Goal: Information Seeking & Learning: Compare options

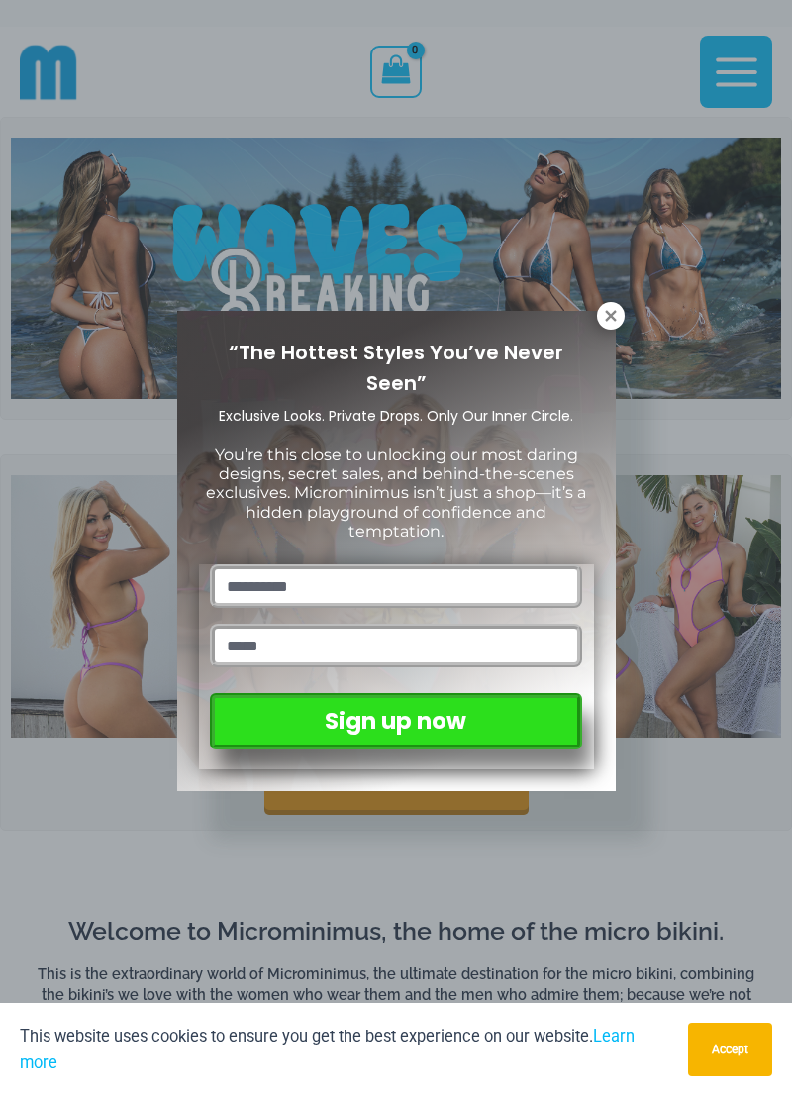
click at [614, 319] on icon at bounding box center [610, 315] width 11 height 11
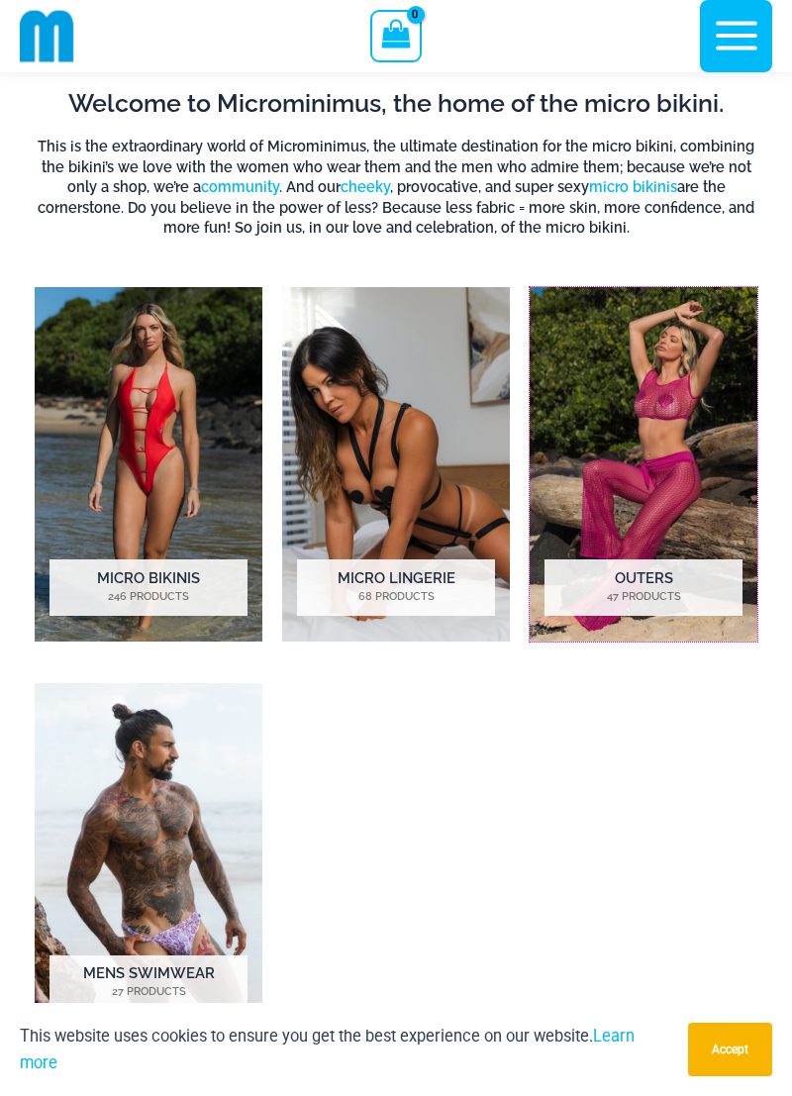
scroll to position [810, 0]
click at [102, 400] on img "Visit product category Micro Bikinis" at bounding box center [149, 464] width 228 height 355
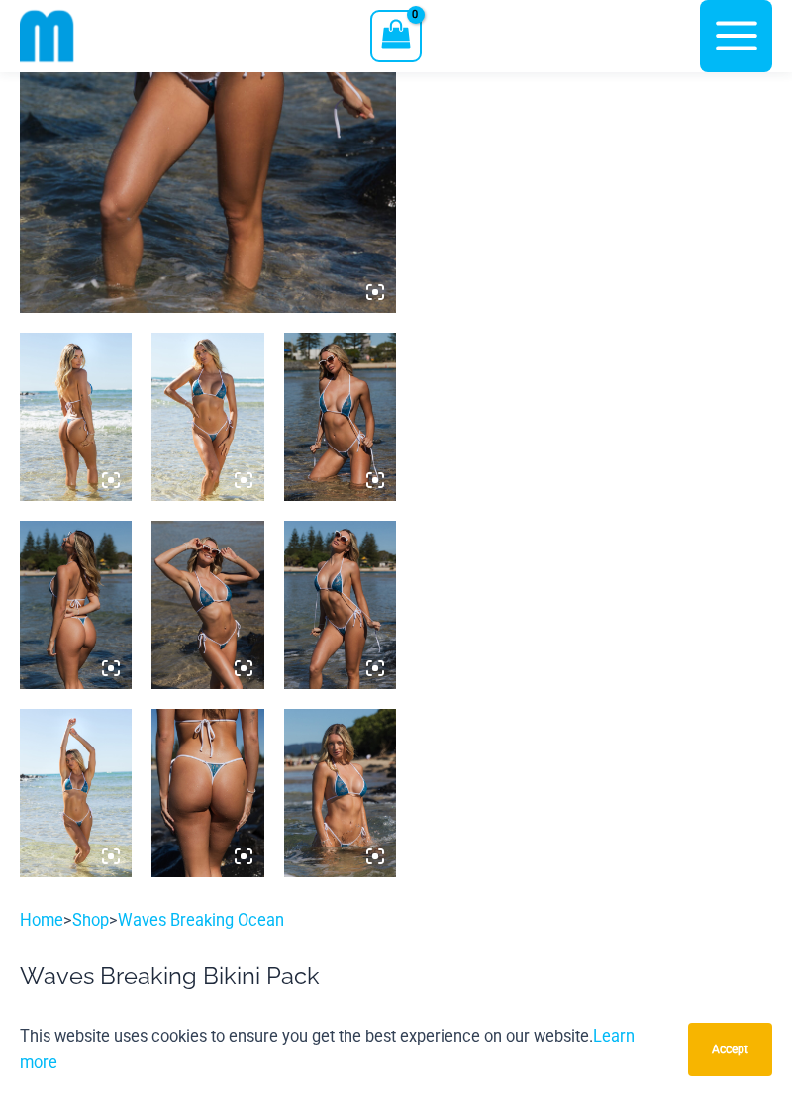
scroll to position [395, 0]
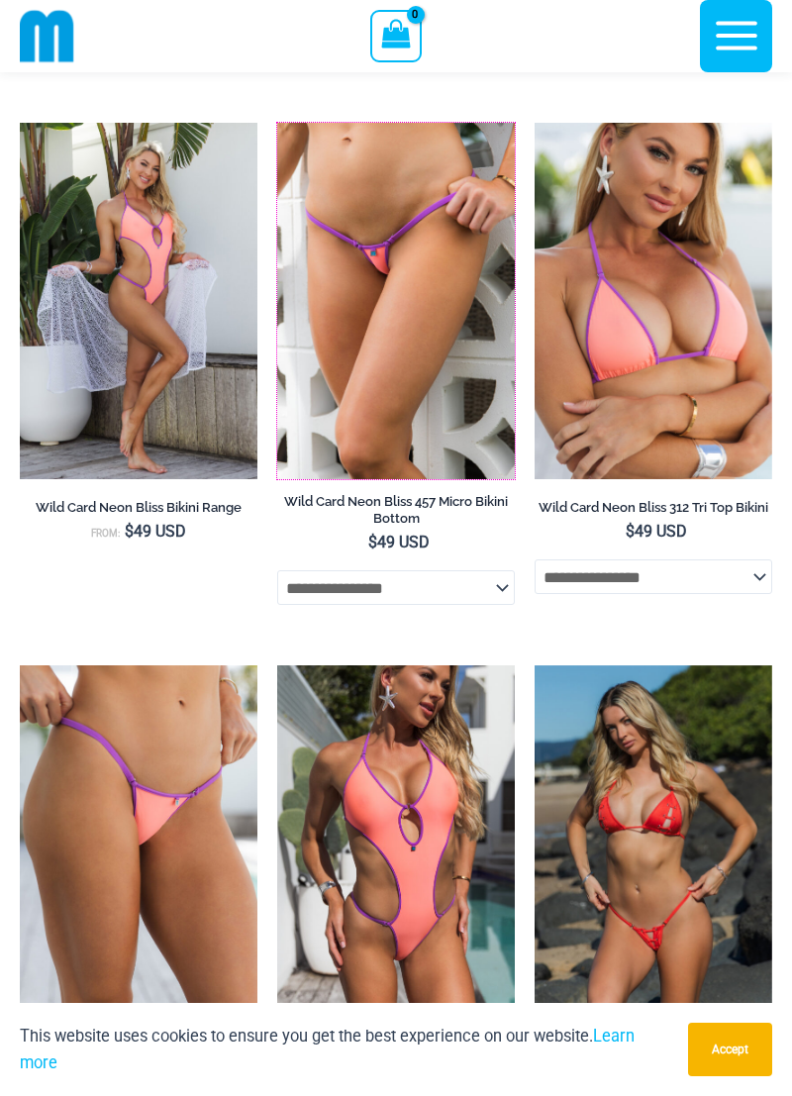
scroll to position [1189, 0]
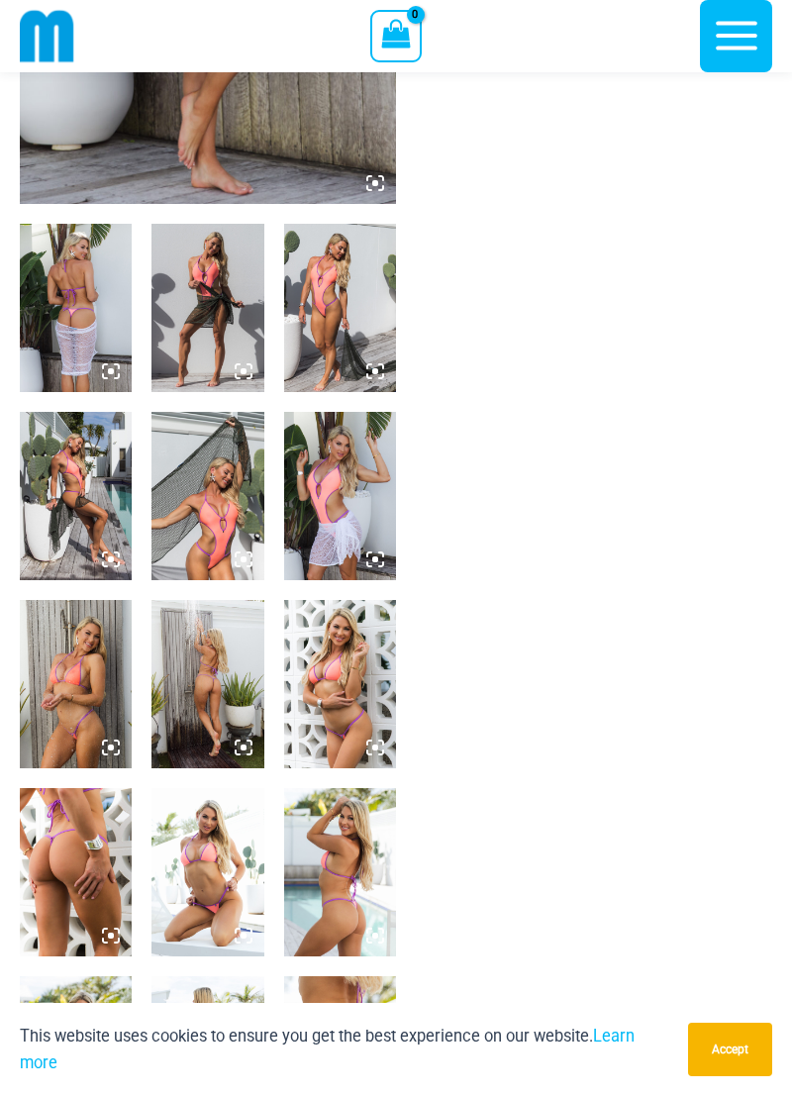
scroll to position [485, 0]
click at [81, 328] on img at bounding box center [76, 309] width 112 height 168
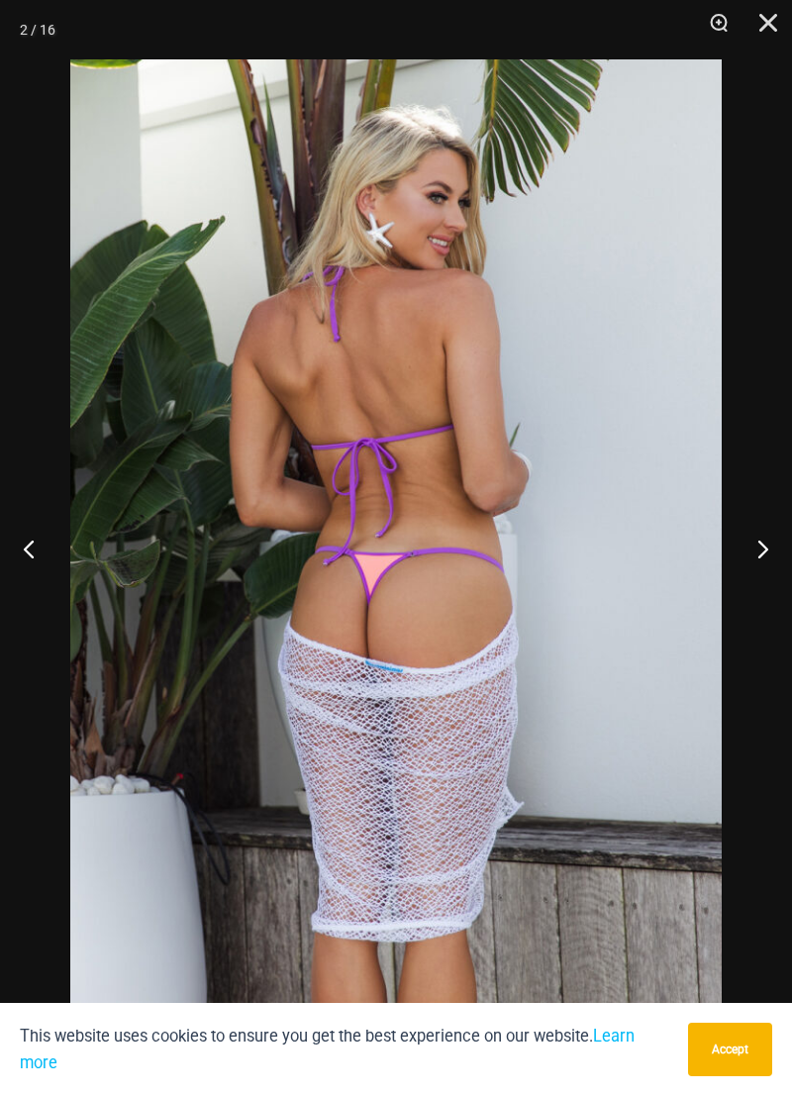
click at [764, 548] on button "Next" at bounding box center [755, 548] width 74 height 99
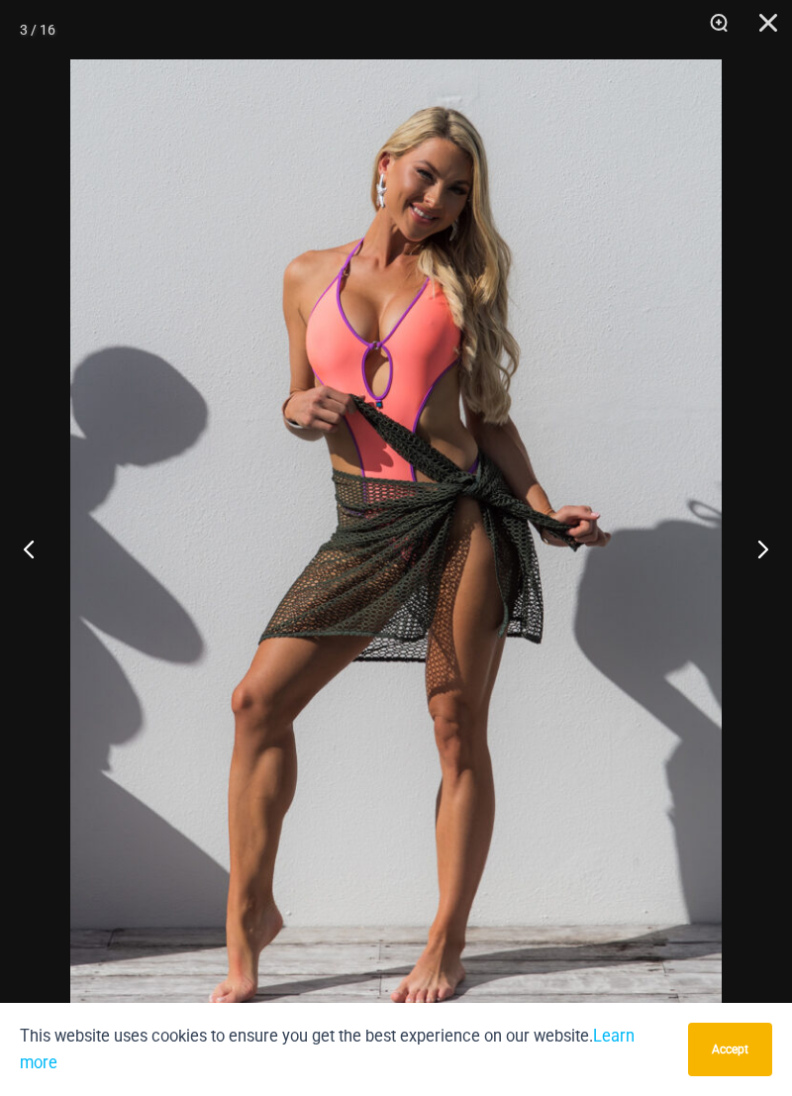
click at [764, 548] on button "Next" at bounding box center [755, 548] width 74 height 99
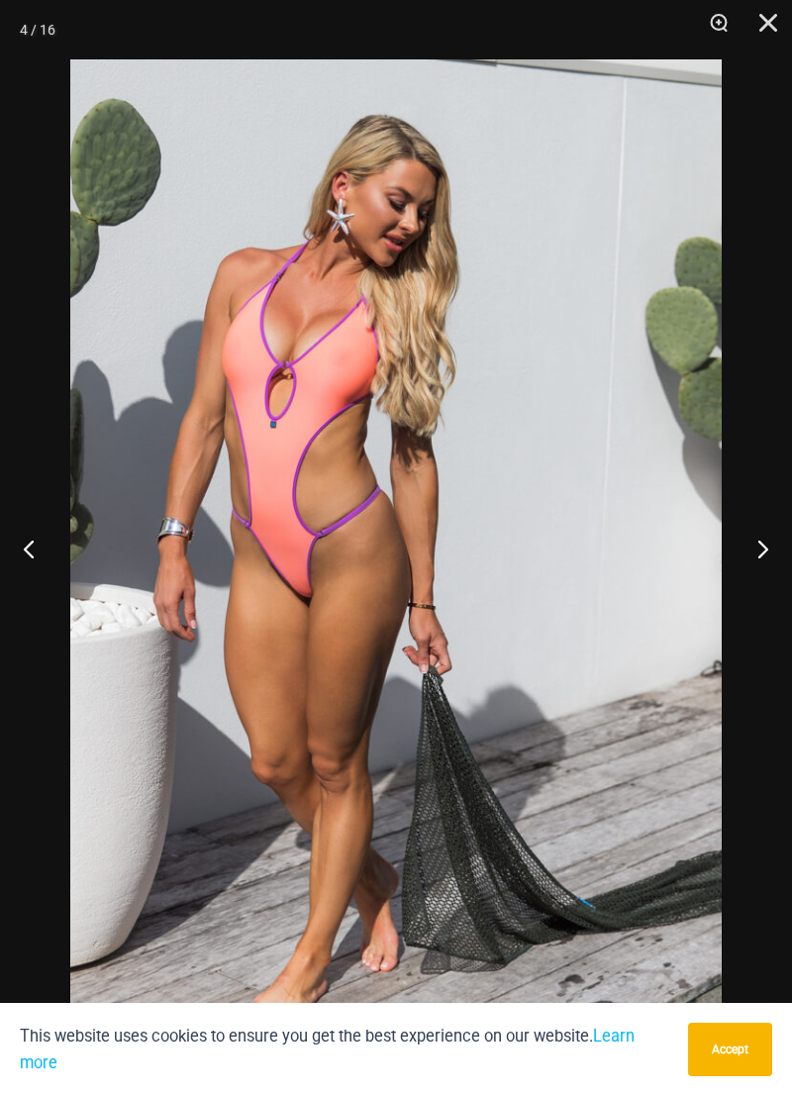
click at [769, 553] on button "Next" at bounding box center [755, 548] width 74 height 99
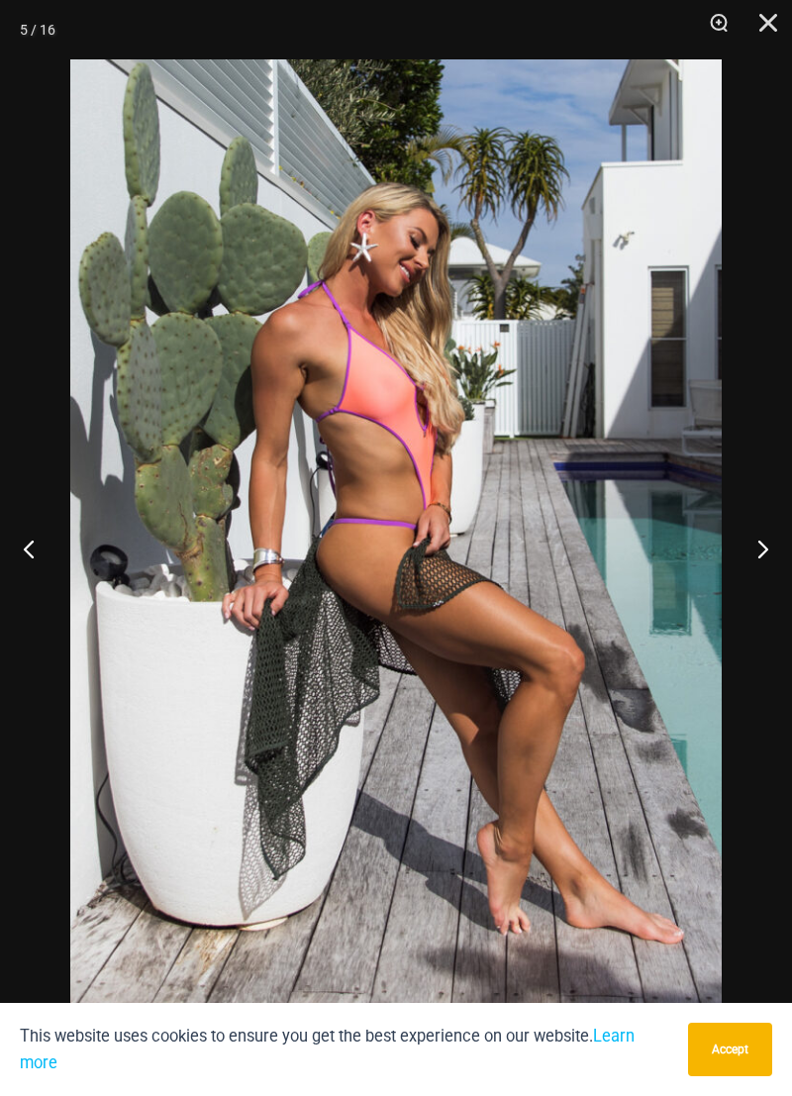
click at [769, 554] on button "Next" at bounding box center [755, 548] width 74 height 99
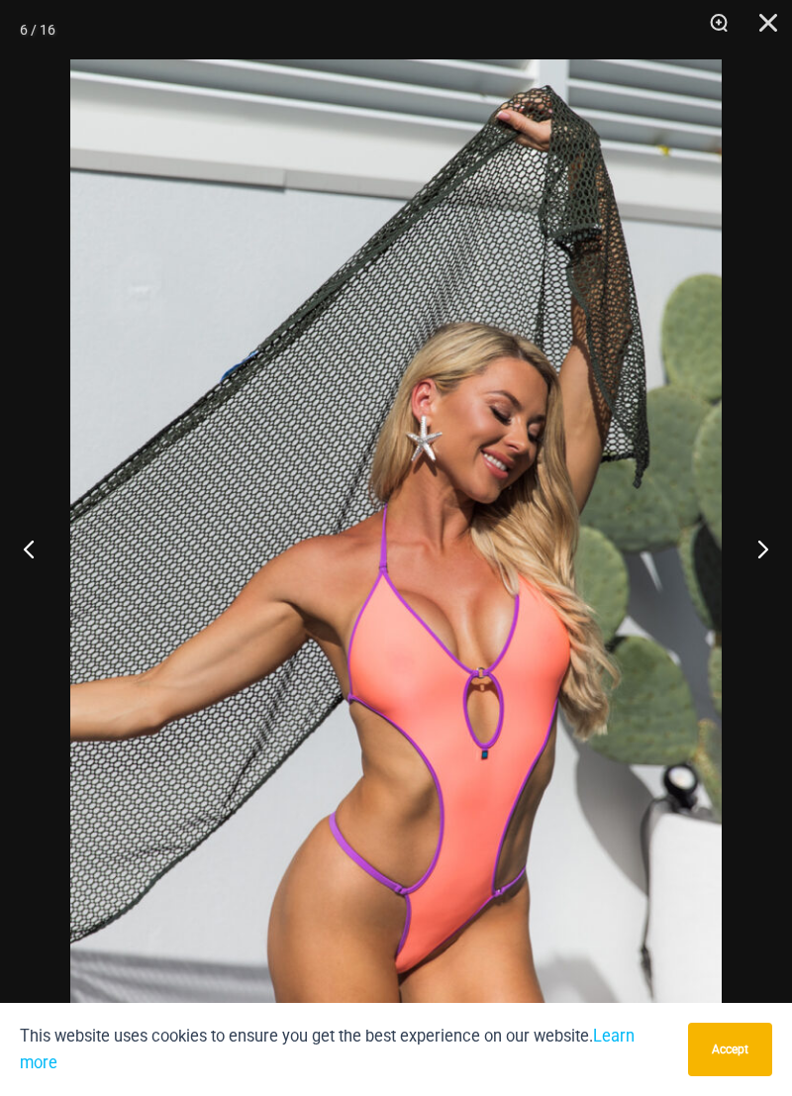
click at [769, 554] on button "Next" at bounding box center [755, 548] width 74 height 99
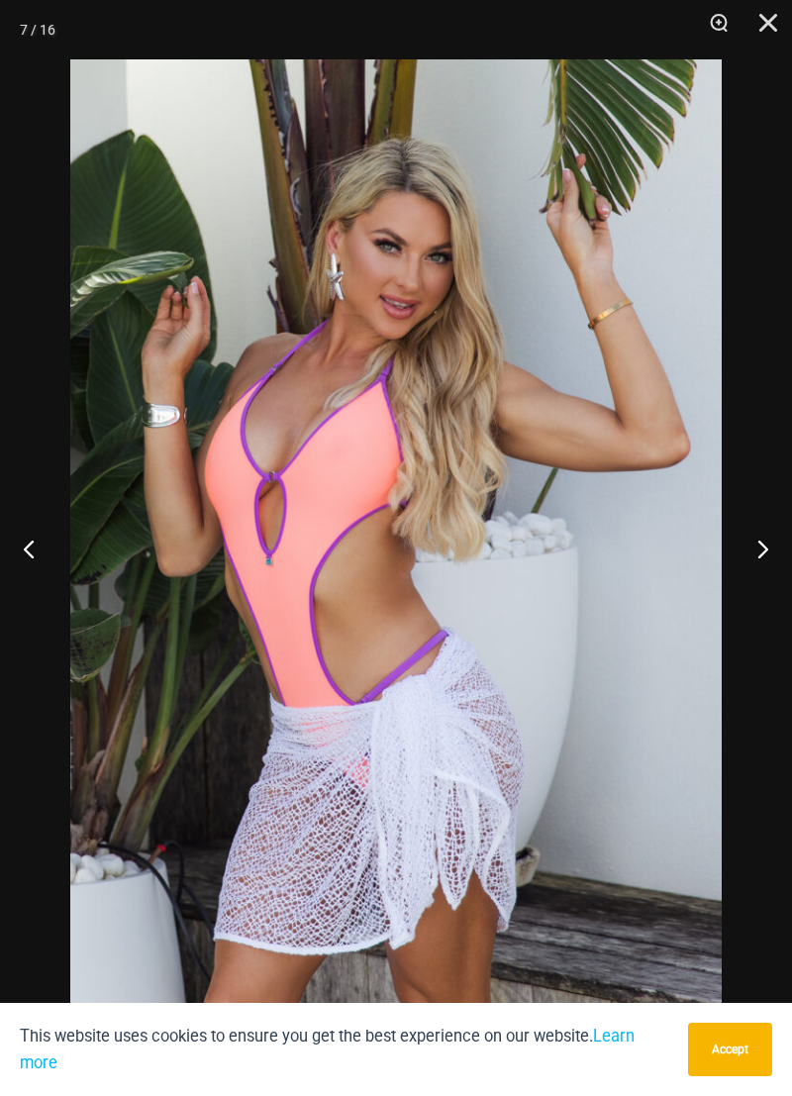
click at [769, 540] on button "Next" at bounding box center [755, 548] width 74 height 99
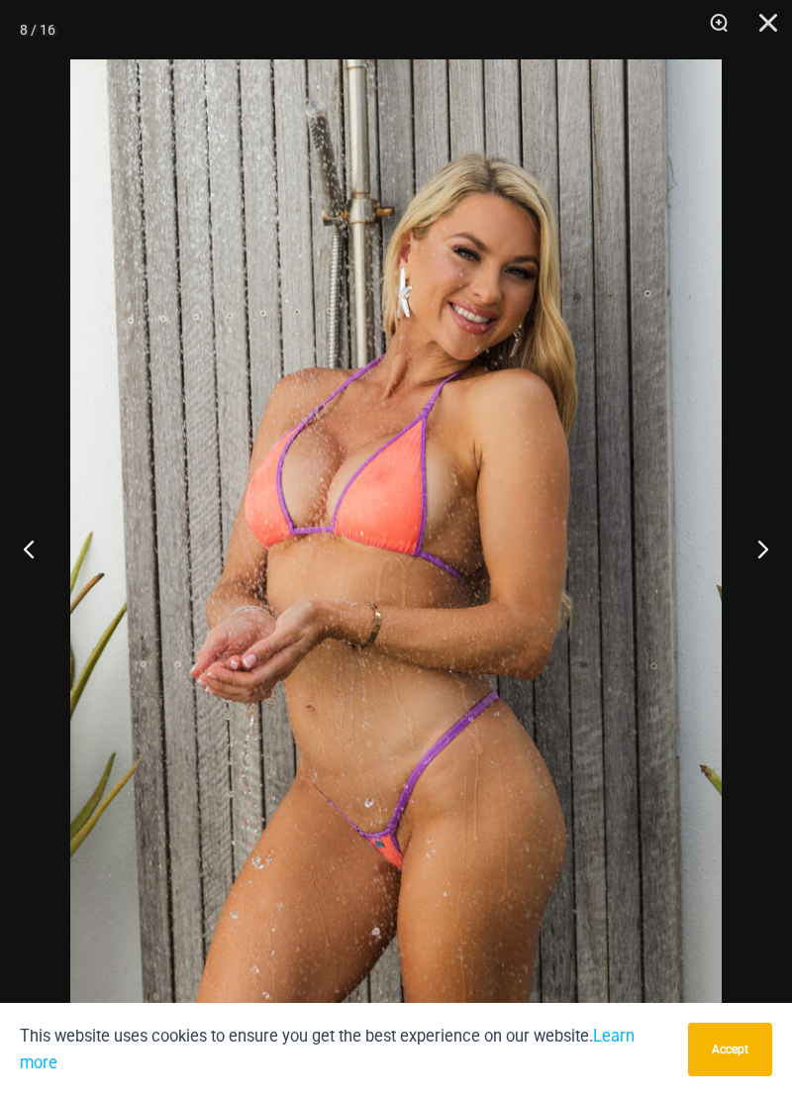
click at [766, 545] on button "Next" at bounding box center [755, 548] width 74 height 99
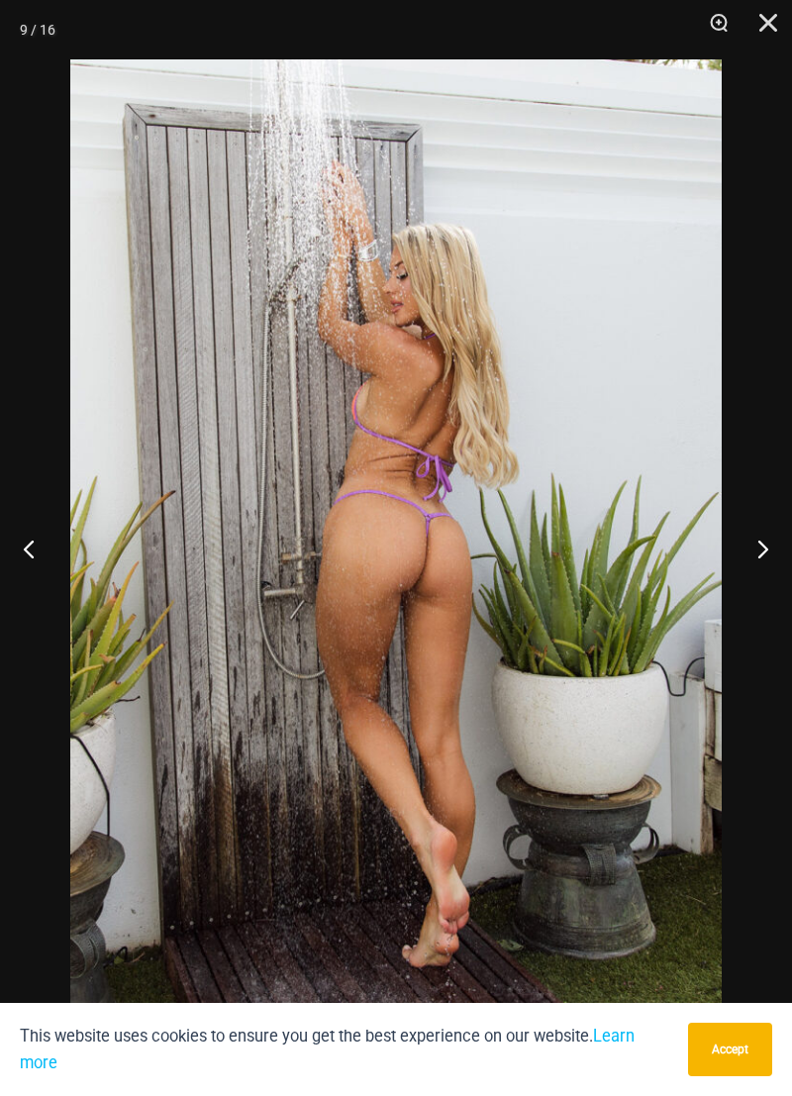
click at [765, 545] on button "Next" at bounding box center [755, 548] width 74 height 99
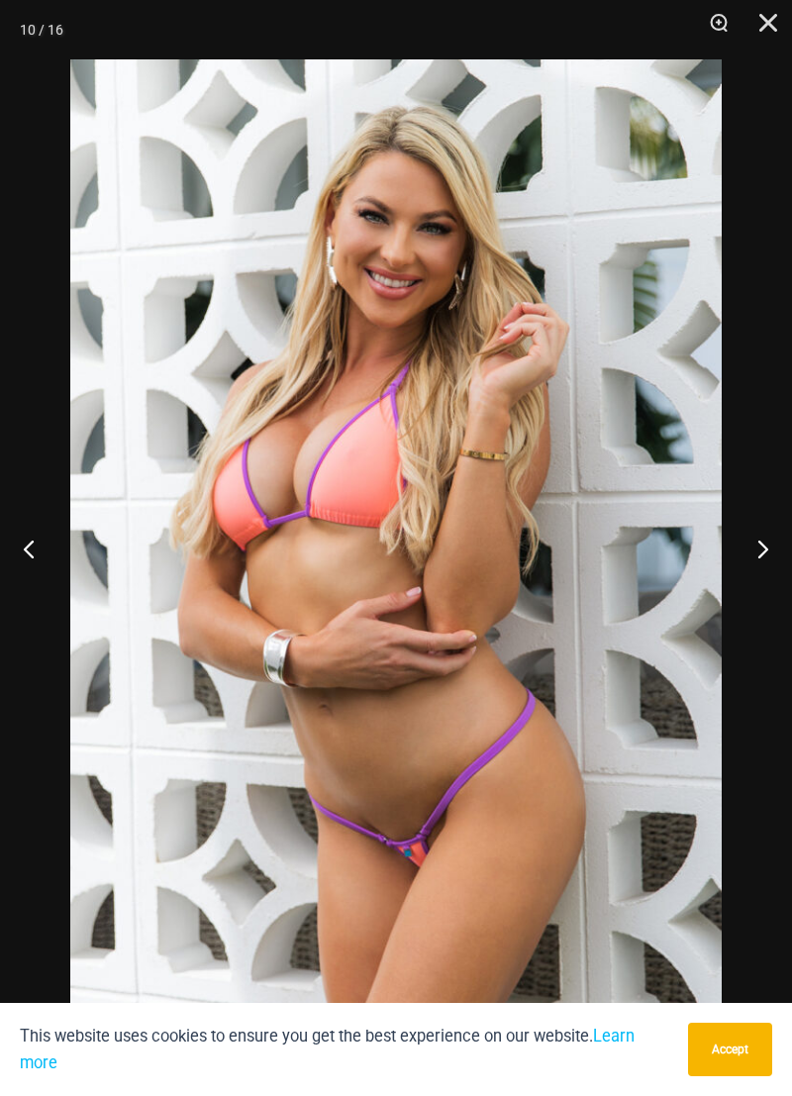
click at [765, 544] on button "Next" at bounding box center [755, 548] width 74 height 99
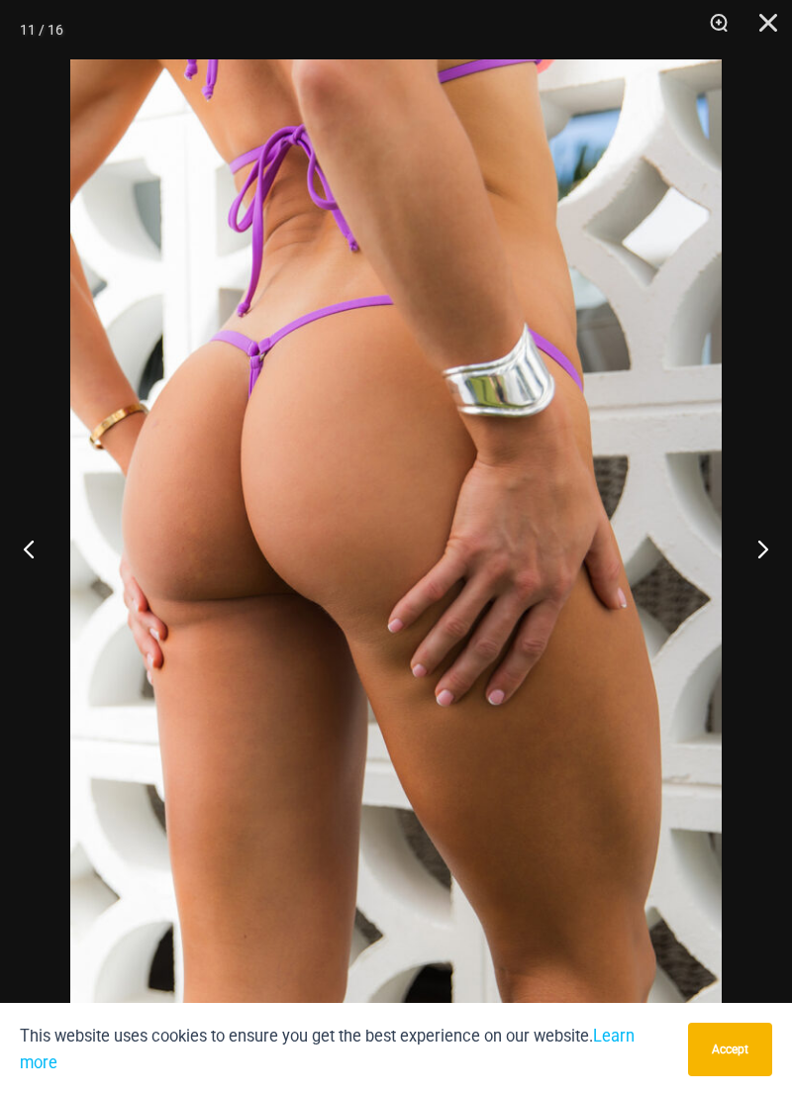
click at [761, 530] on button "Next" at bounding box center [755, 548] width 74 height 99
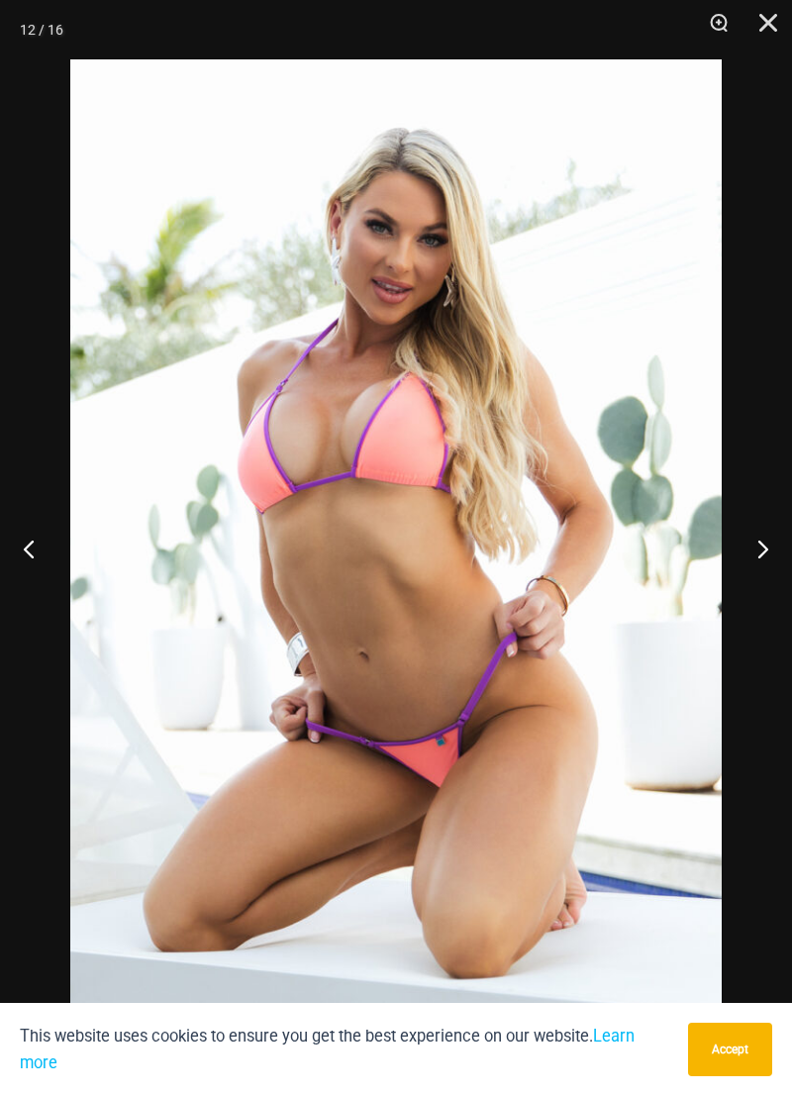
click at [760, 530] on button "Next" at bounding box center [755, 548] width 74 height 99
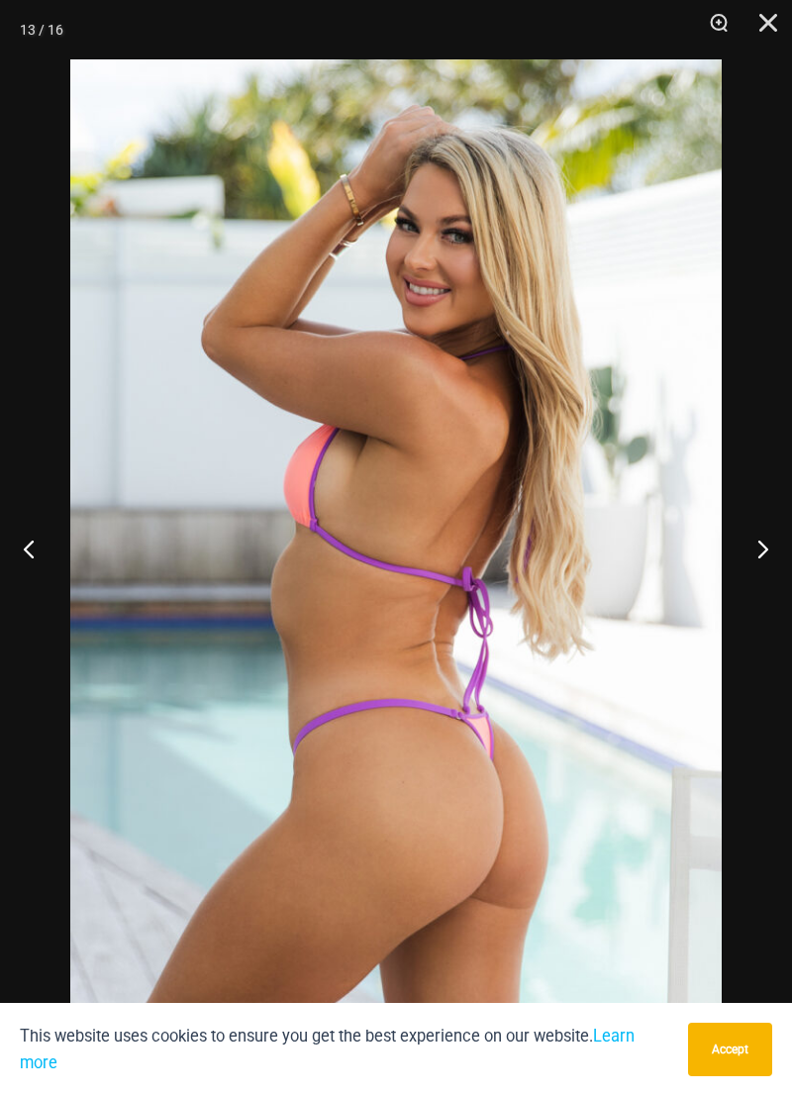
click at [761, 539] on button "Next" at bounding box center [755, 548] width 74 height 99
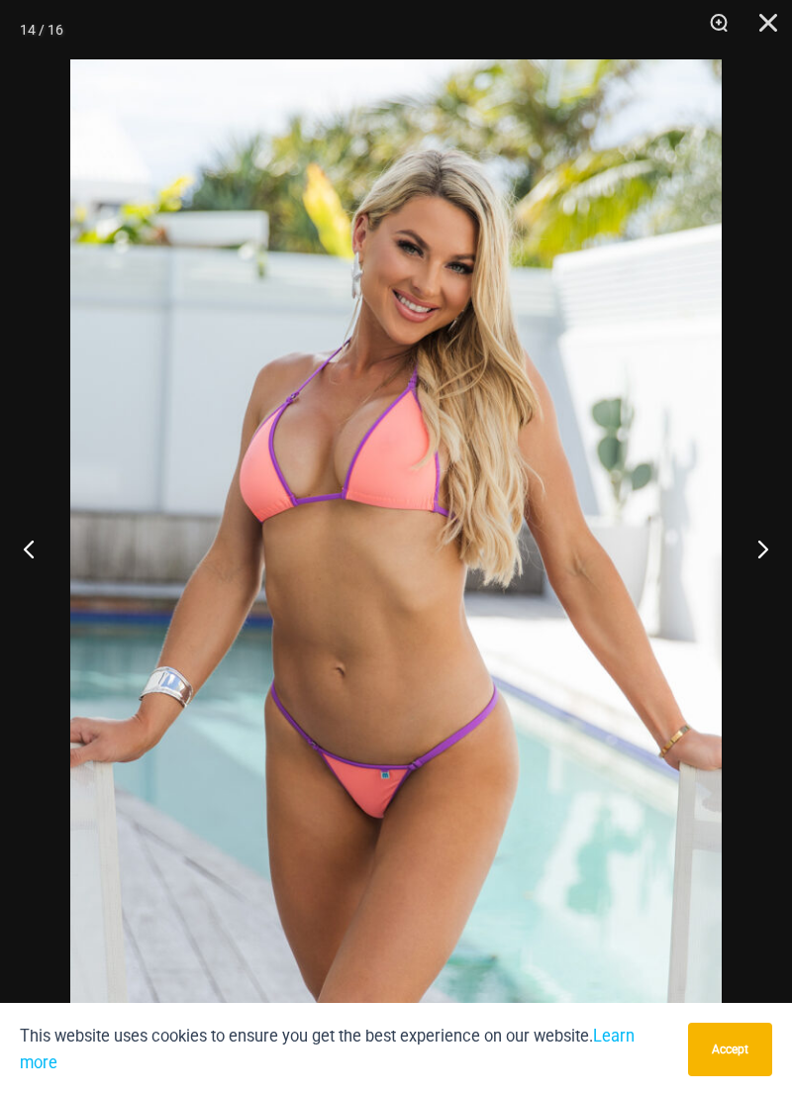
click at [764, 525] on button "Next" at bounding box center [755, 548] width 74 height 99
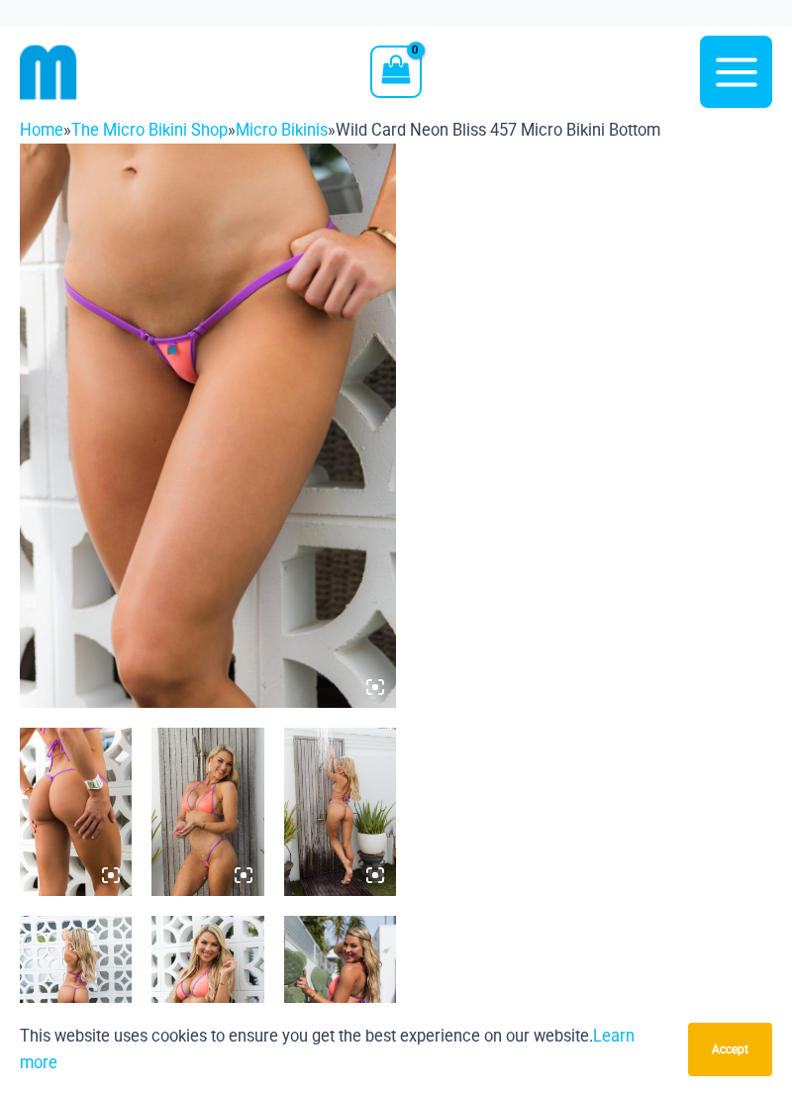
click at [104, 576] on img at bounding box center [208, 426] width 376 height 565
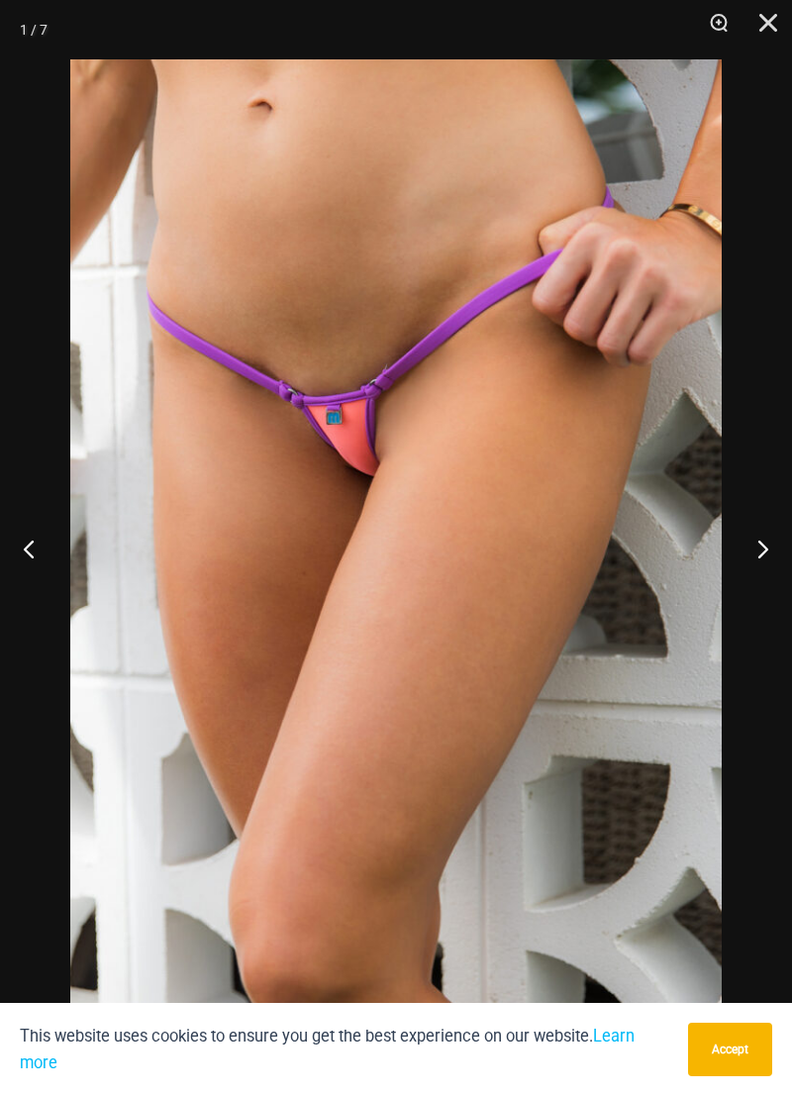
click at [751, 546] on button "Next" at bounding box center [755, 548] width 74 height 99
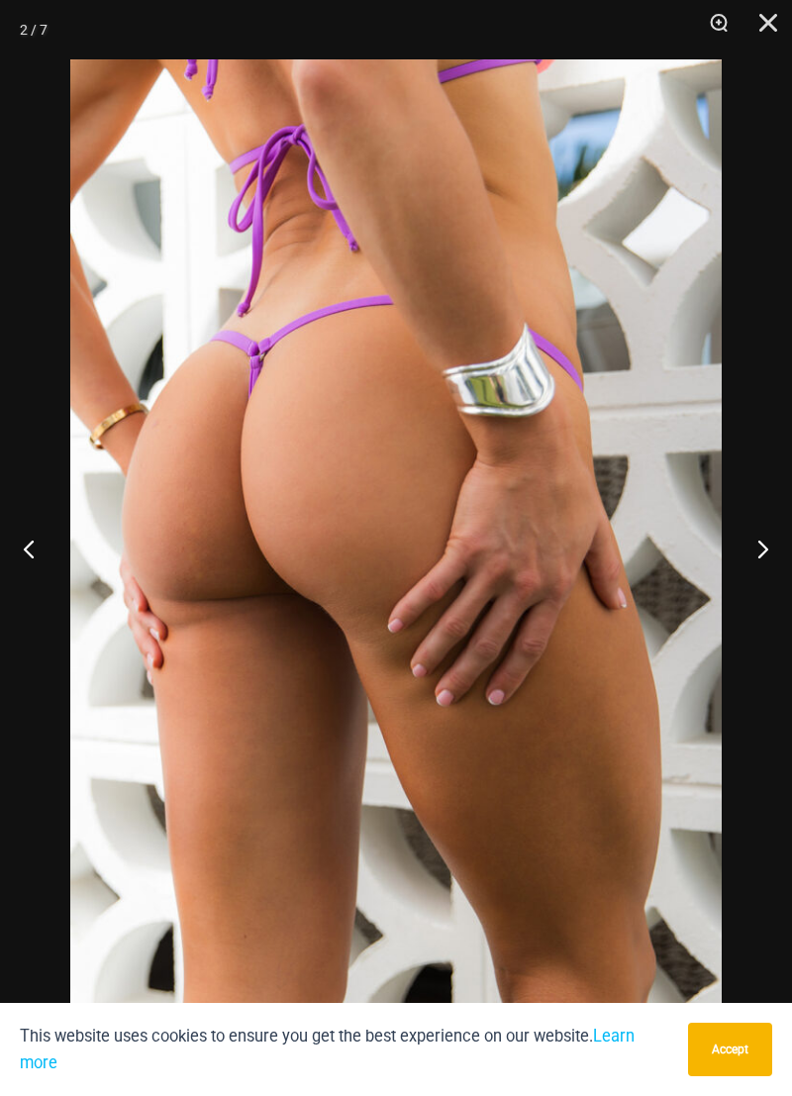
click at [750, 540] on button "Next" at bounding box center [755, 548] width 74 height 99
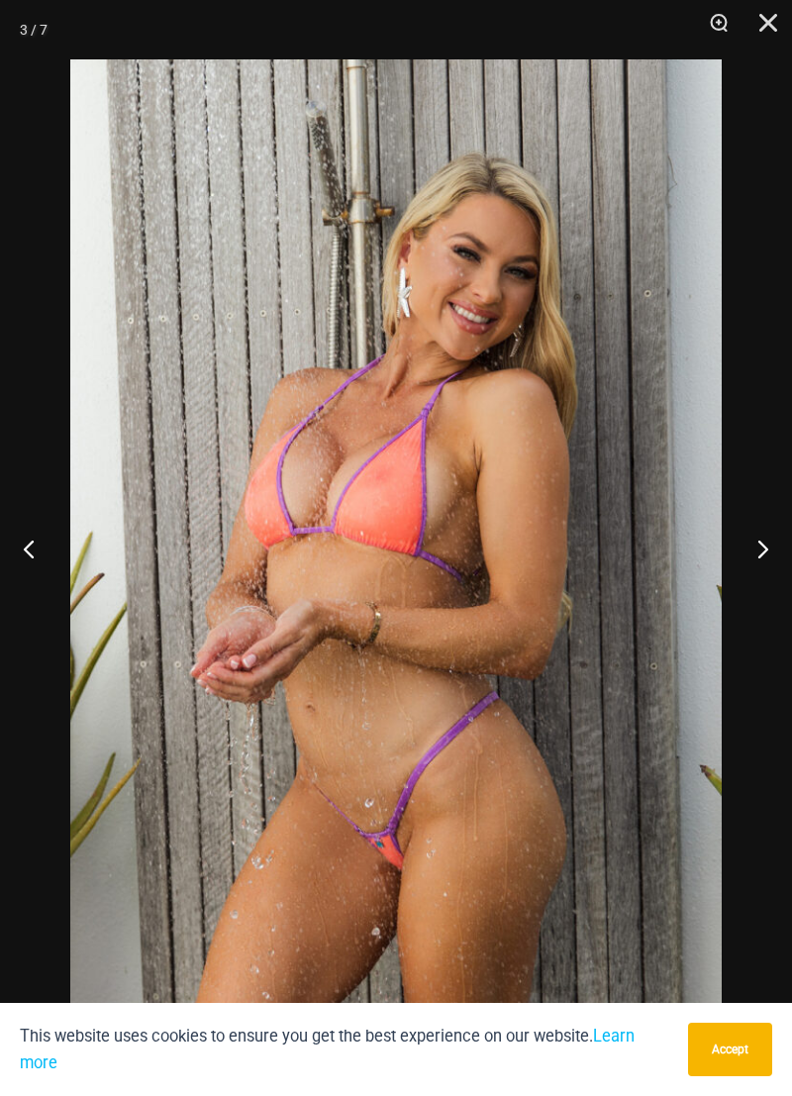
click at [750, 540] on button "Next" at bounding box center [755, 548] width 74 height 99
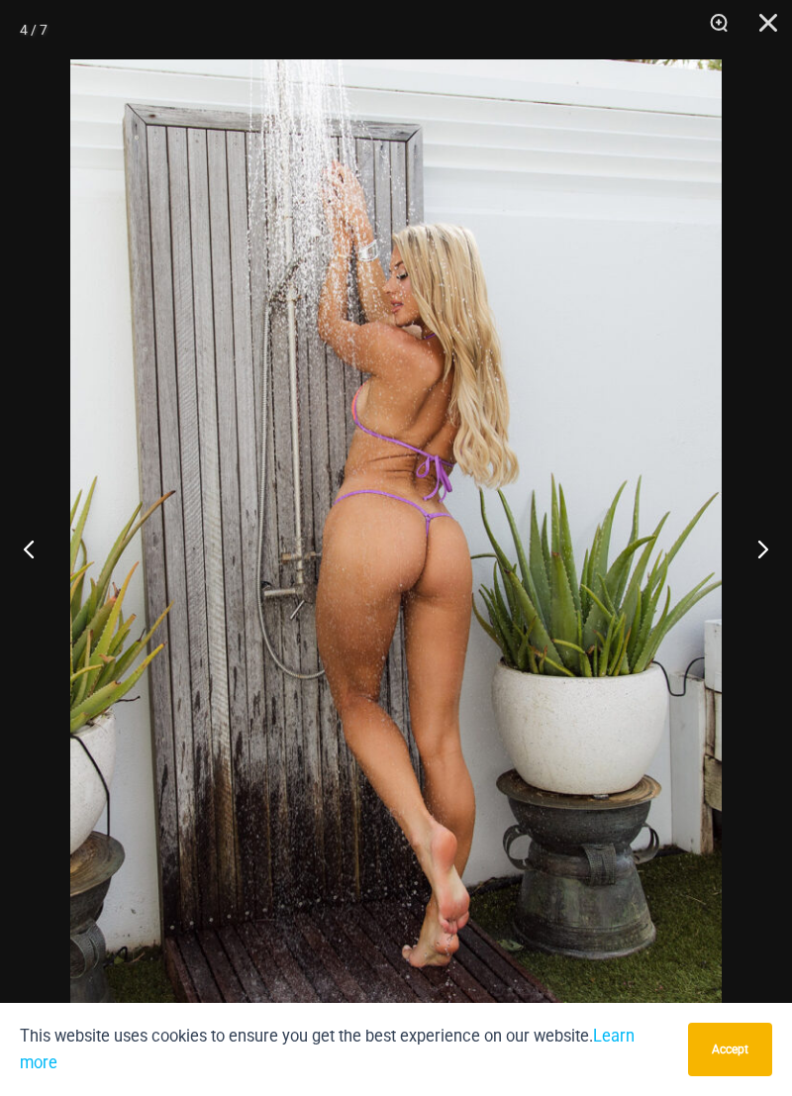
click at [750, 541] on button "Next" at bounding box center [755, 548] width 74 height 99
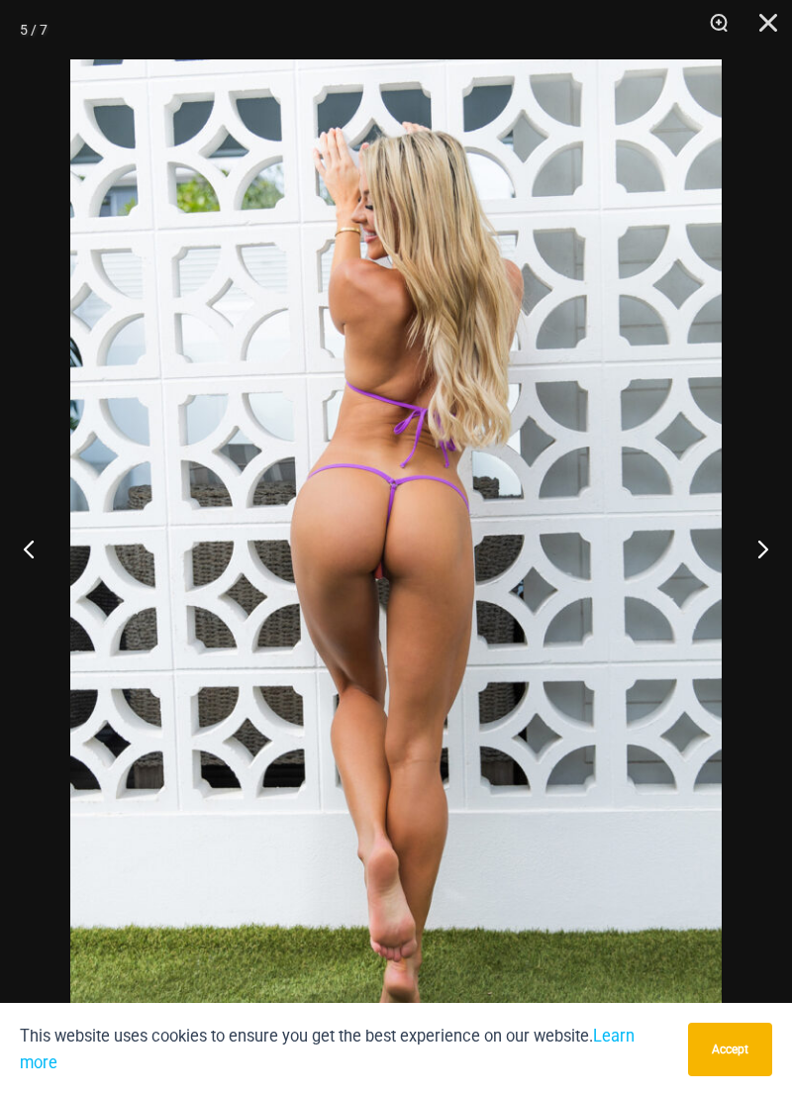
click at [753, 547] on button "Next" at bounding box center [755, 548] width 74 height 99
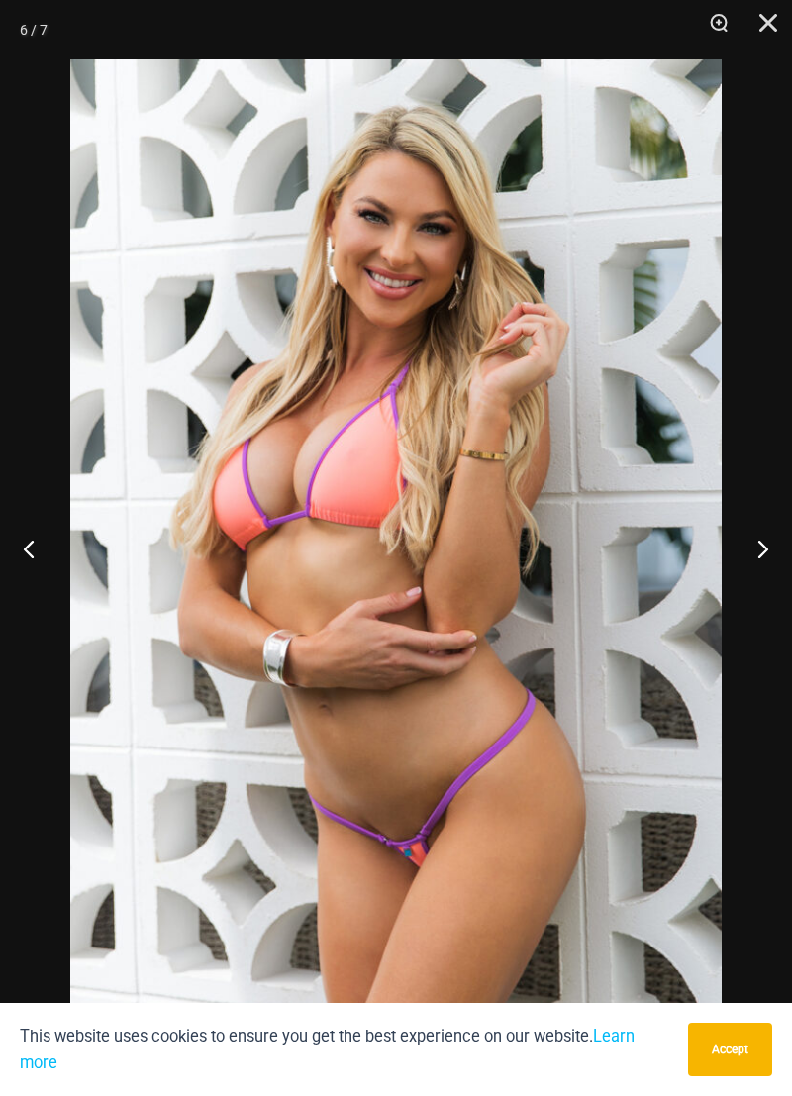
click at [752, 547] on button "Next" at bounding box center [755, 548] width 74 height 99
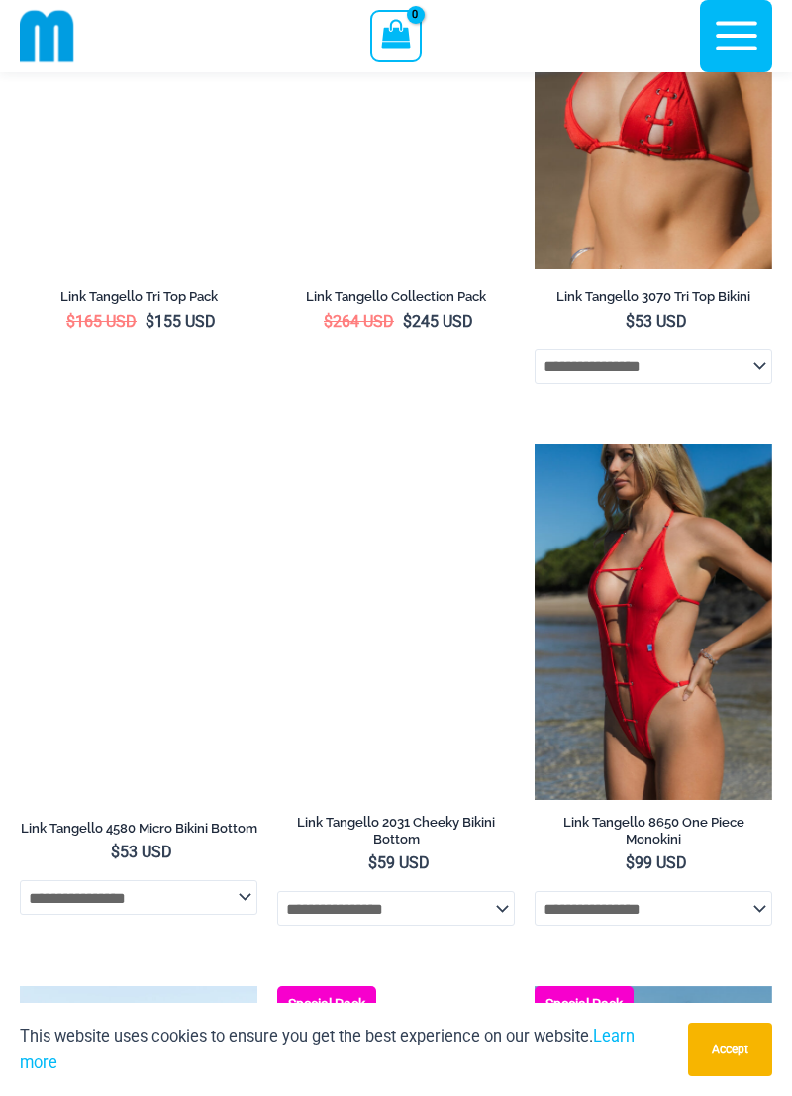
scroll to position [2390, 0]
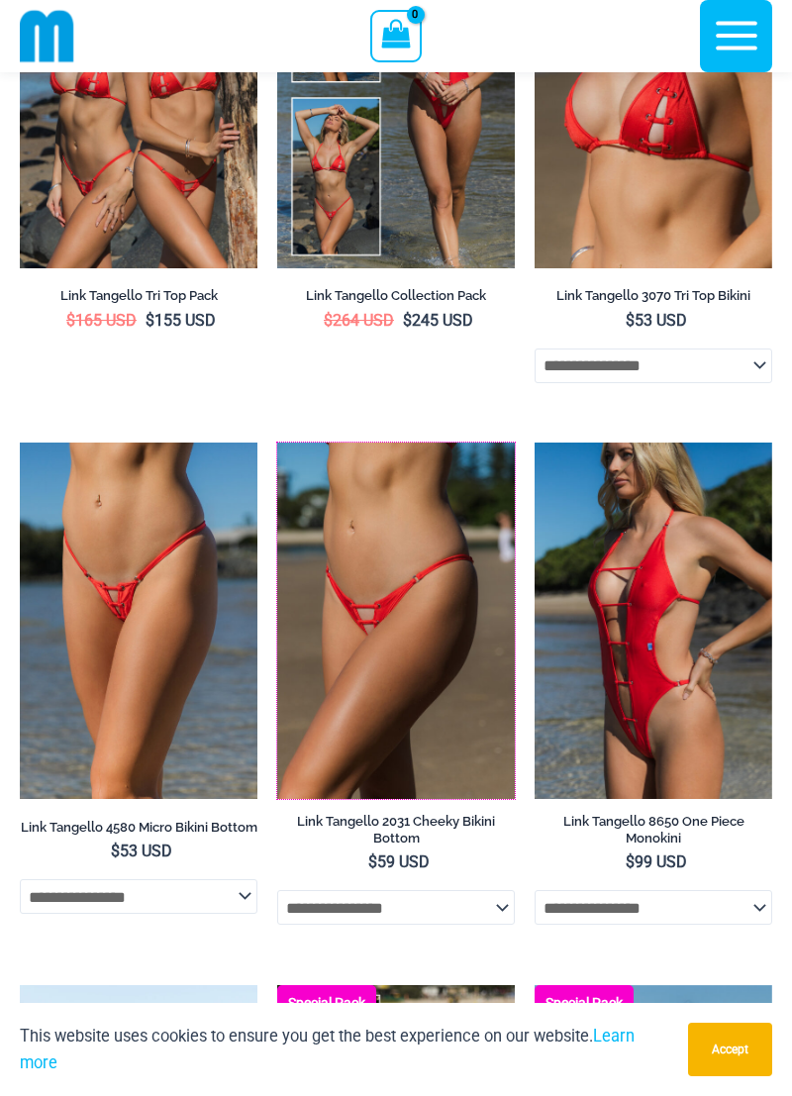
click at [277, 443] on img at bounding box center [277, 443] width 0 height 0
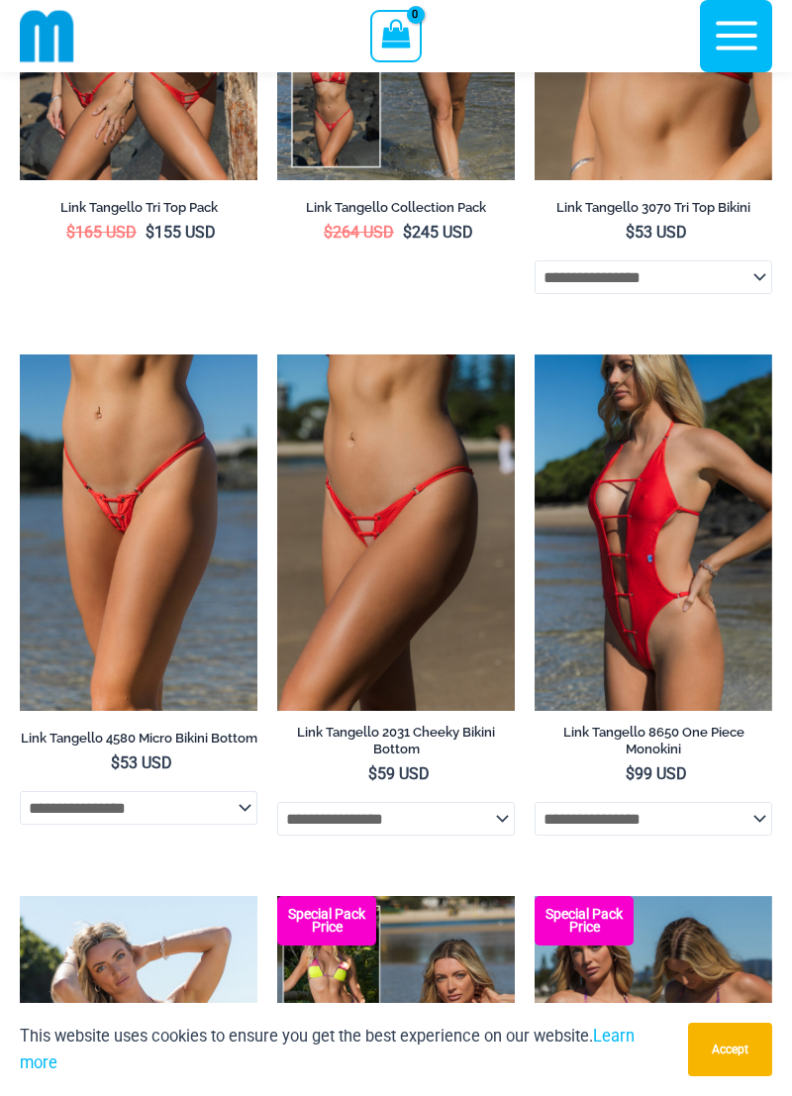
scroll to position [2485, 0]
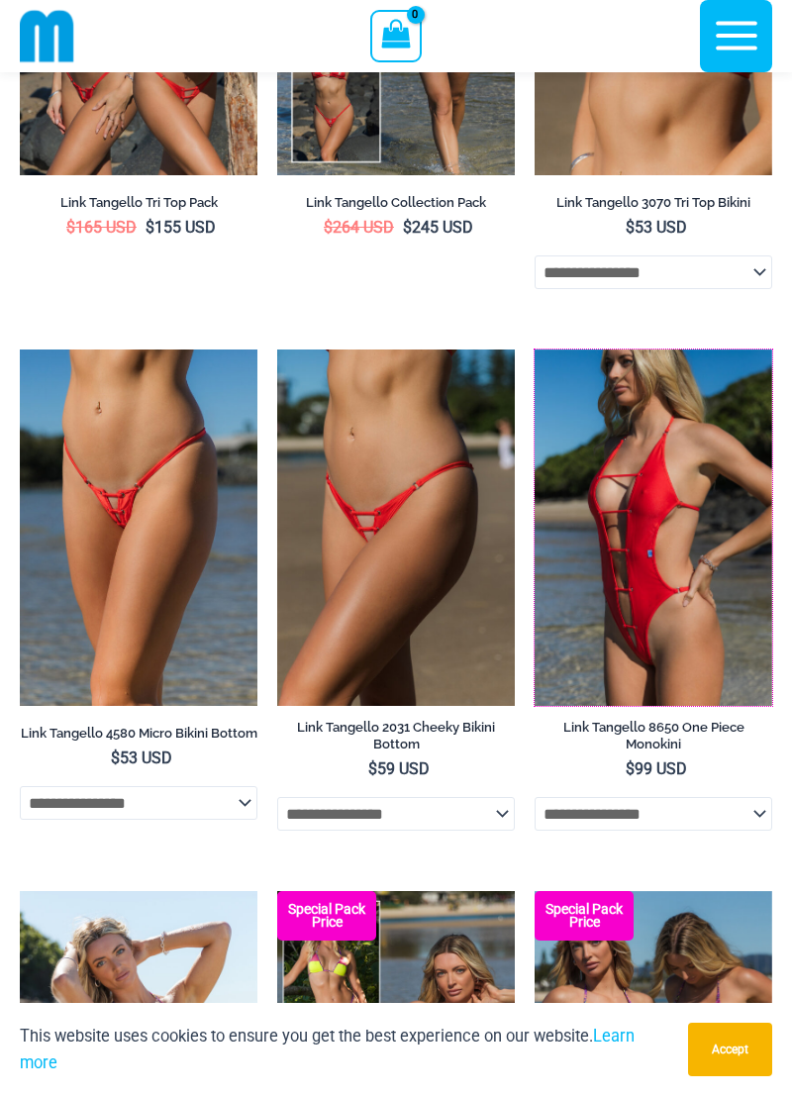
click at [535, 350] on img at bounding box center [535, 350] width 0 height 0
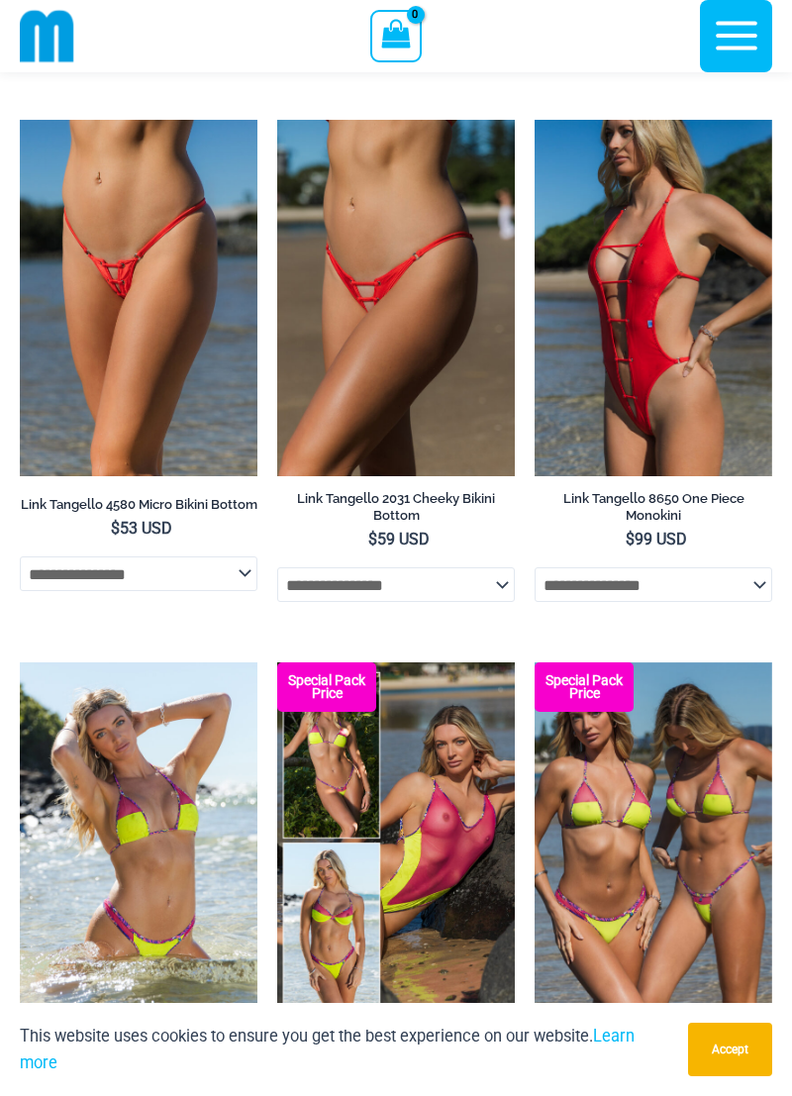
scroll to position [2716, 0]
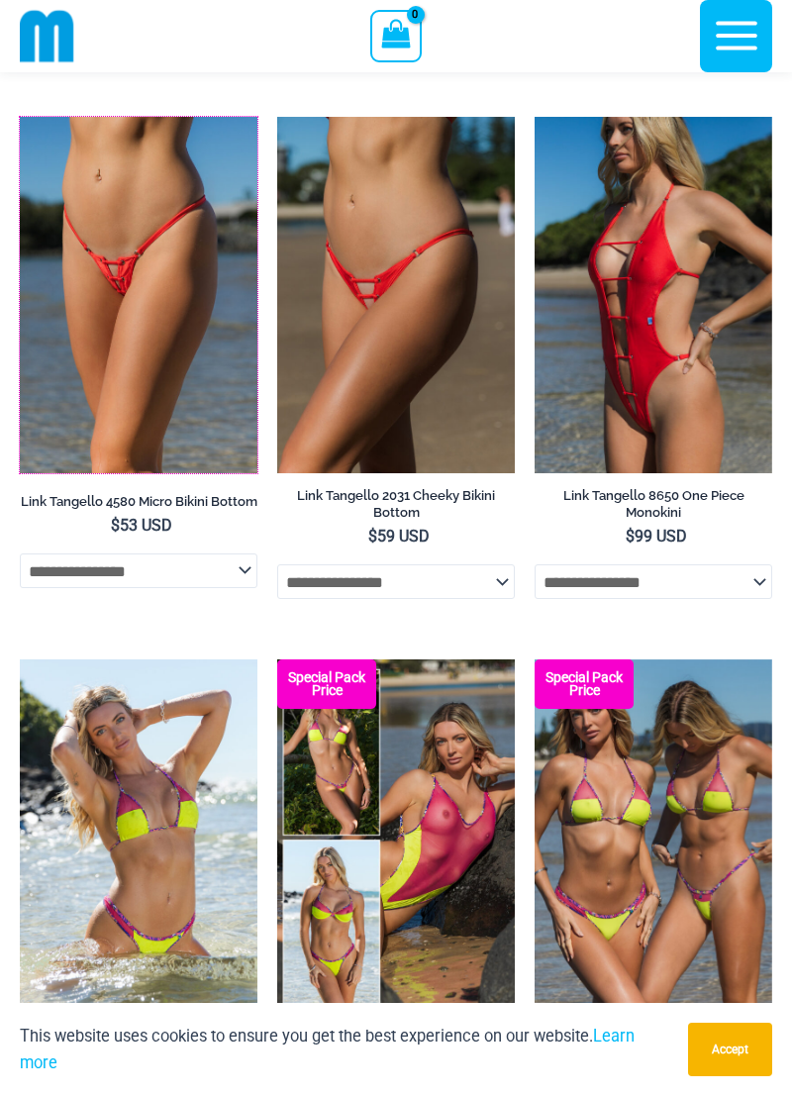
click at [20, 117] on img at bounding box center [20, 117] width 0 height 0
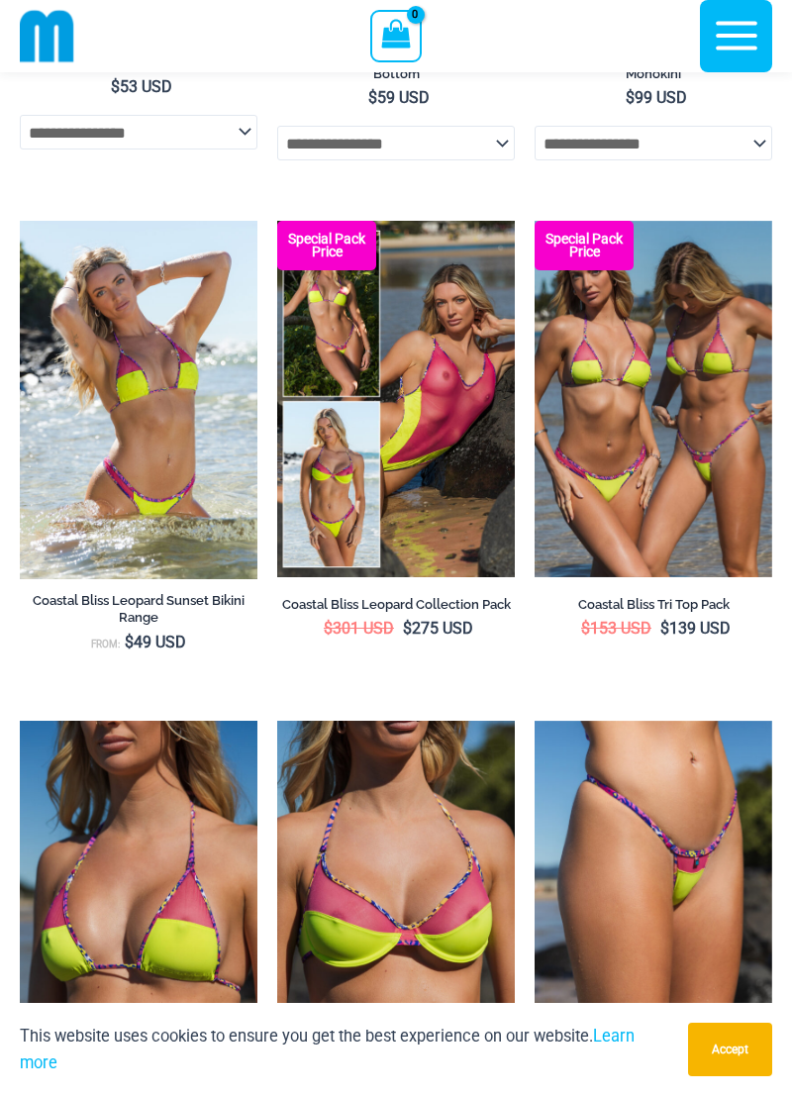
scroll to position [3171, 0]
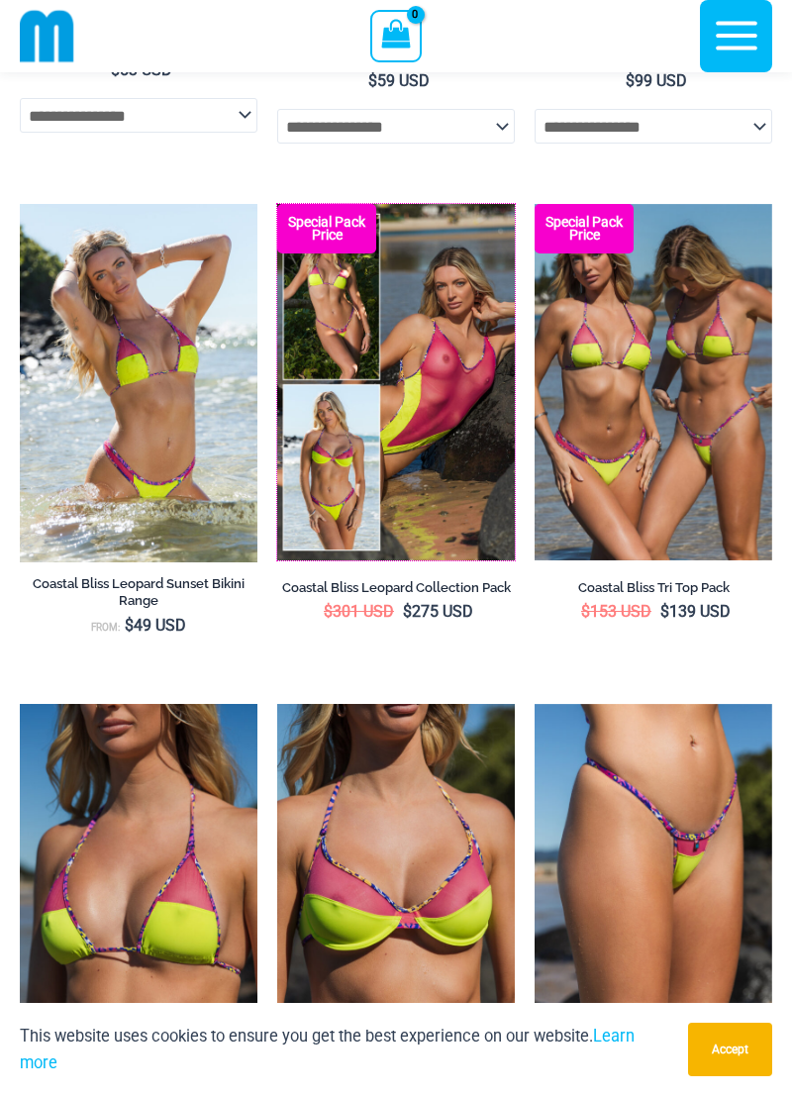
click at [277, 204] on img at bounding box center [277, 204] width 0 height 0
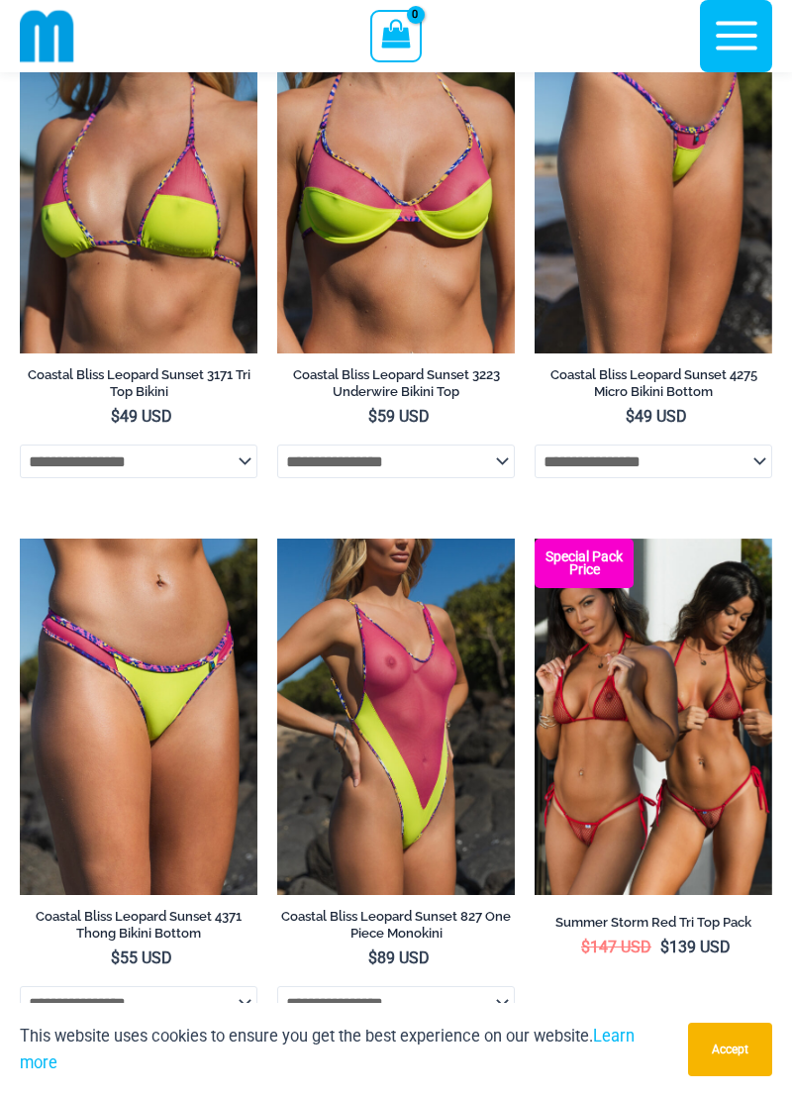
scroll to position [3885, 0]
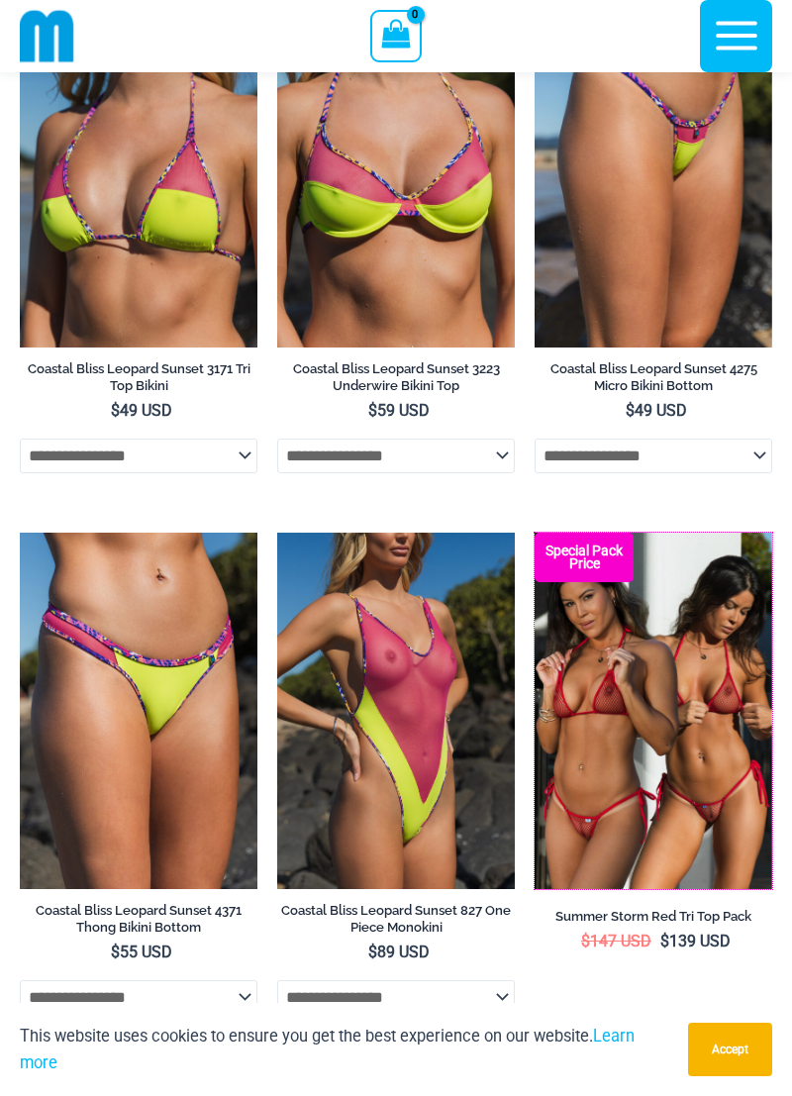
click at [535, 533] on img at bounding box center [535, 533] width 0 height 0
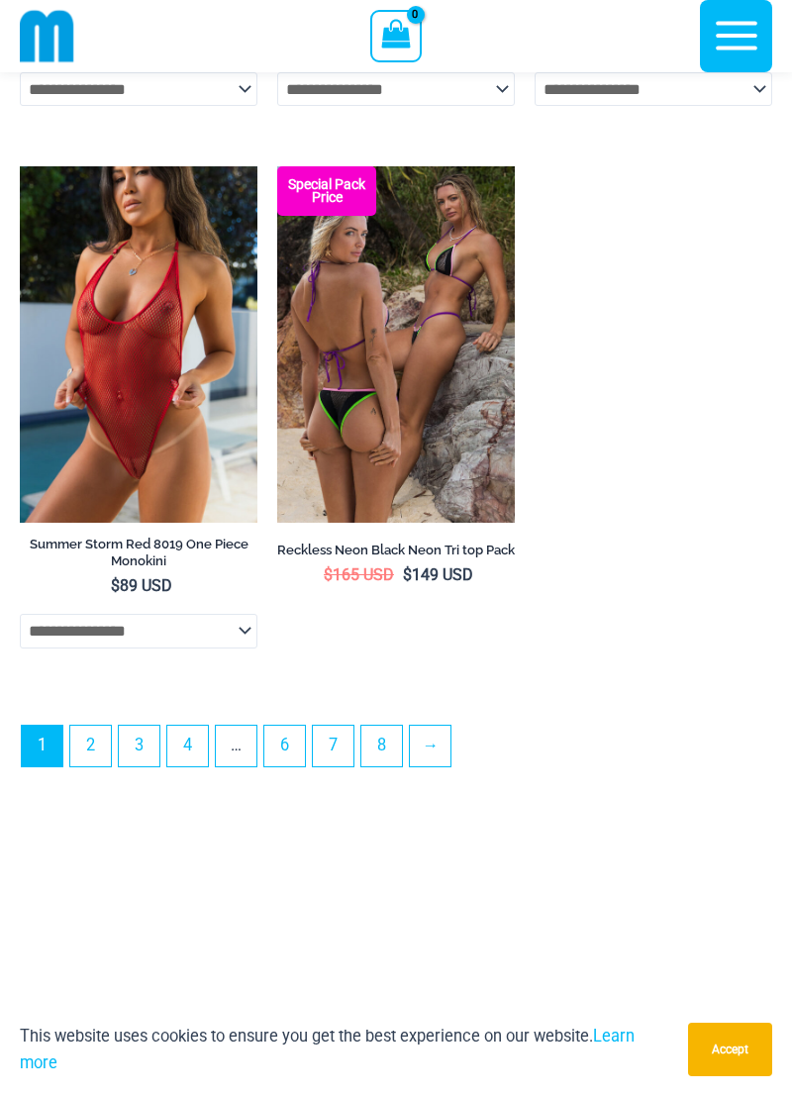
scroll to position [5867, 0]
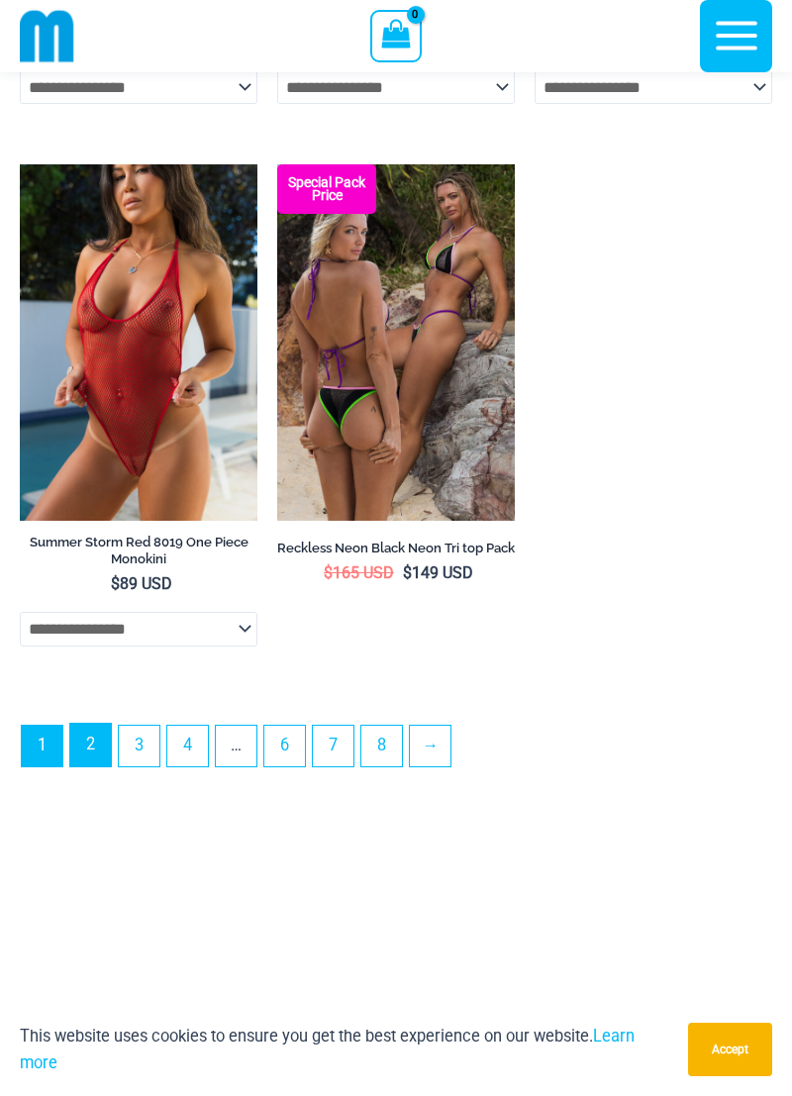
click at [96, 767] on link "2" at bounding box center [90, 745] width 41 height 43
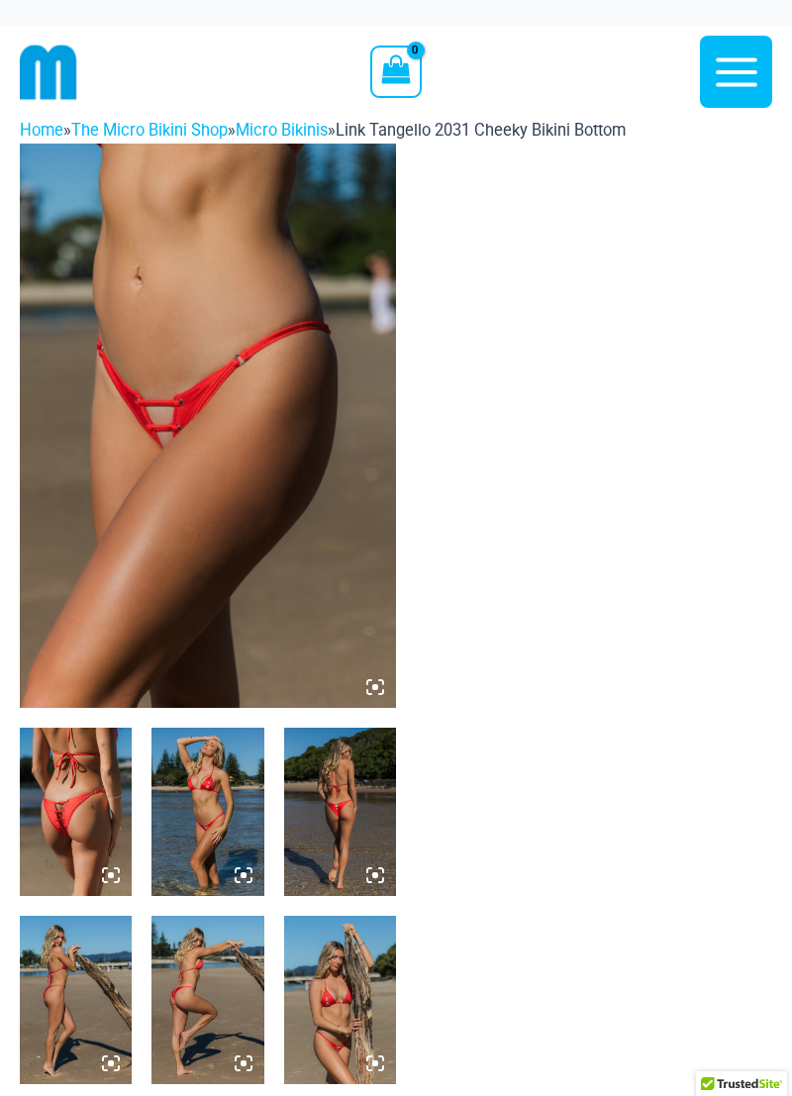
click at [175, 453] on img at bounding box center [208, 426] width 376 height 565
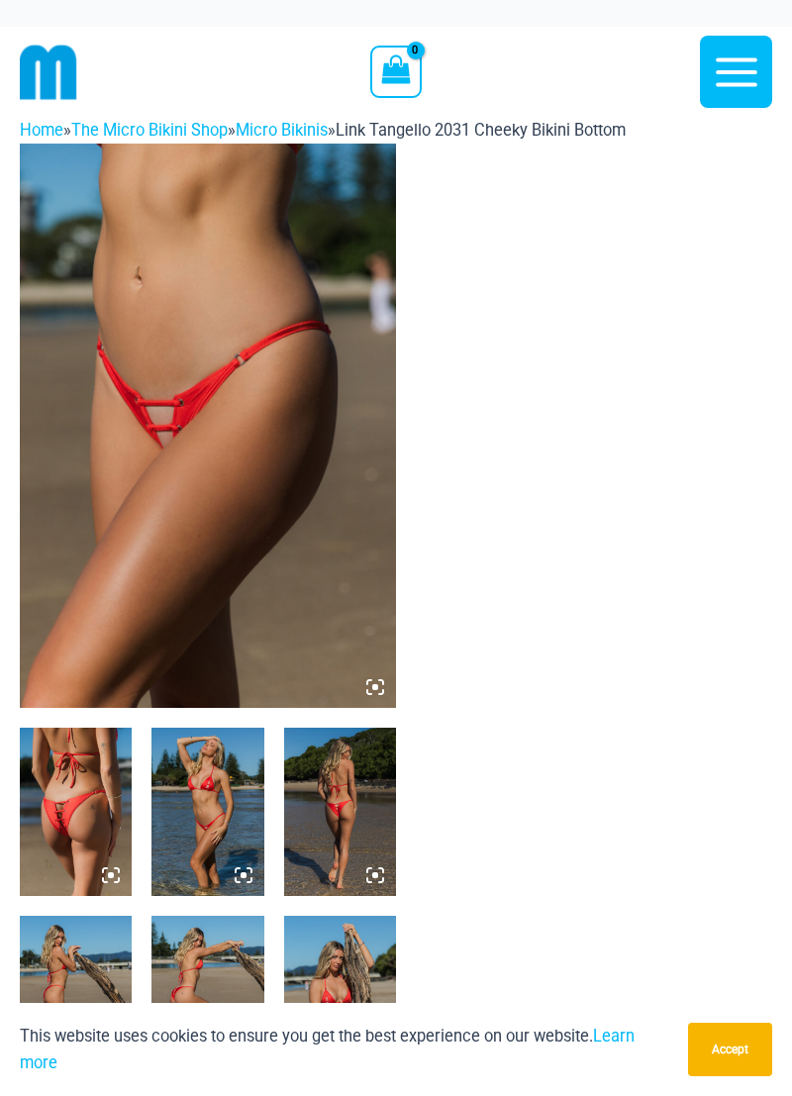
click at [116, 520] on img at bounding box center [208, 426] width 376 height 565
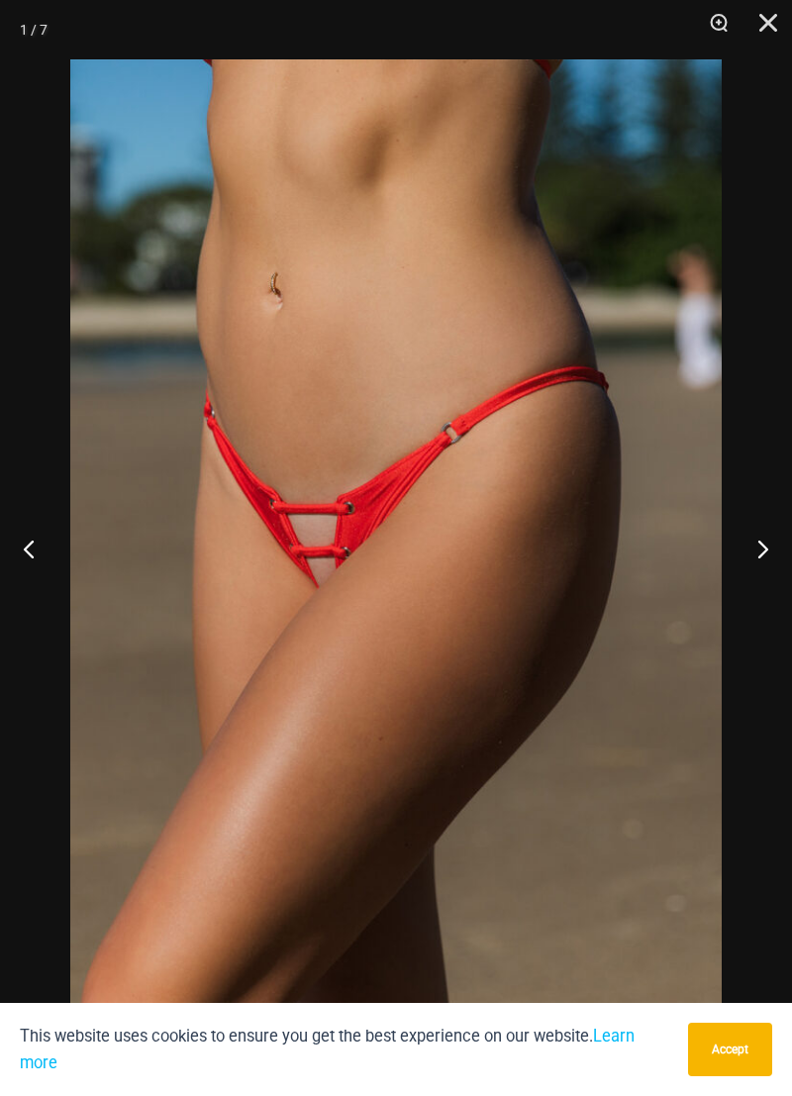
click at [760, 540] on button "Next" at bounding box center [755, 548] width 74 height 99
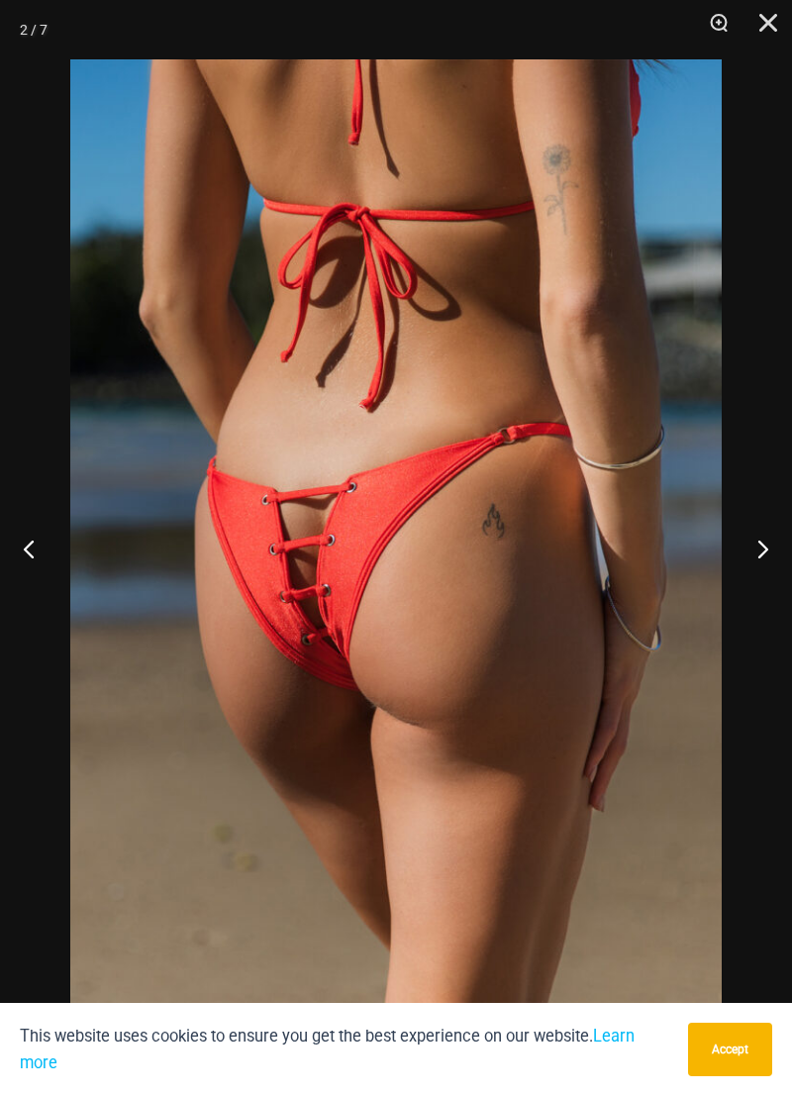
click at [760, 540] on button "Next" at bounding box center [755, 548] width 74 height 99
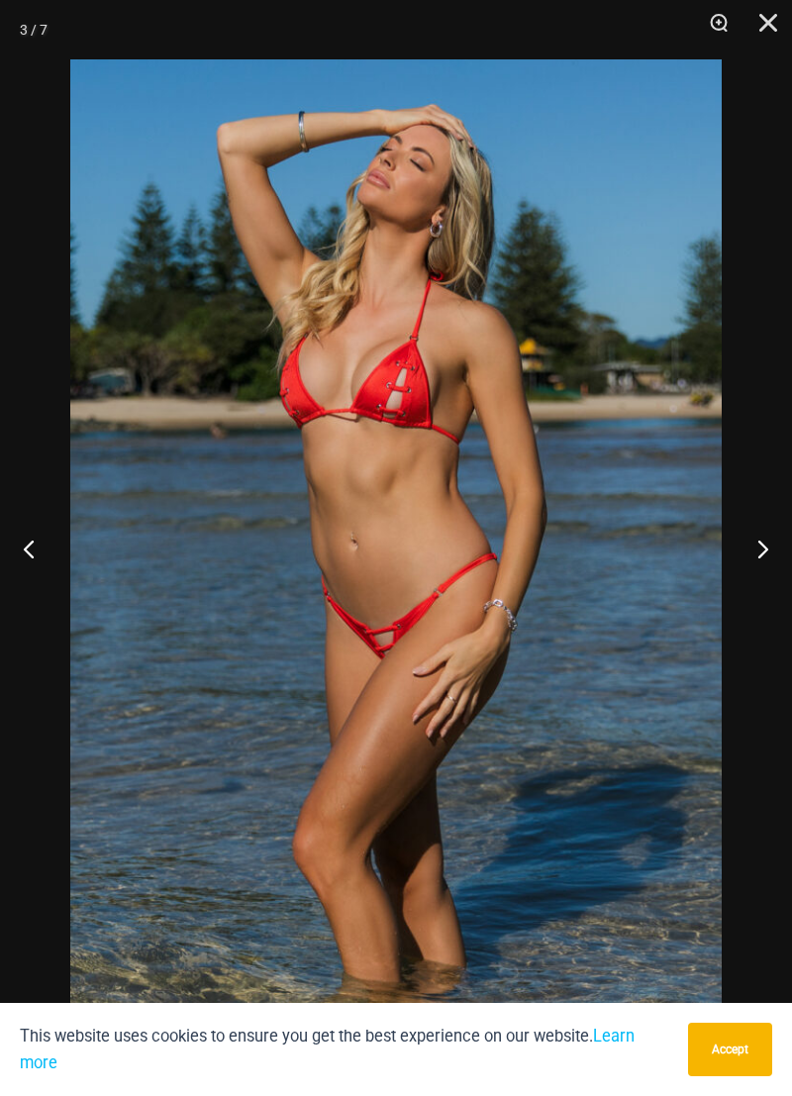
click at [759, 540] on button "Next" at bounding box center [755, 548] width 74 height 99
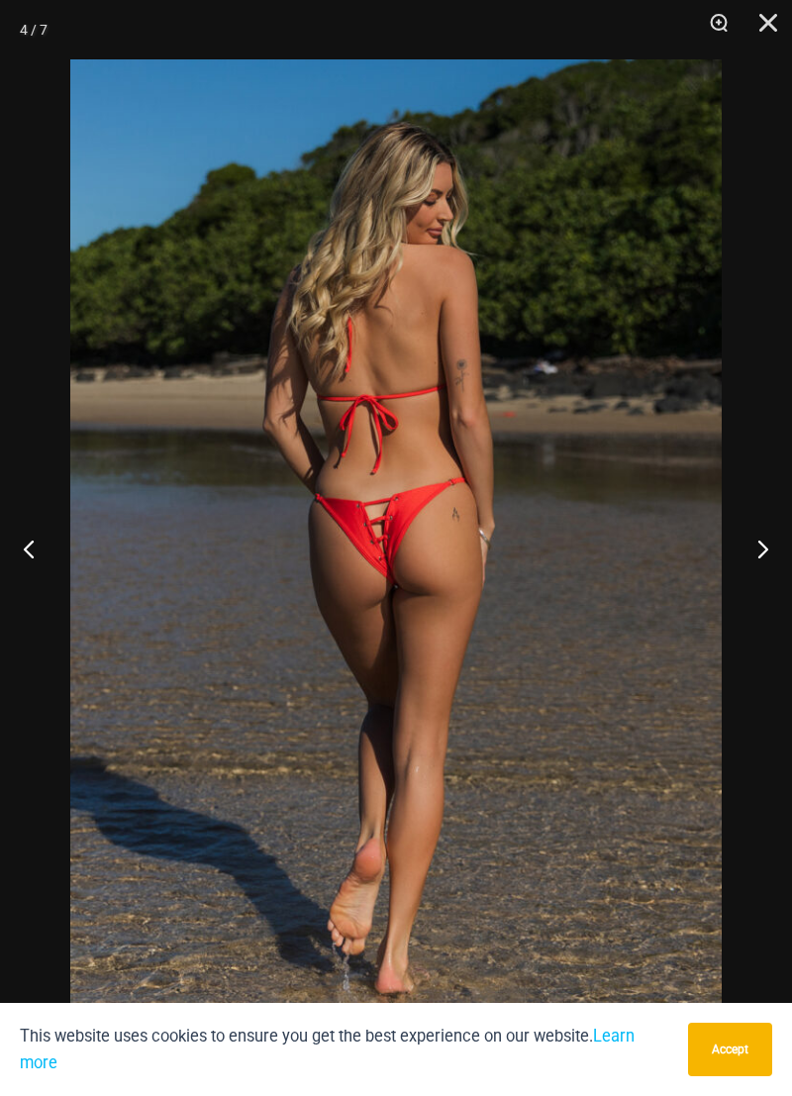
click at [750, 538] on button "Next" at bounding box center [755, 548] width 74 height 99
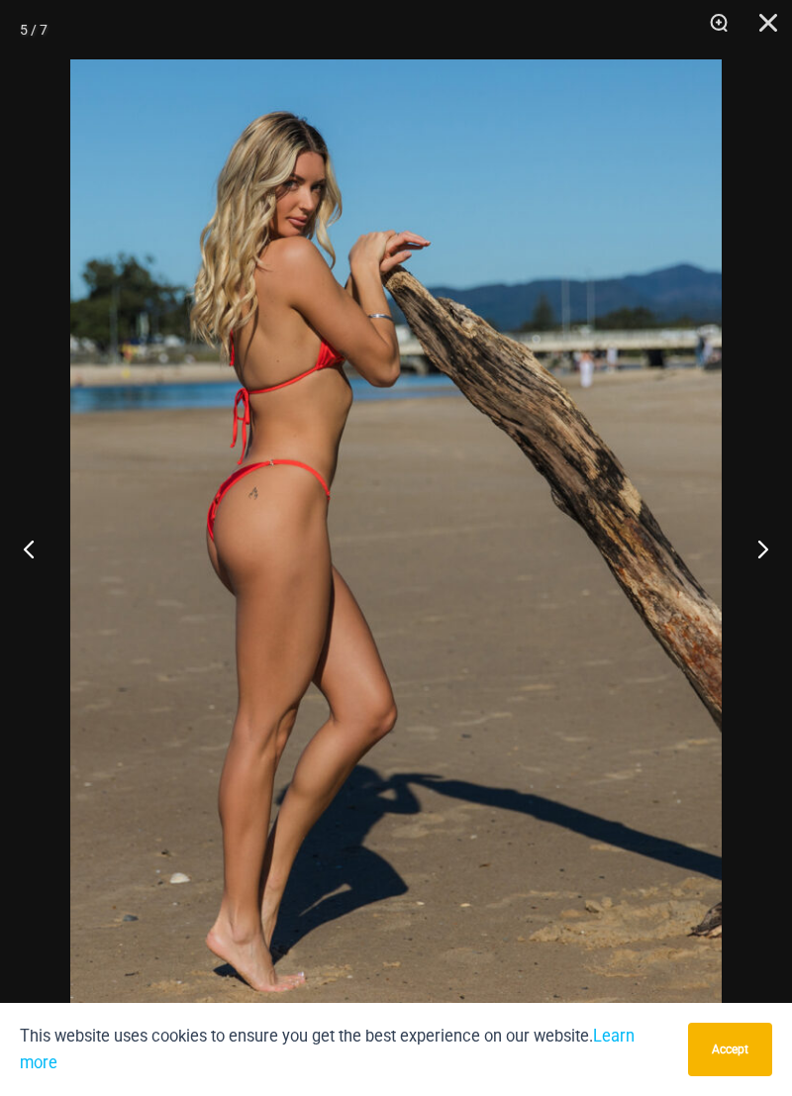
click at [750, 538] on button "Next" at bounding box center [755, 548] width 74 height 99
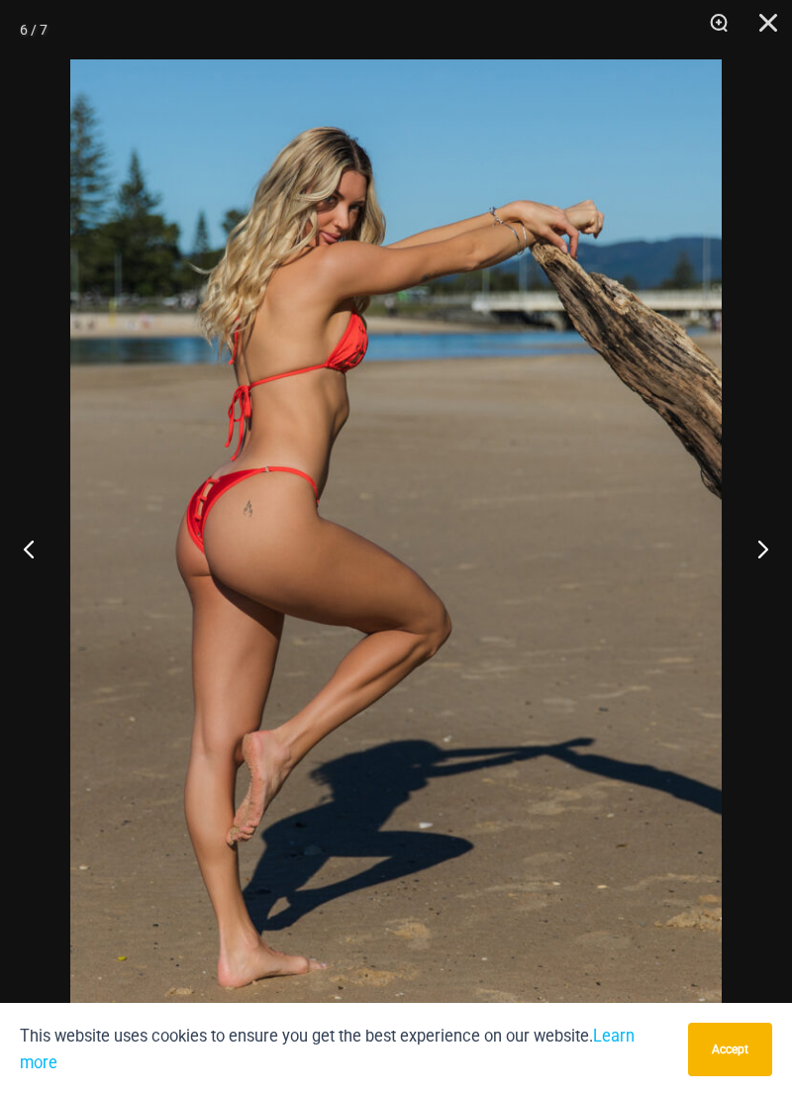
click at [750, 539] on button "Next" at bounding box center [755, 548] width 74 height 99
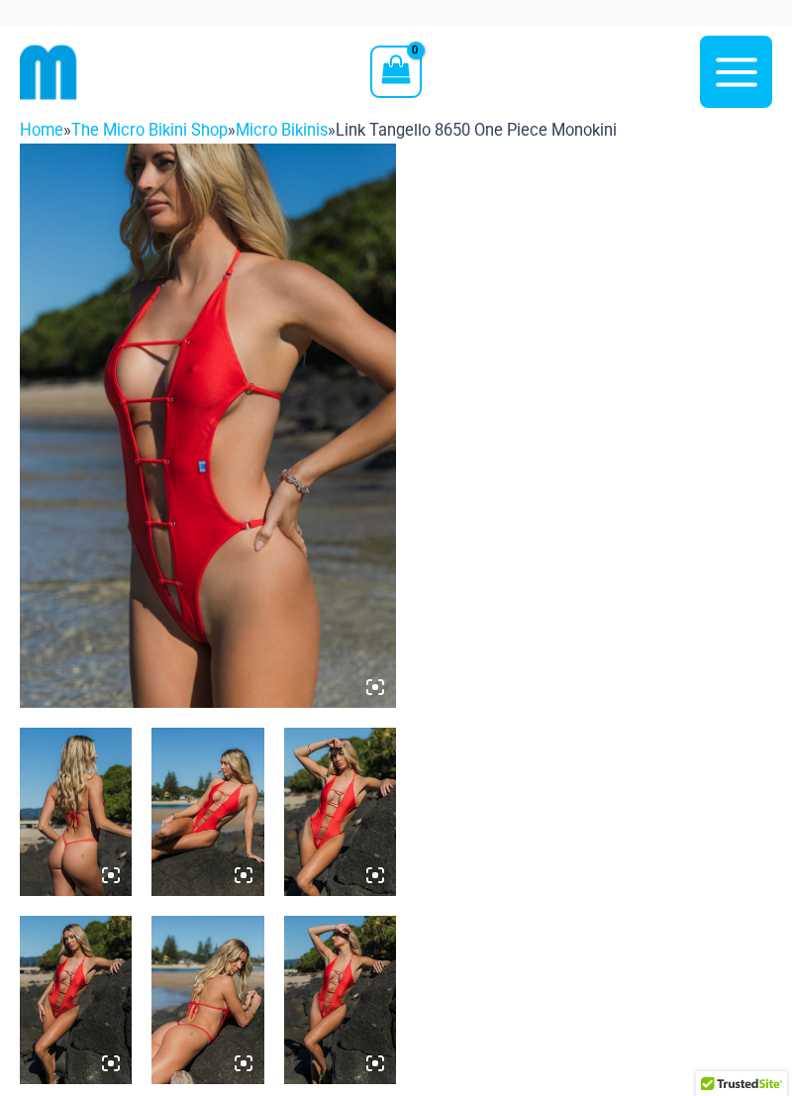
click at [168, 399] on img at bounding box center [208, 426] width 376 height 565
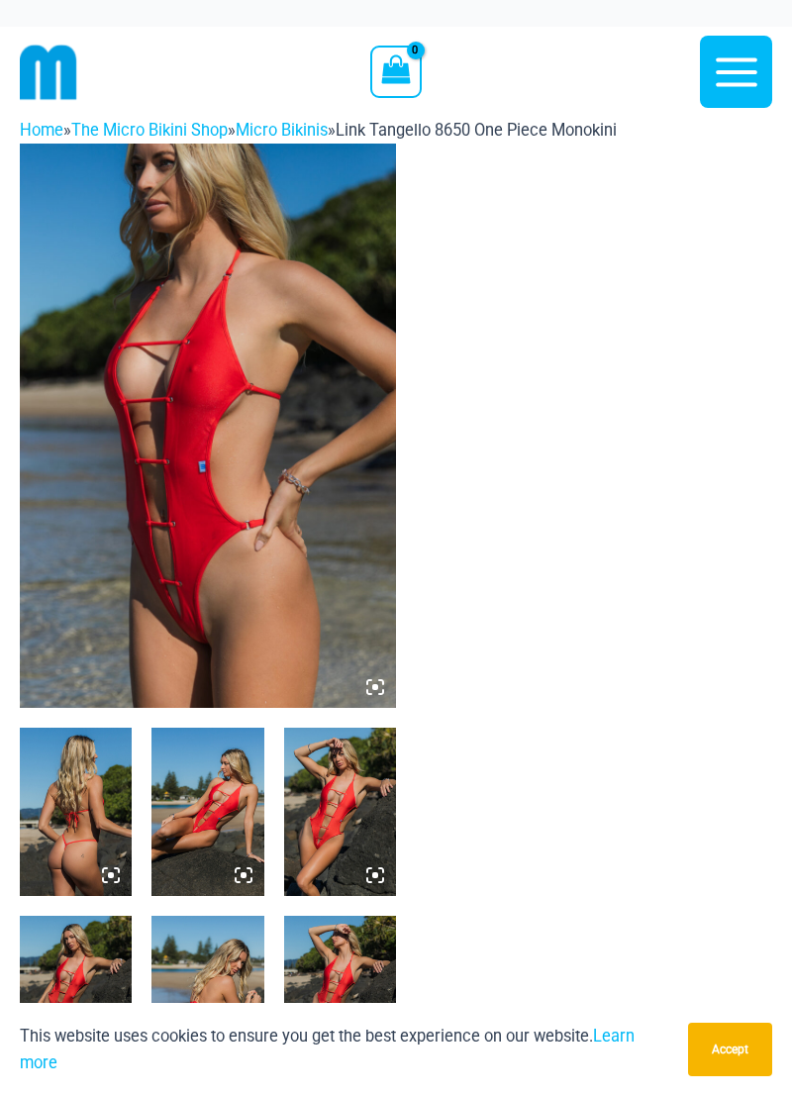
click at [134, 537] on img at bounding box center [208, 426] width 376 height 565
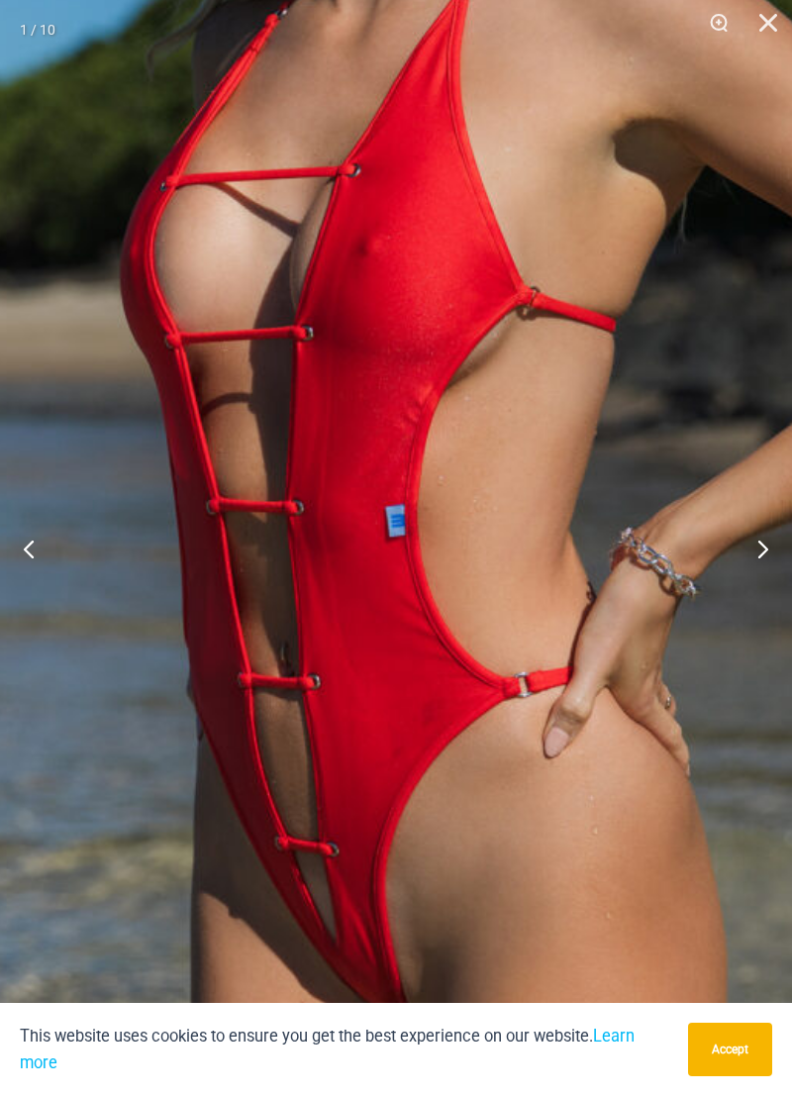
click at [744, 537] on button "Next" at bounding box center [755, 548] width 74 height 99
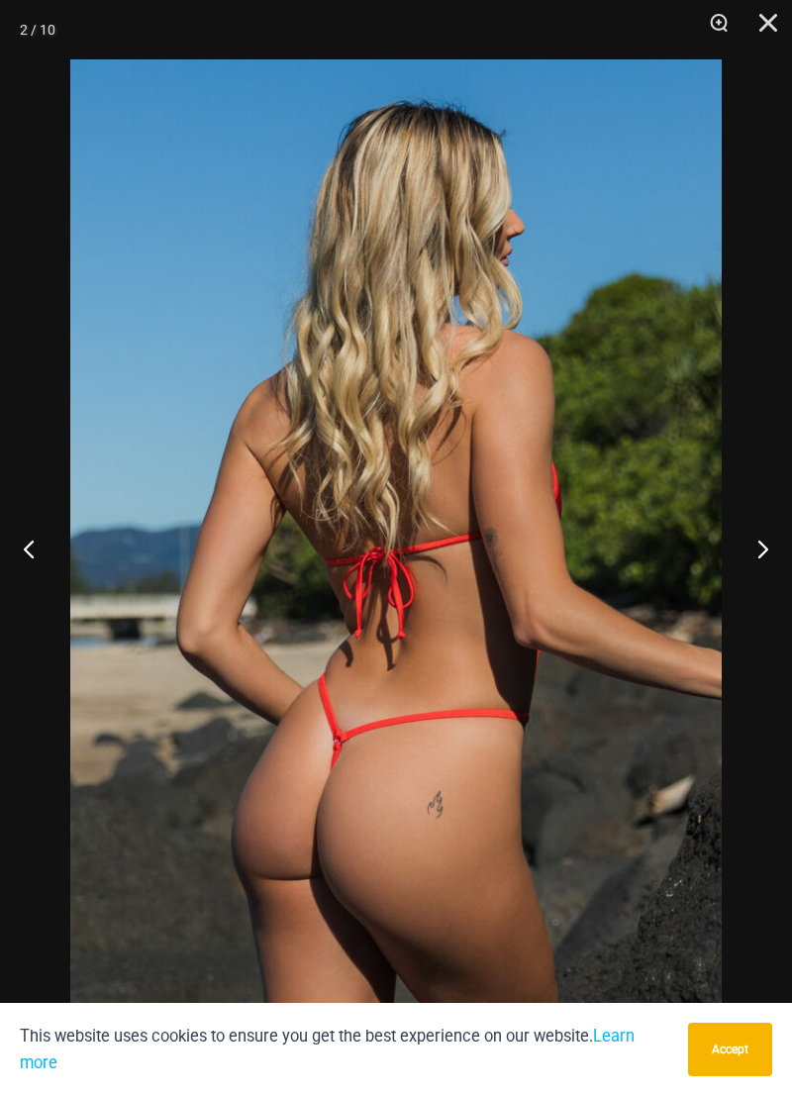
click at [744, 537] on button "Next" at bounding box center [755, 548] width 74 height 99
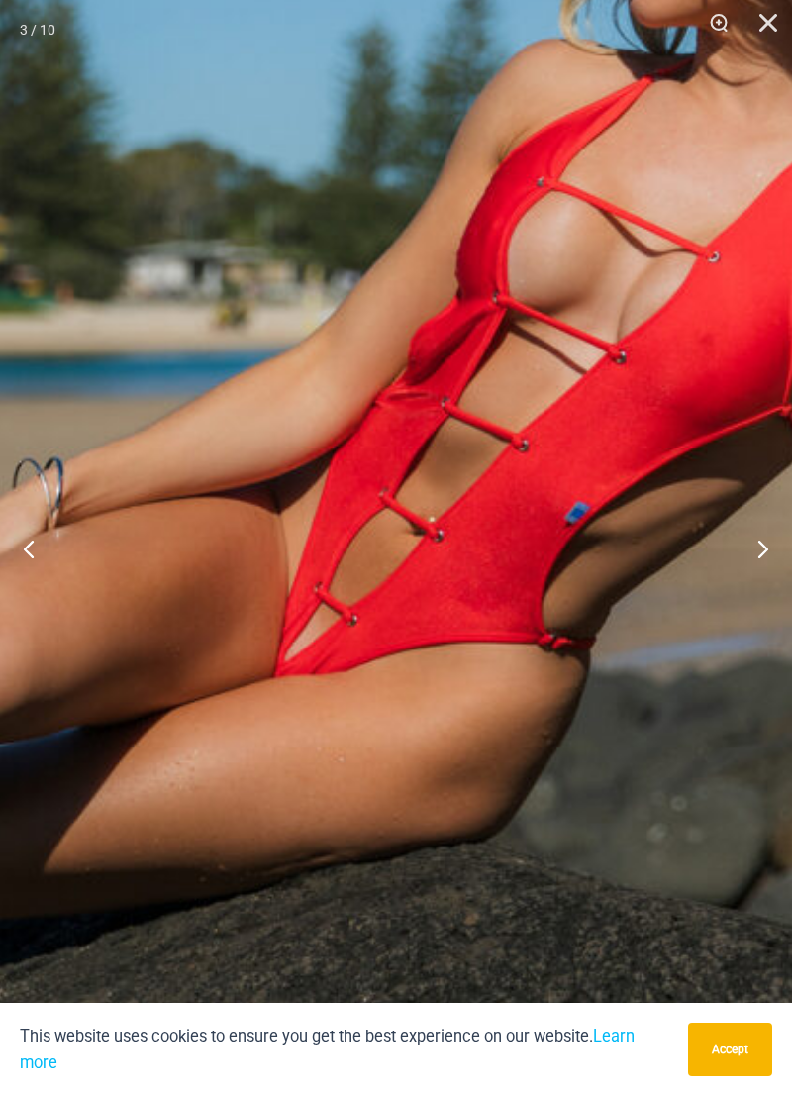
click at [749, 545] on button "Next" at bounding box center [755, 548] width 74 height 99
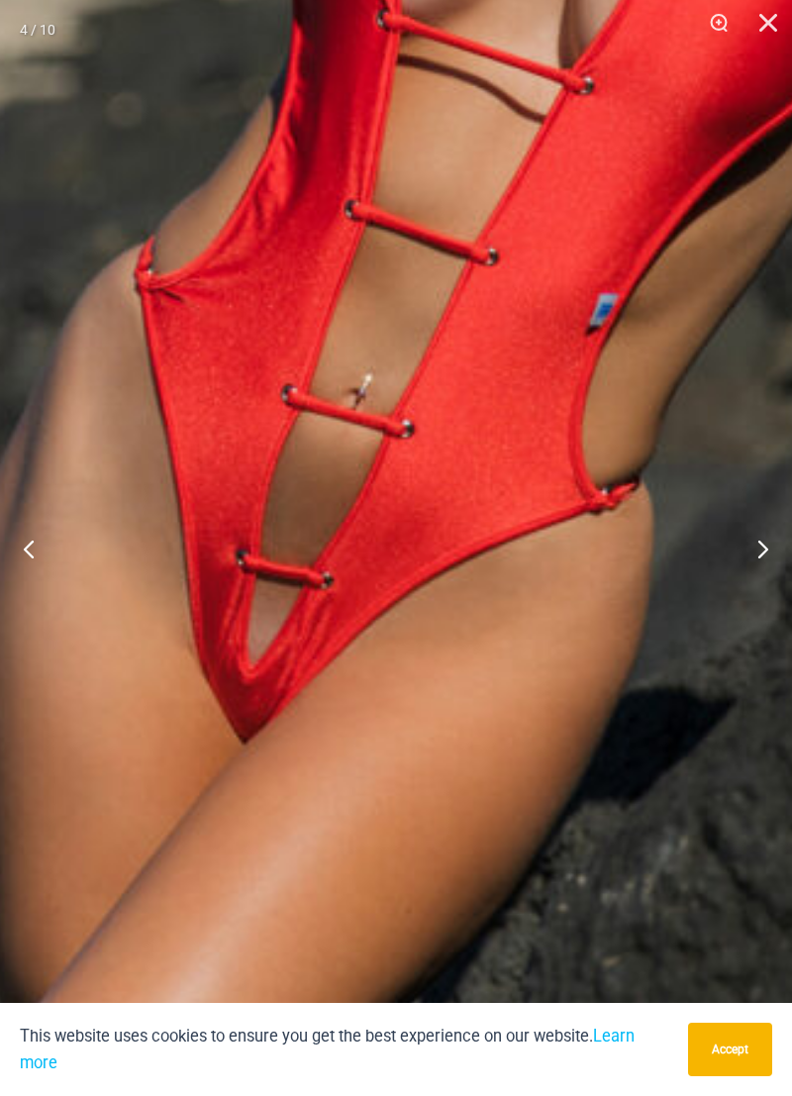
click at [747, 550] on button "Next" at bounding box center [755, 548] width 74 height 99
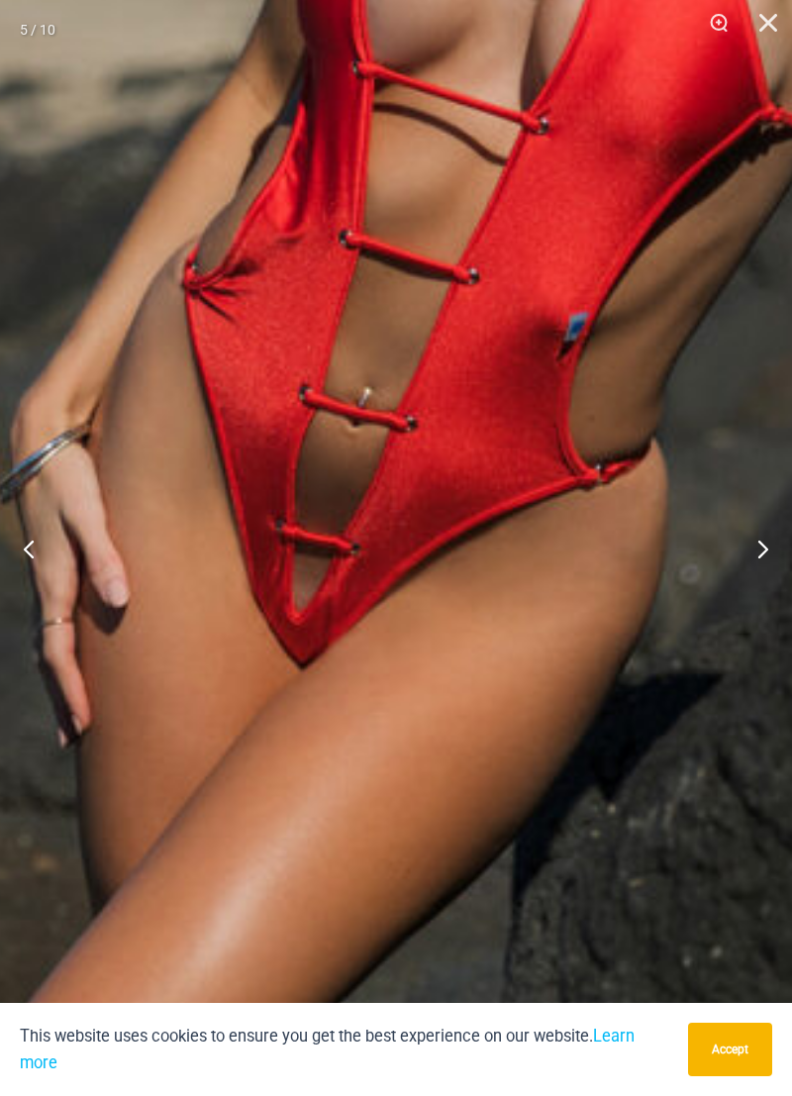
click at [744, 552] on button "Next" at bounding box center [755, 548] width 74 height 99
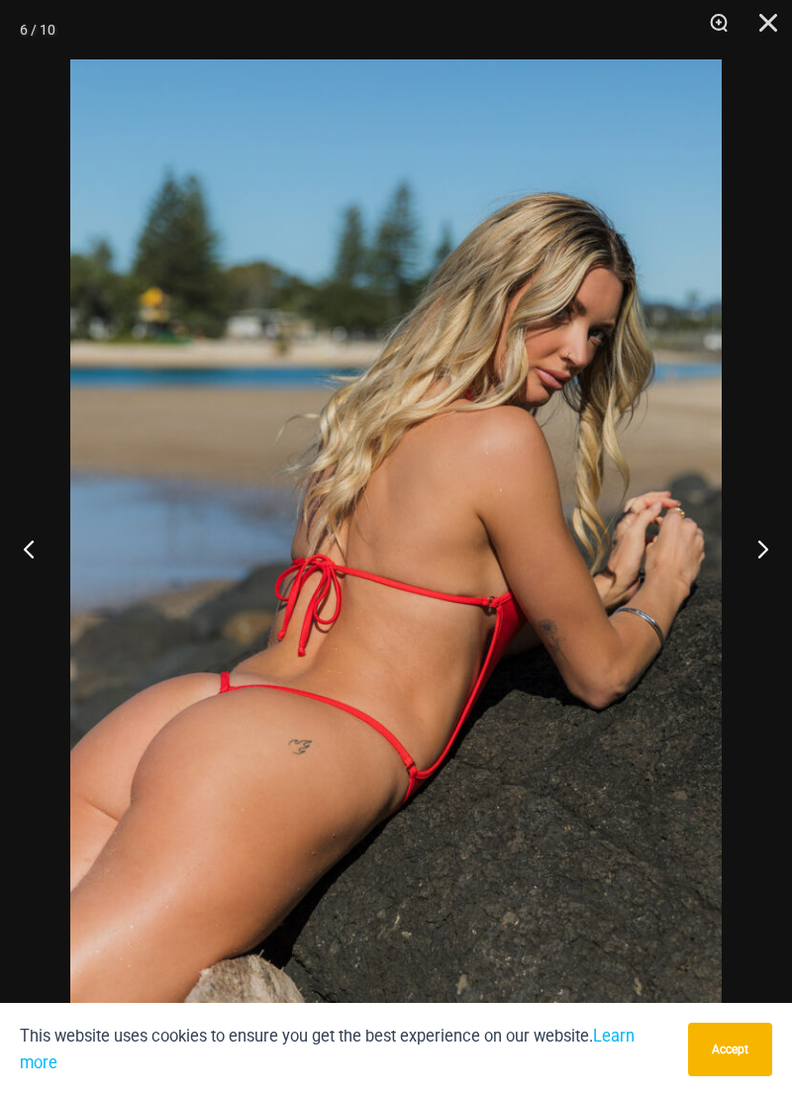
click at [744, 544] on button "Next" at bounding box center [755, 548] width 74 height 99
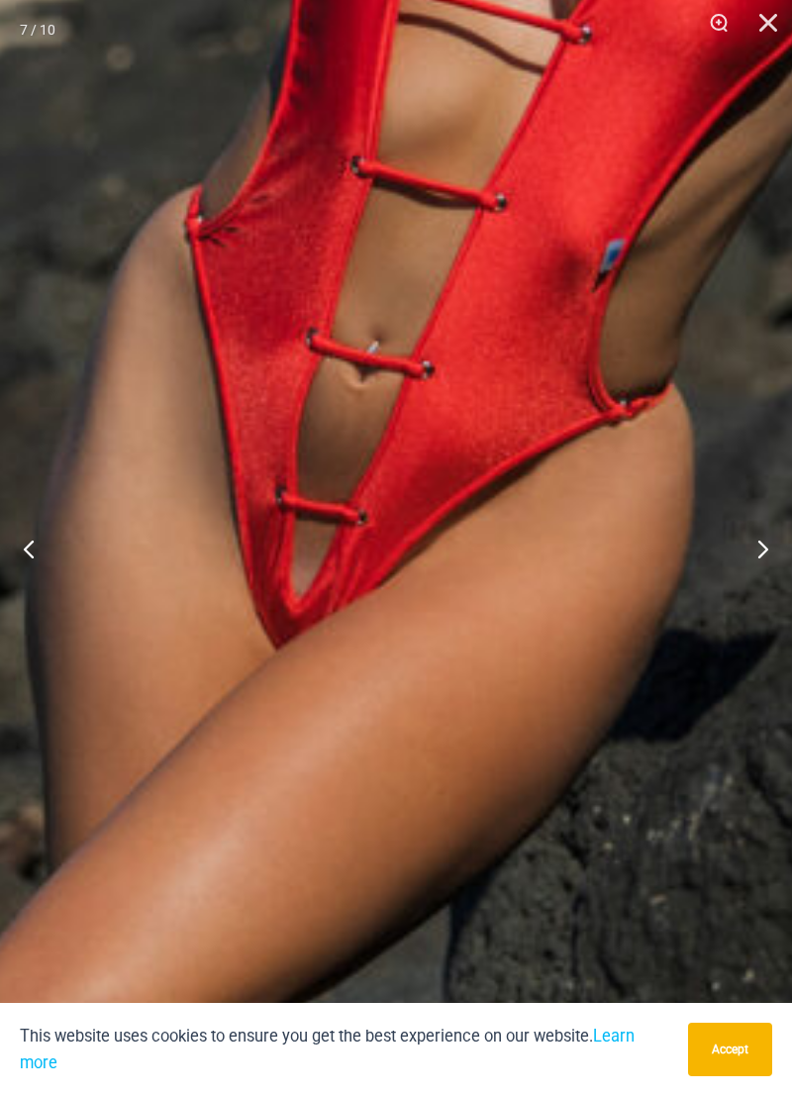
click at [746, 546] on button "Next" at bounding box center [755, 548] width 74 height 99
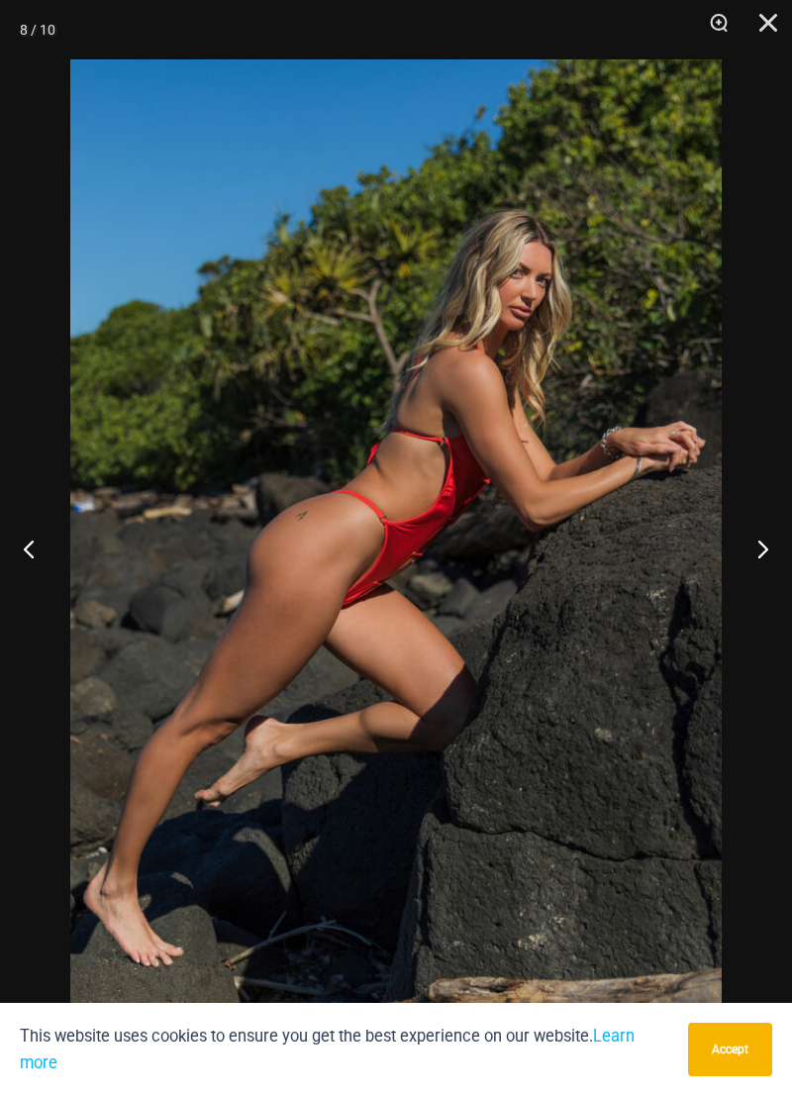
click at [749, 540] on button "Next" at bounding box center [755, 548] width 74 height 99
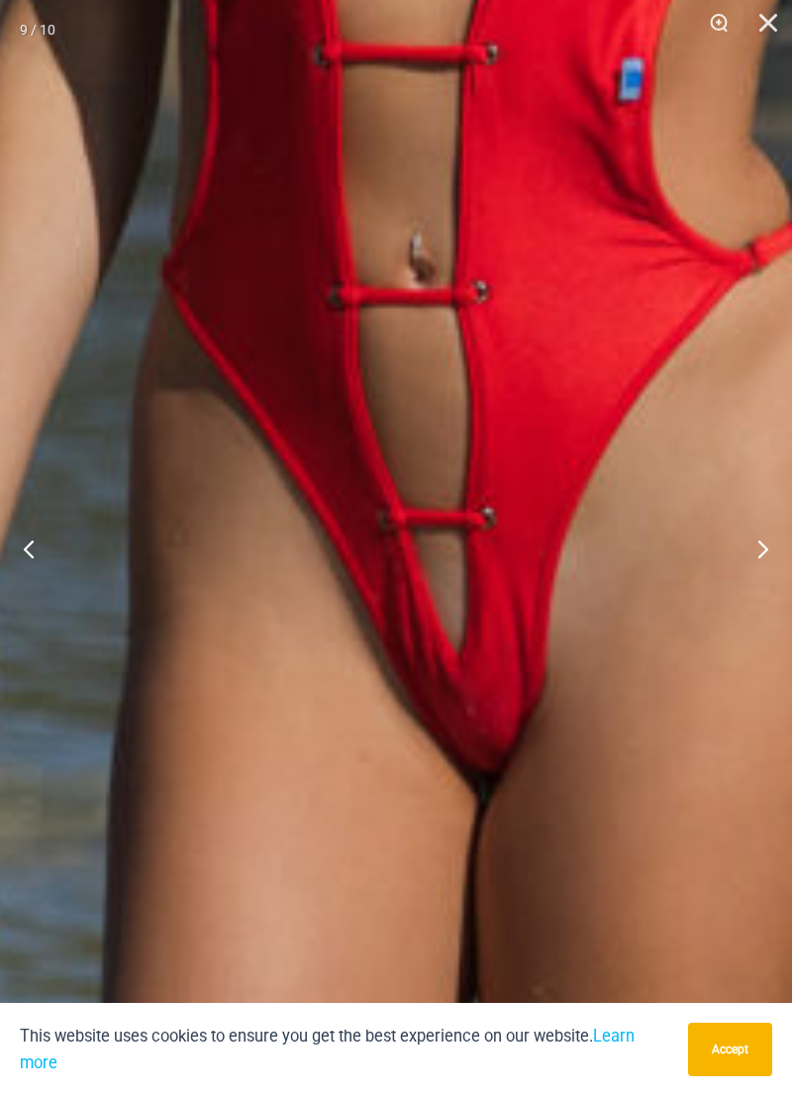
click at [750, 547] on button "Next" at bounding box center [755, 548] width 74 height 99
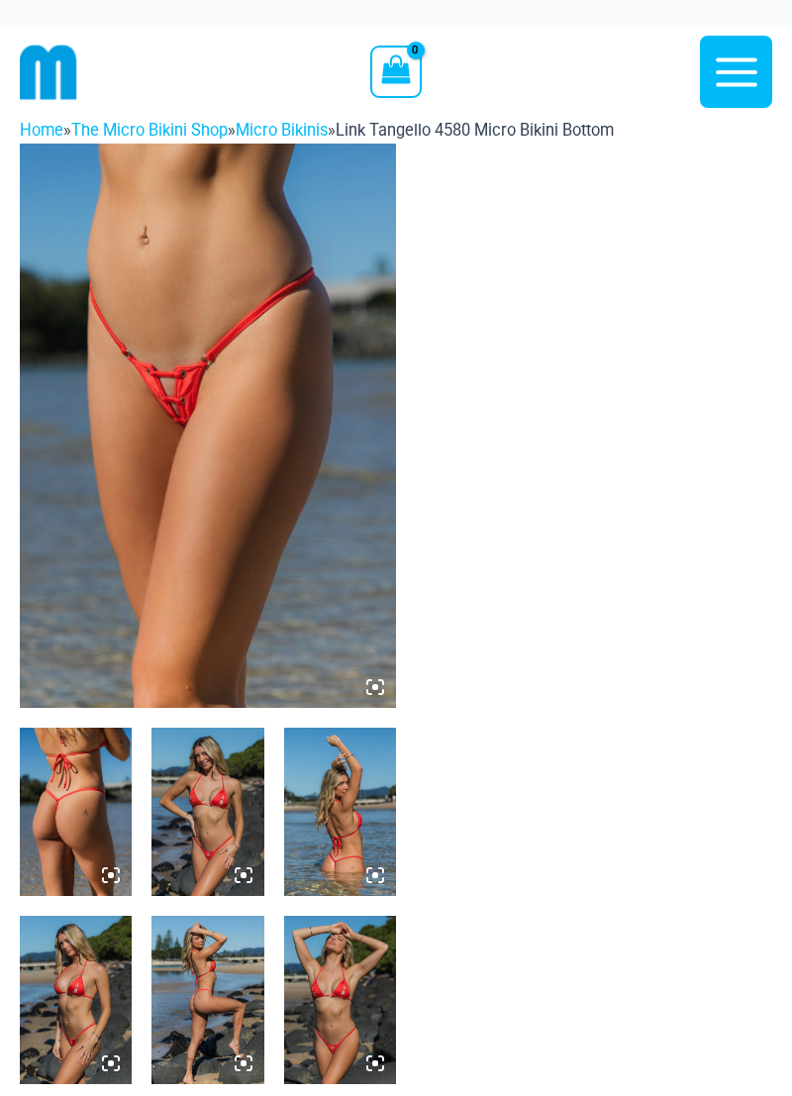
click at [210, 728] on img at bounding box center [208, 812] width 112 height 168
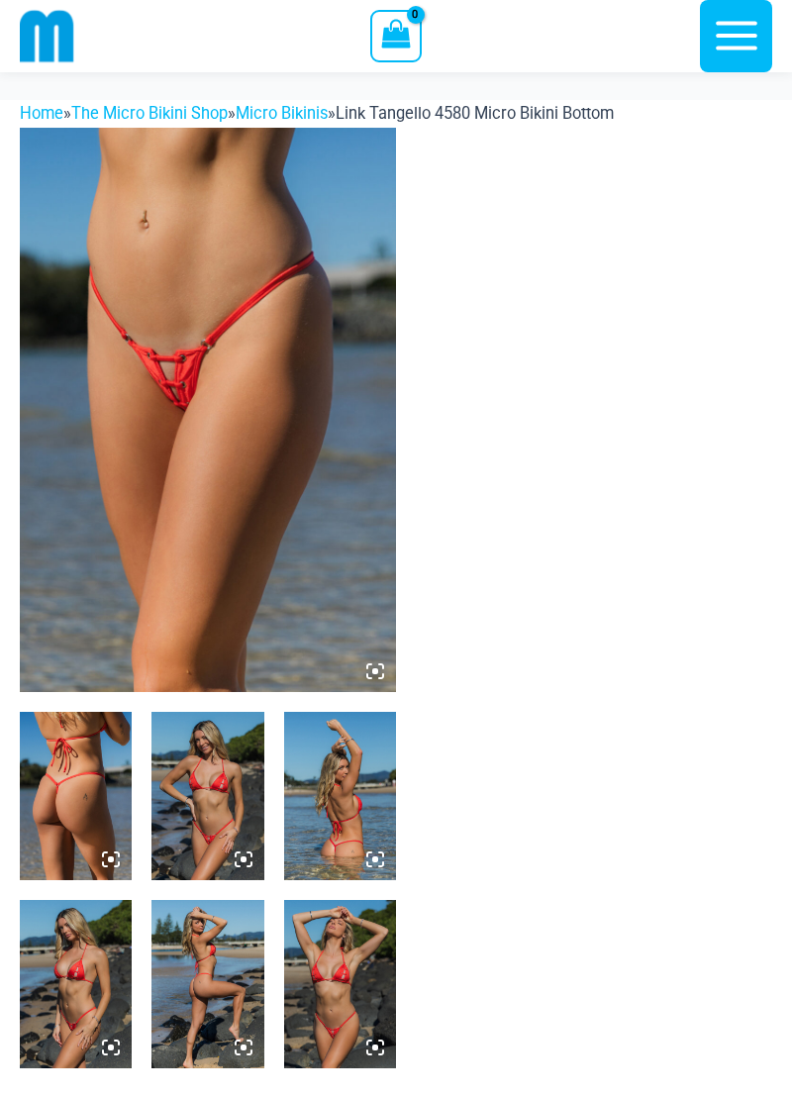
click at [165, 381] on img at bounding box center [208, 410] width 376 height 565
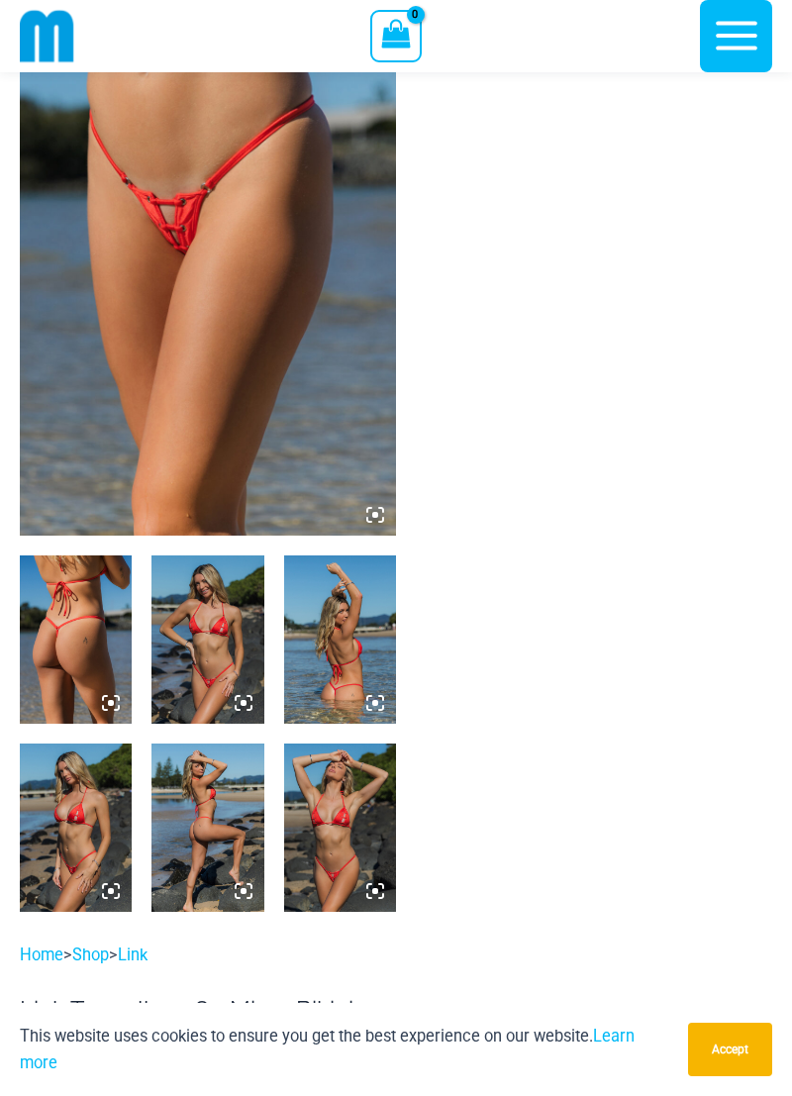
click at [195, 240] on img at bounding box center [208, 253] width 376 height 565
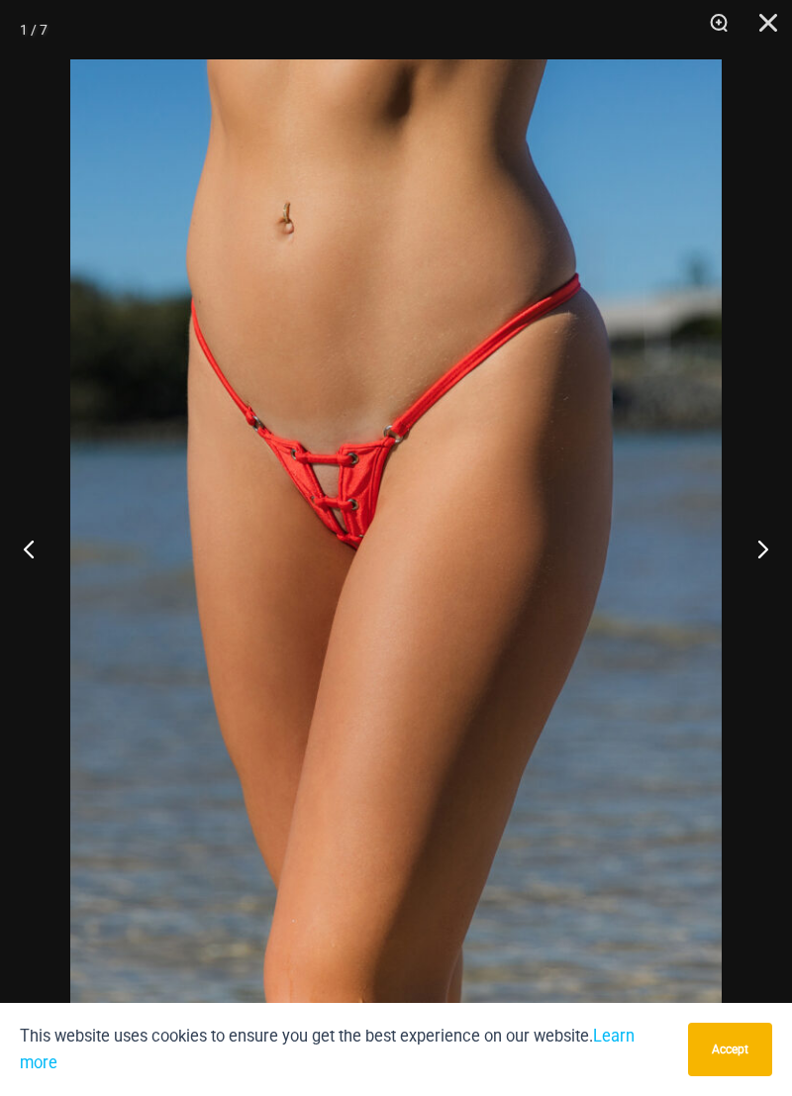
scroll to position [160, 0]
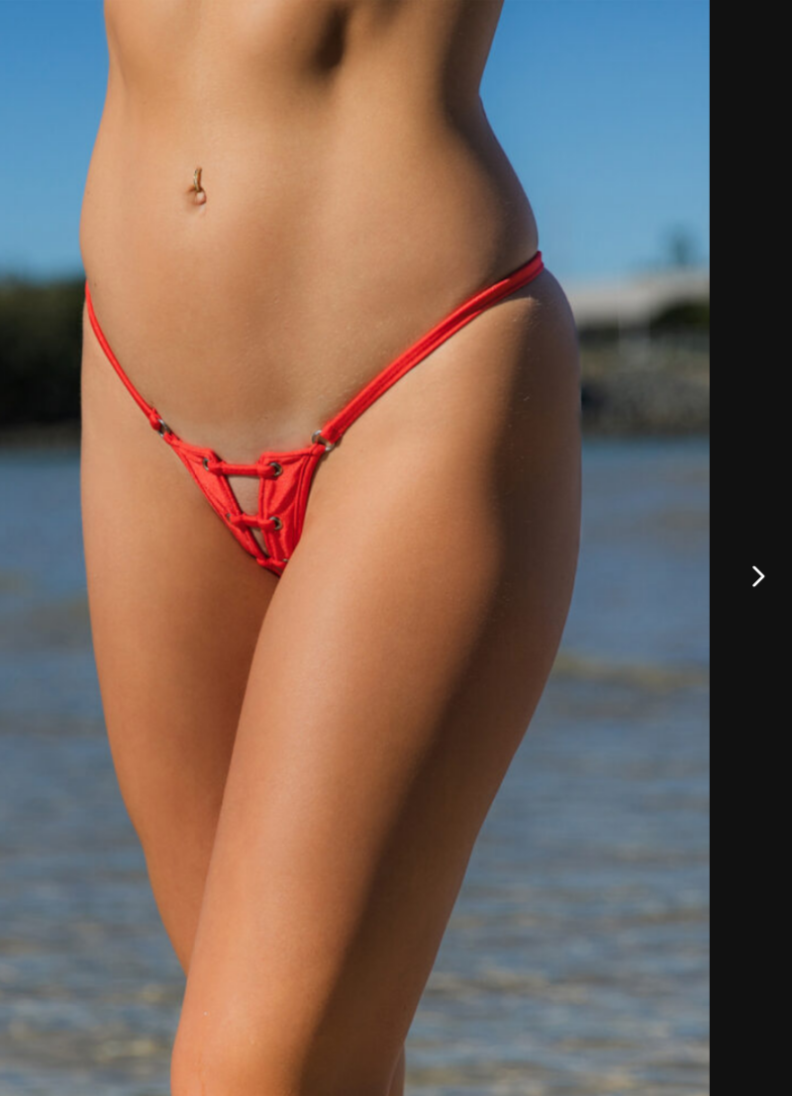
click at [757, 545] on button "Next" at bounding box center [755, 548] width 74 height 99
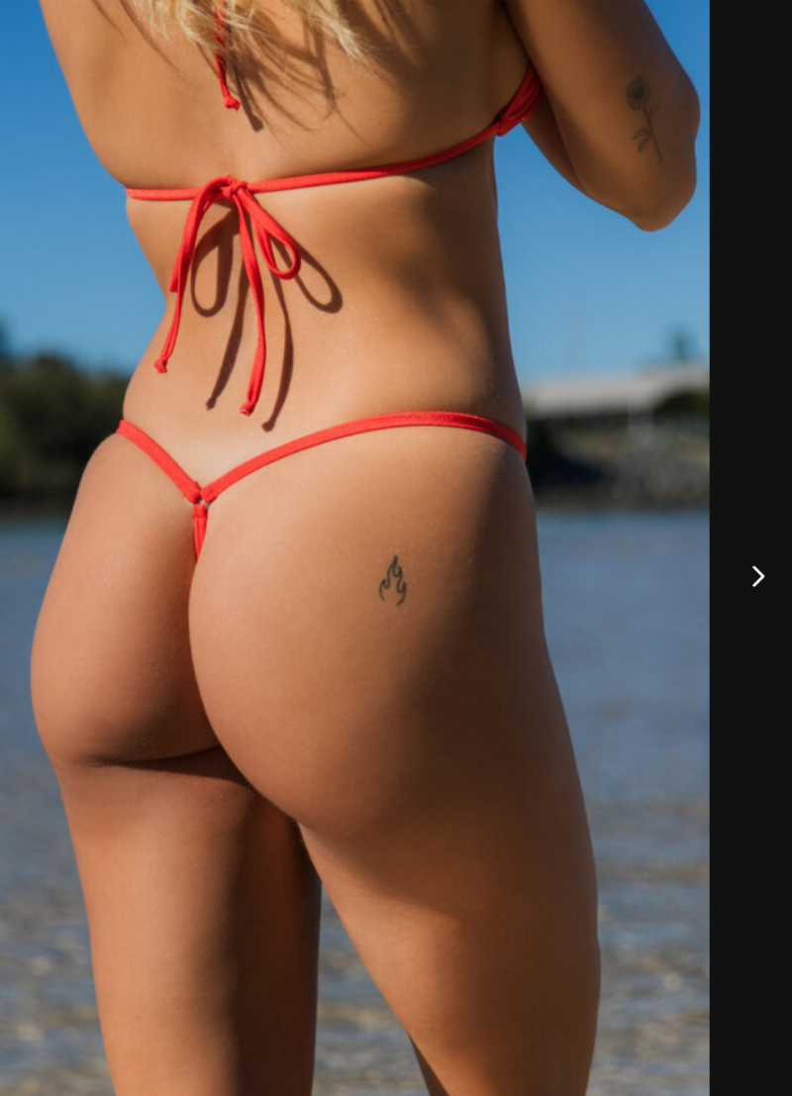
click at [759, 538] on button "Next" at bounding box center [755, 548] width 74 height 99
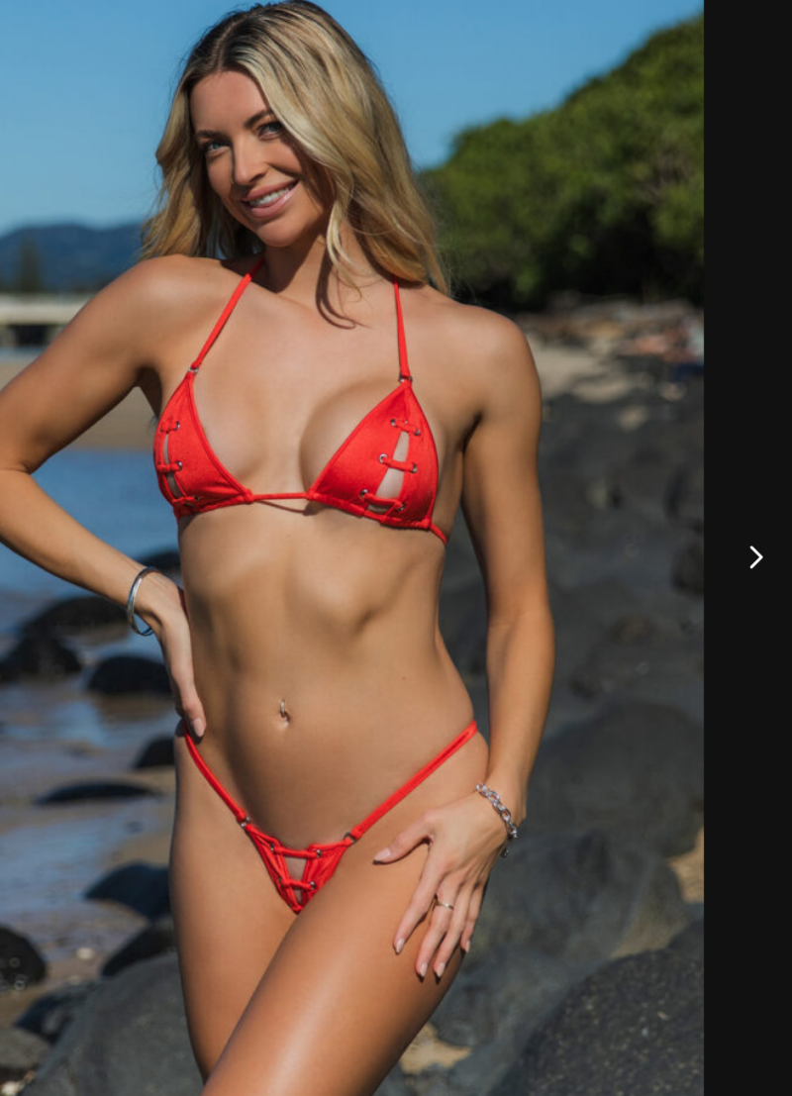
click at [758, 549] on button "Next" at bounding box center [755, 548] width 74 height 99
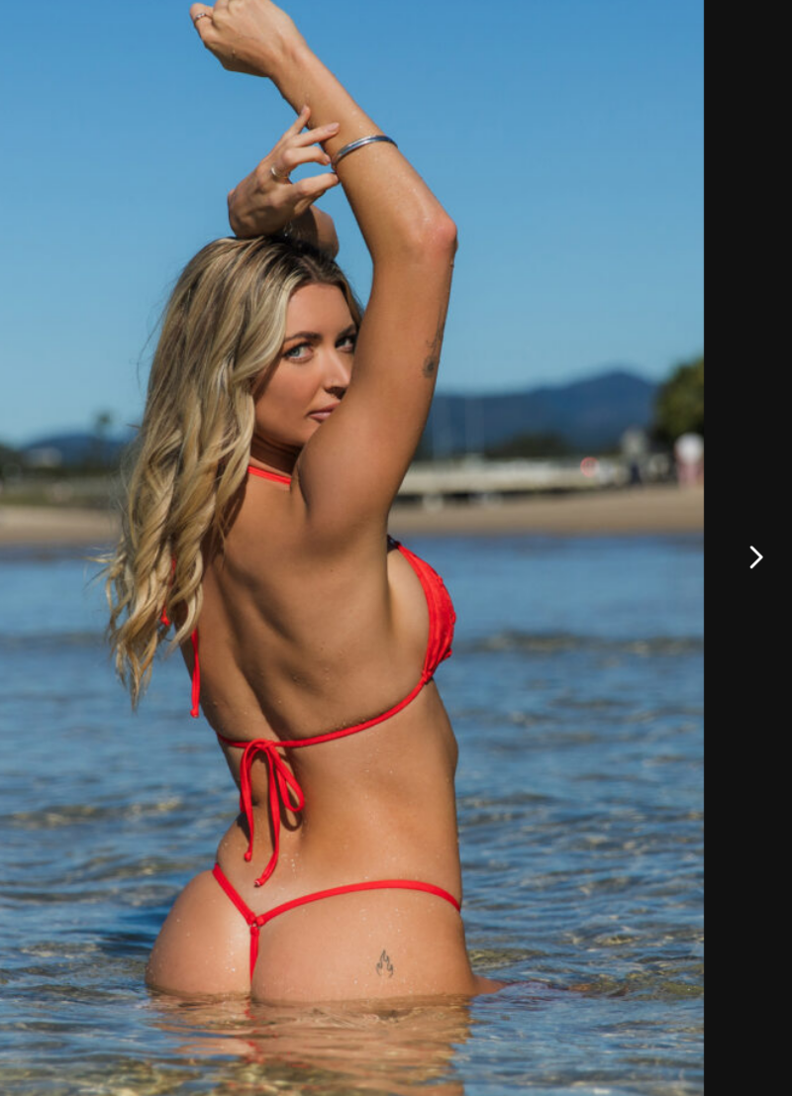
click at [761, 542] on button "Next" at bounding box center [755, 548] width 74 height 99
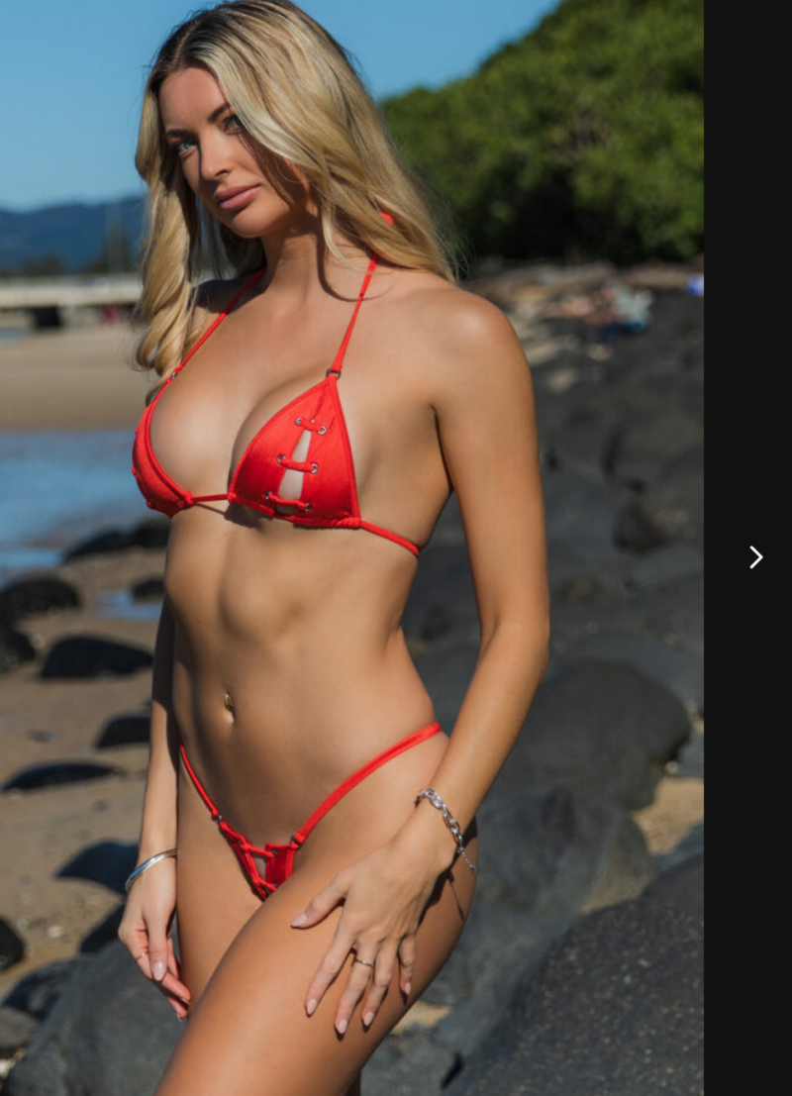
click at [761, 542] on button "Next" at bounding box center [755, 548] width 74 height 99
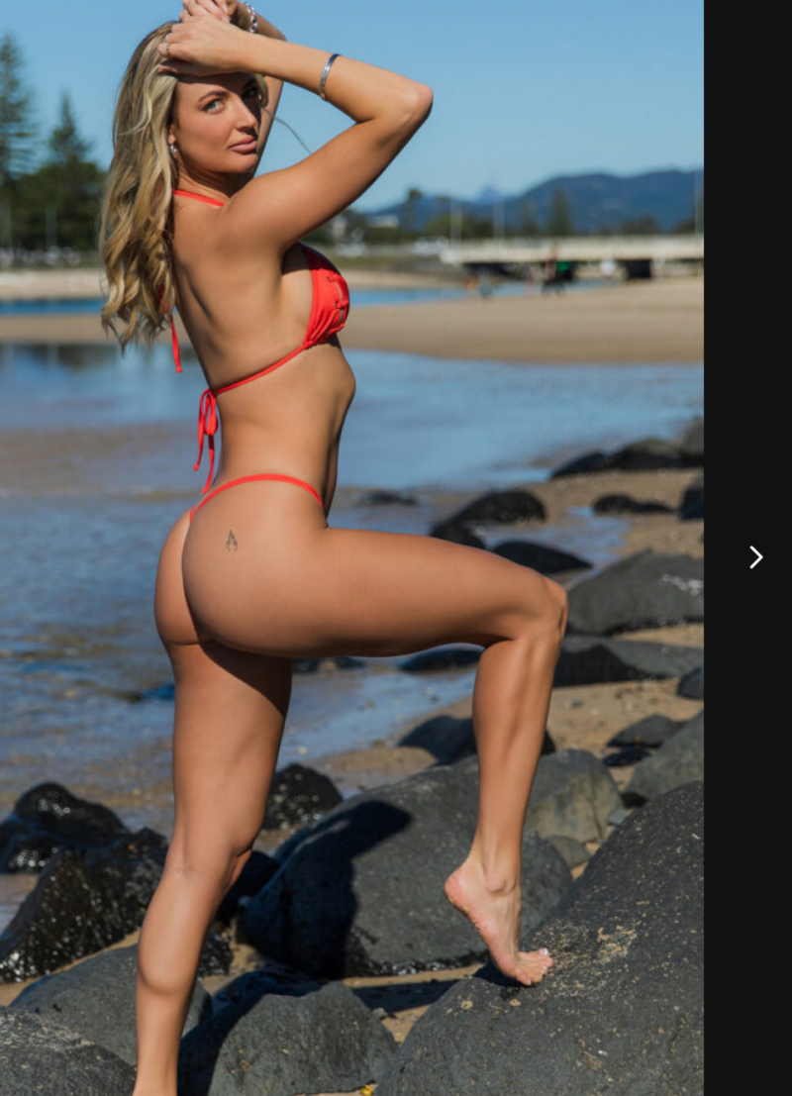
click at [759, 547] on button "Next" at bounding box center [755, 548] width 74 height 99
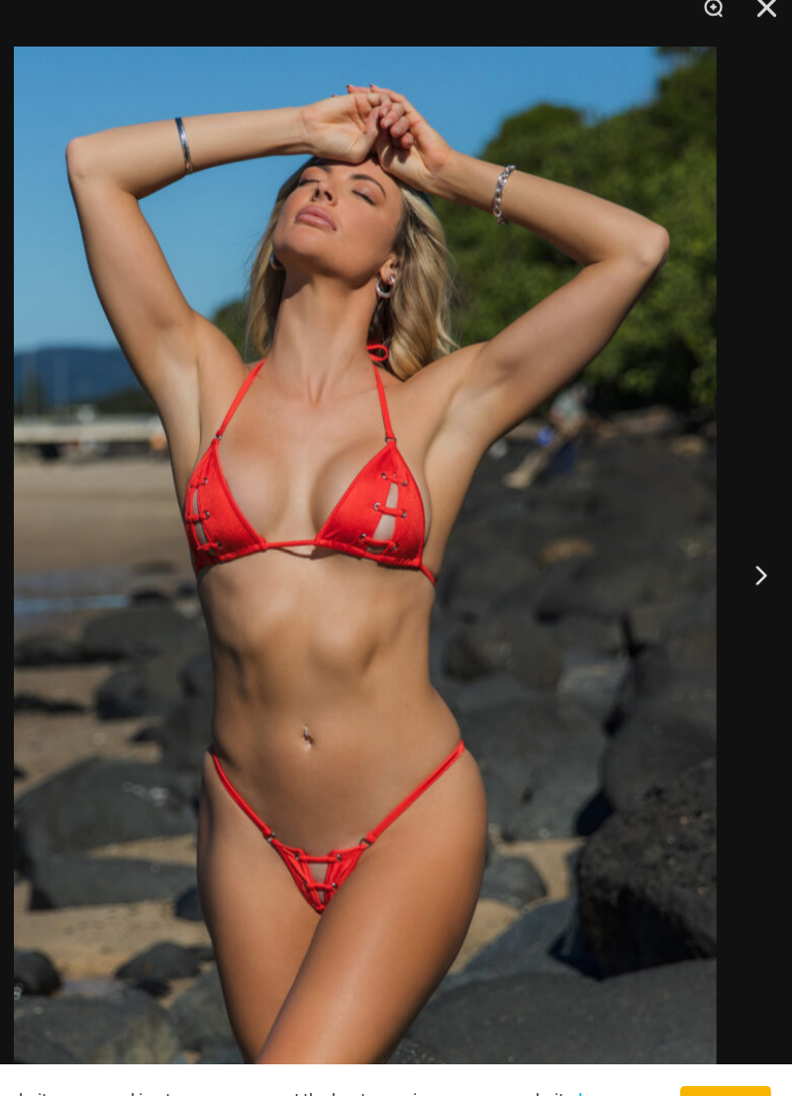
scroll to position [27, 0]
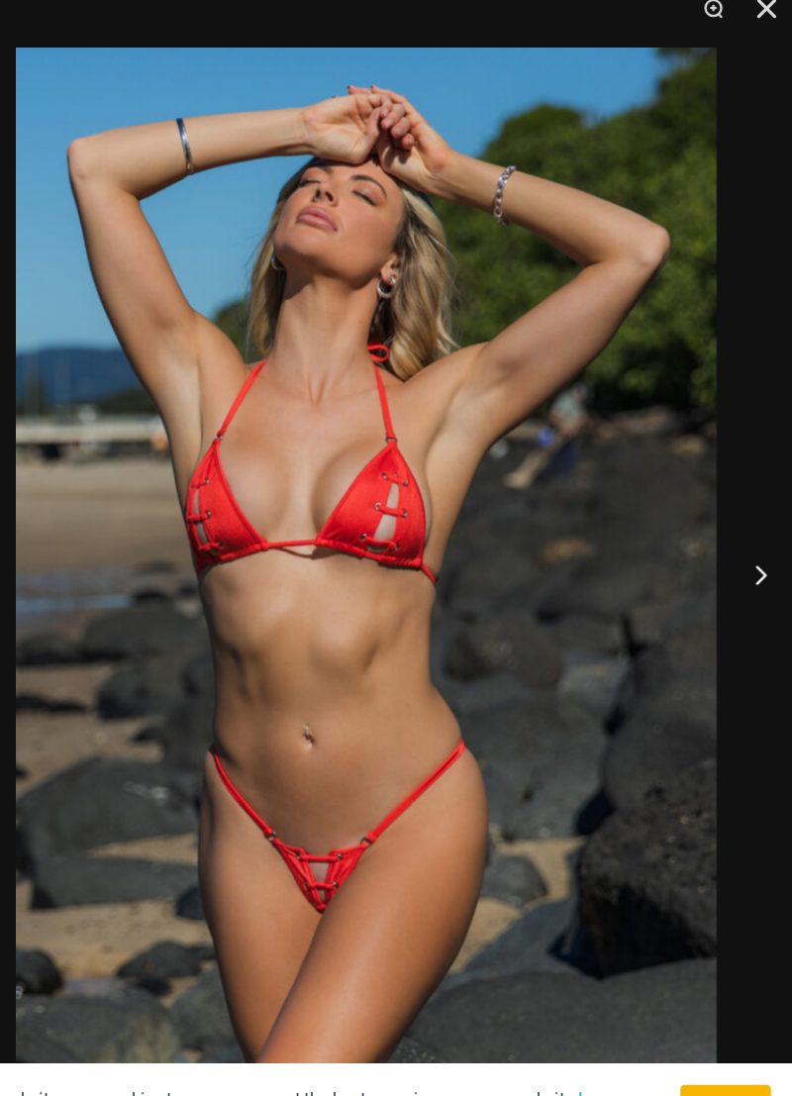
click at [749, 547] on button "Next" at bounding box center [755, 548] width 74 height 99
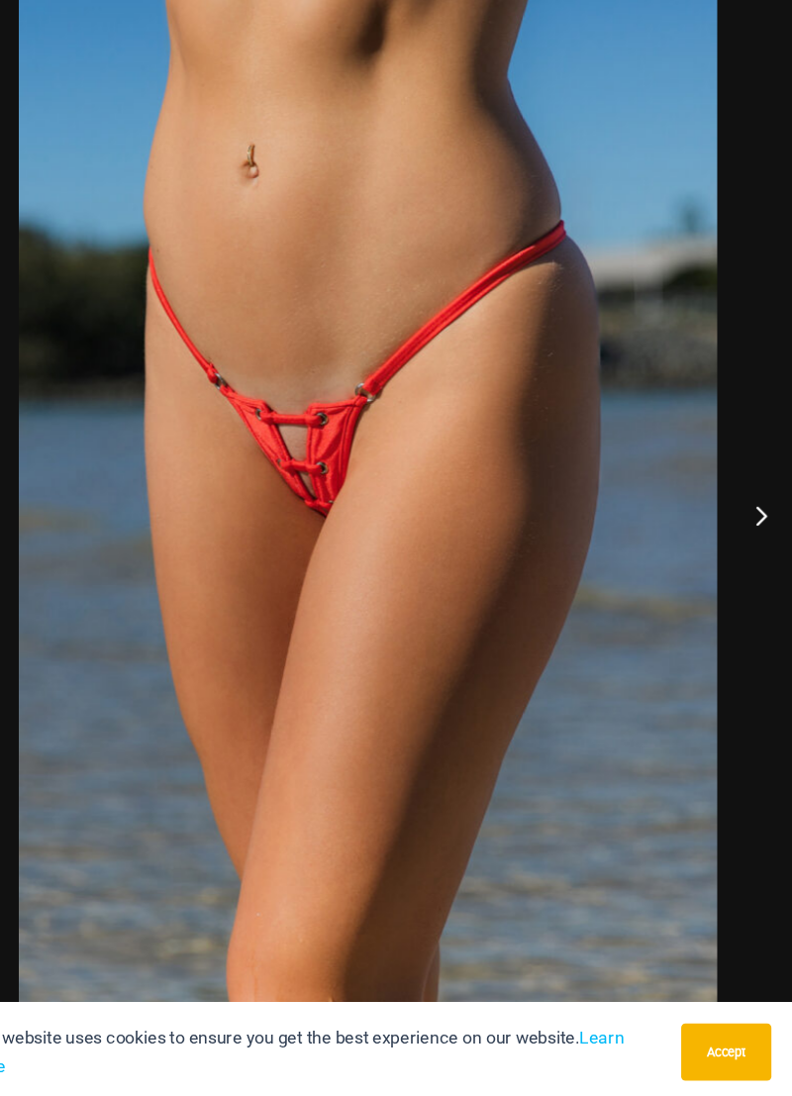
scroll to position [29, 0]
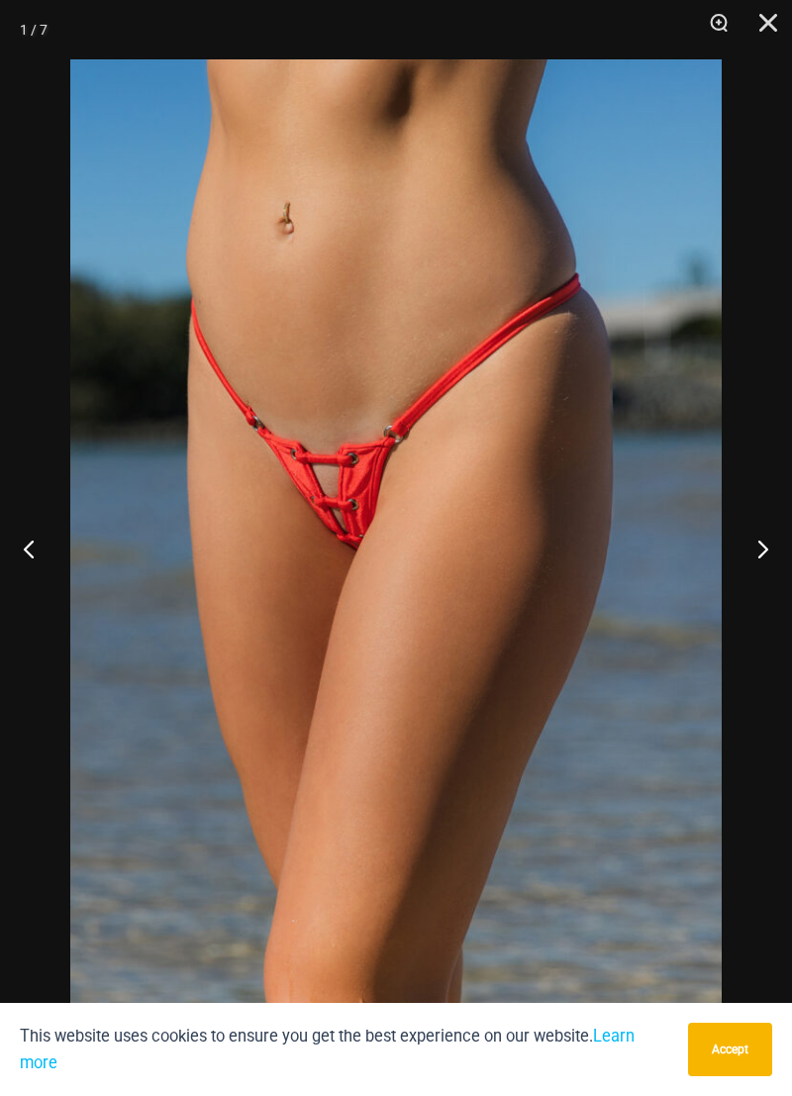
click at [746, 551] on button "Next" at bounding box center [755, 548] width 74 height 99
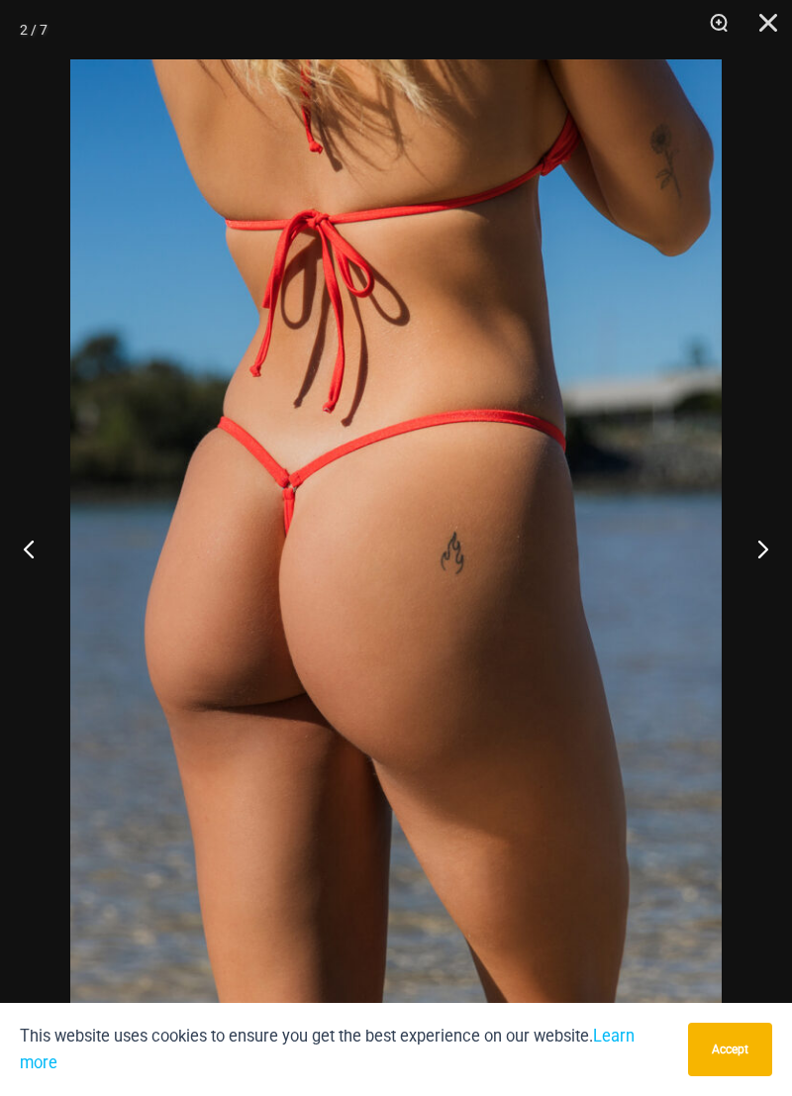
click at [746, 550] on button "Next" at bounding box center [755, 548] width 74 height 99
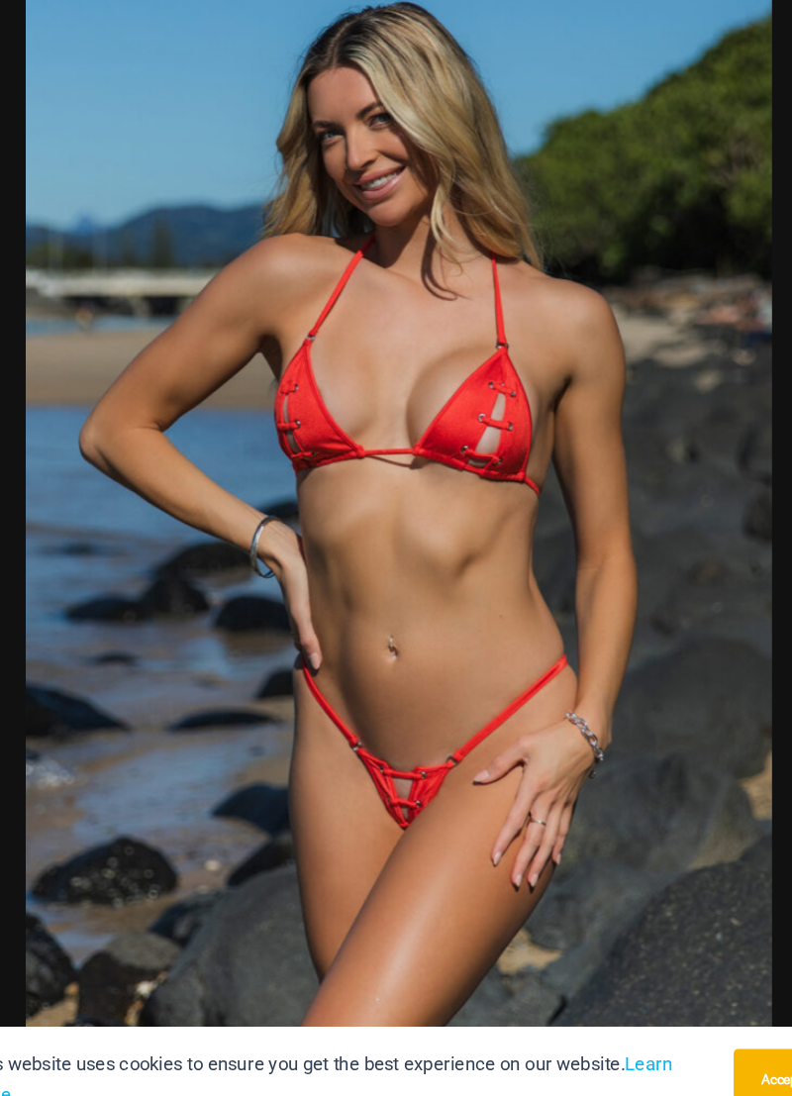
scroll to position [43, 0]
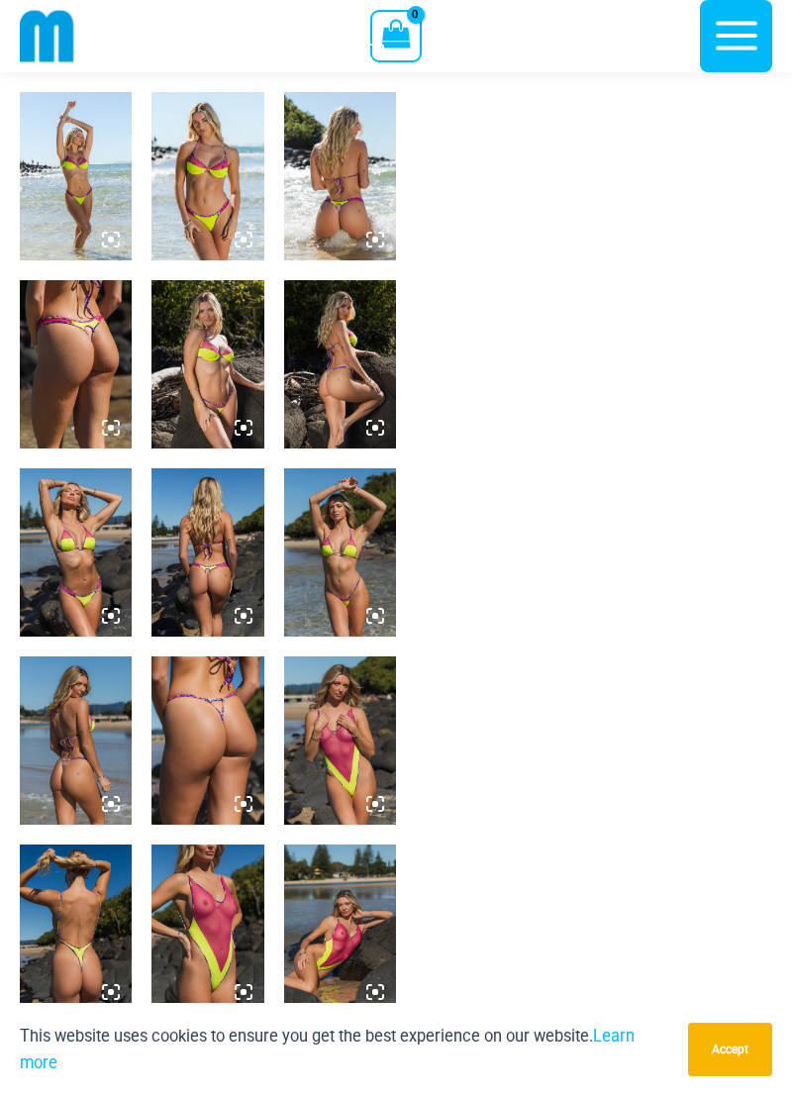
scroll to position [804, 0]
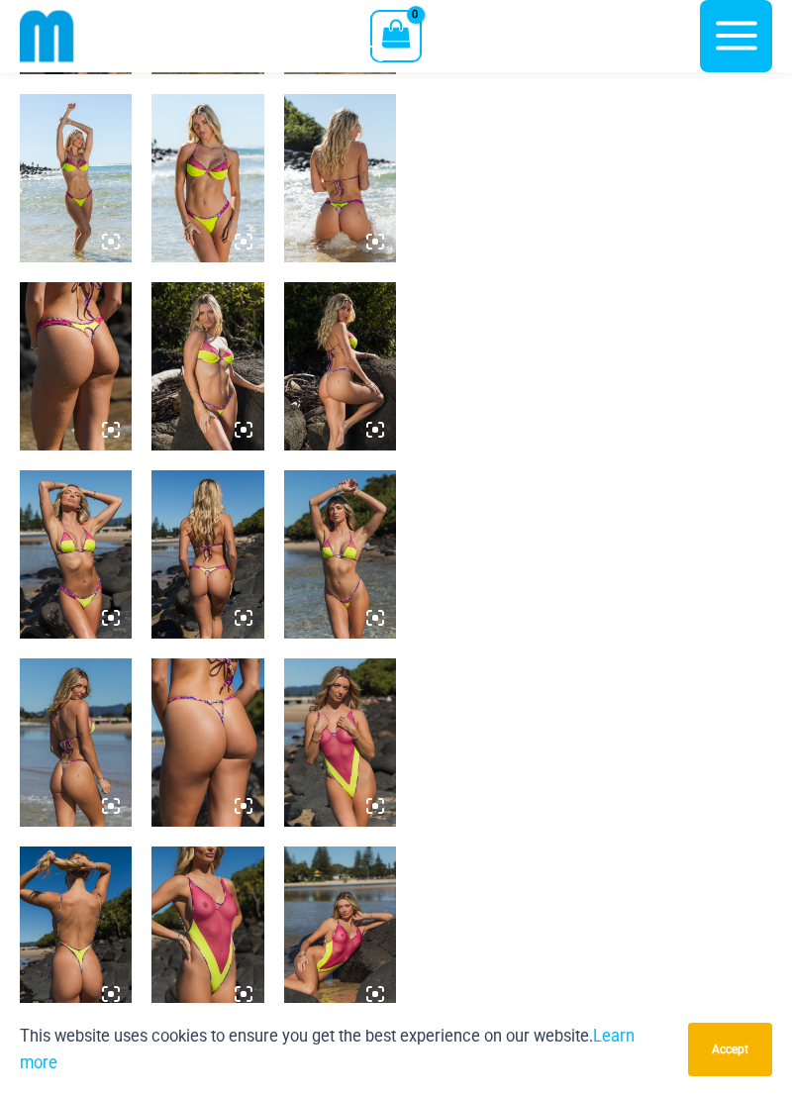
click at [337, 695] on img at bounding box center [340, 743] width 112 height 168
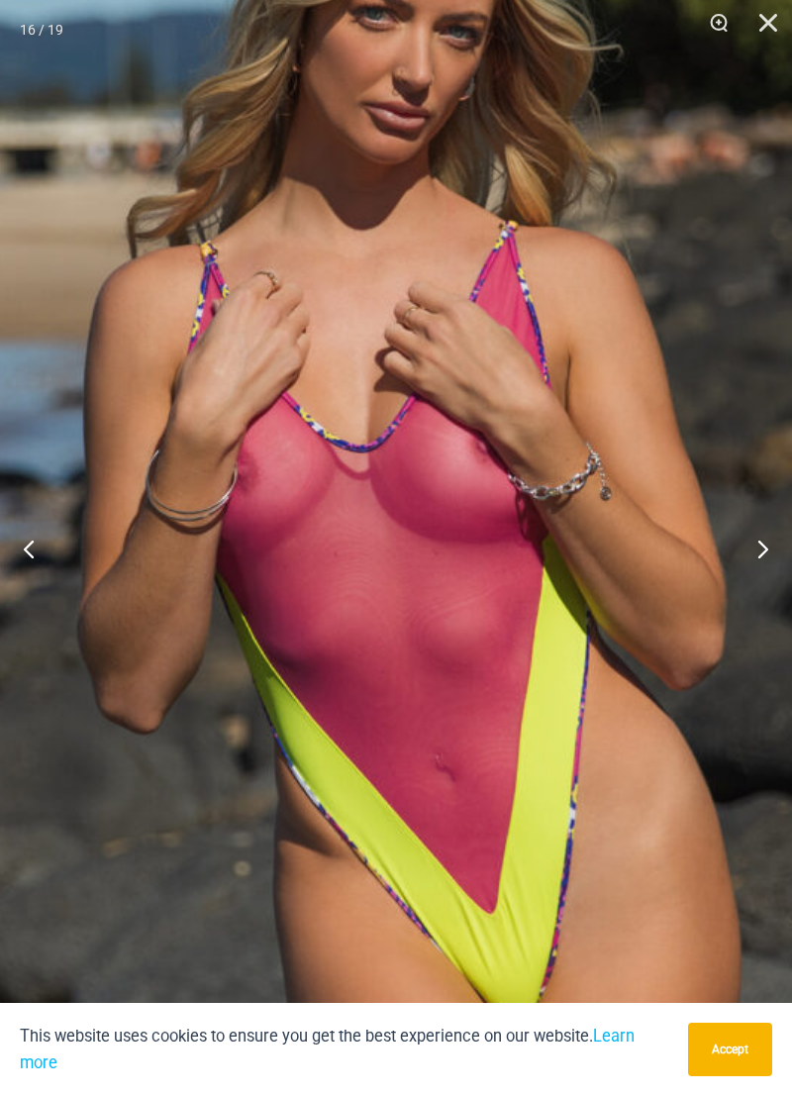
click at [757, 598] on button "Next" at bounding box center [755, 548] width 74 height 99
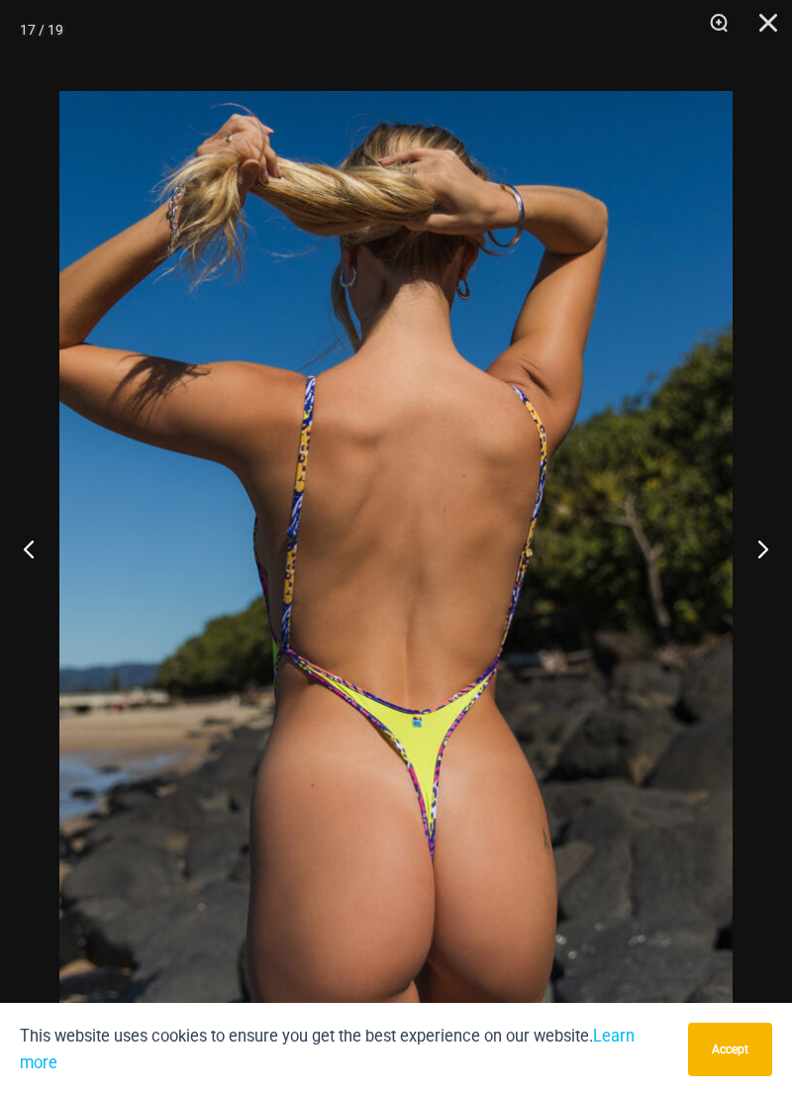
click at [744, 598] on button "Next" at bounding box center [755, 548] width 74 height 99
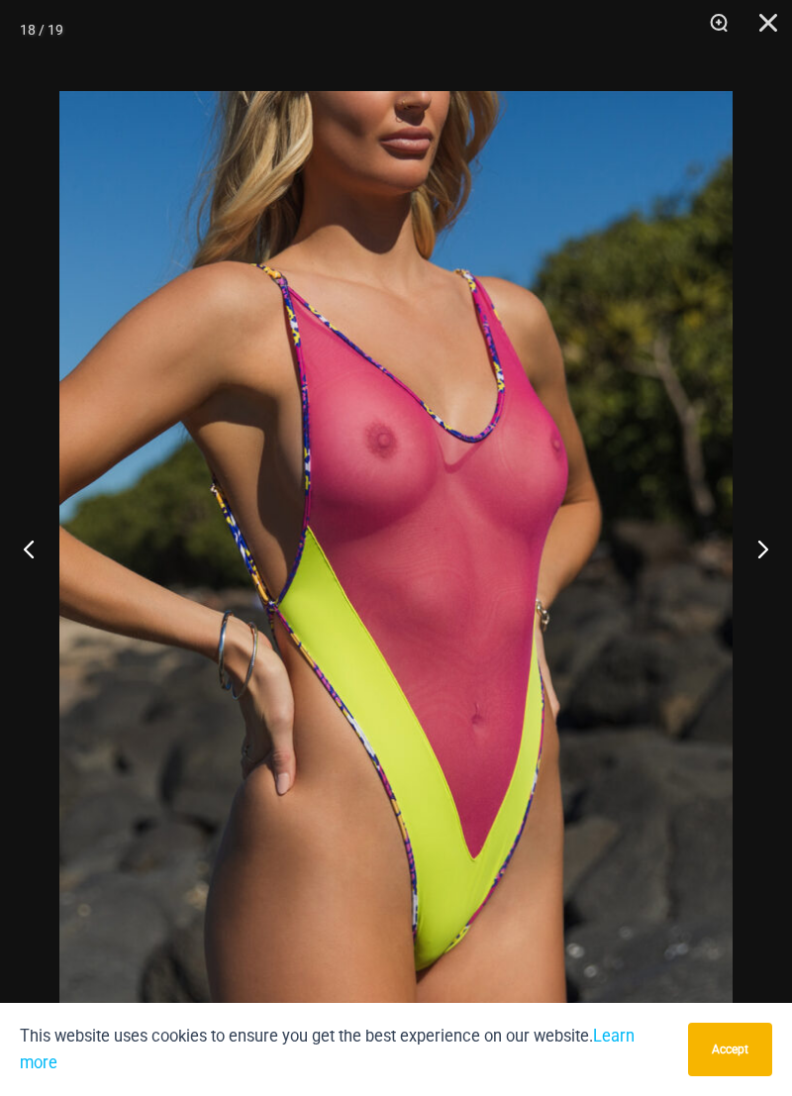
click at [745, 598] on button "Next" at bounding box center [755, 548] width 74 height 99
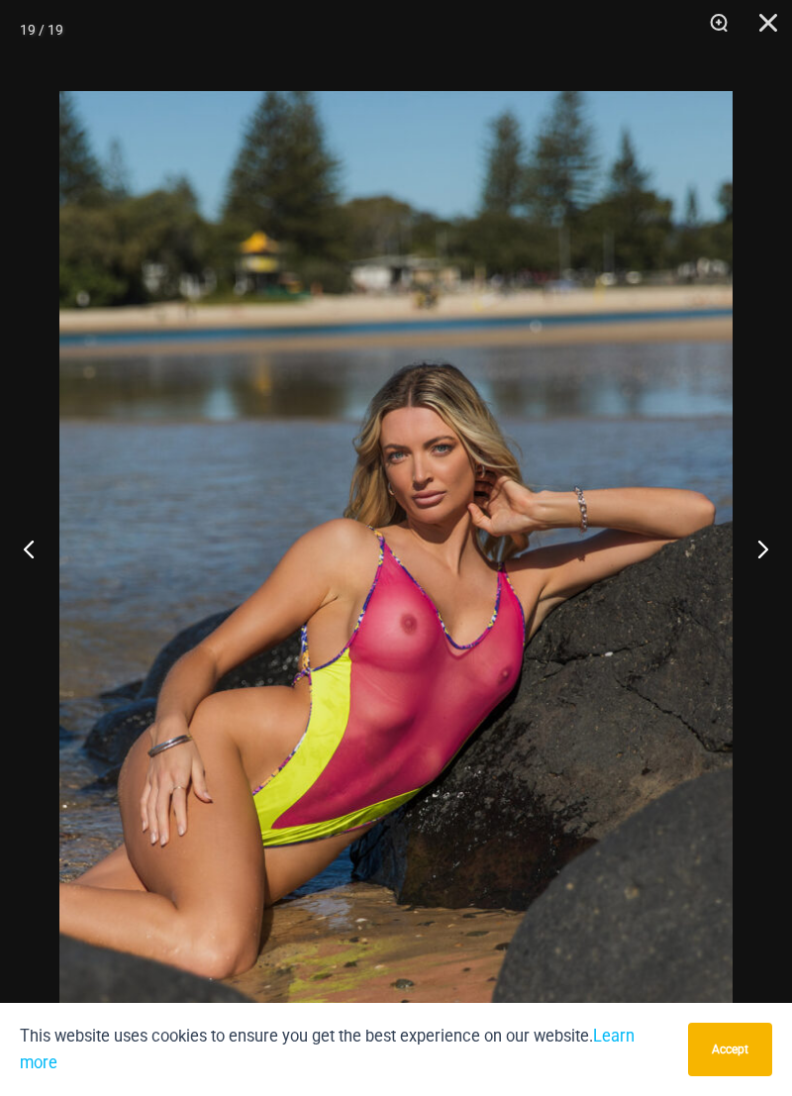
click at [735, 598] on button "Next" at bounding box center [755, 548] width 74 height 99
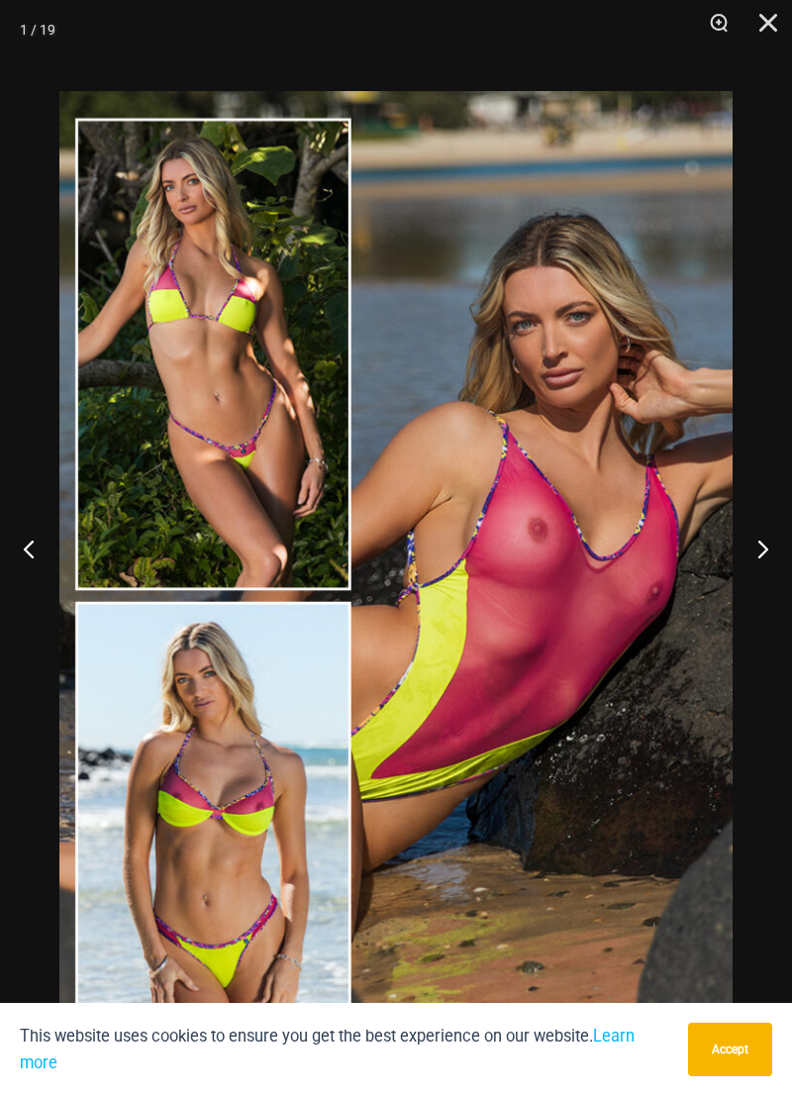
click at [736, 598] on button "Next" at bounding box center [755, 548] width 74 height 99
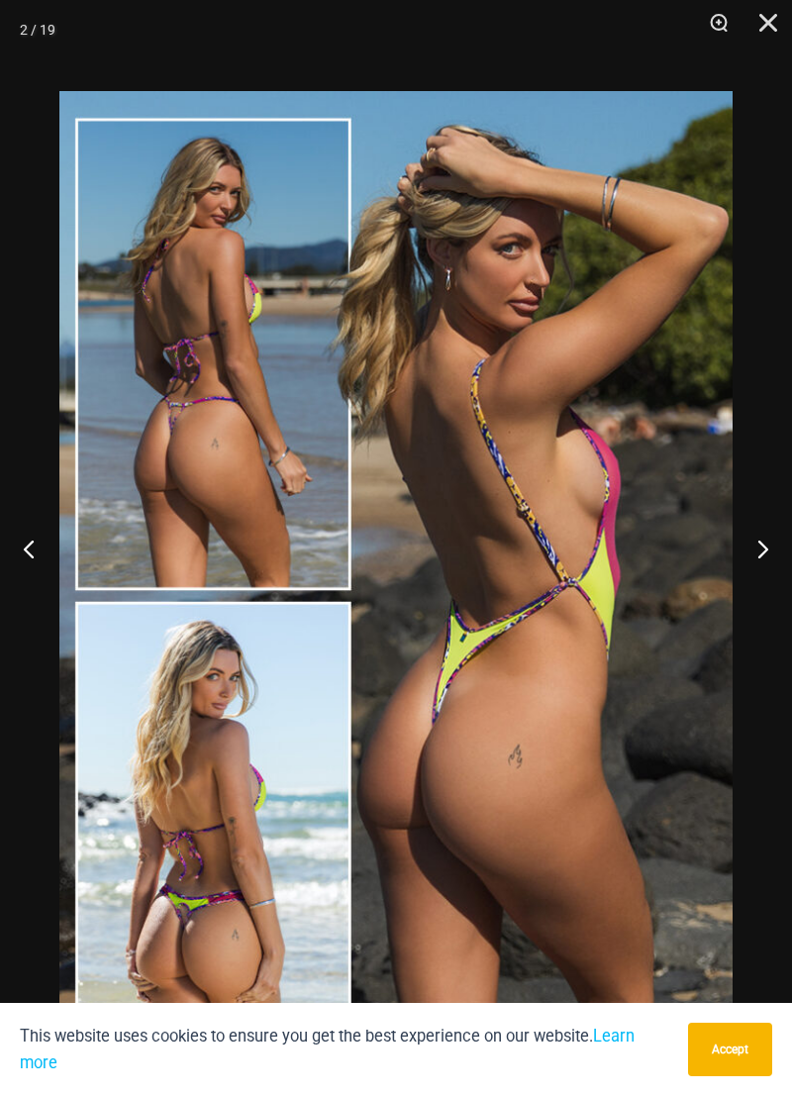
click at [744, 598] on button "Next" at bounding box center [755, 548] width 74 height 99
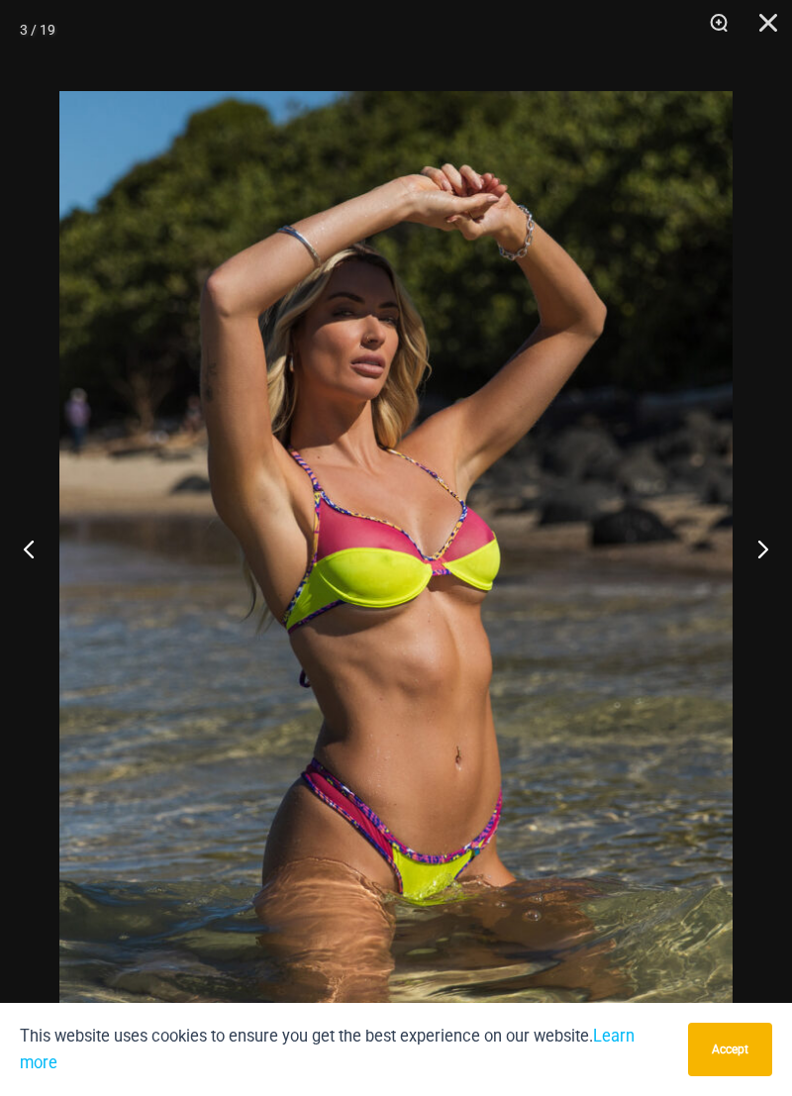
click at [743, 598] on button "Next" at bounding box center [755, 548] width 74 height 99
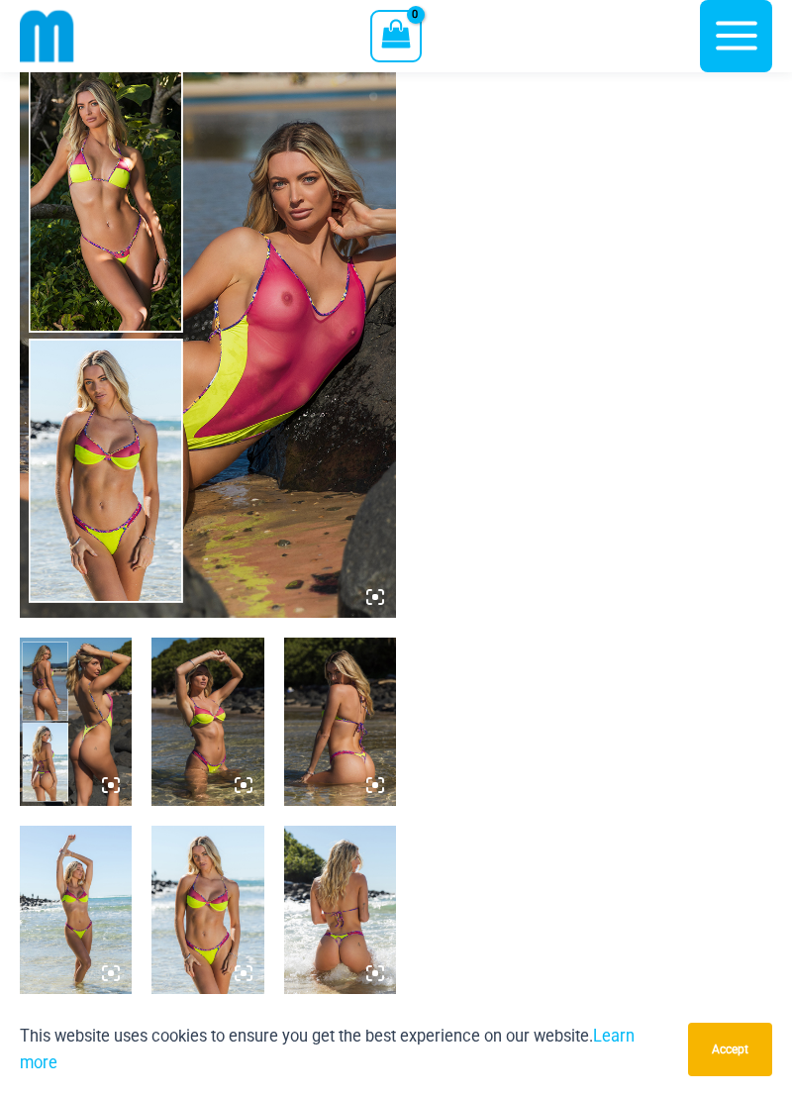
scroll to position [0, 0]
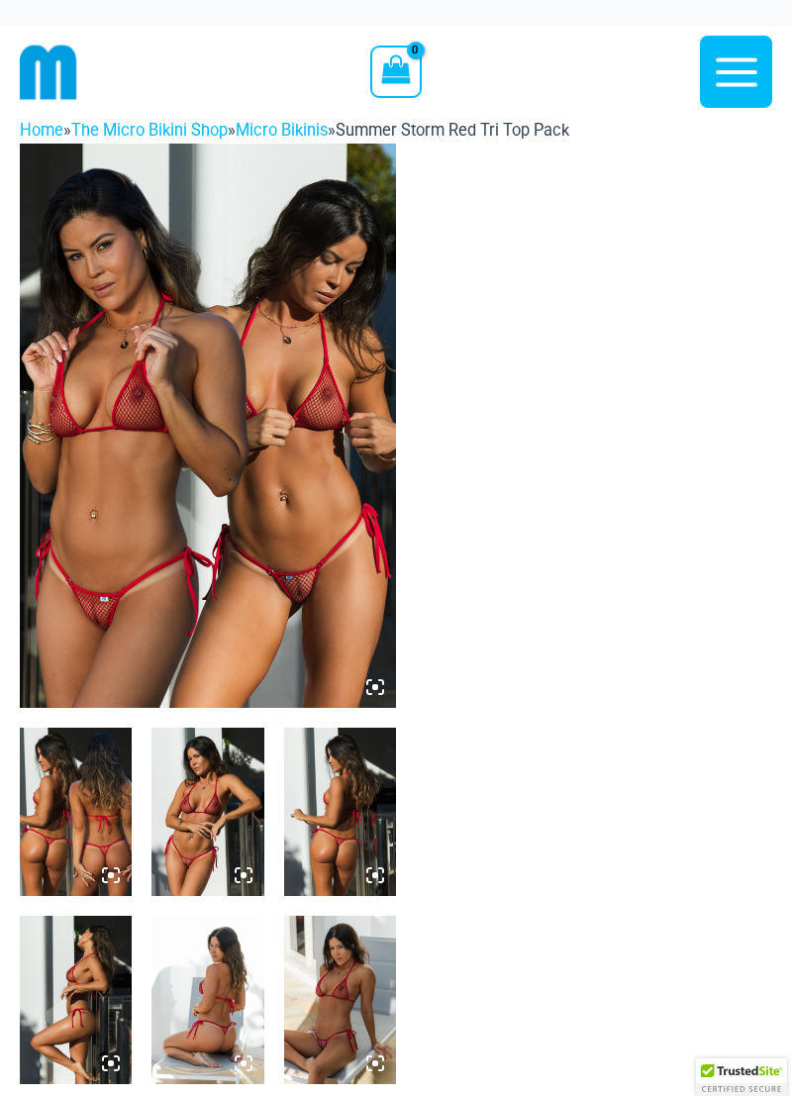
click at [156, 386] on img at bounding box center [208, 426] width 376 height 565
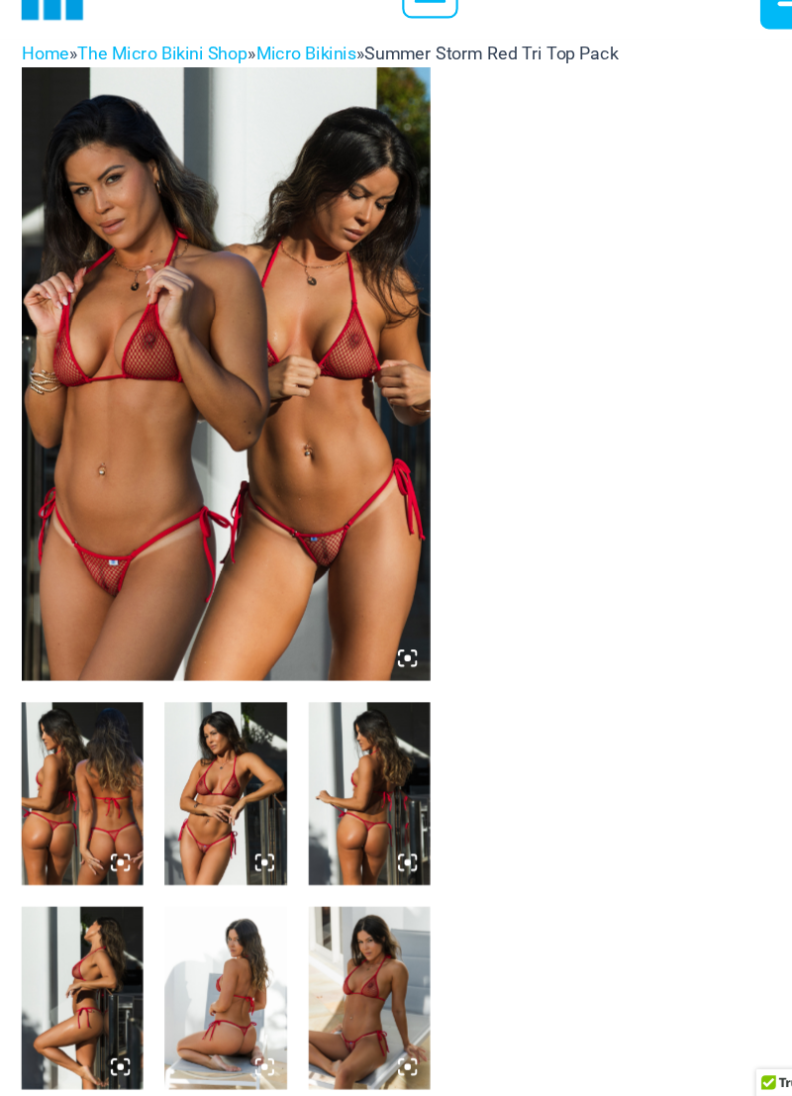
click at [180, 482] on img at bounding box center [208, 419] width 376 height 565
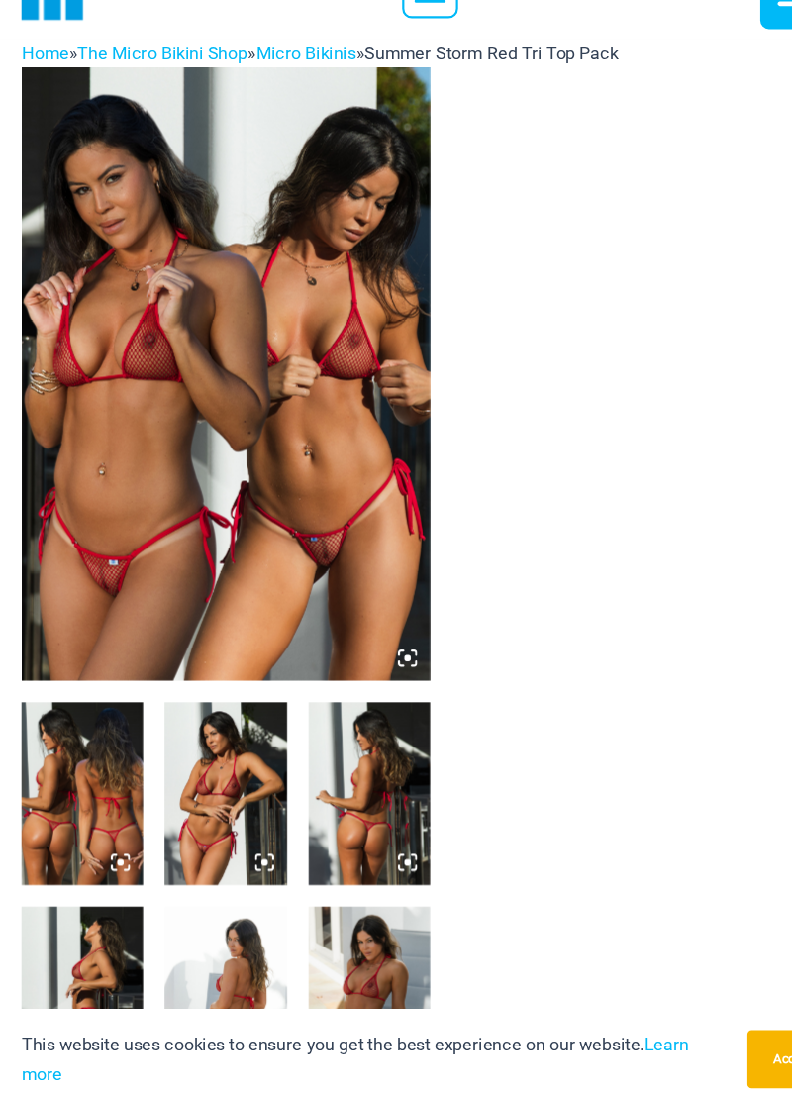
click at [85, 797] on img at bounding box center [76, 805] width 112 height 168
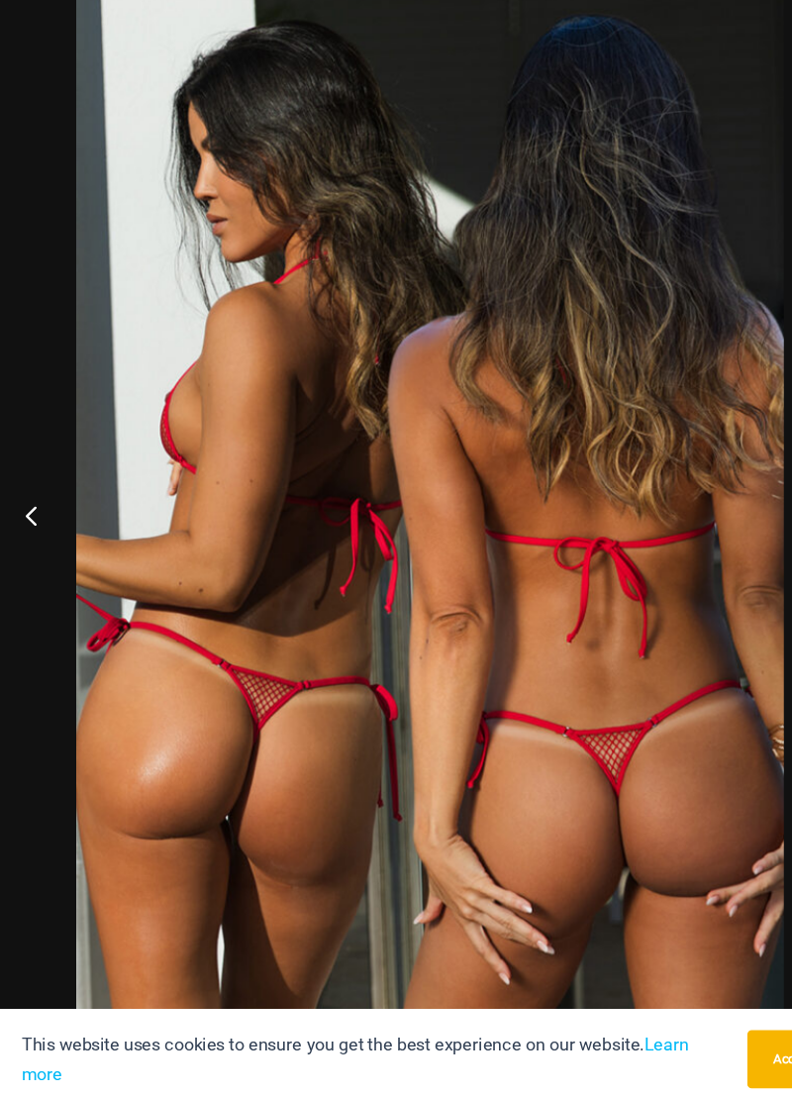
click at [29, 558] on button "Previous" at bounding box center [37, 548] width 74 height 99
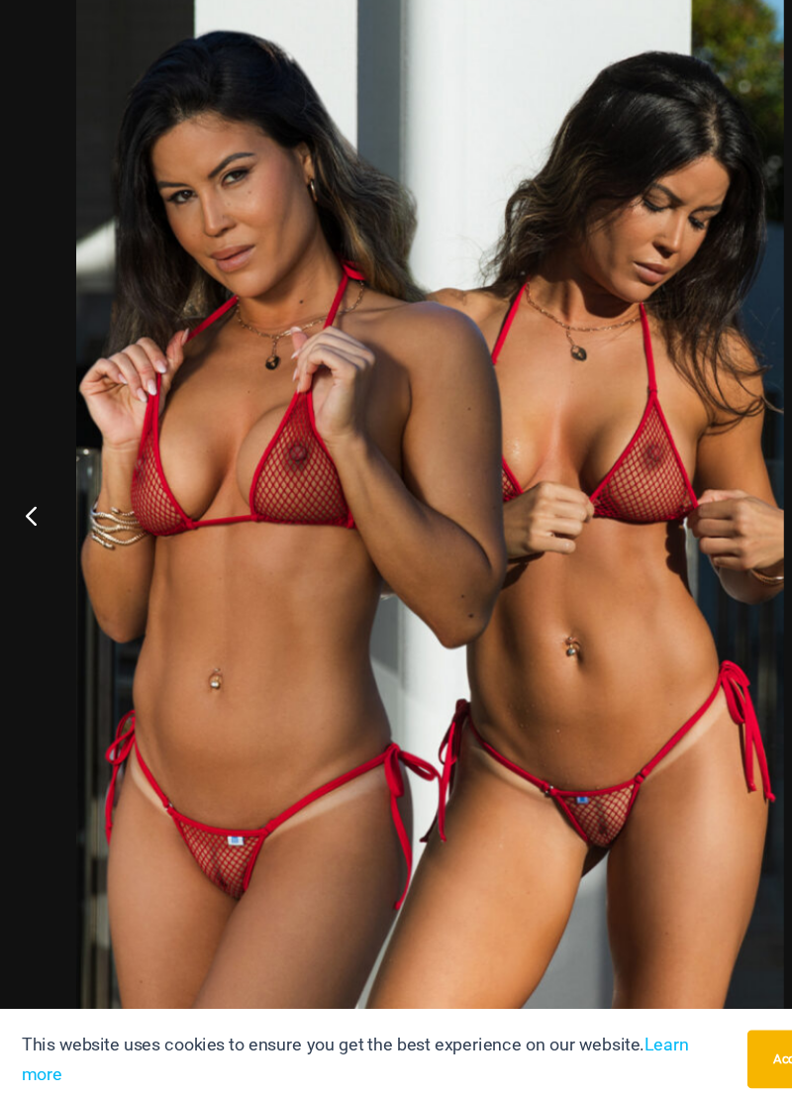
click at [21, 545] on button "Previous" at bounding box center [37, 548] width 74 height 99
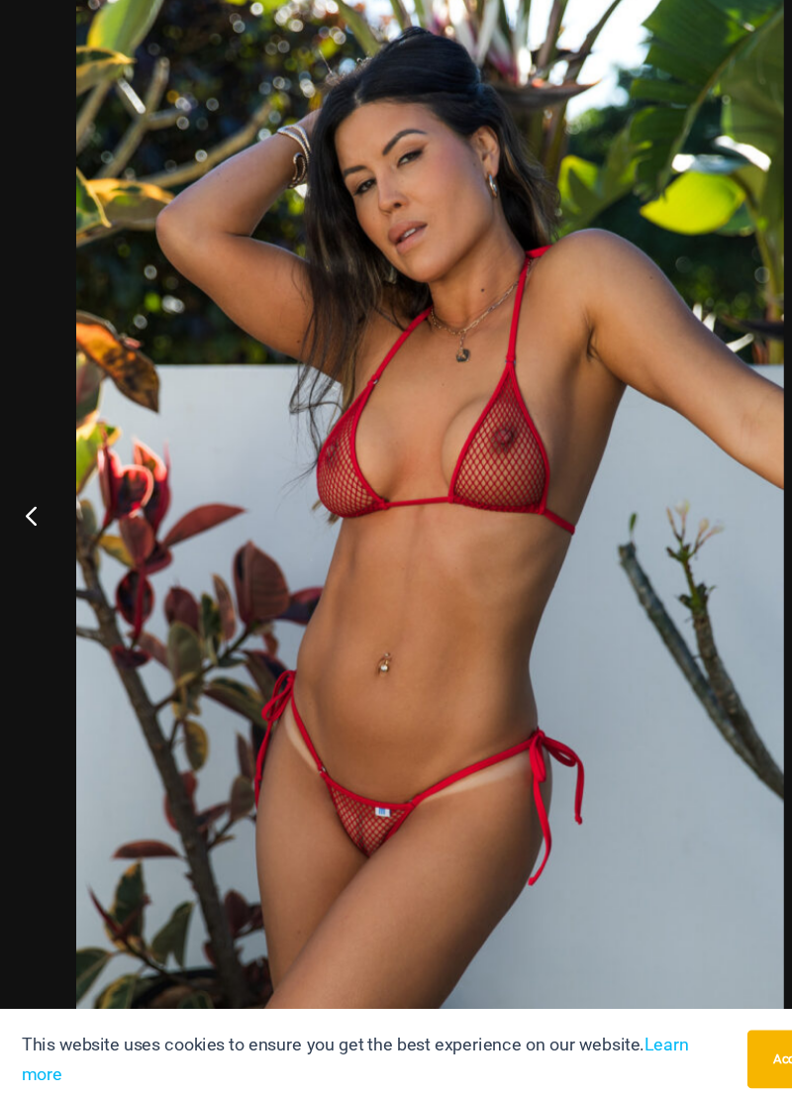
click at [29, 548] on button "Previous" at bounding box center [37, 548] width 74 height 99
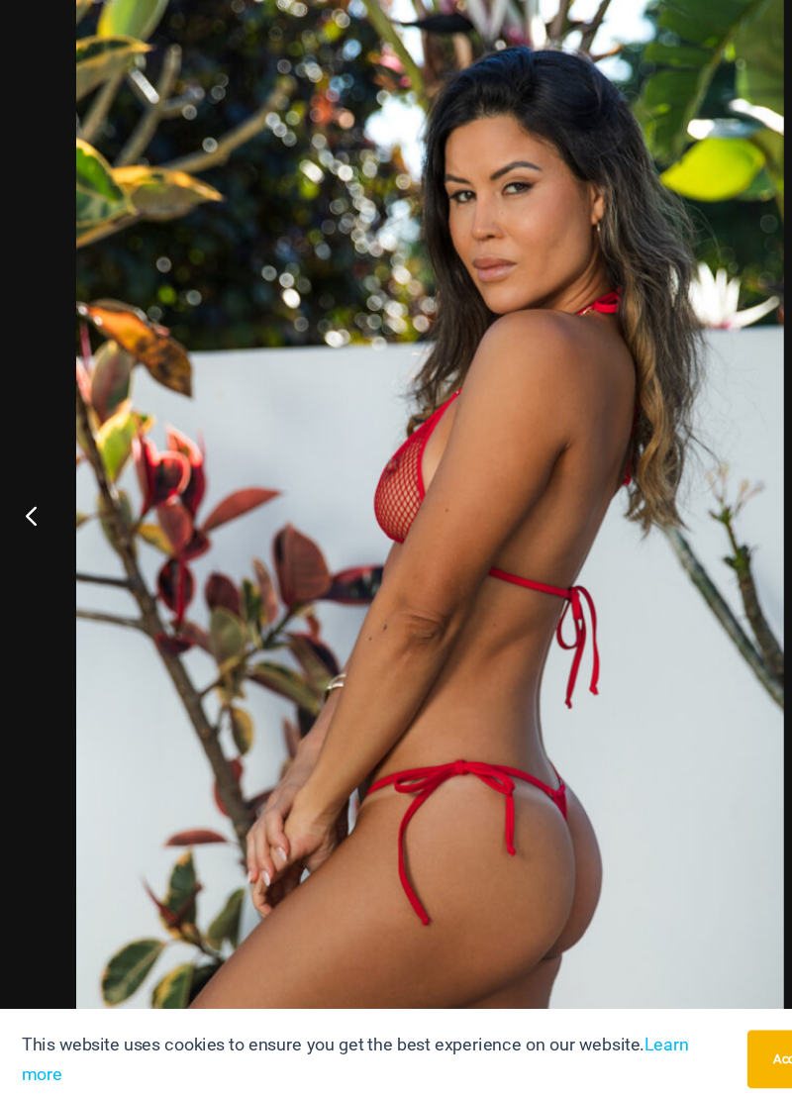
click at [29, 547] on button "Previous" at bounding box center [37, 548] width 74 height 99
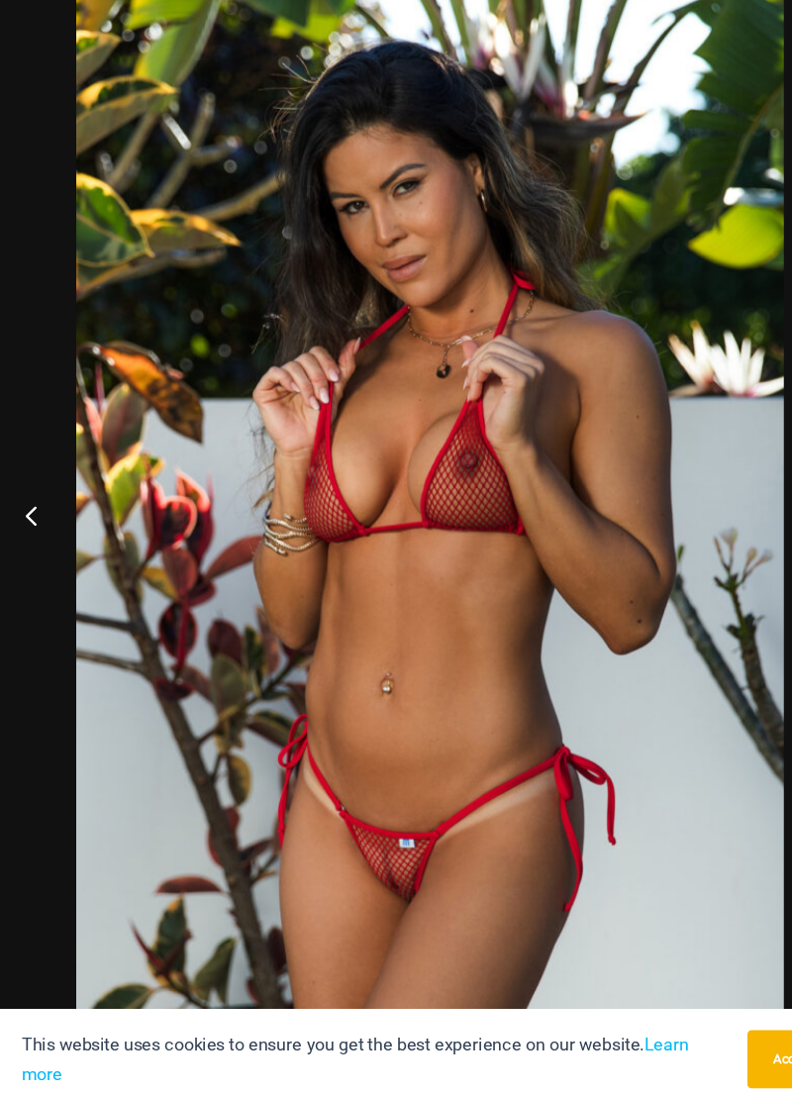
click at [31, 554] on button "Previous" at bounding box center [37, 548] width 74 height 99
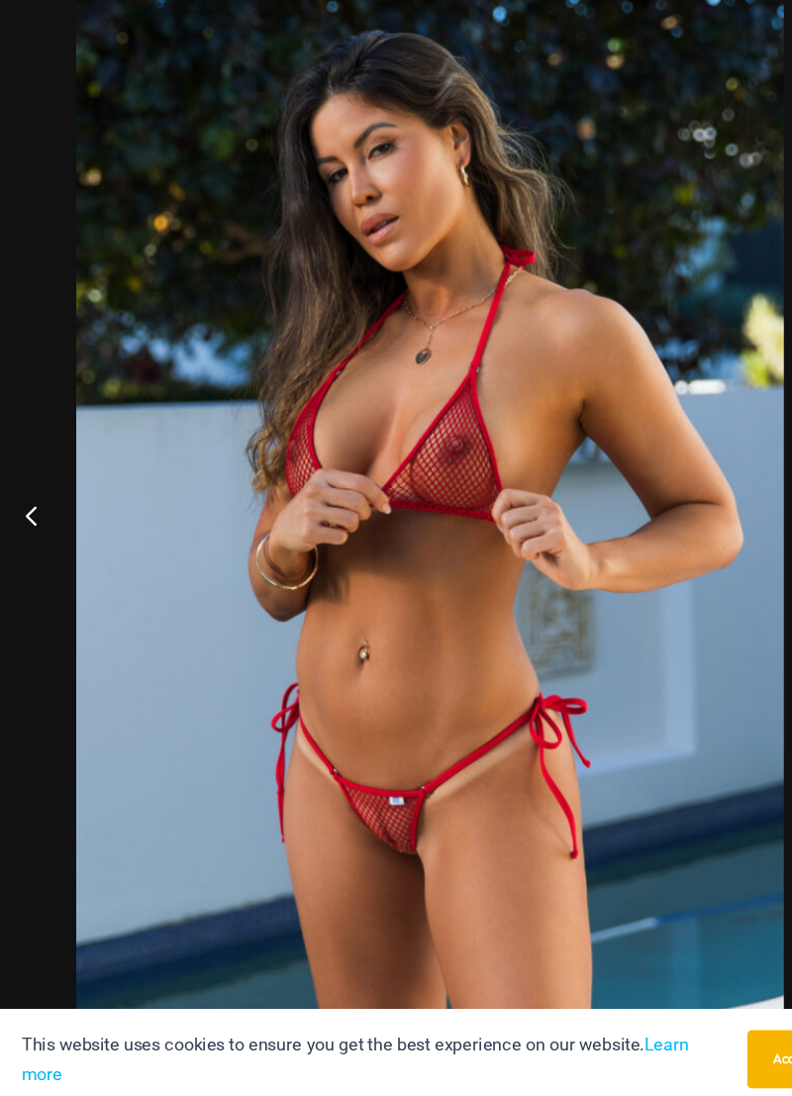
click at [22, 543] on button "Previous" at bounding box center [37, 548] width 74 height 99
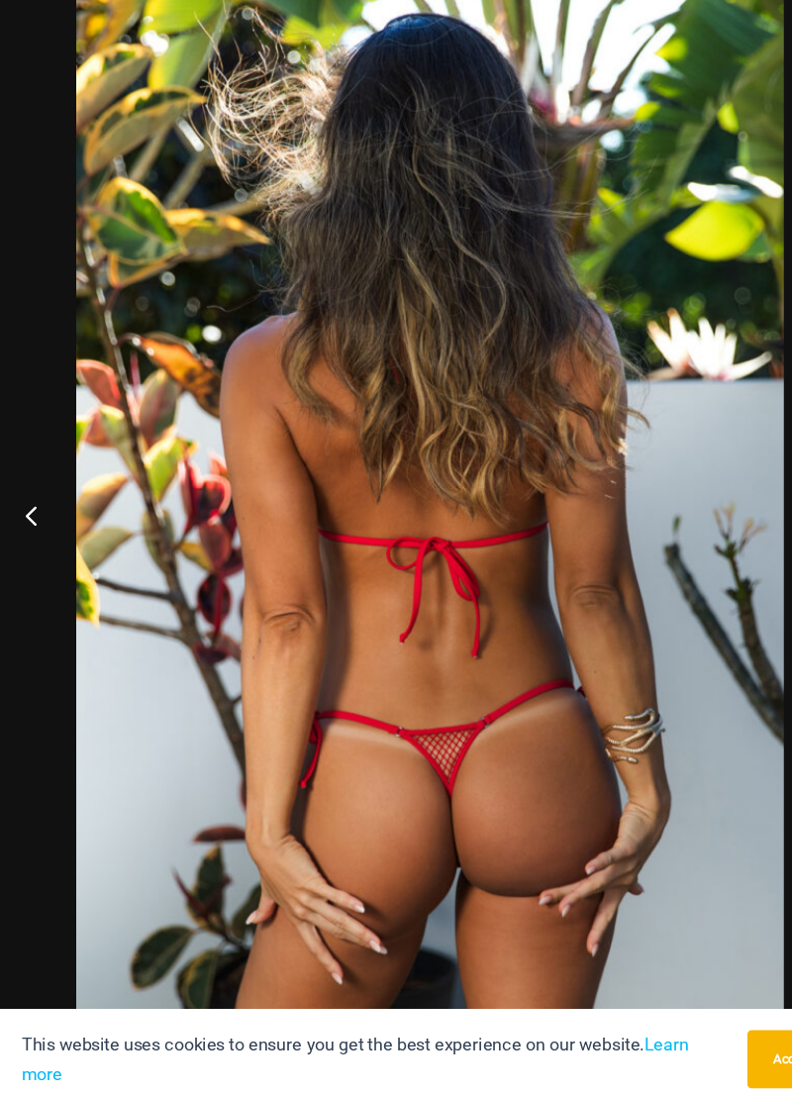
click at [20, 550] on button "Previous" at bounding box center [37, 548] width 74 height 99
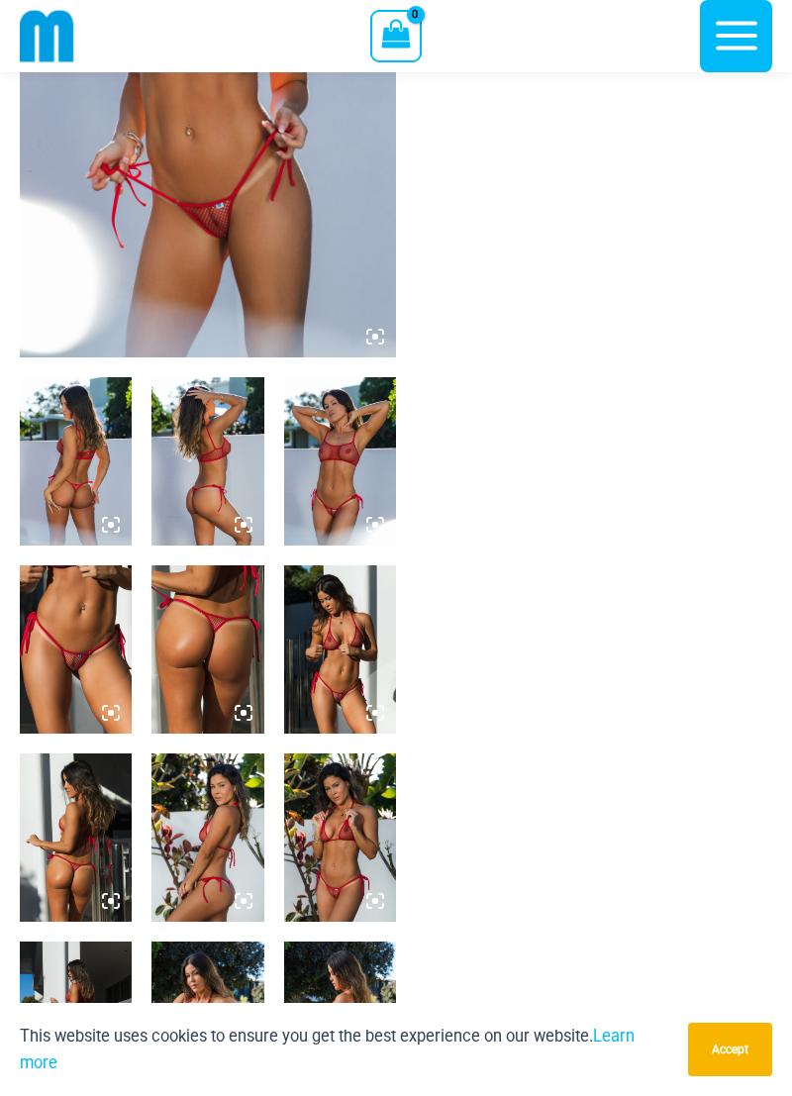
scroll to position [334, 0]
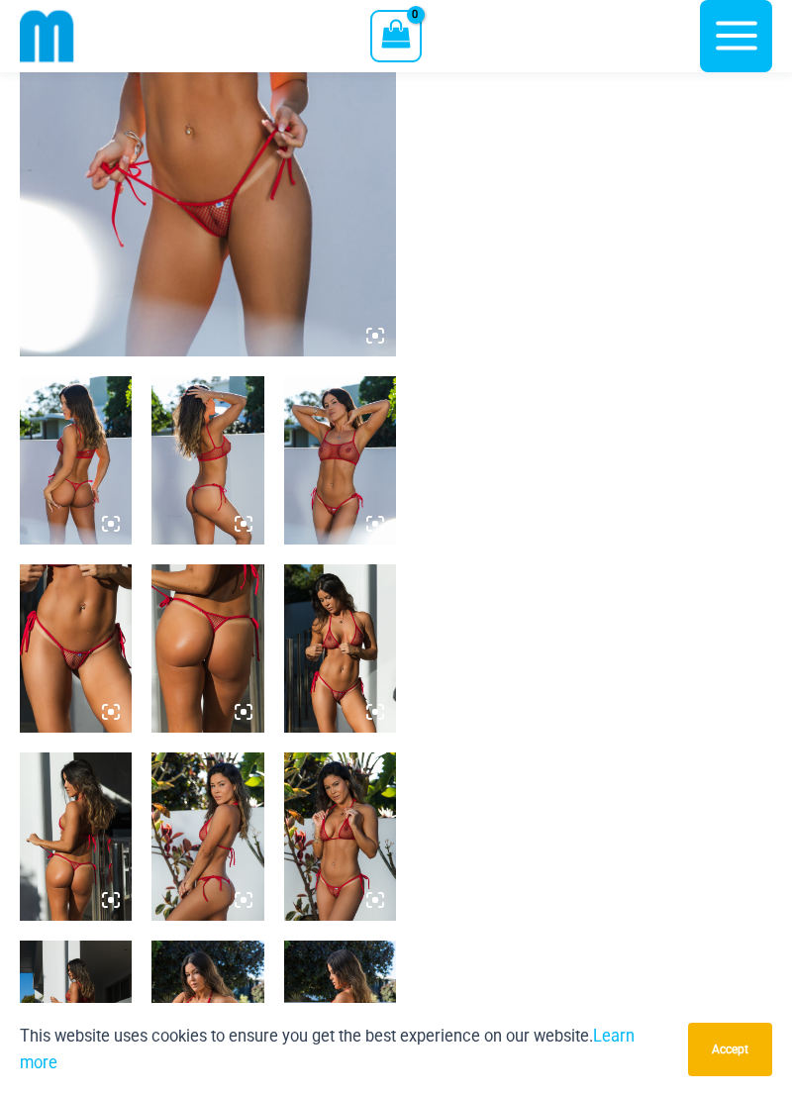
click at [58, 443] on img at bounding box center [76, 460] width 112 height 168
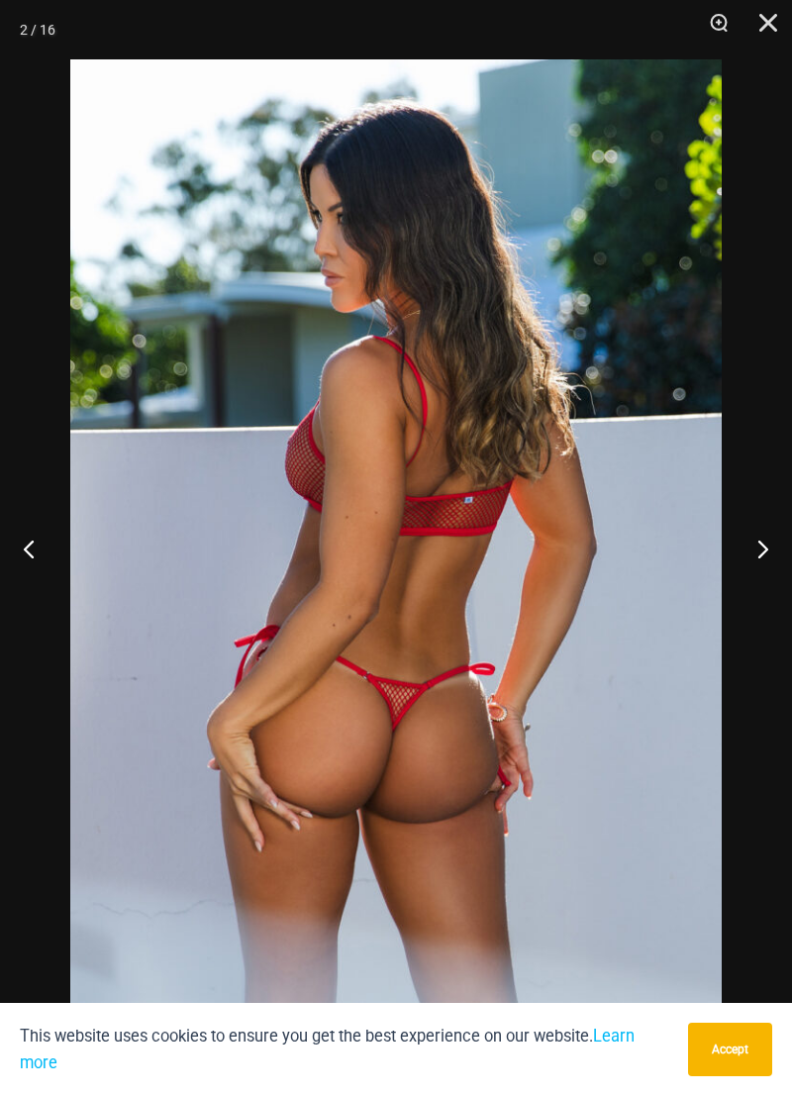
click at [747, 543] on button "Next" at bounding box center [755, 548] width 74 height 99
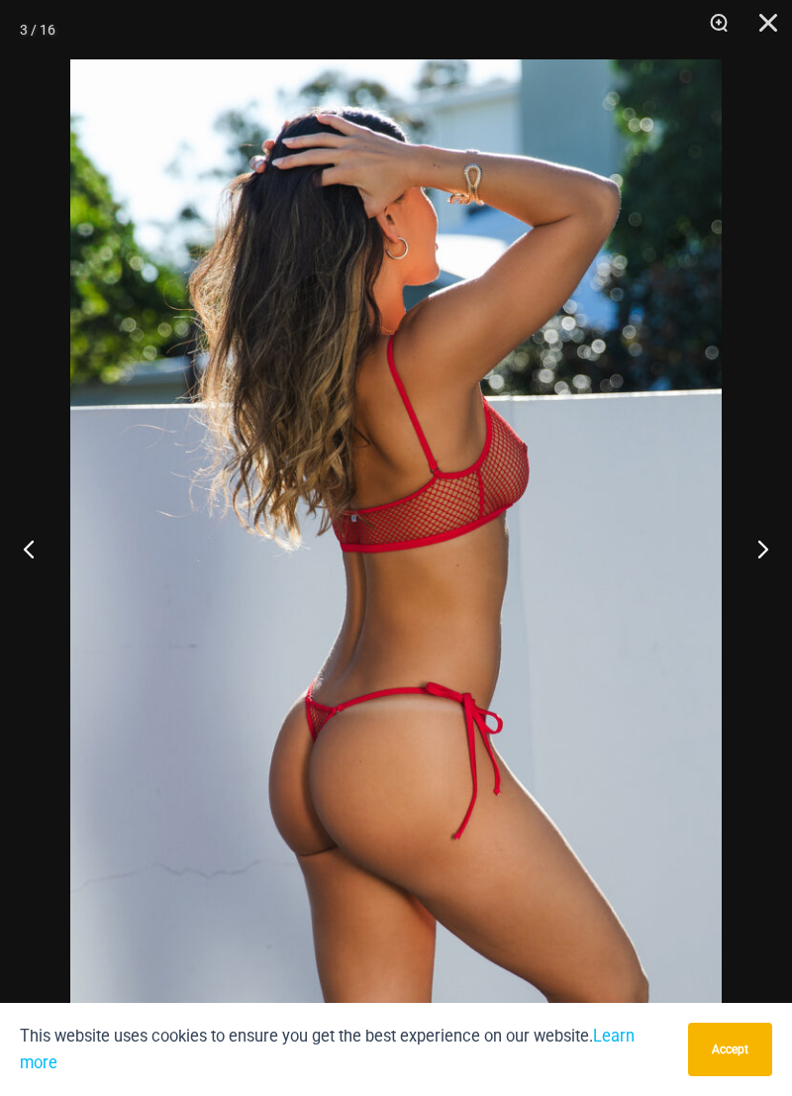
click at [747, 544] on button "Next" at bounding box center [755, 548] width 74 height 99
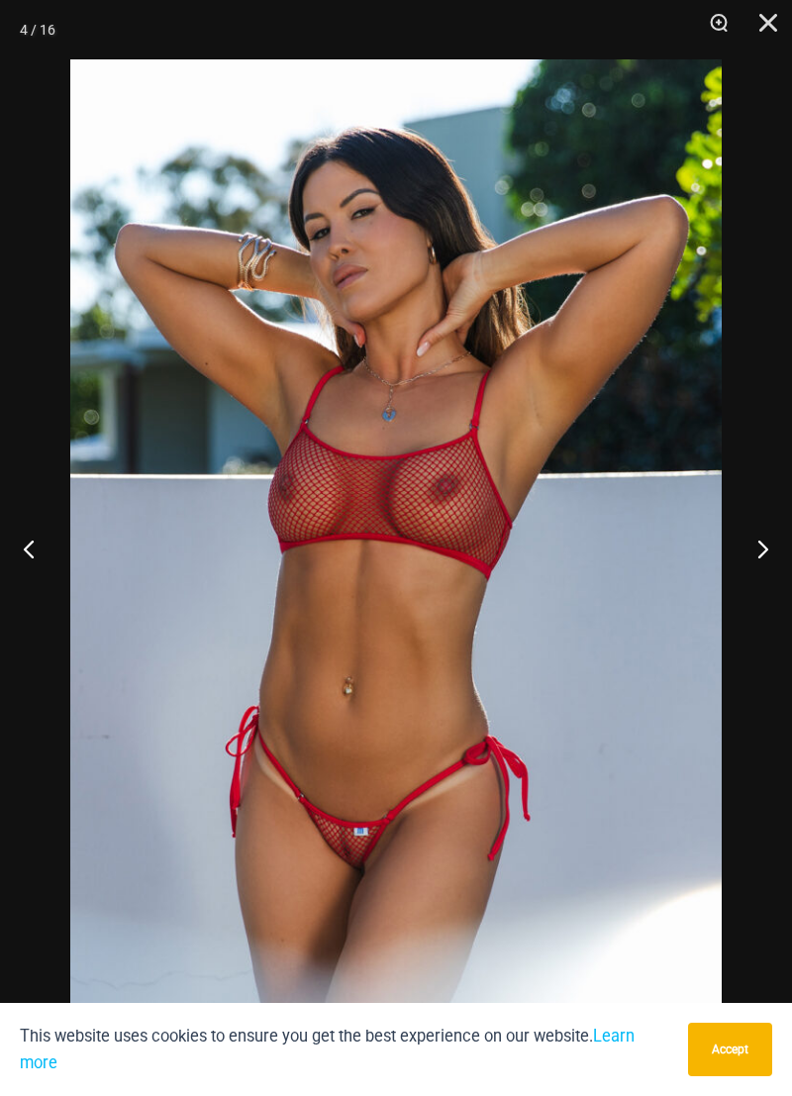
click at [750, 539] on button "Next" at bounding box center [755, 548] width 74 height 99
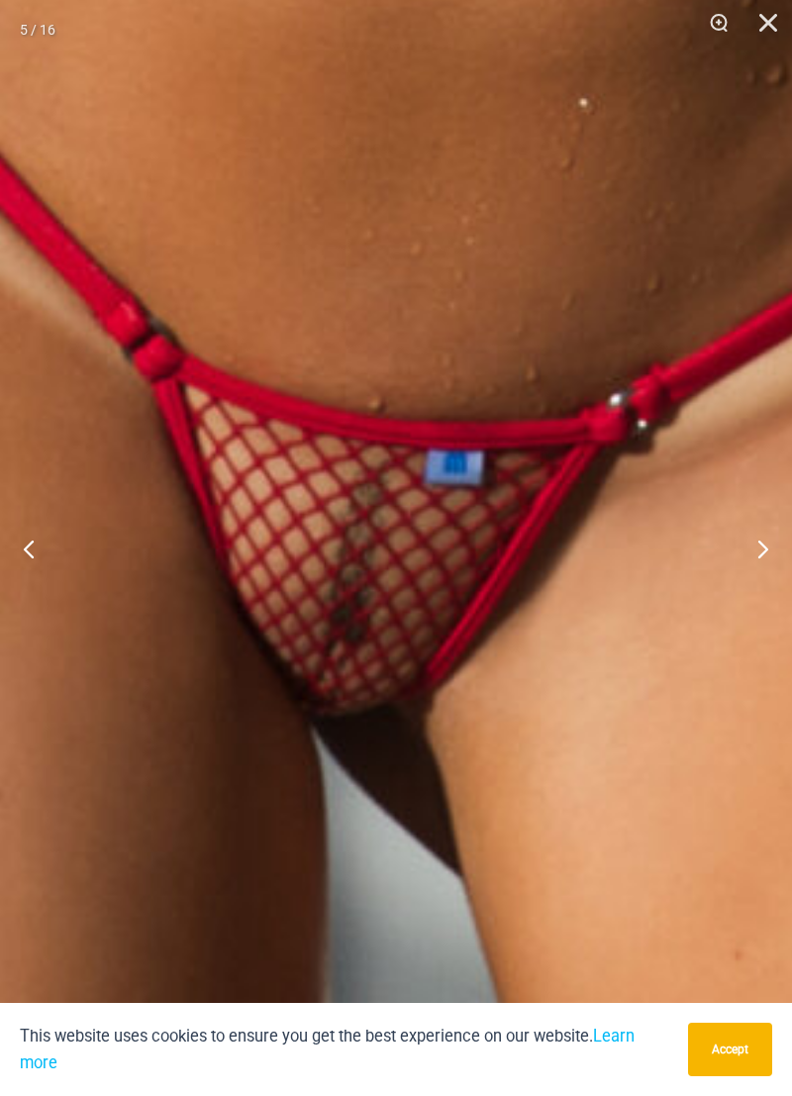
click at [745, 545] on button "Next" at bounding box center [755, 548] width 74 height 99
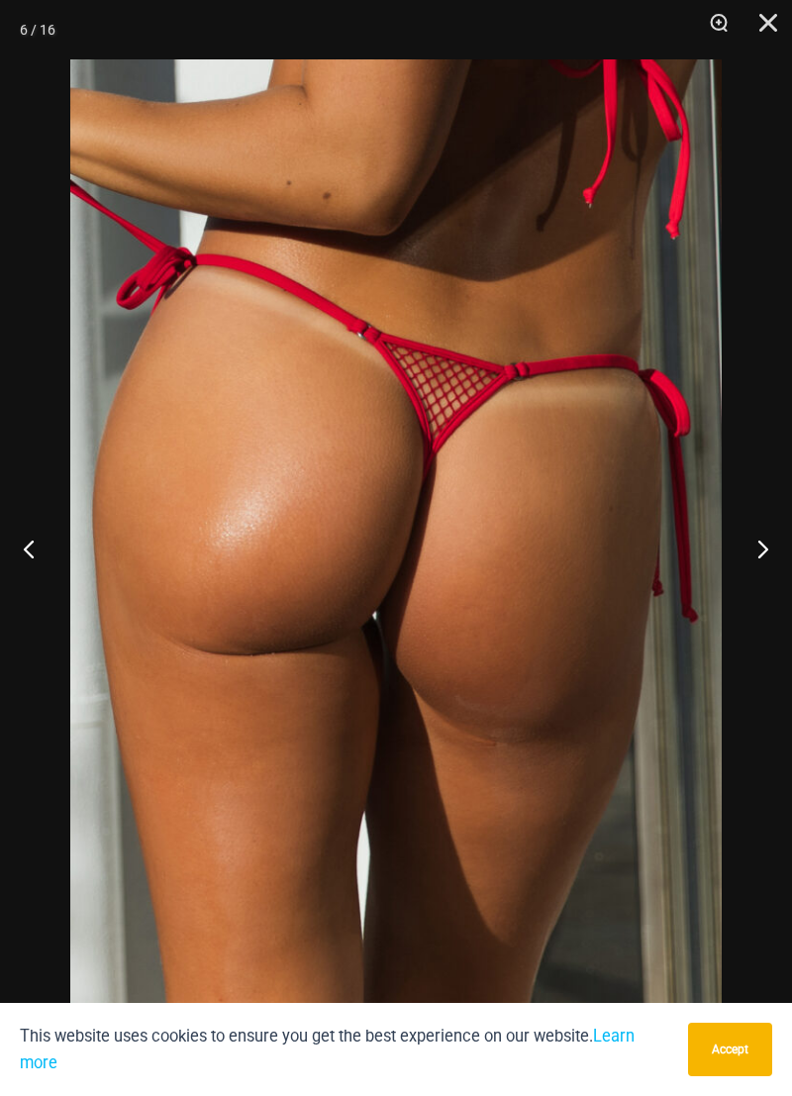
click at [745, 545] on button "Next" at bounding box center [755, 548] width 74 height 99
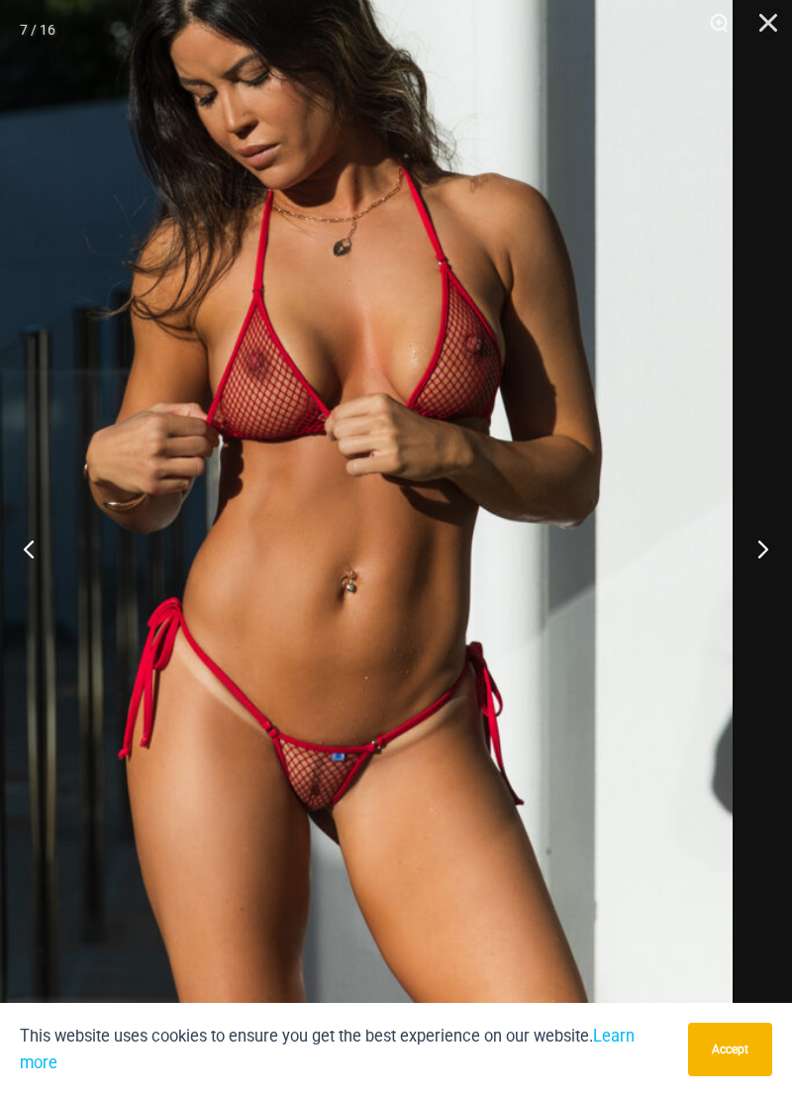
click at [759, 549] on button "Next" at bounding box center [755, 548] width 74 height 99
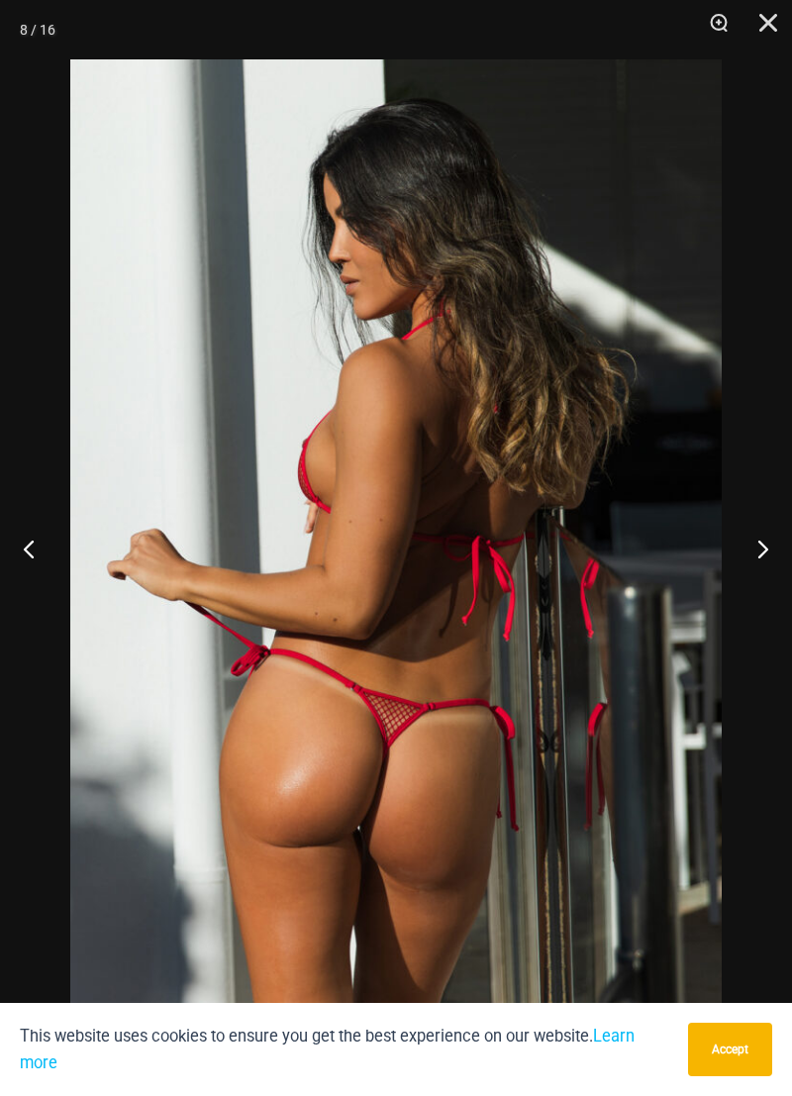
click at [759, 549] on button "Next" at bounding box center [755, 548] width 74 height 99
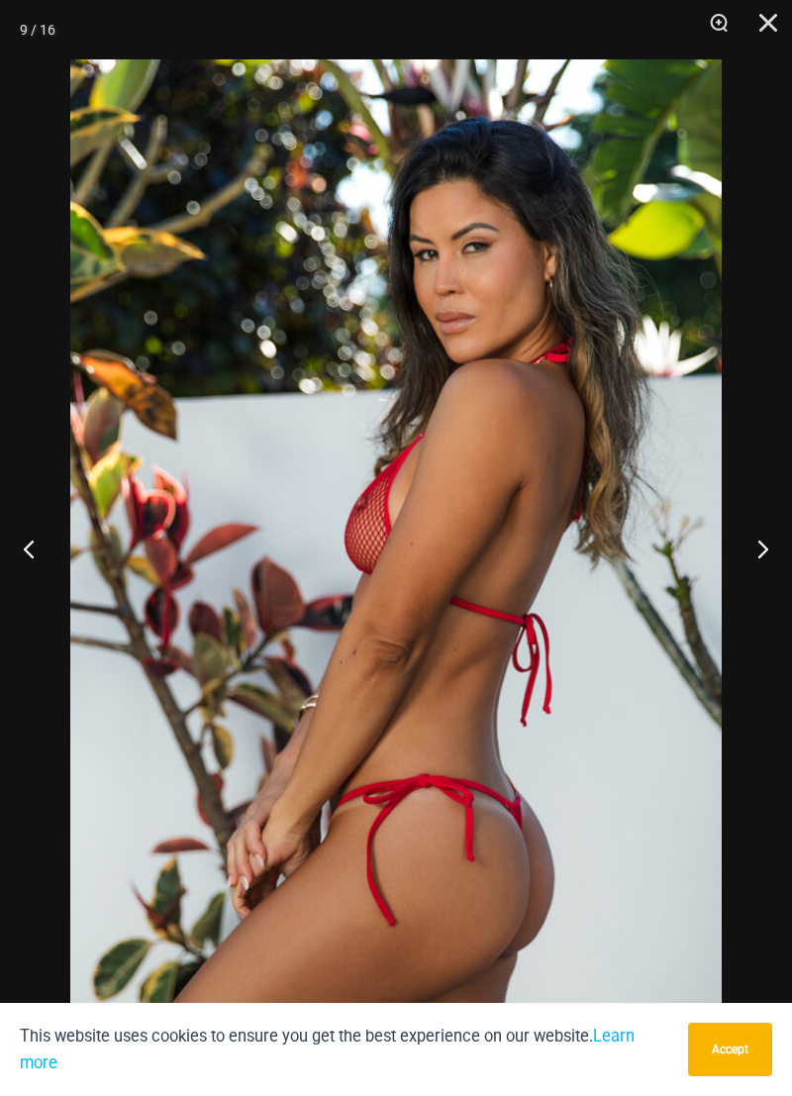
click at [751, 554] on button "Next" at bounding box center [755, 548] width 74 height 99
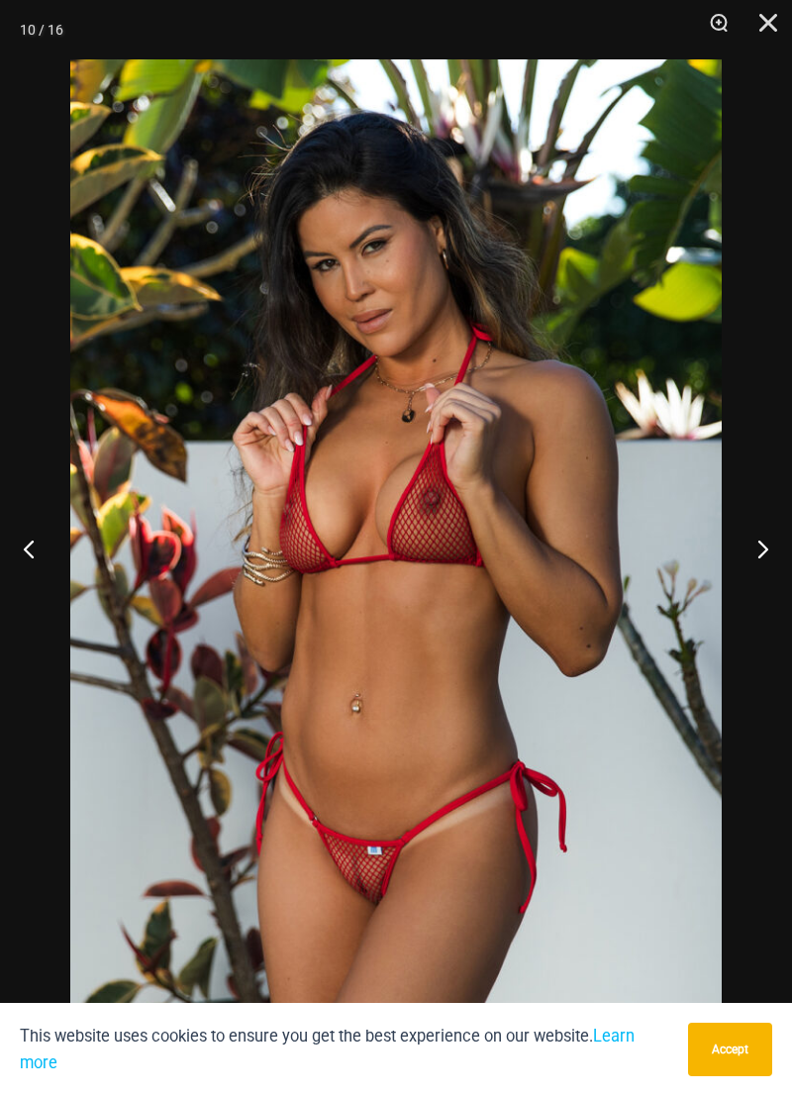
click at [750, 546] on button "Next" at bounding box center [755, 548] width 74 height 99
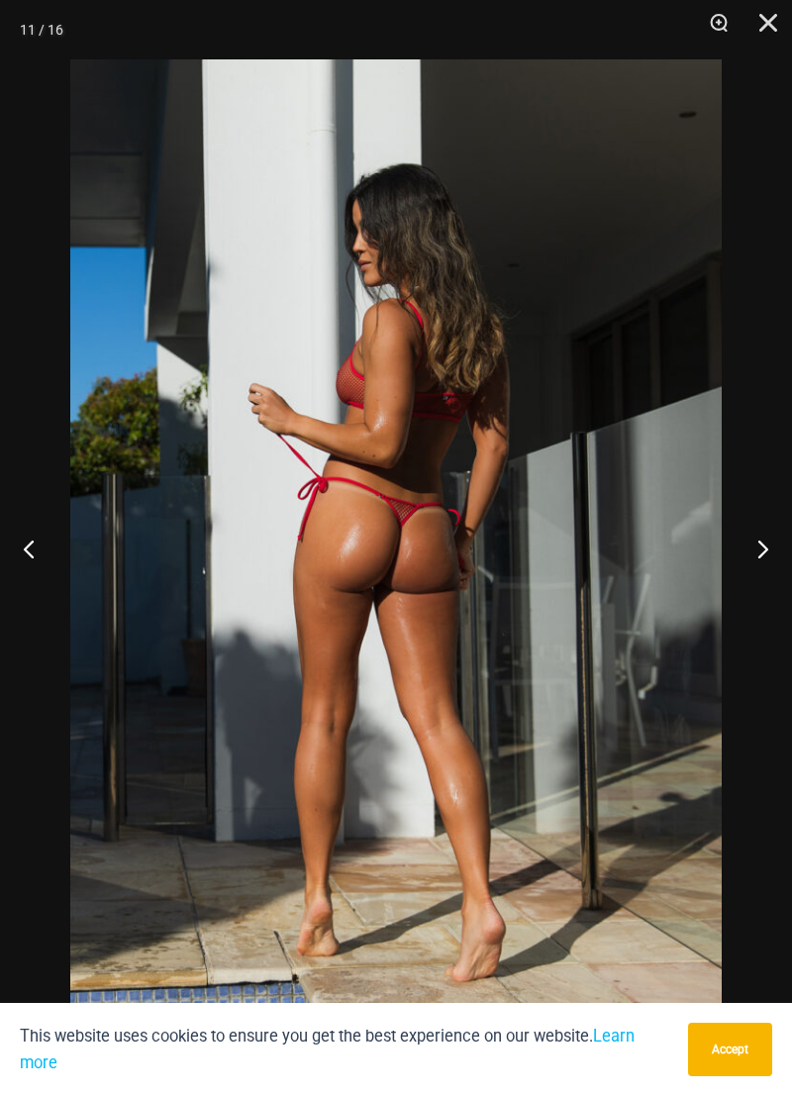
click at [750, 546] on button "Next" at bounding box center [755, 548] width 74 height 99
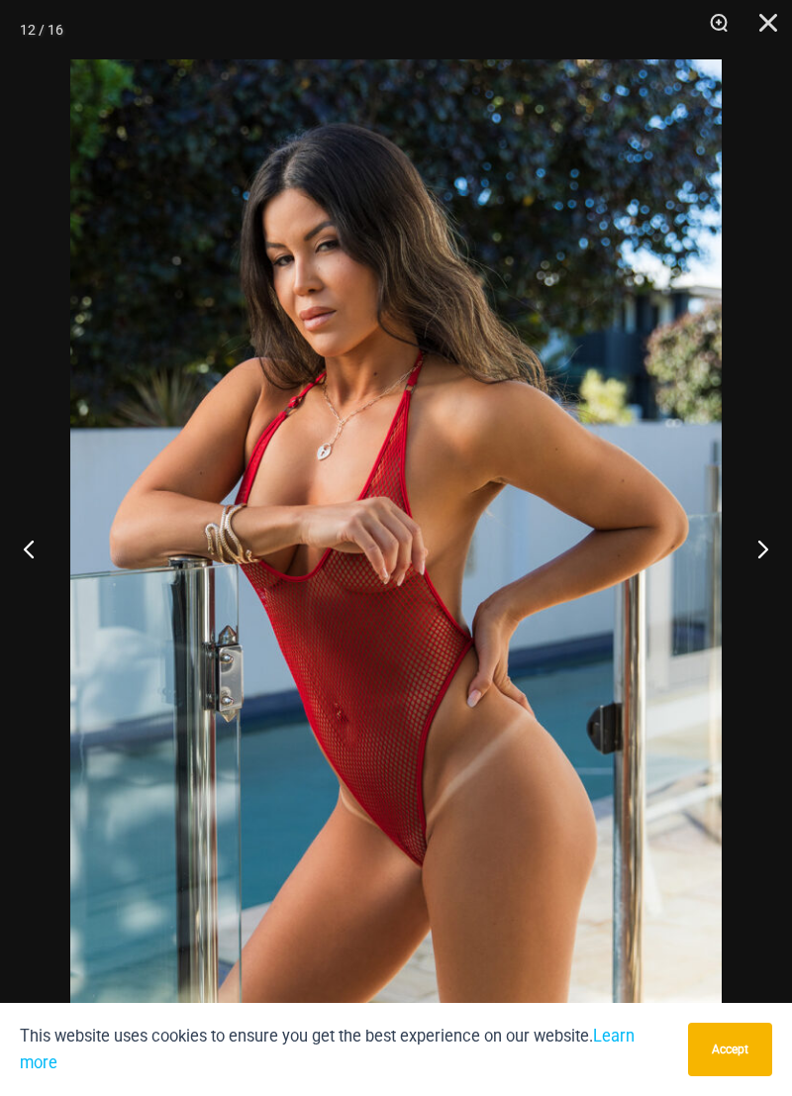
click at [750, 545] on button "Next" at bounding box center [755, 548] width 74 height 99
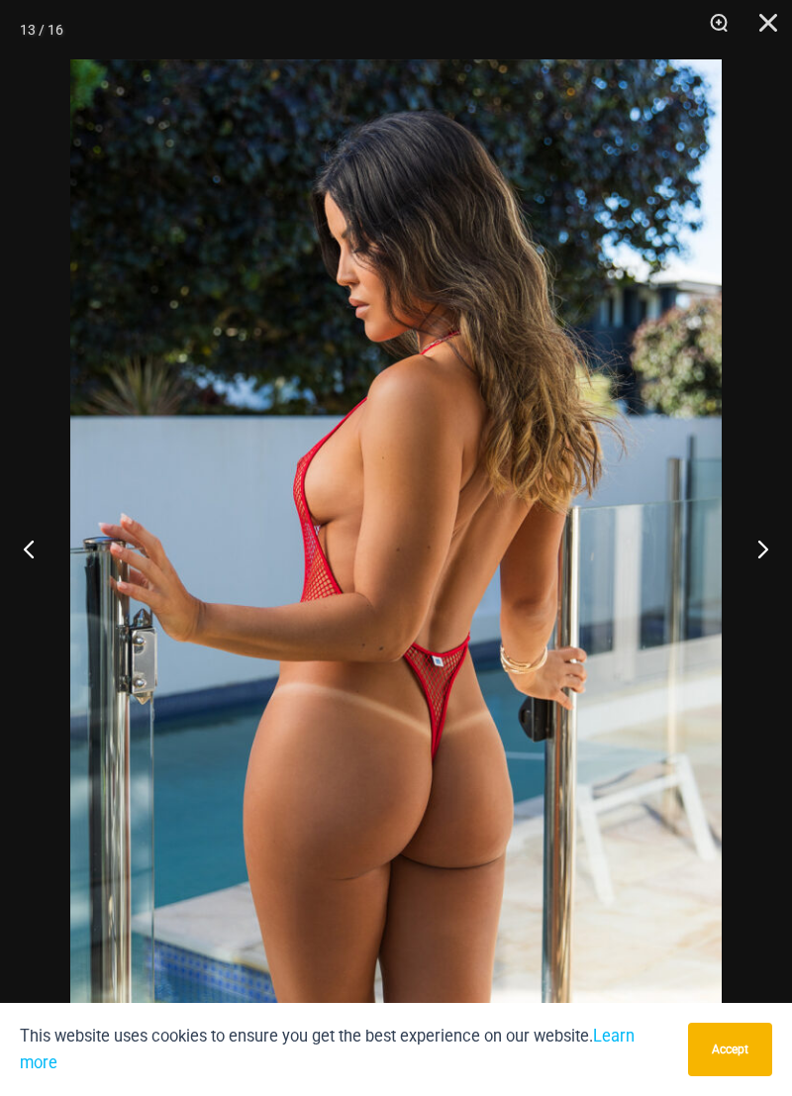
click at [745, 543] on button "Next" at bounding box center [755, 548] width 74 height 99
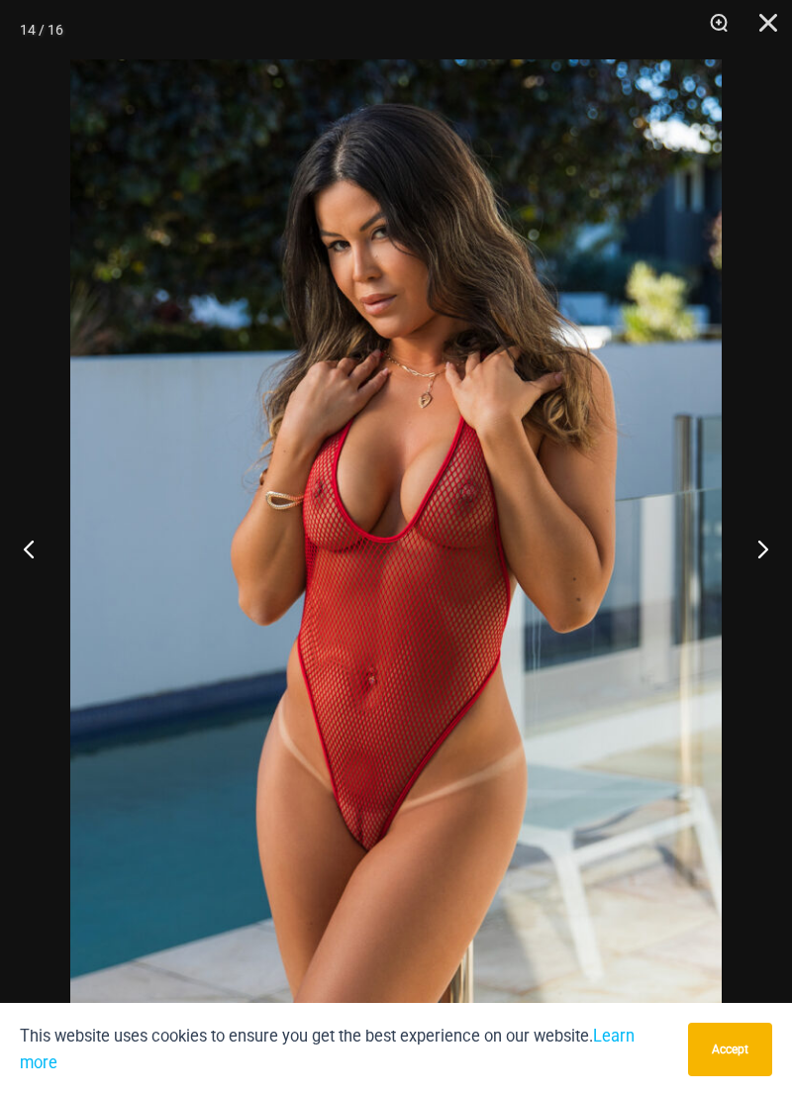
click at [749, 547] on button "Next" at bounding box center [755, 548] width 74 height 99
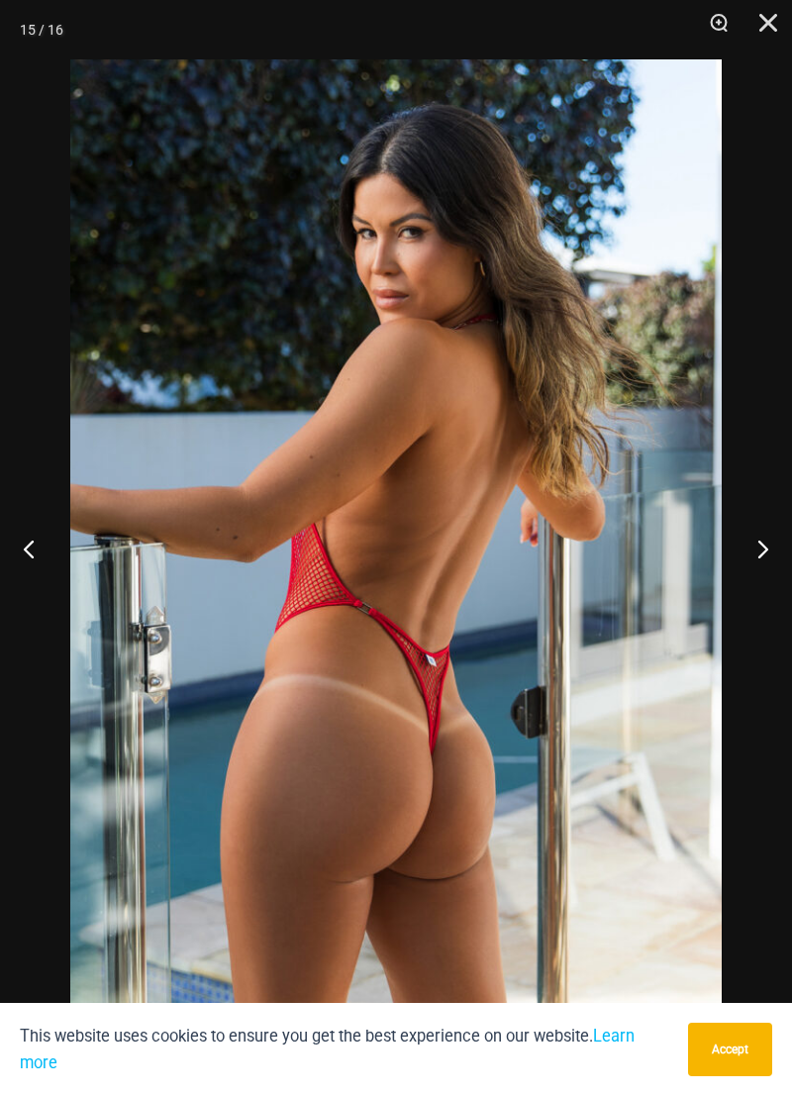
click at [745, 536] on button "Next" at bounding box center [755, 548] width 74 height 99
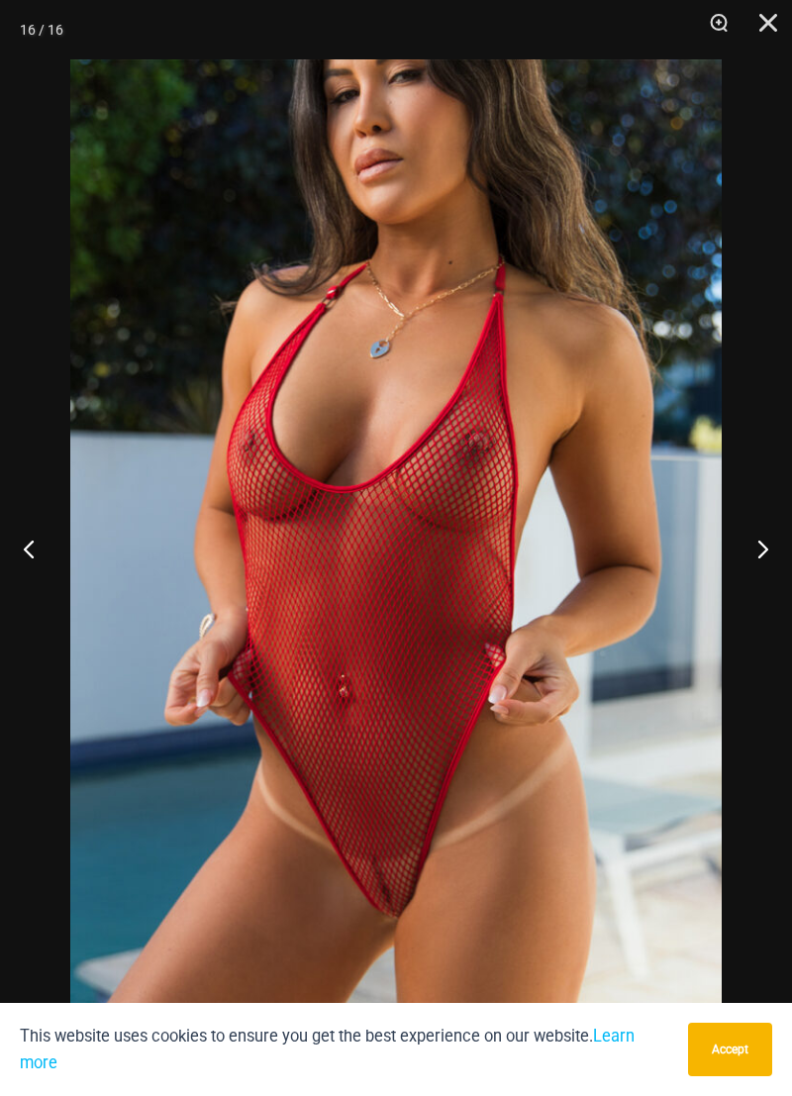
click at [738, 545] on button "Next" at bounding box center [755, 548] width 74 height 99
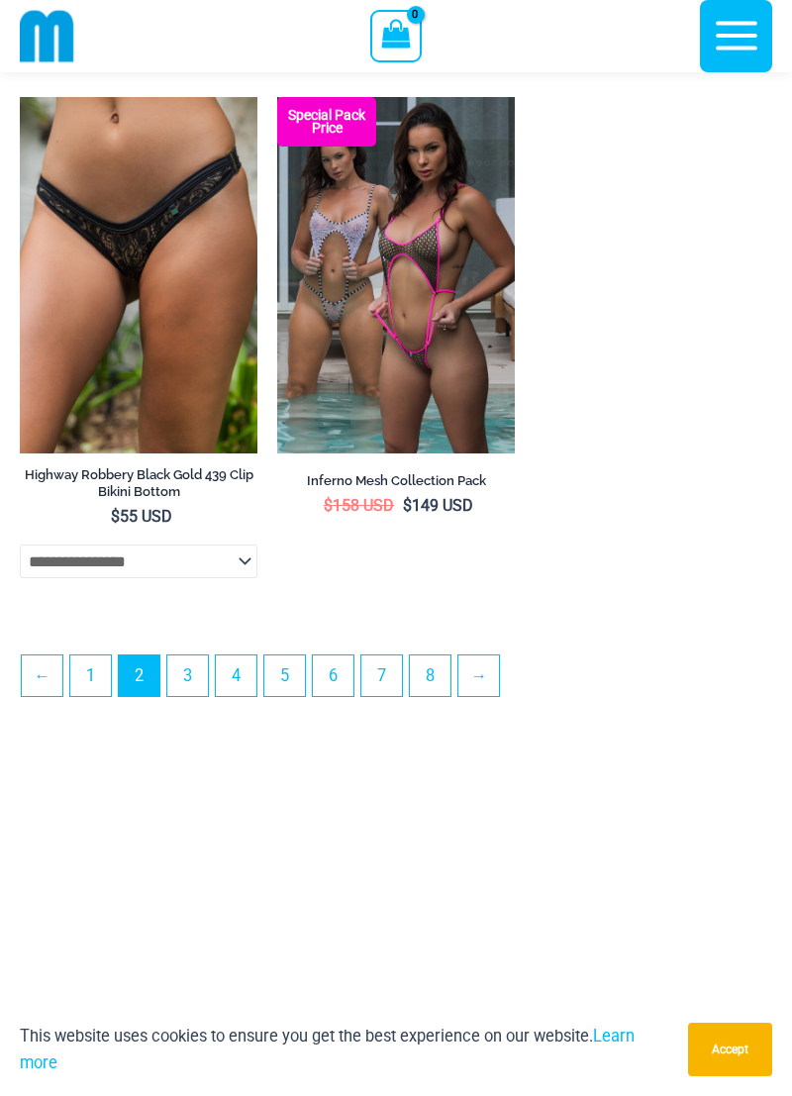
scroll to position [5468, 0]
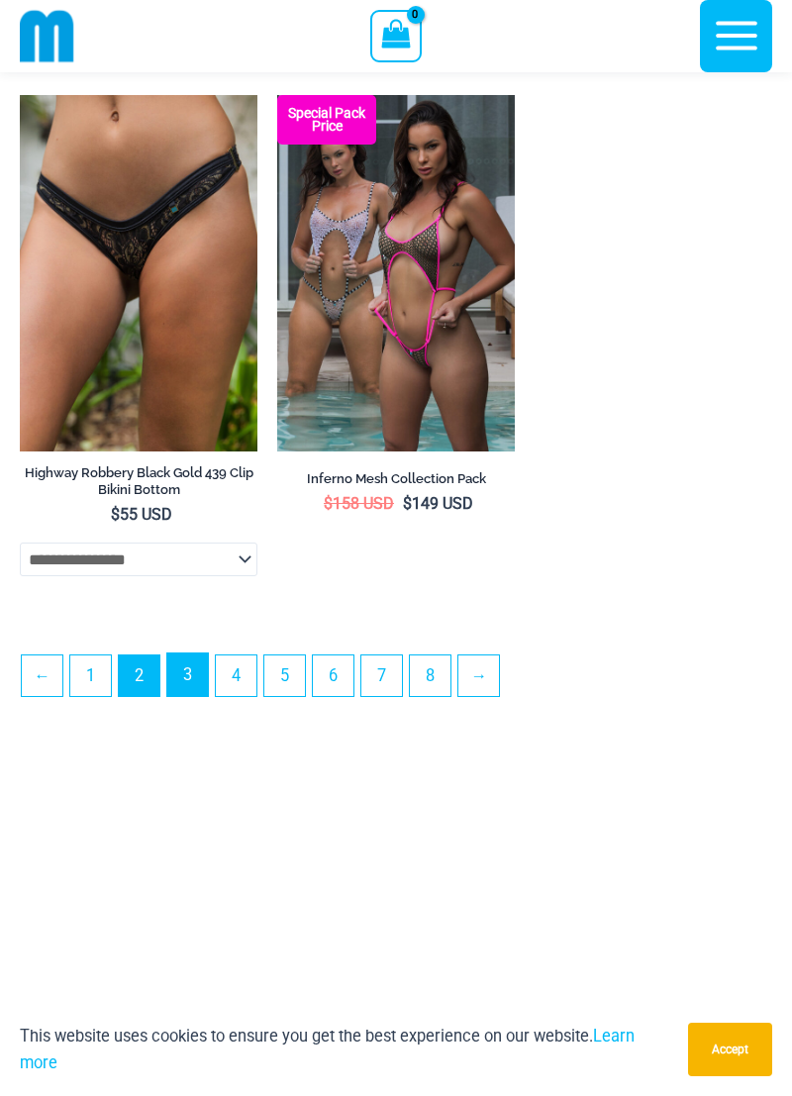
click at [177, 696] on link "3" at bounding box center [187, 675] width 41 height 43
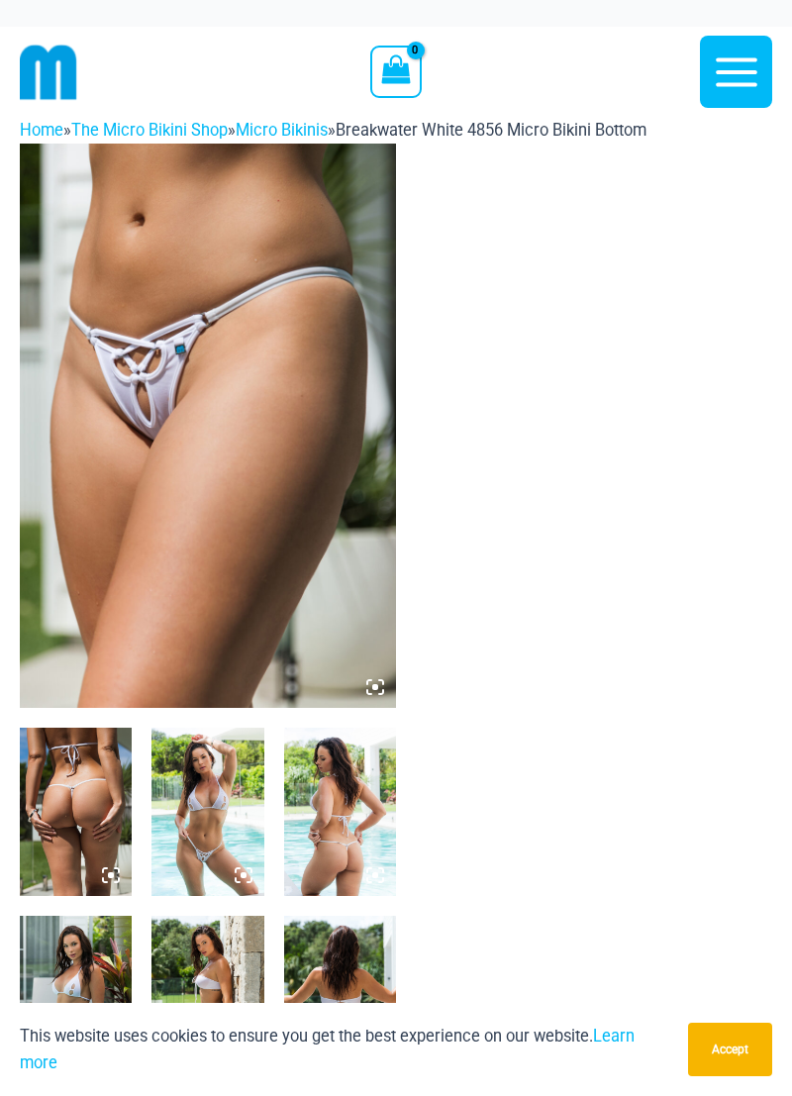
click at [136, 396] on img at bounding box center [208, 426] width 376 height 565
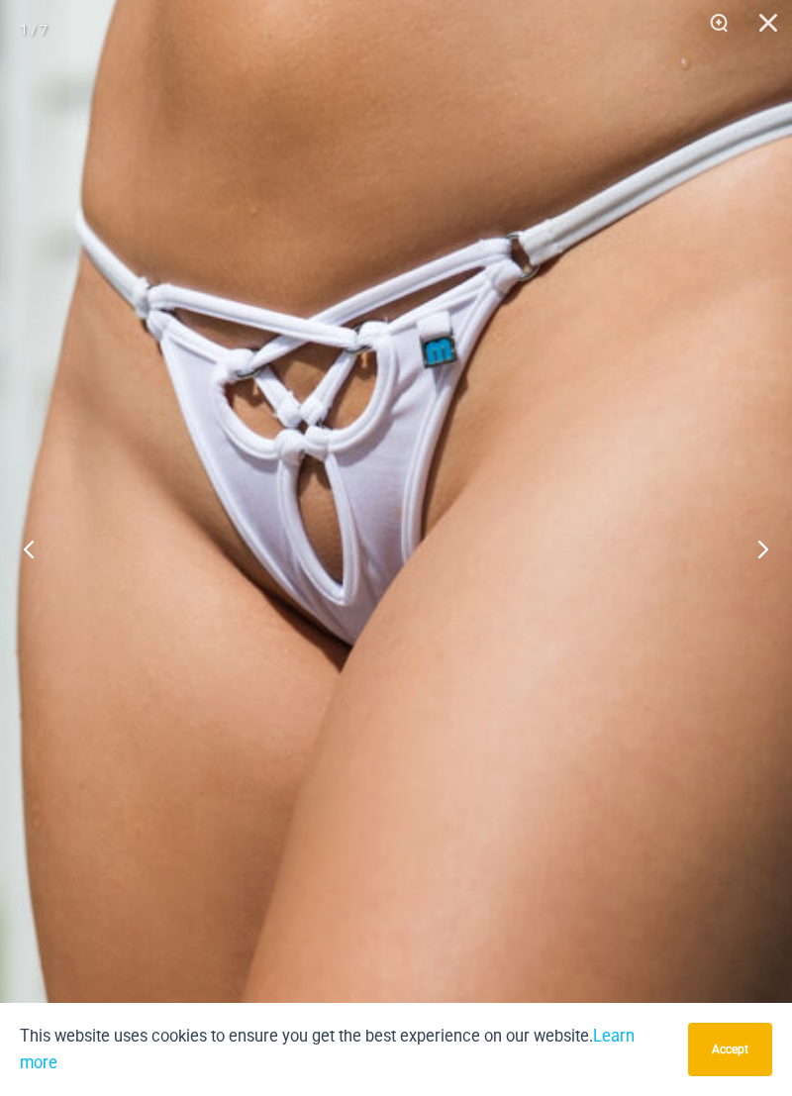
click at [748, 543] on button "Next" at bounding box center [755, 548] width 74 height 99
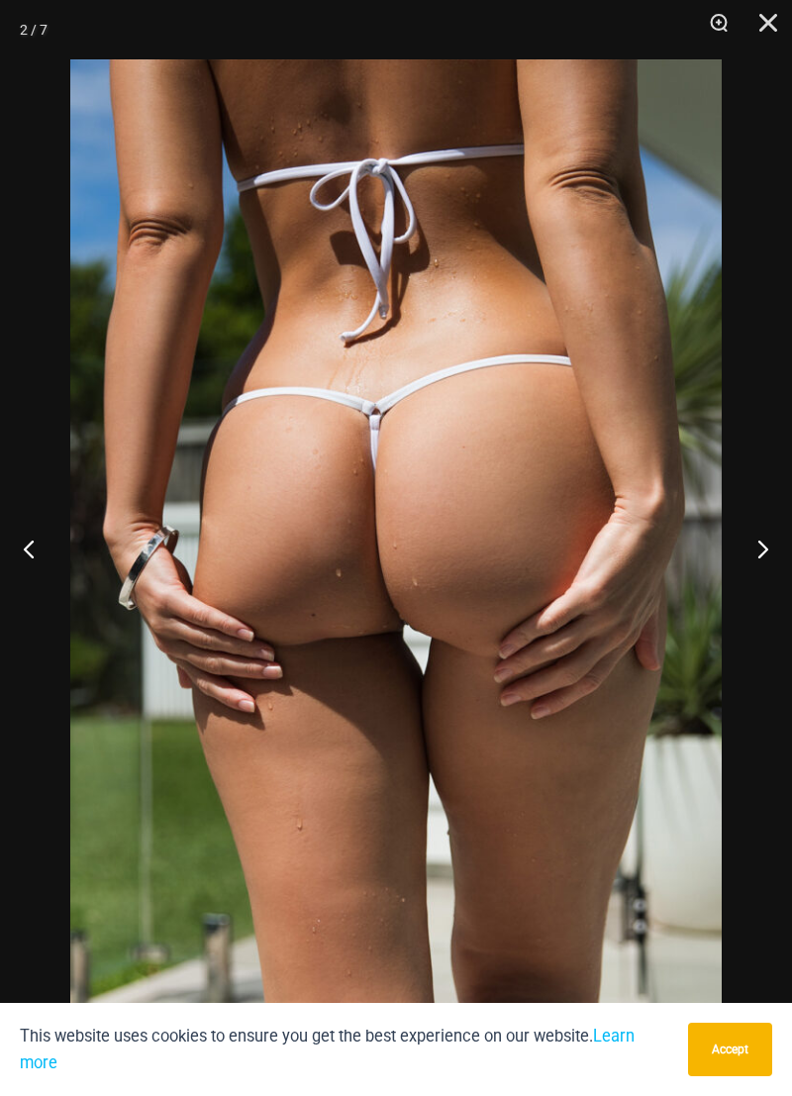
click at [748, 543] on button "Next" at bounding box center [755, 548] width 74 height 99
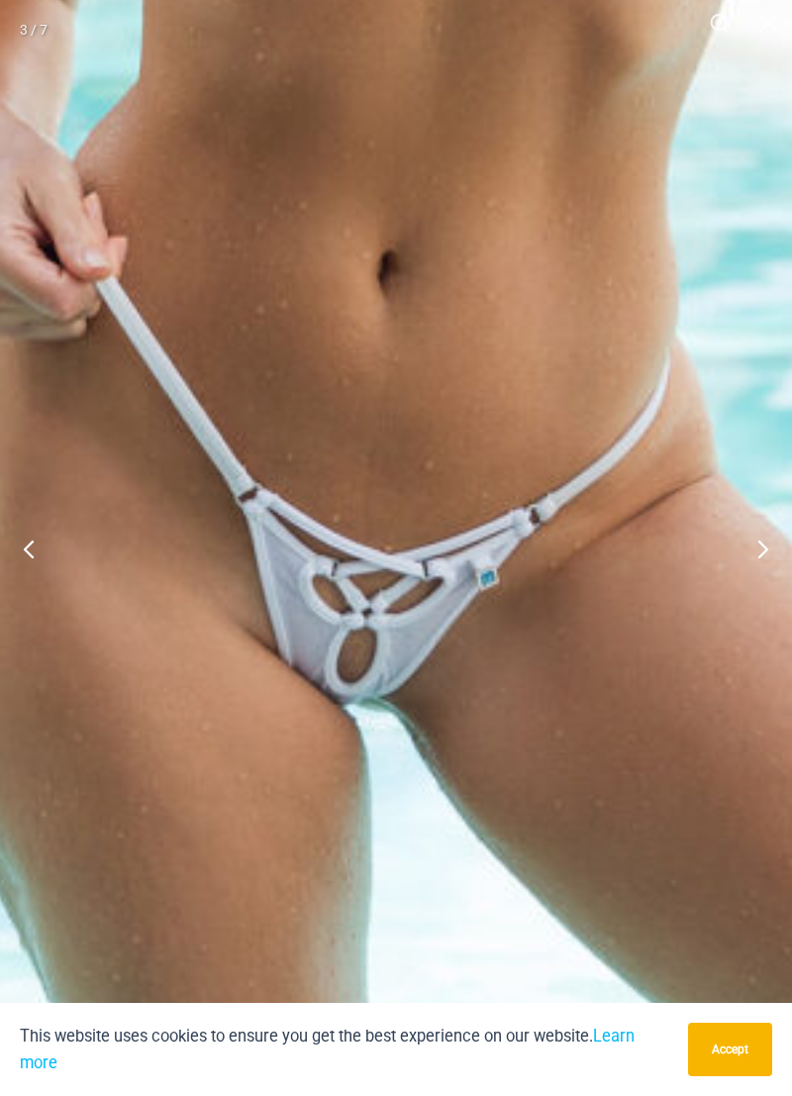
click at [757, 555] on button "Next" at bounding box center [755, 548] width 74 height 99
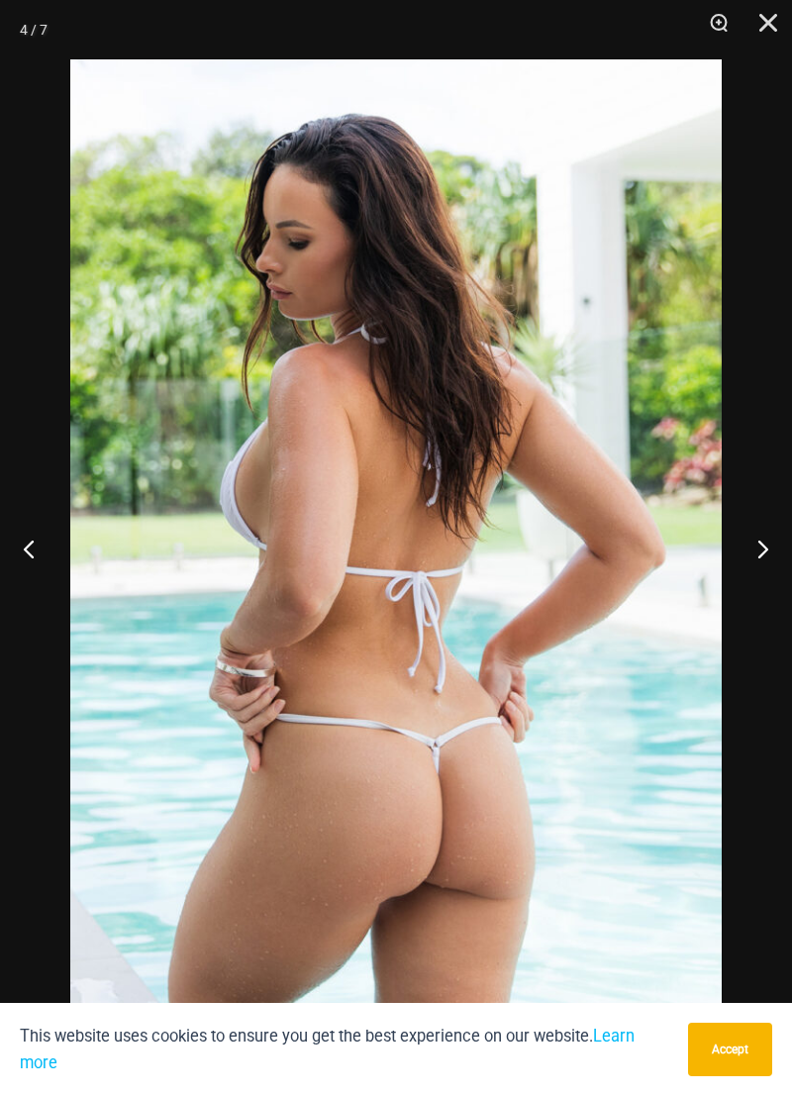
click at [753, 550] on button "Next" at bounding box center [755, 548] width 74 height 99
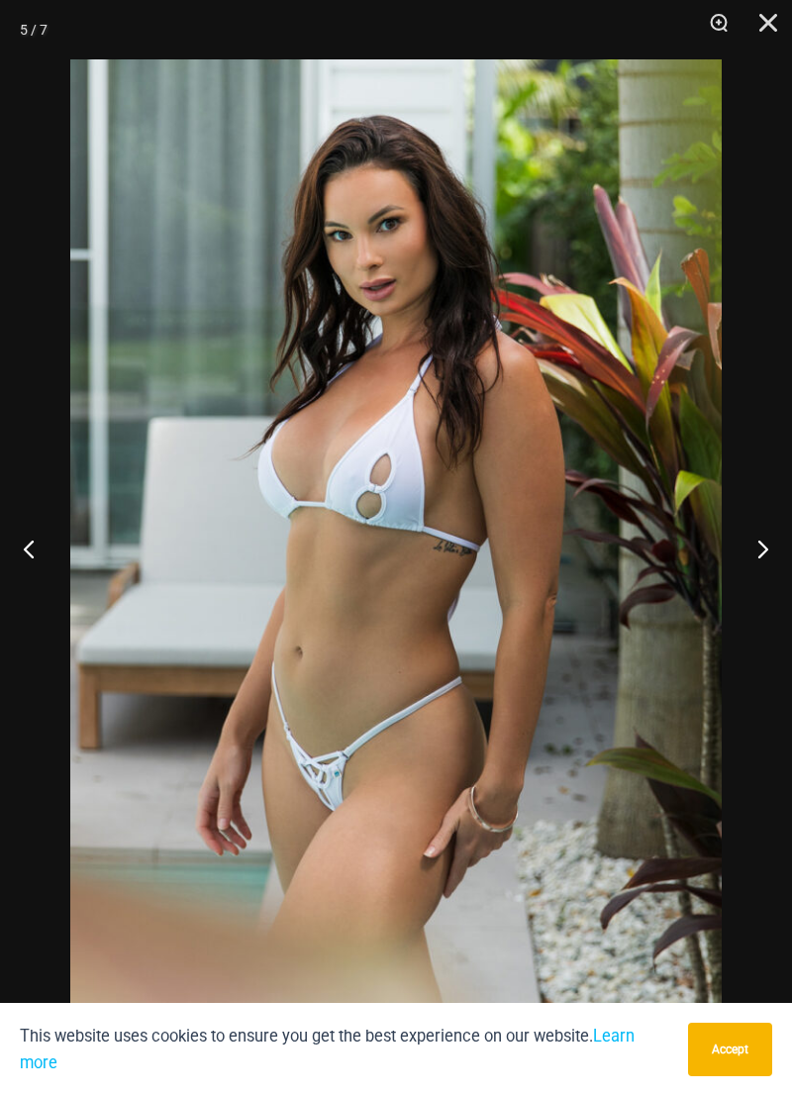
click at [750, 546] on button "Next" at bounding box center [755, 548] width 74 height 99
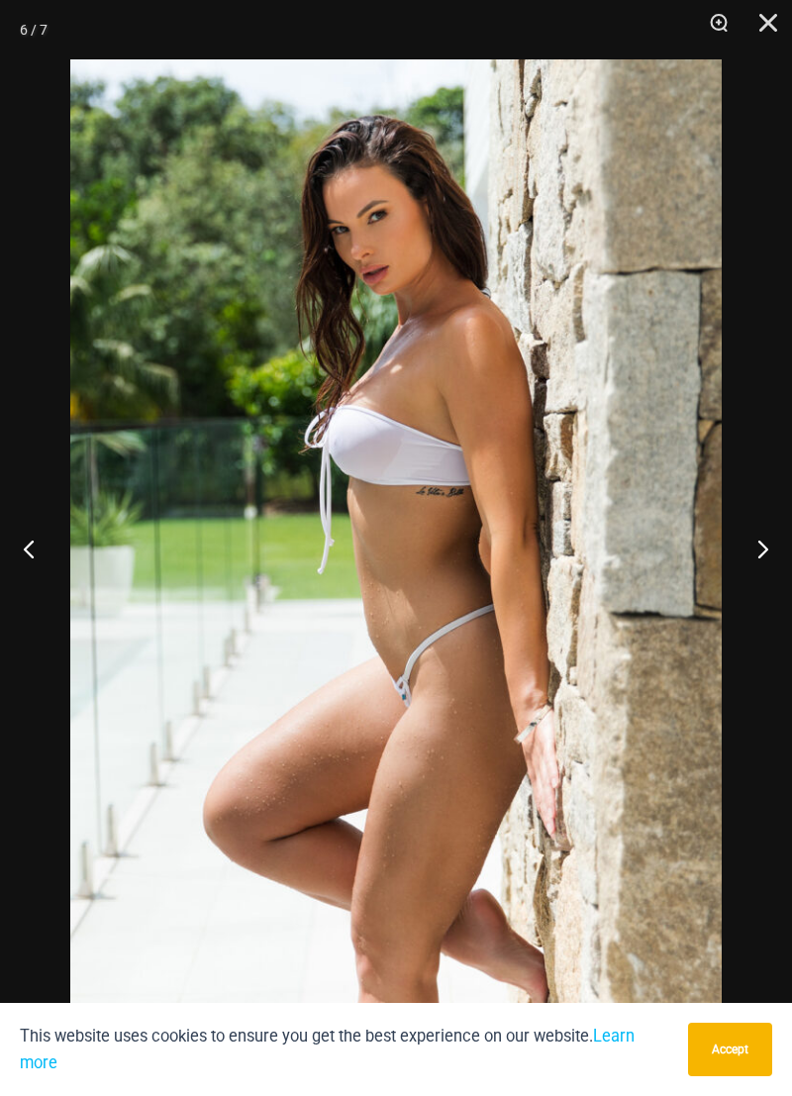
click at [752, 535] on button "Next" at bounding box center [755, 548] width 74 height 99
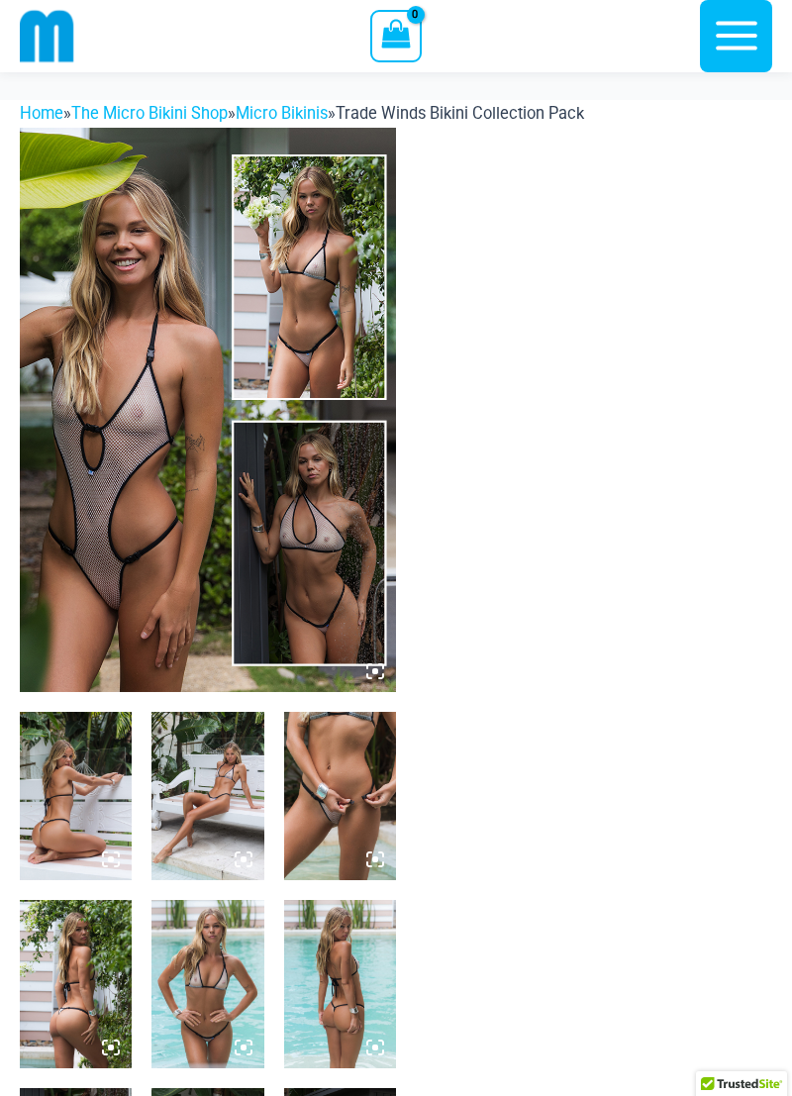
scroll to position [247, 0]
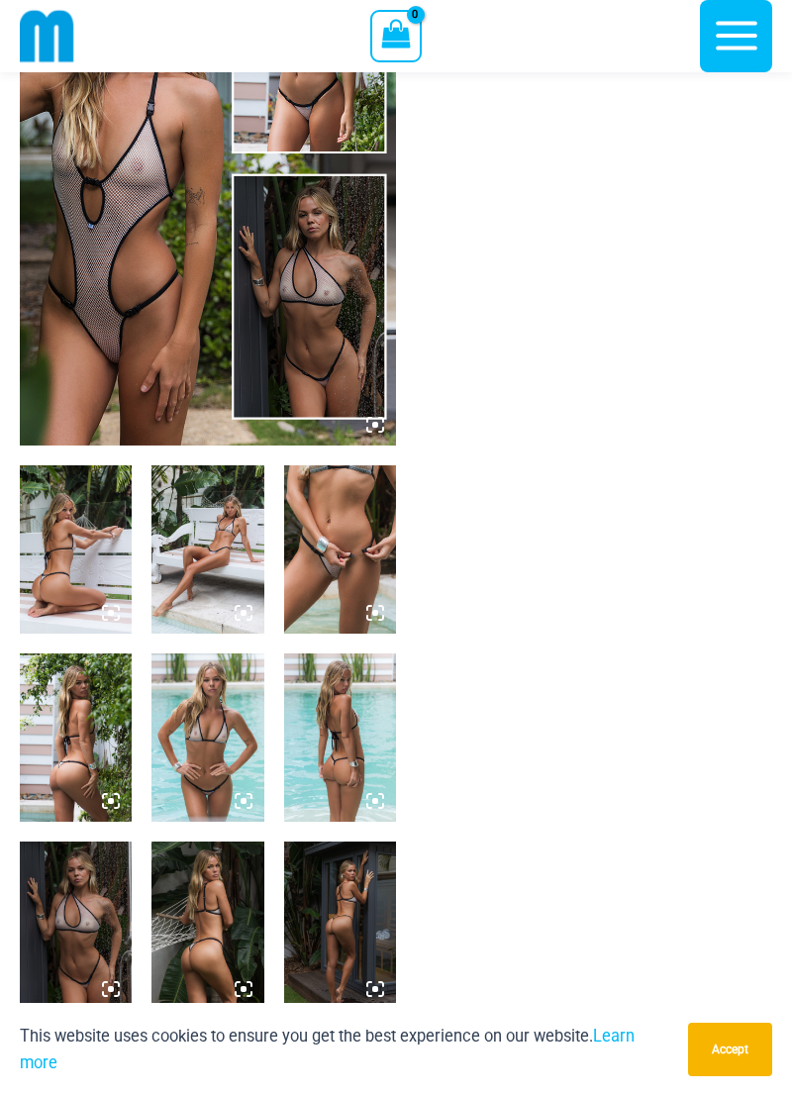
click at [88, 542] on img at bounding box center [76, 549] width 112 height 168
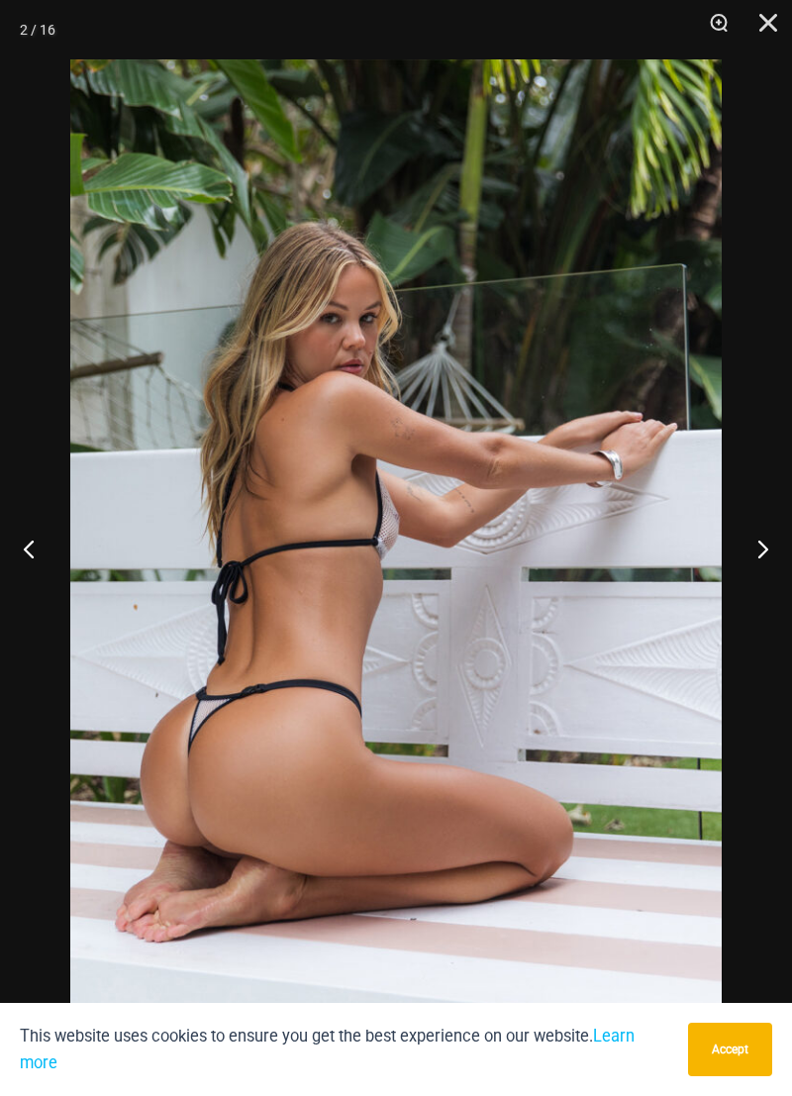
click at [751, 558] on button "Next" at bounding box center [755, 548] width 74 height 99
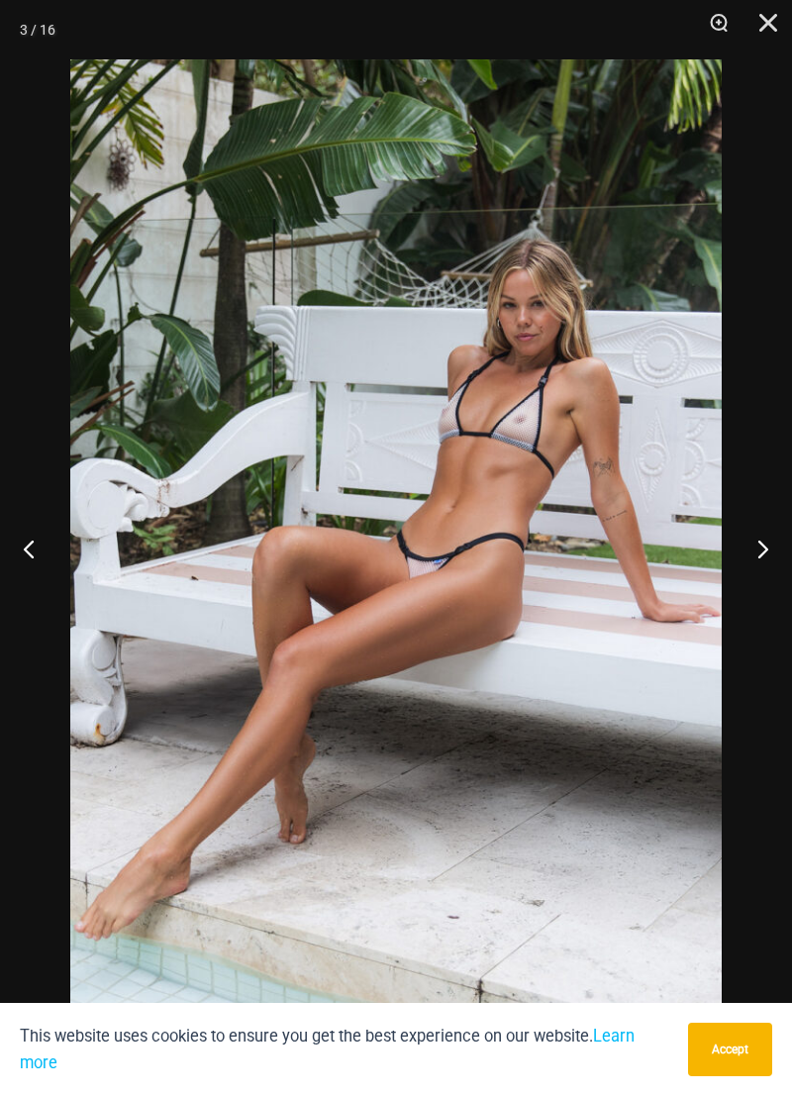
click at [751, 558] on button "Next" at bounding box center [755, 548] width 74 height 99
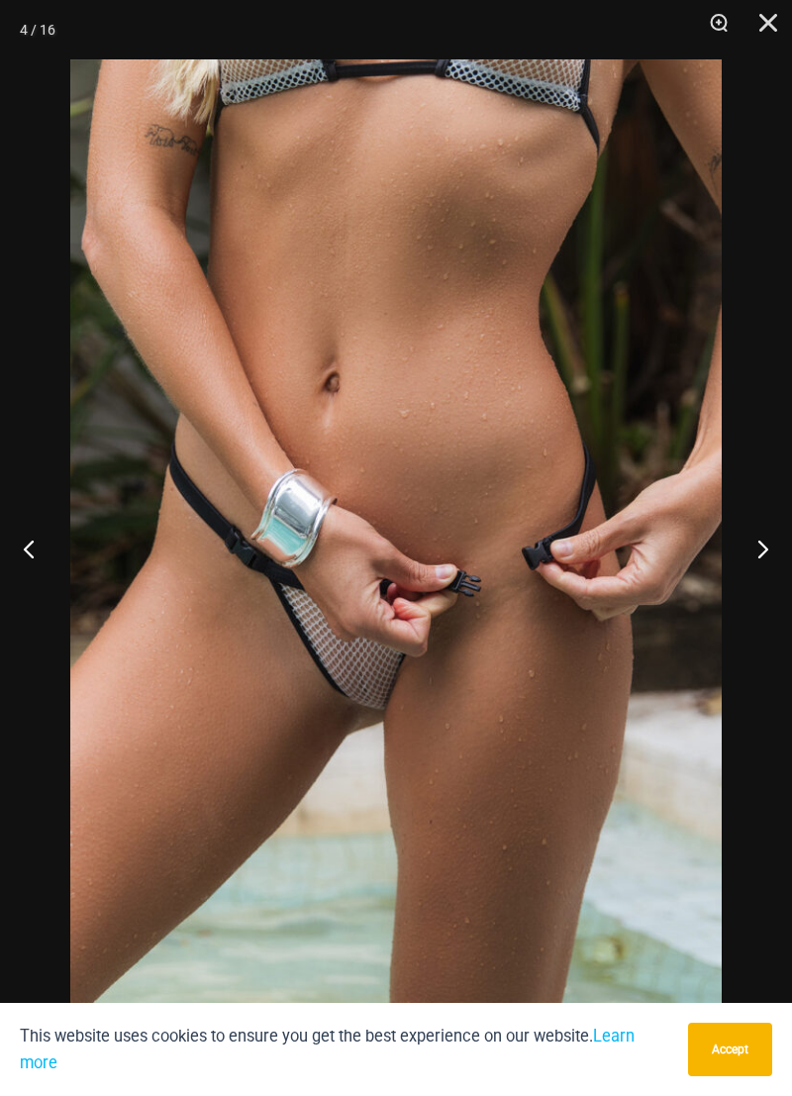
click at [751, 558] on button "Next" at bounding box center [755, 548] width 74 height 99
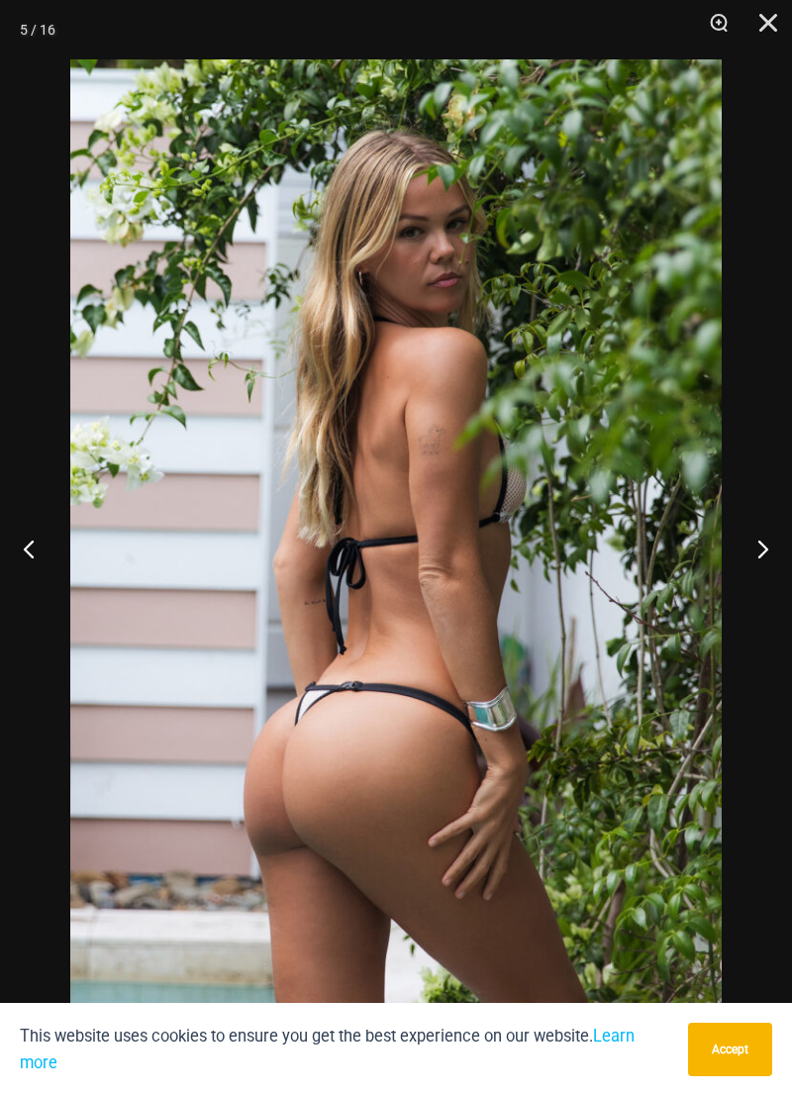
click at [753, 553] on button "Next" at bounding box center [755, 548] width 74 height 99
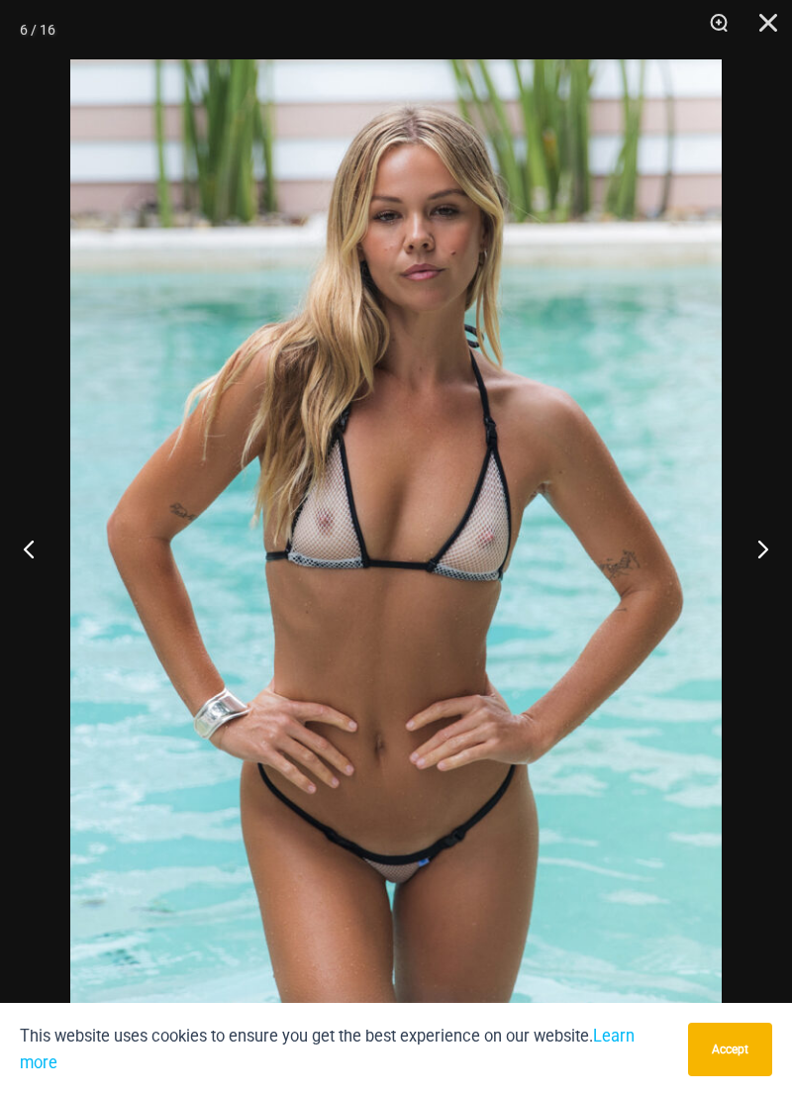
click at [754, 553] on button "Next" at bounding box center [755, 548] width 74 height 99
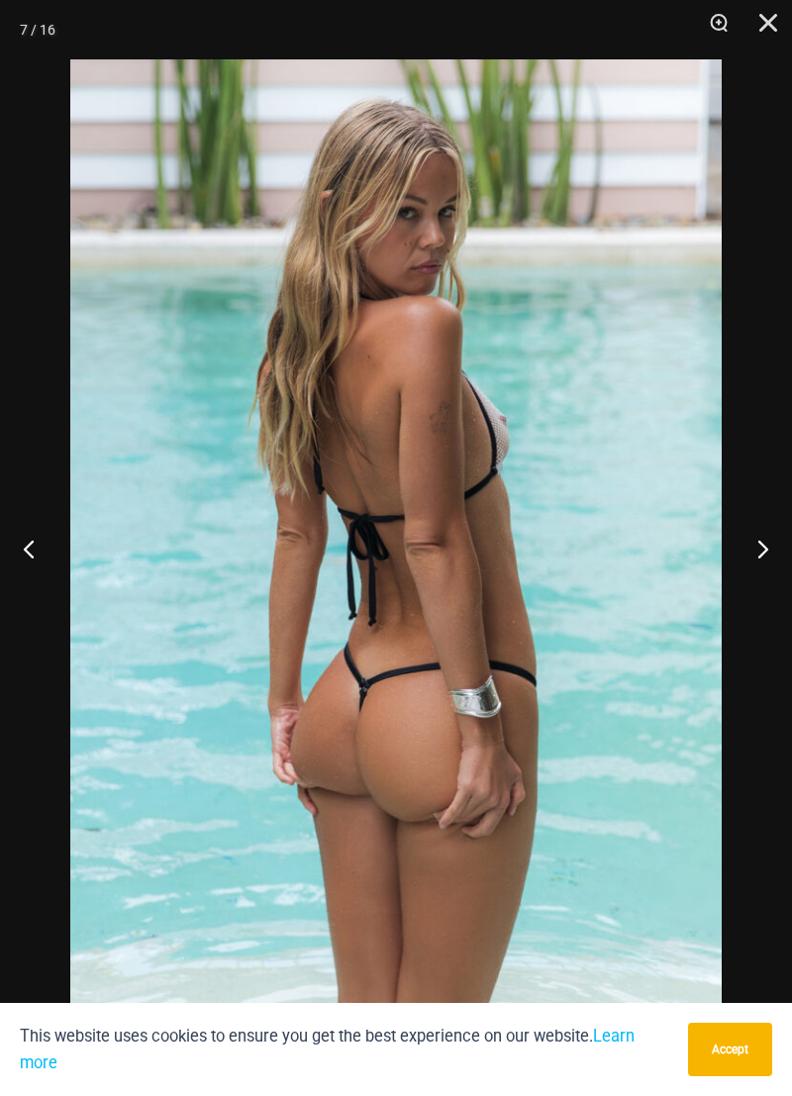
click at [754, 554] on button "Next" at bounding box center [755, 548] width 74 height 99
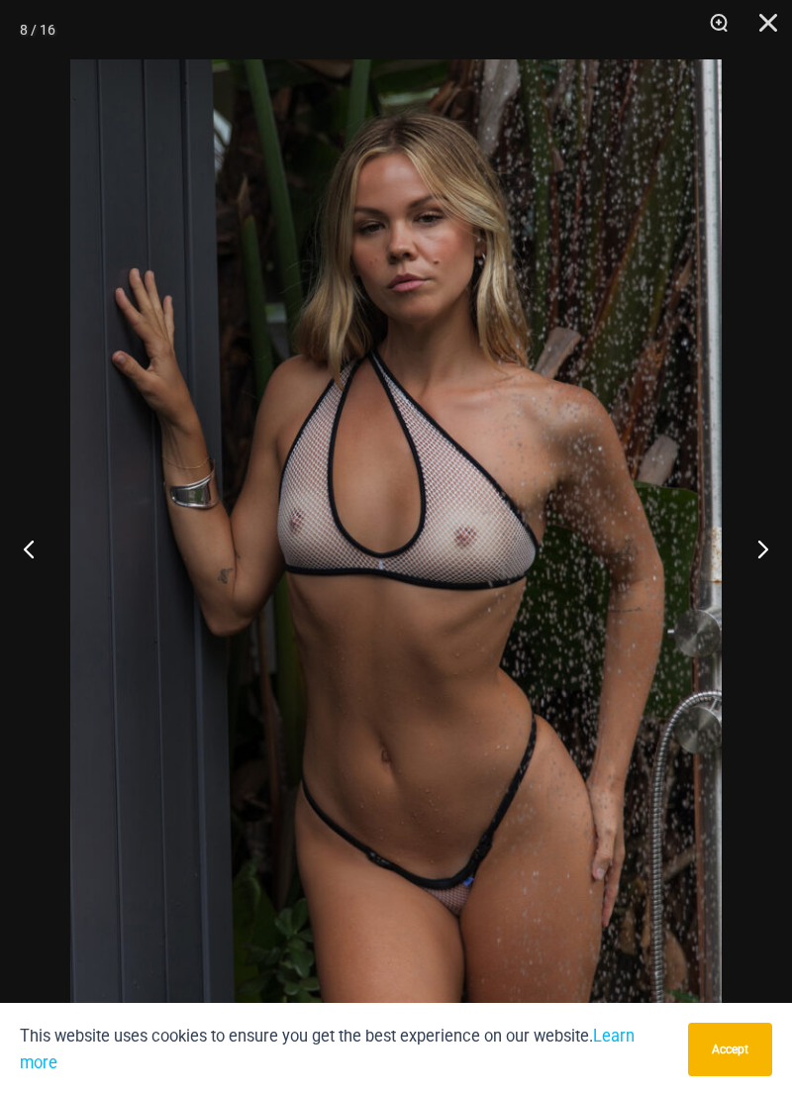
click at [753, 554] on button "Next" at bounding box center [755, 548] width 74 height 99
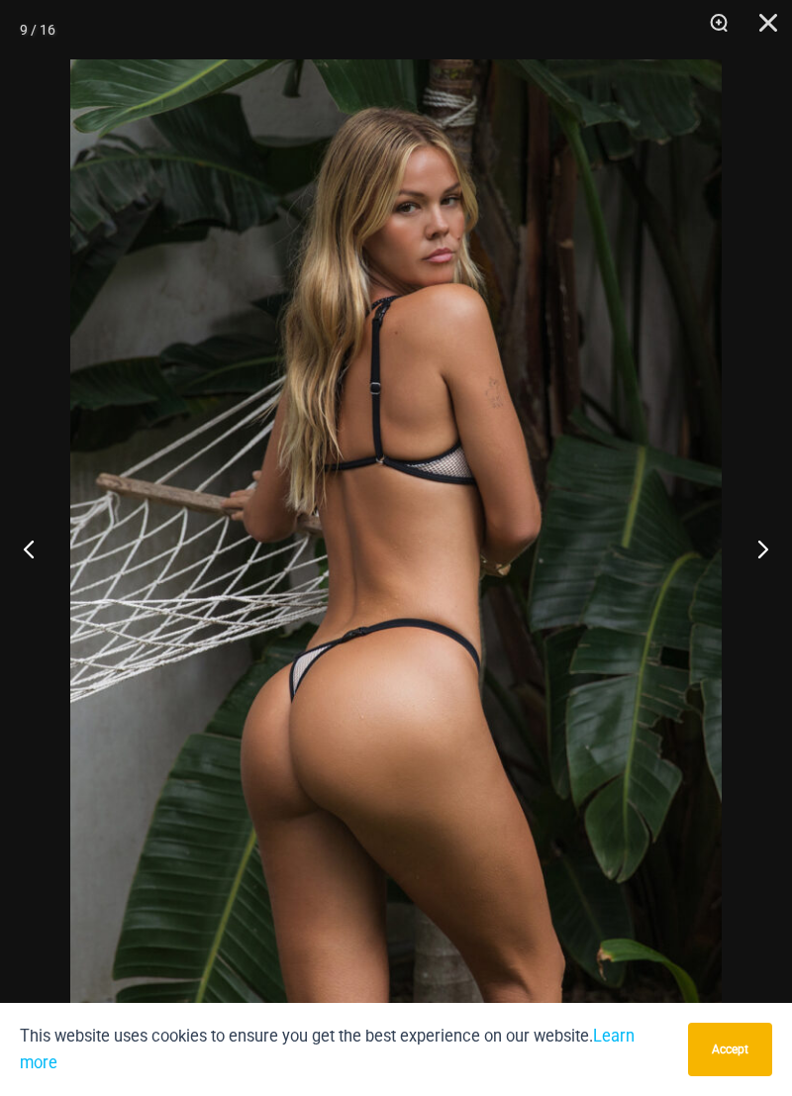
click at [753, 554] on button "Next" at bounding box center [755, 548] width 74 height 99
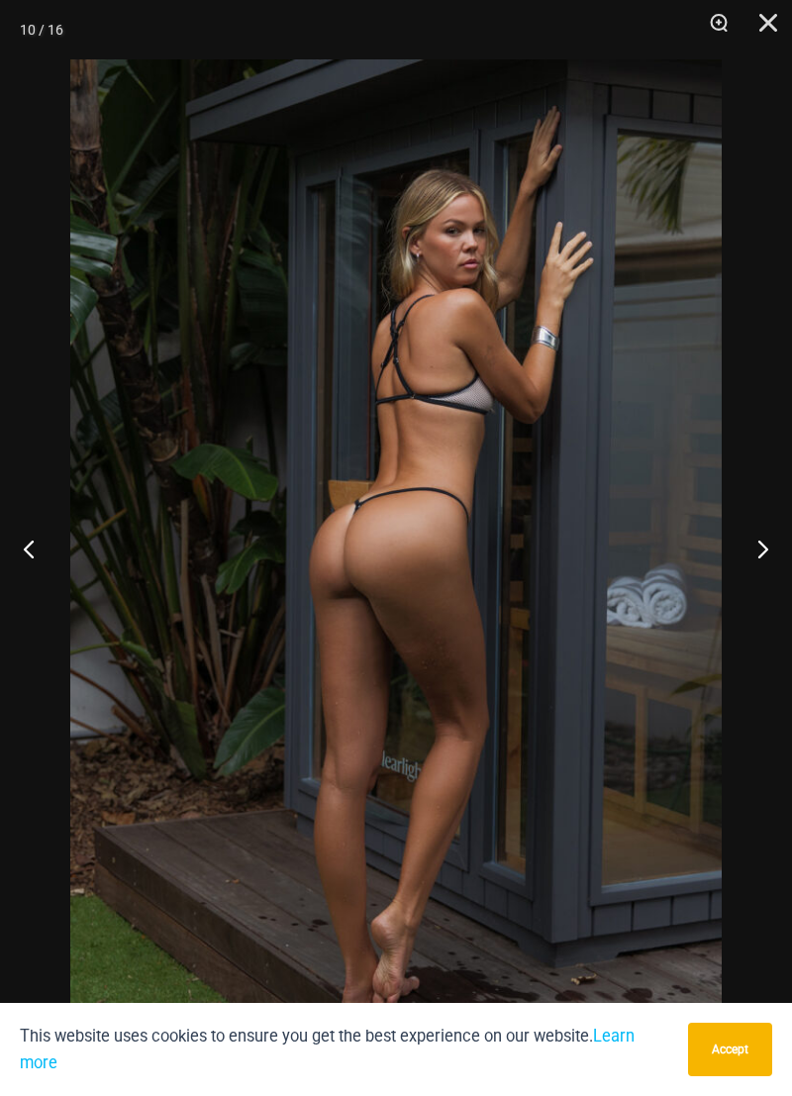
click at [750, 558] on button "Next" at bounding box center [755, 548] width 74 height 99
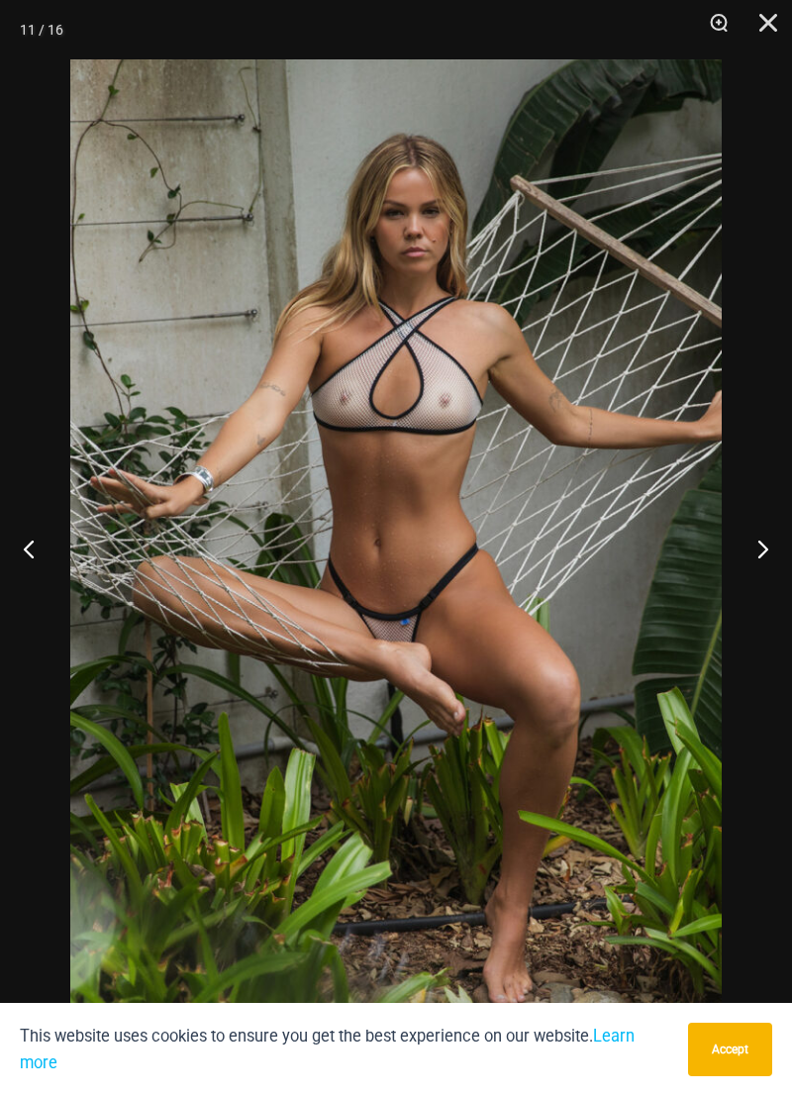
click at [750, 558] on button "Next" at bounding box center [755, 548] width 74 height 99
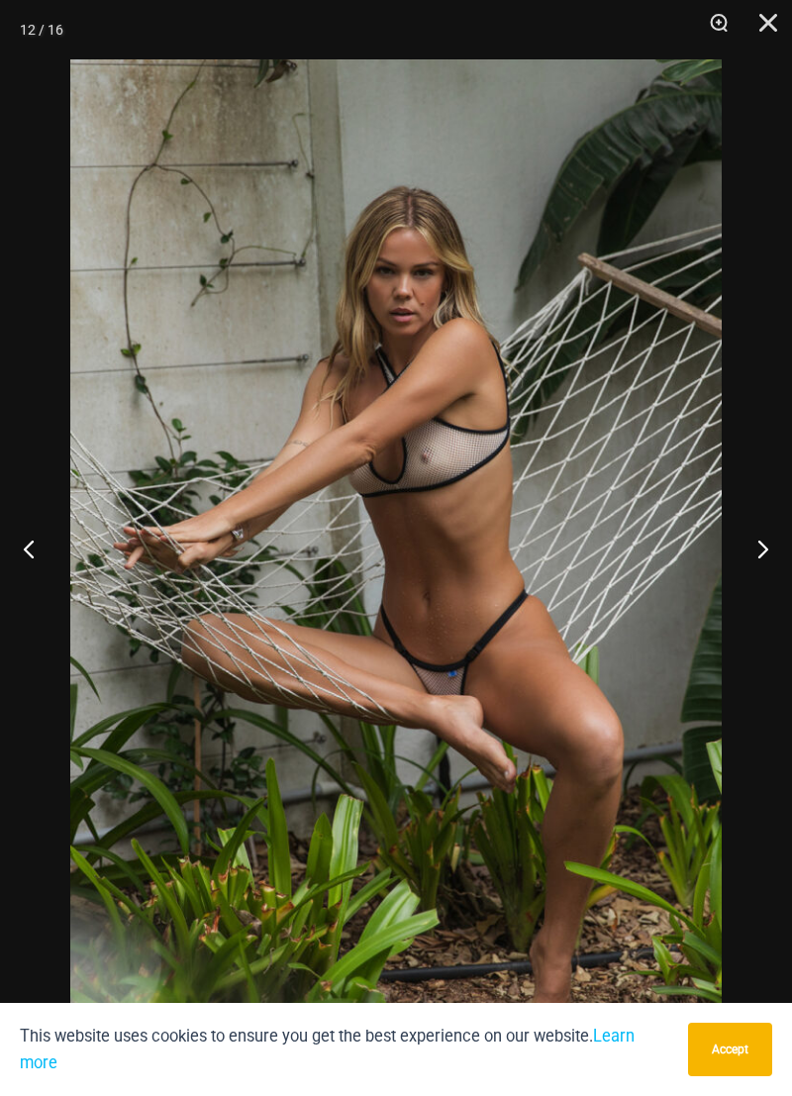
click at [745, 555] on button "Next" at bounding box center [755, 548] width 74 height 99
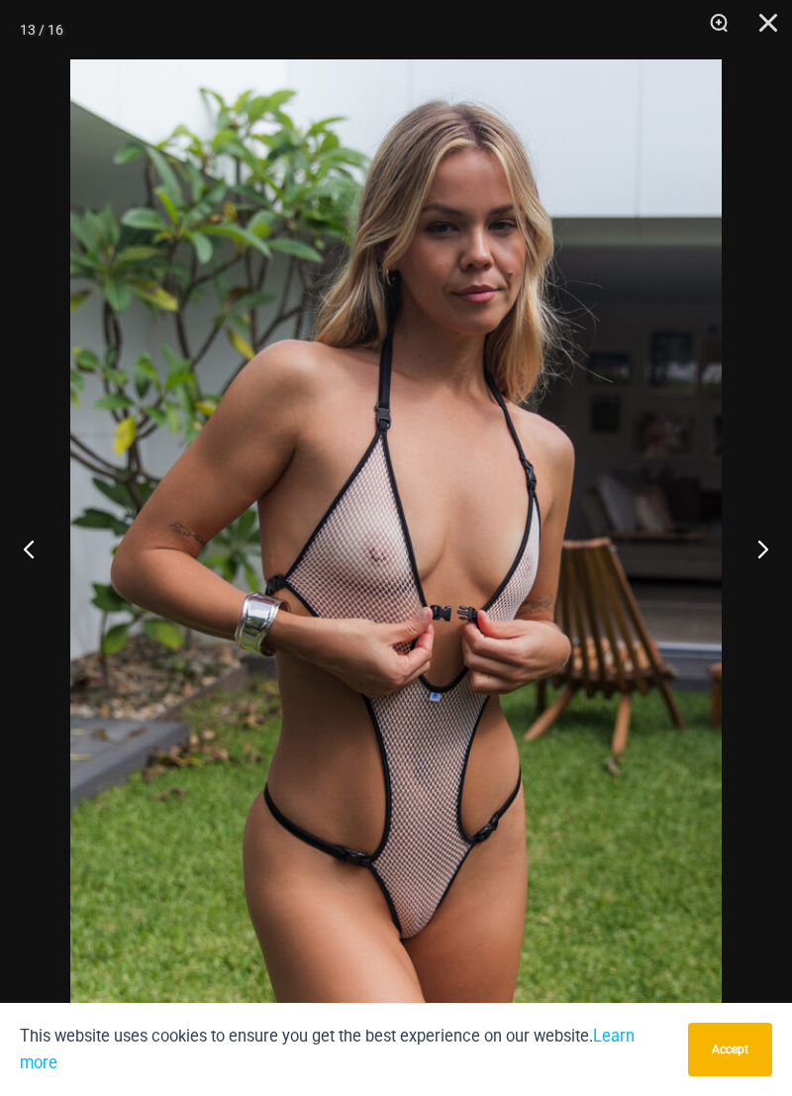
click at [742, 560] on button "Next" at bounding box center [755, 548] width 74 height 99
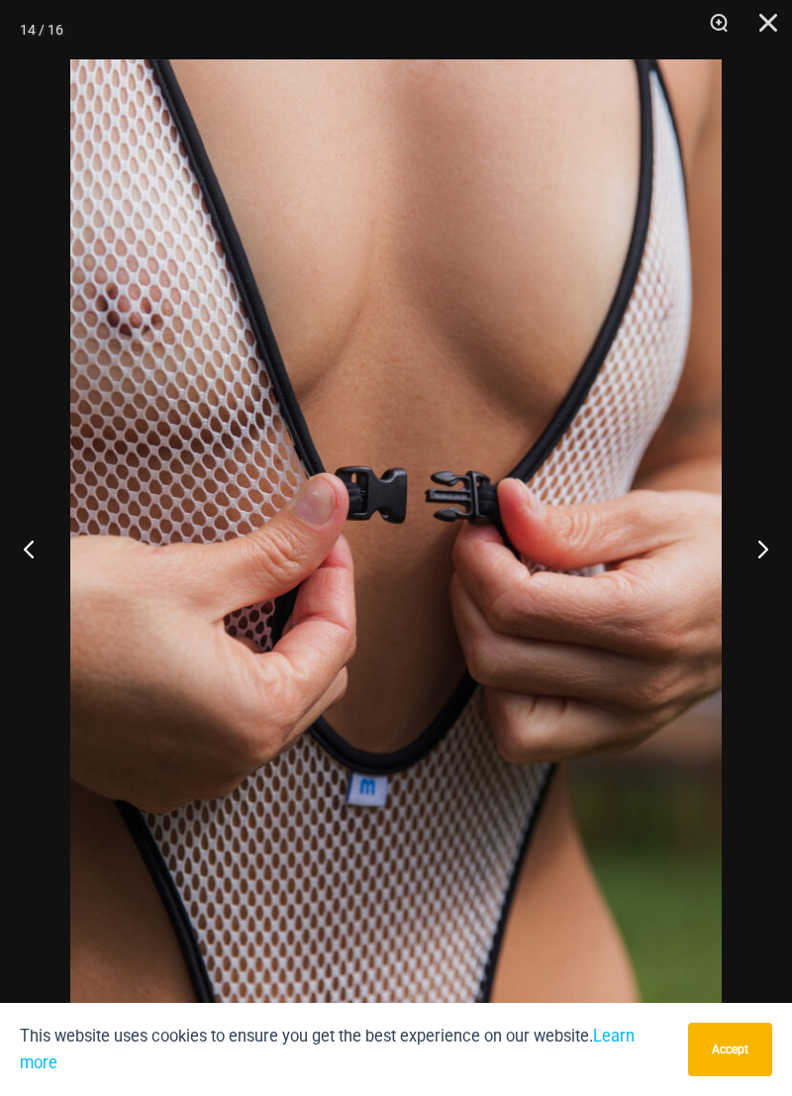
click at [742, 559] on button "Next" at bounding box center [755, 548] width 74 height 99
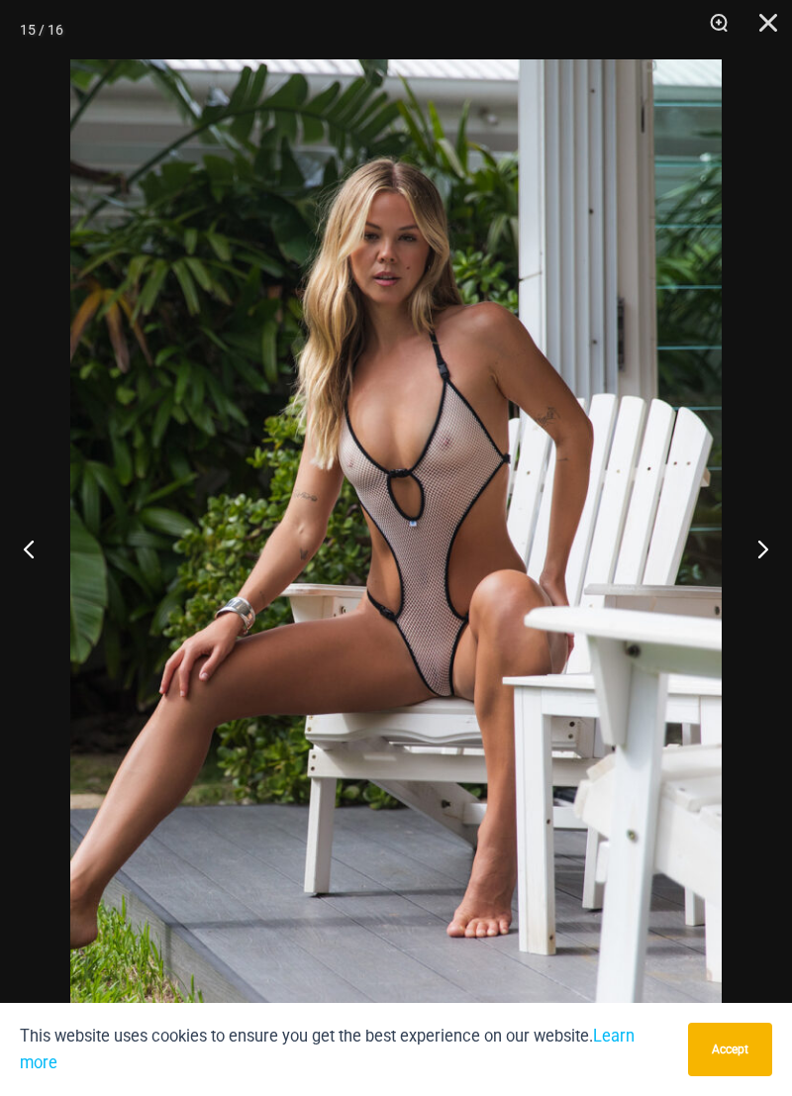
click at [745, 565] on button "Next" at bounding box center [755, 548] width 74 height 99
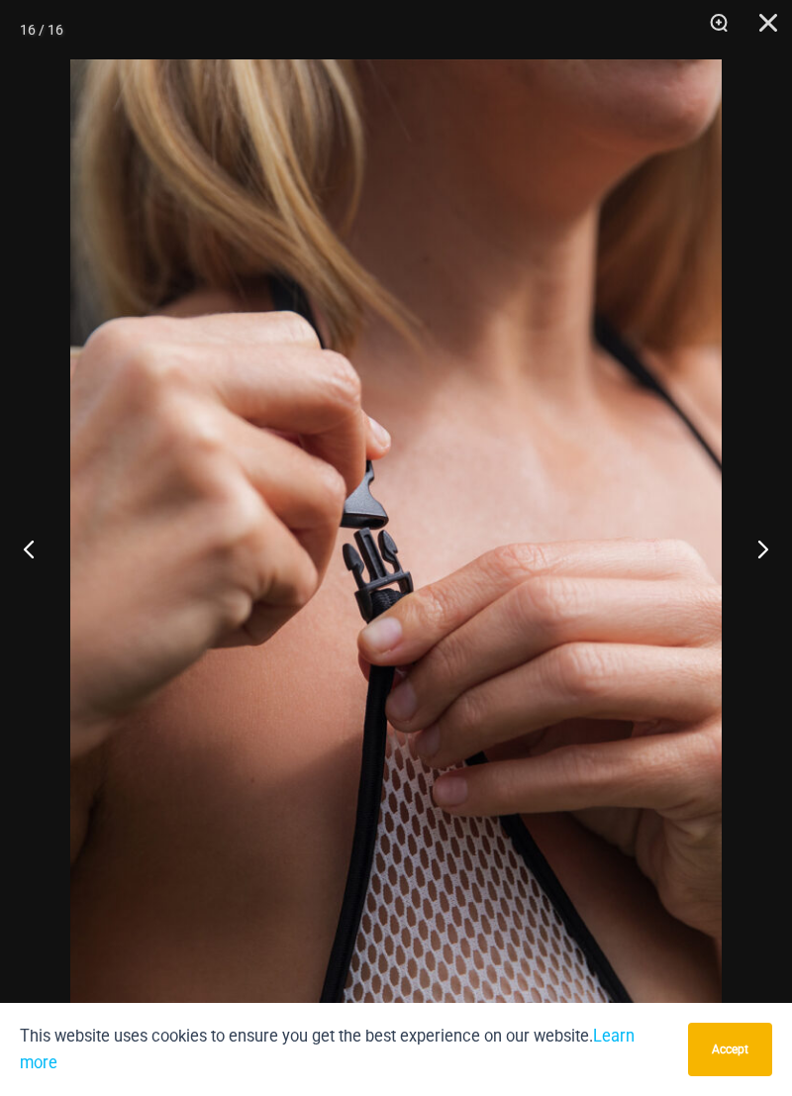
click at [745, 565] on button "Next" at bounding box center [755, 548] width 74 height 99
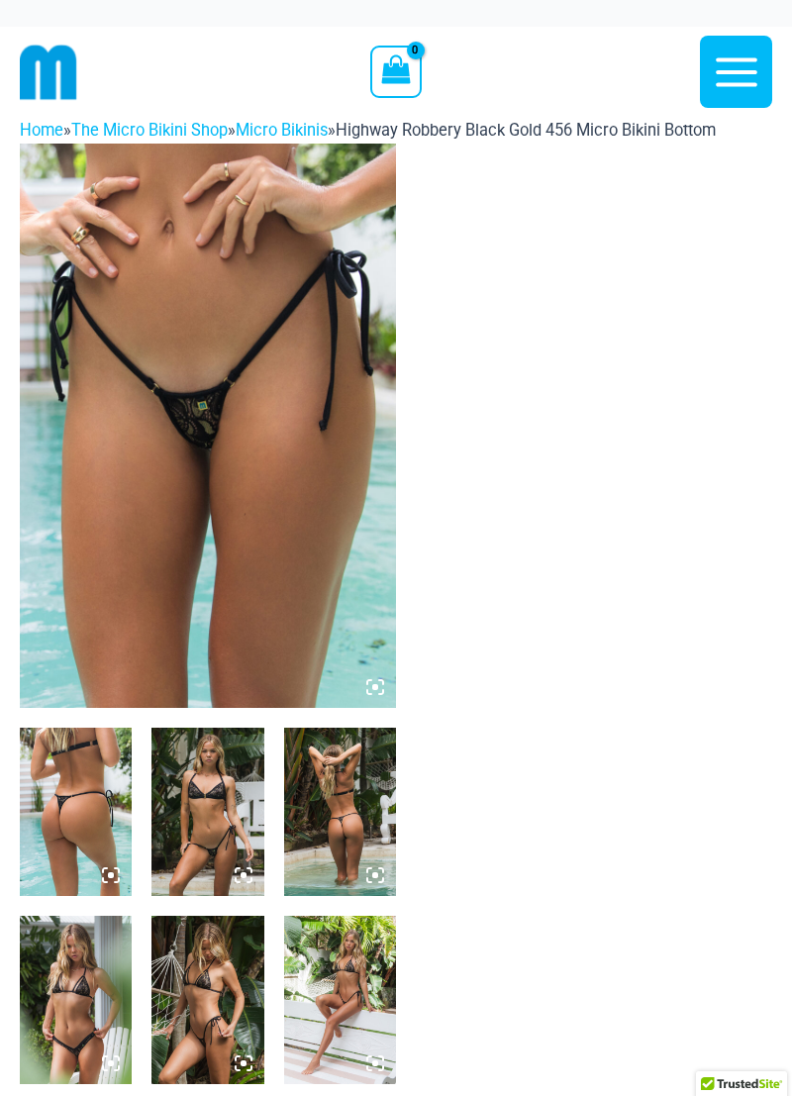
click at [151, 418] on img at bounding box center [208, 426] width 376 height 565
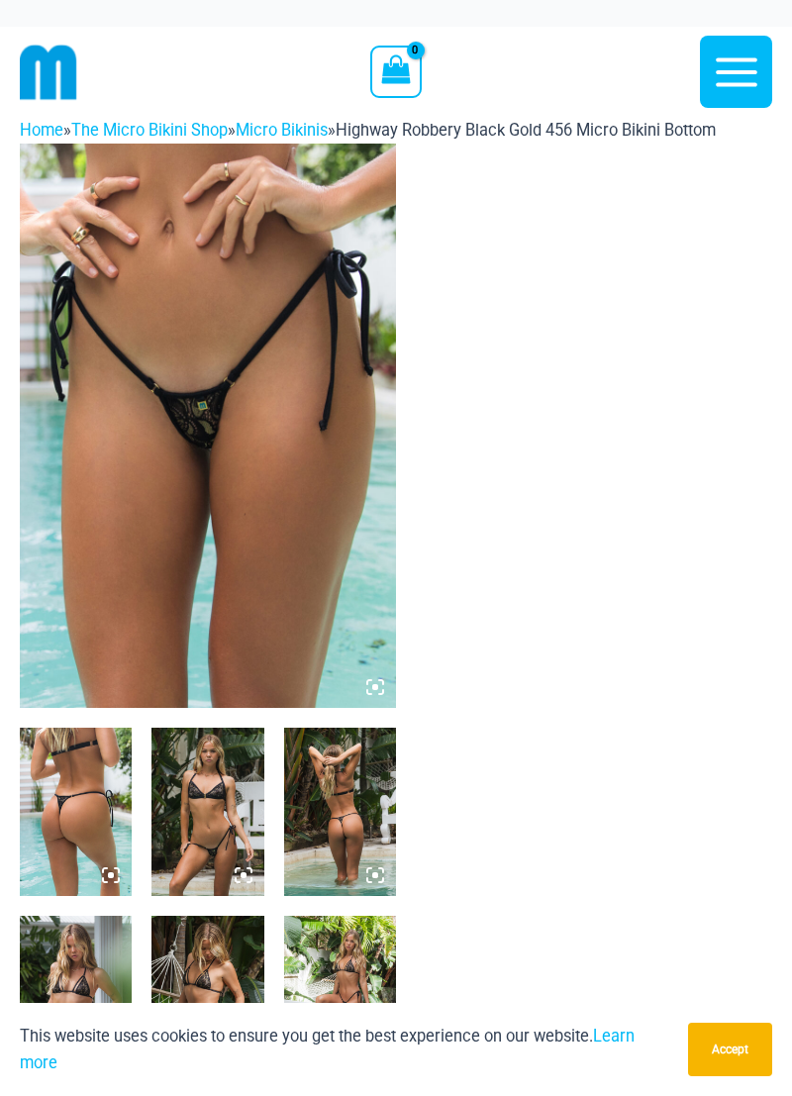
click at [739, 1037] on button "Accept" at bounding box center [730, 1049] width 84 height 53
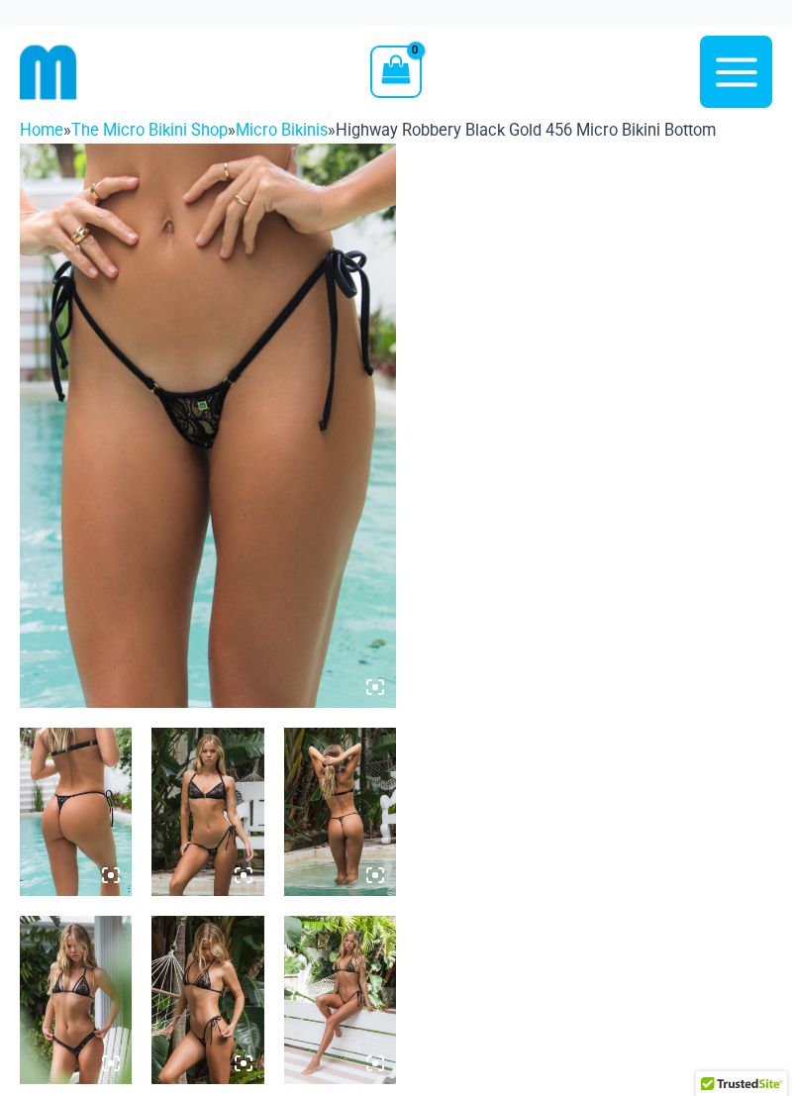
click at [174, 455] on img at bounding box center [208, 426] width 376 height 565
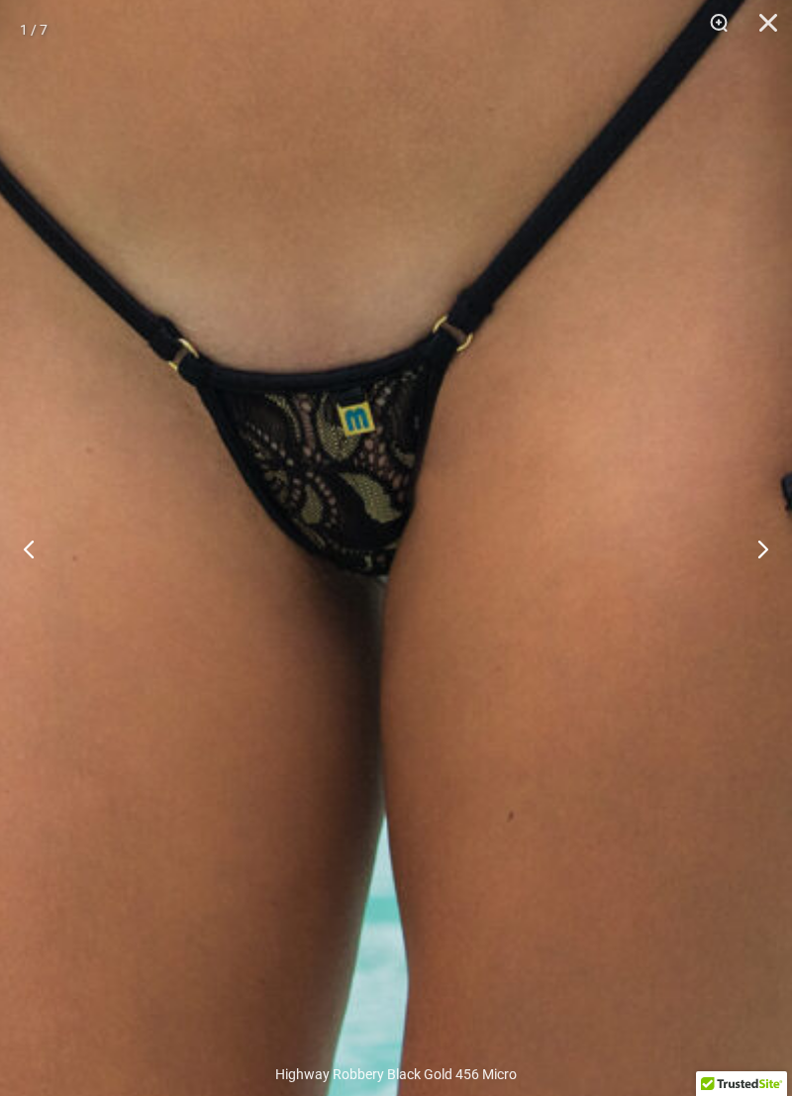
click at [750, 545] on button "Next" at bounding box center [755, 548] width 74 height 99
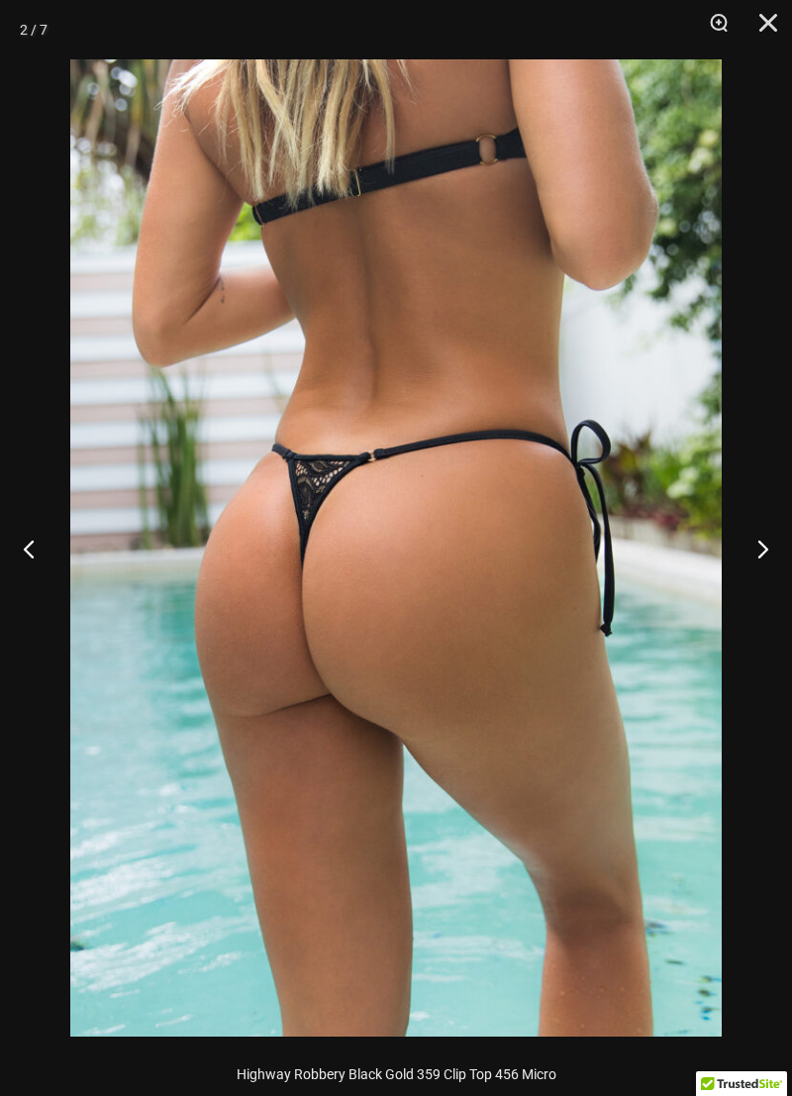
click at [746, 552] on button "Next" at bounding box center [755, 548] width 74 height 99
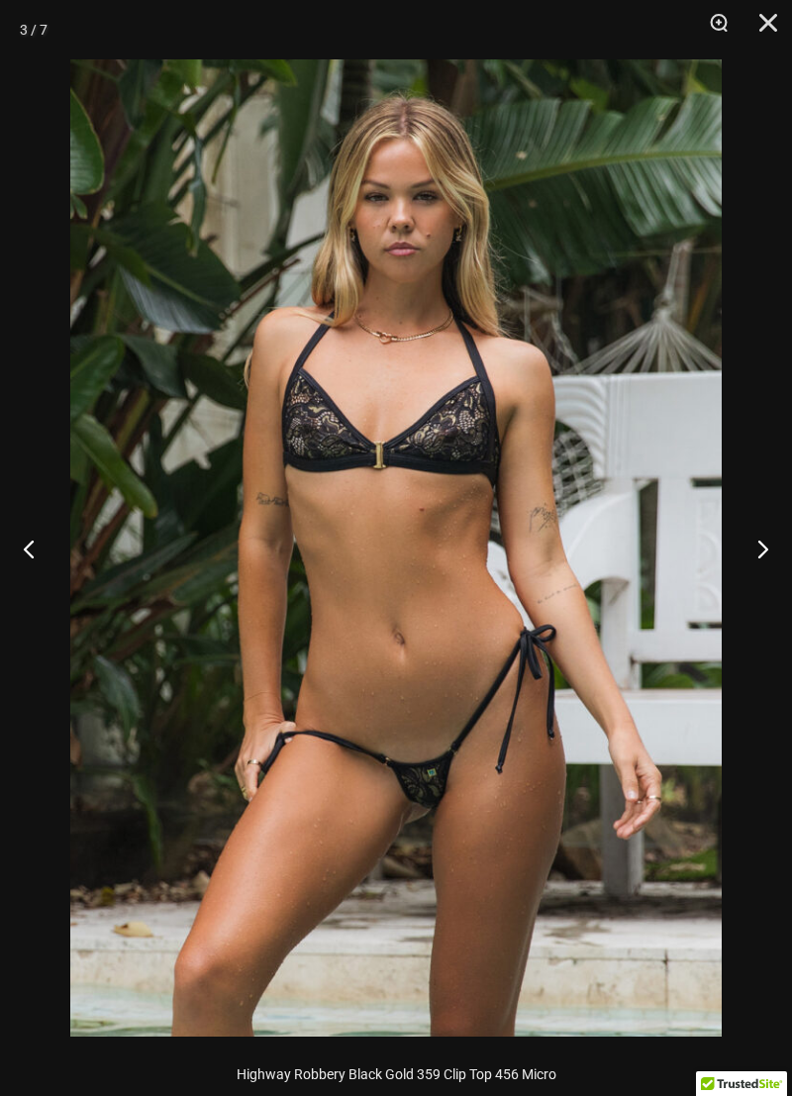
click at [746, 552] on button "Next" at bounding box center [755, 548] width 74 height 99
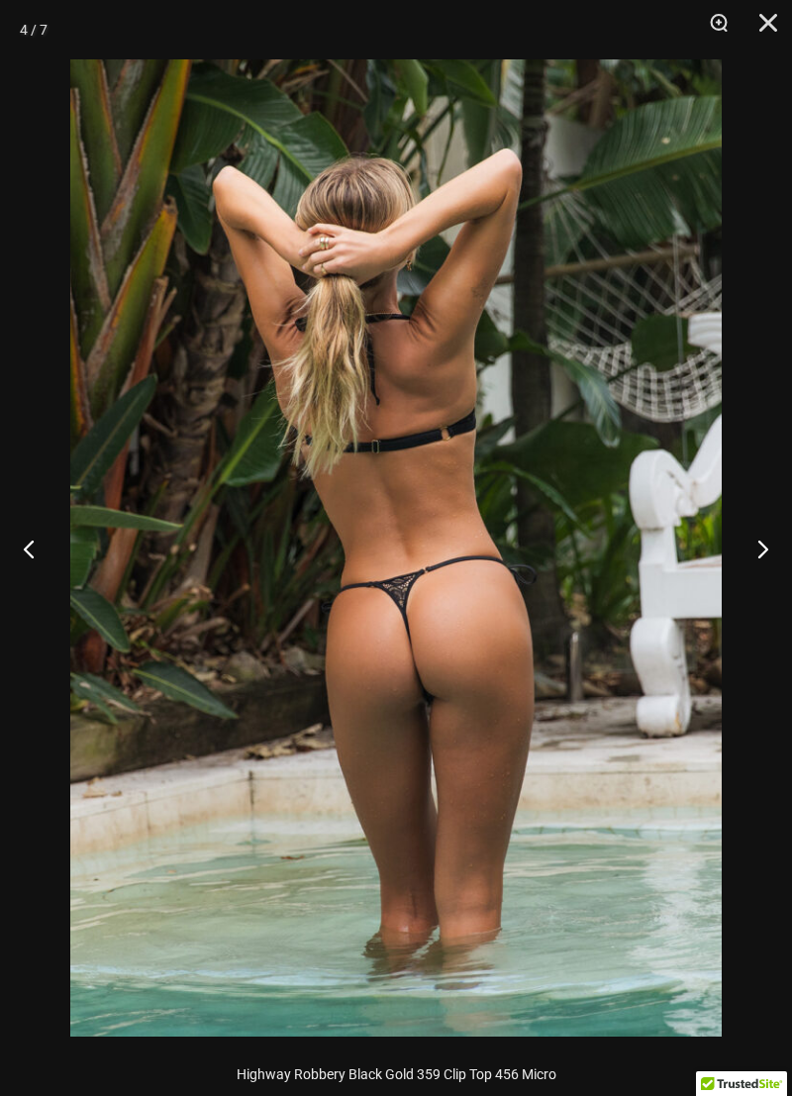
click at [745, 546] on button "Next" at bounding box center [755, 548] width 74 height 99
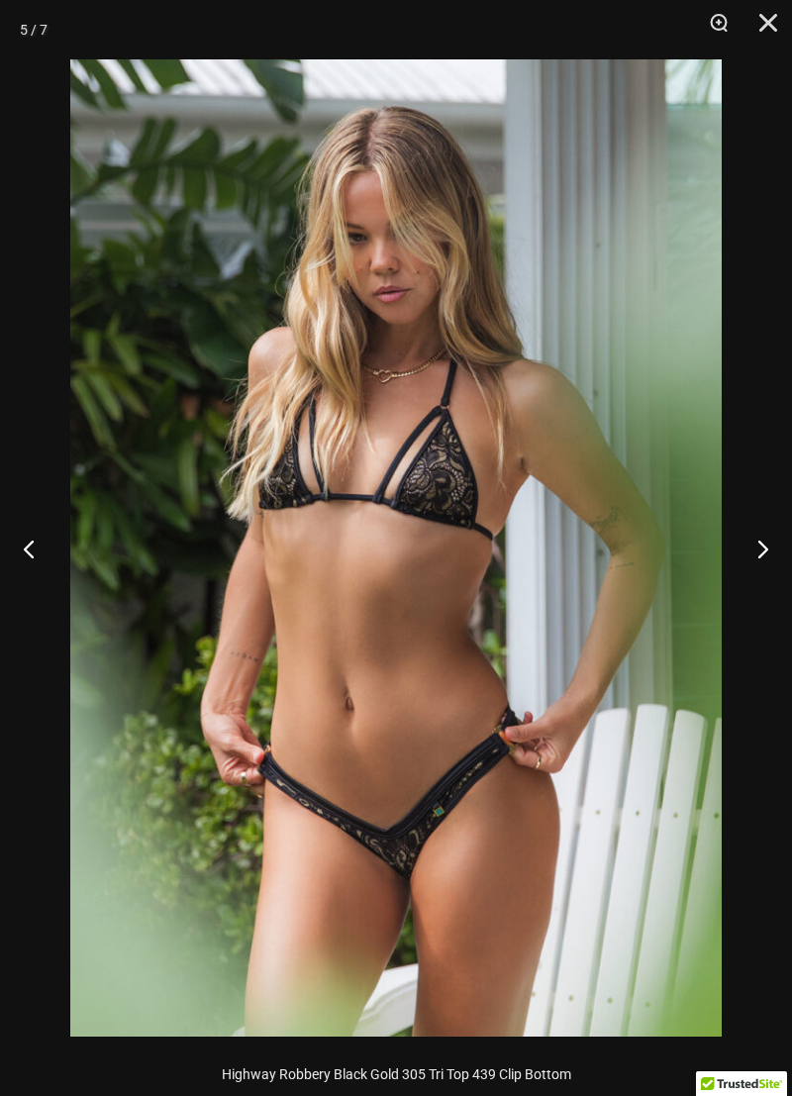
click at [745, 546] on button "Next" at bounding box center [755, 548] width 74 height 99
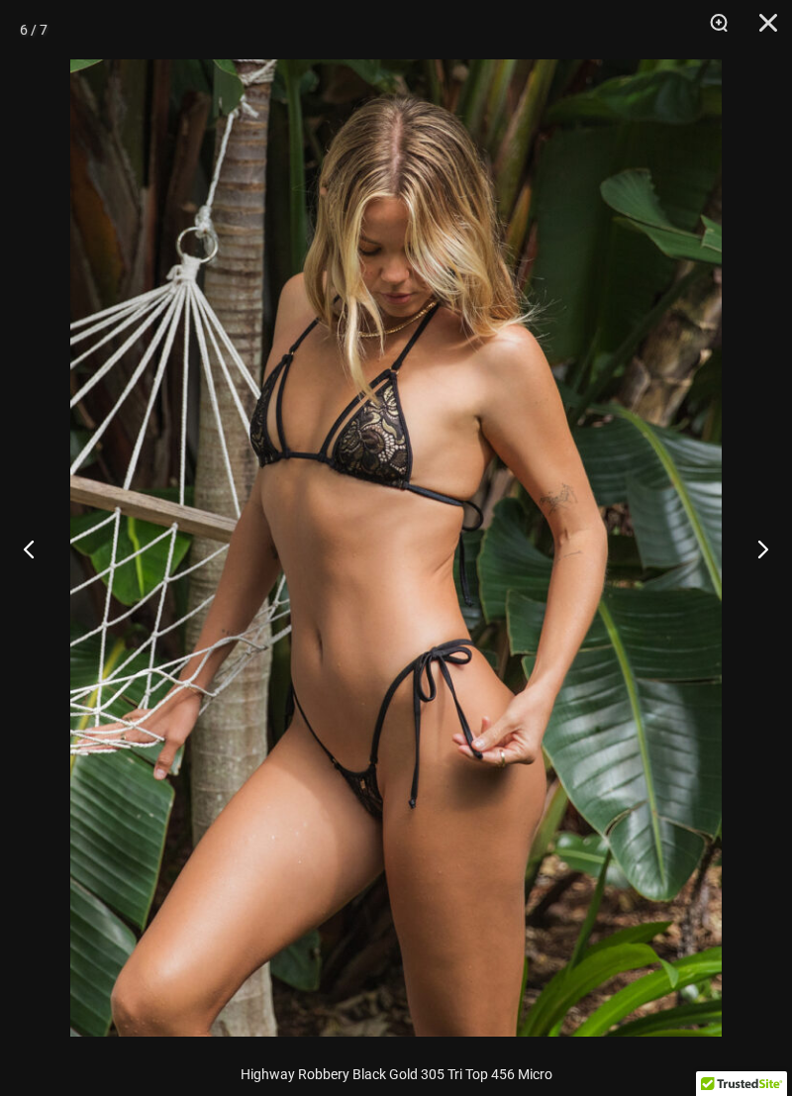
click at [745, 546] on button "Next" at bounding box center [755, 548] width 74 height 99
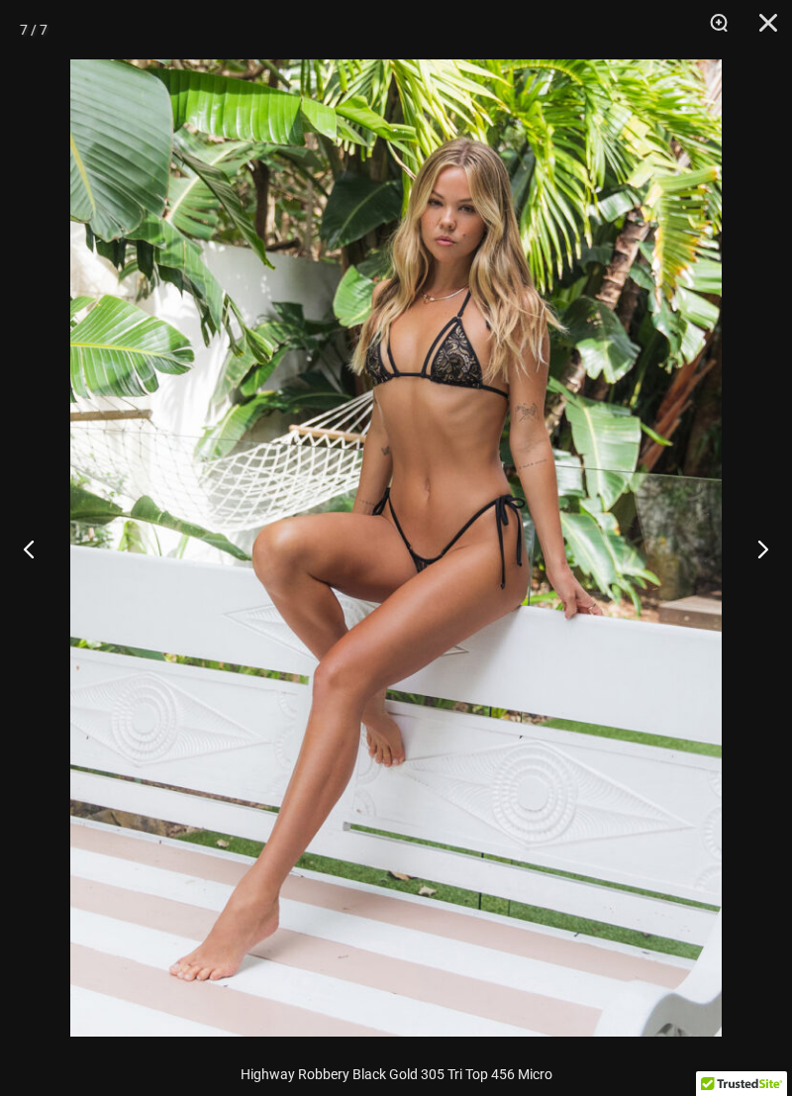
click at [745, 546] on button "Next" at bounding box center [755, 548] width 74 height 99
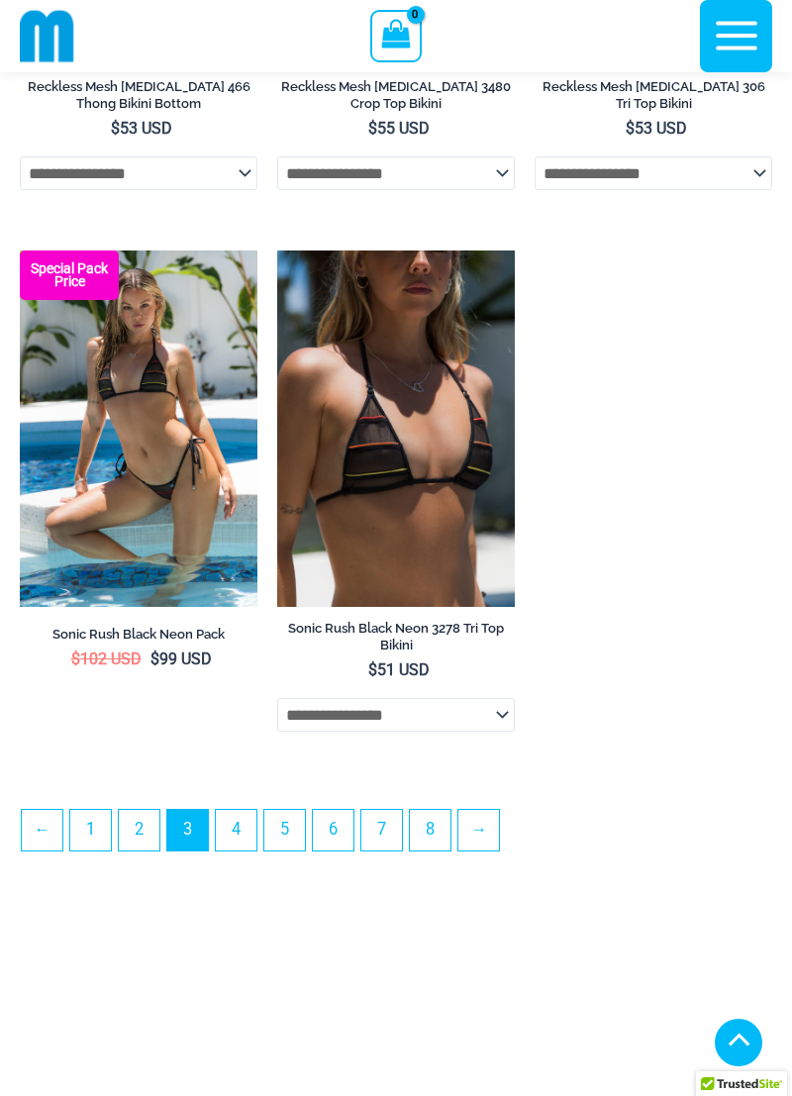
scroll to position [5332, 0]
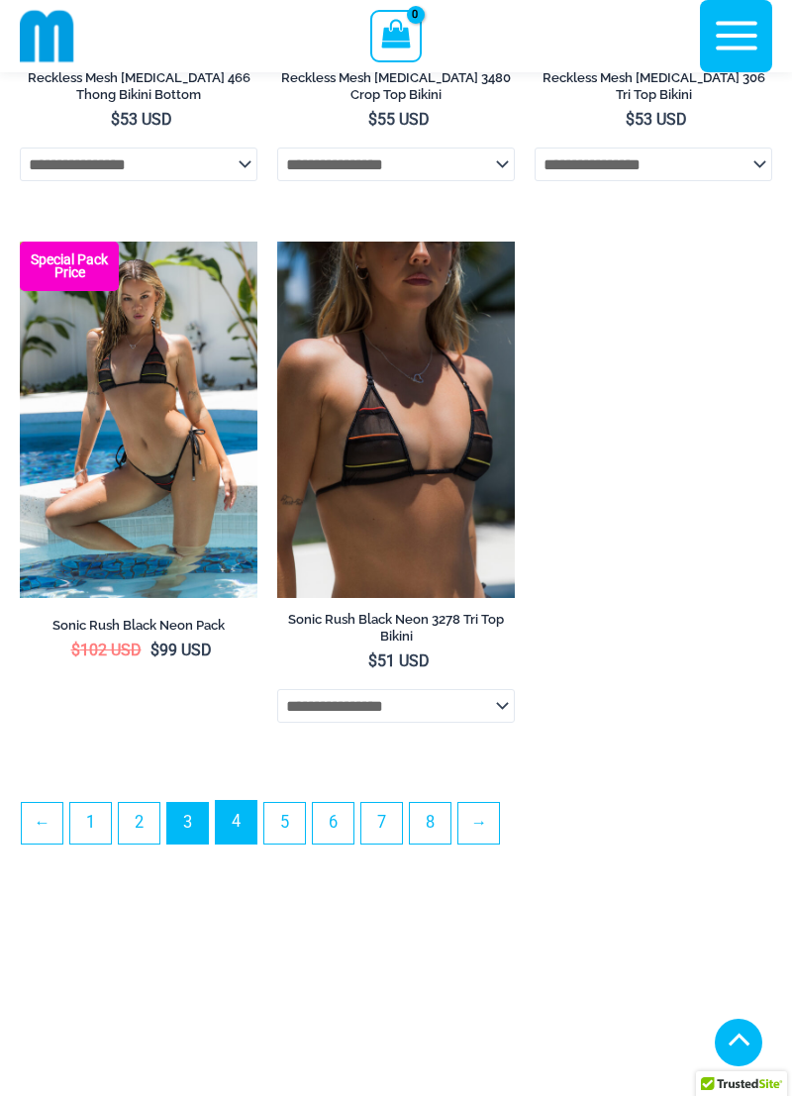
click at [241, 831] on link "4" at bounding box center [236, 822] width 41 height 43
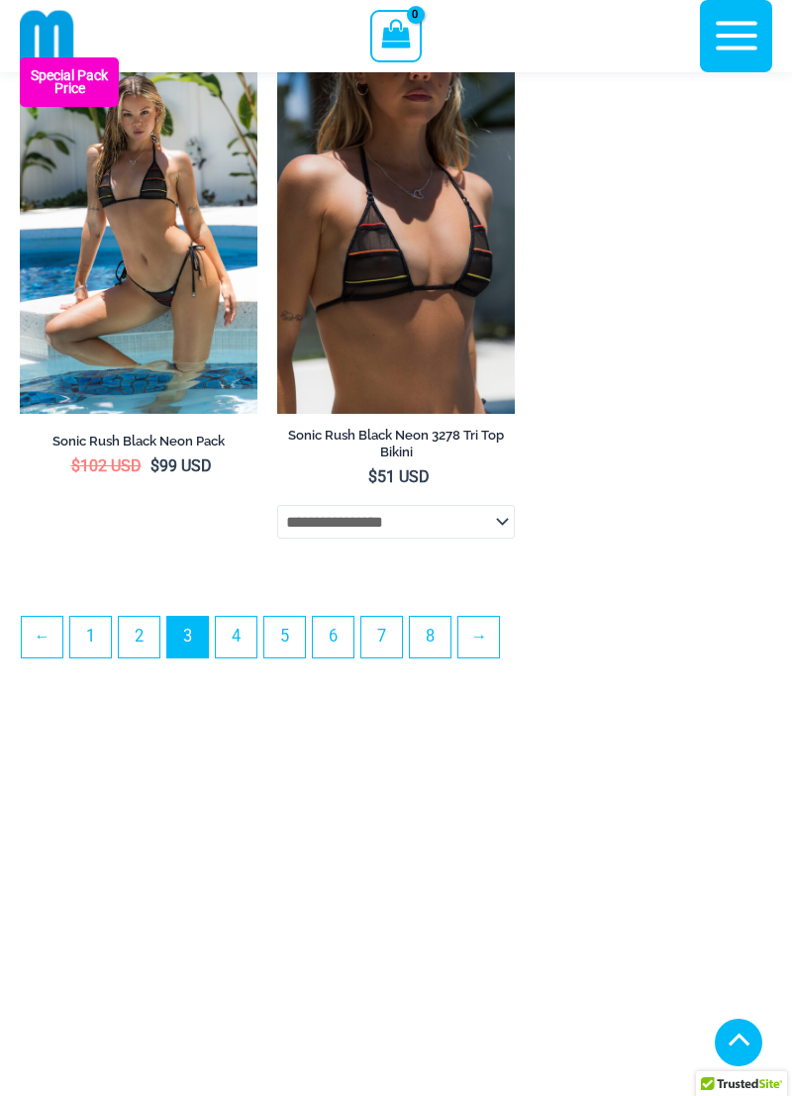
scroll to position [5517, 0]
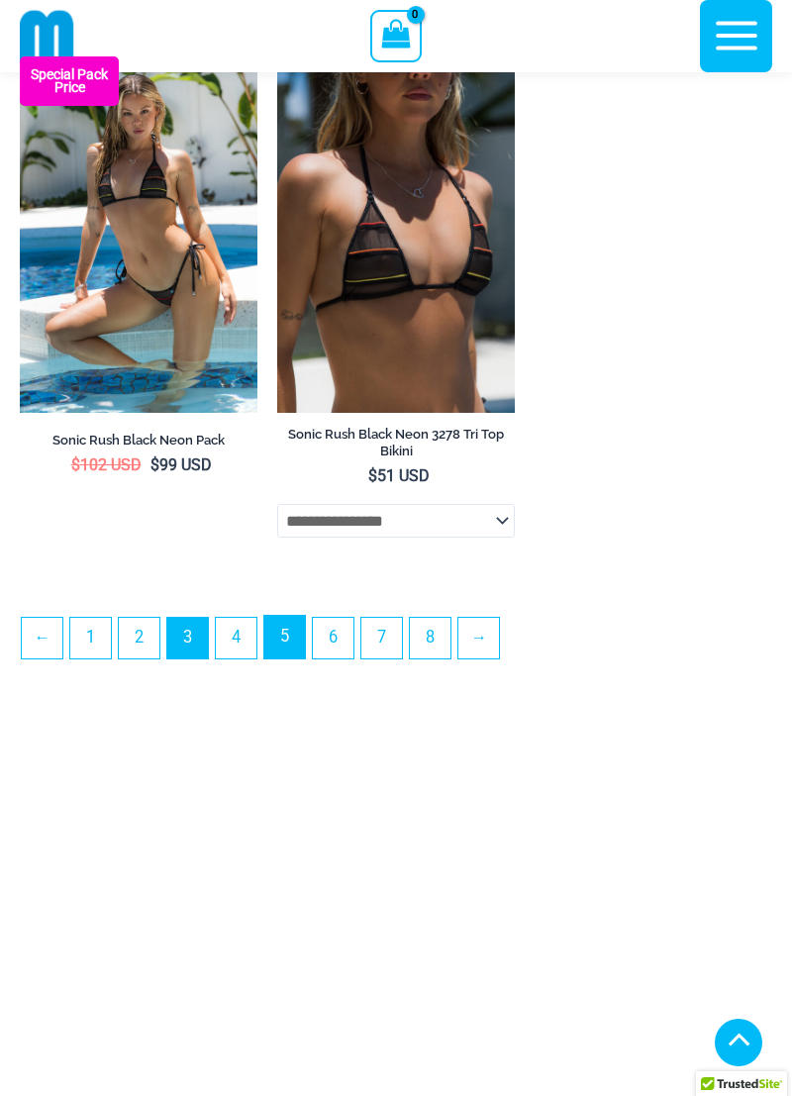
click at [284, 659] on link "5" at bounding box center [284, 637] width 41 height 43
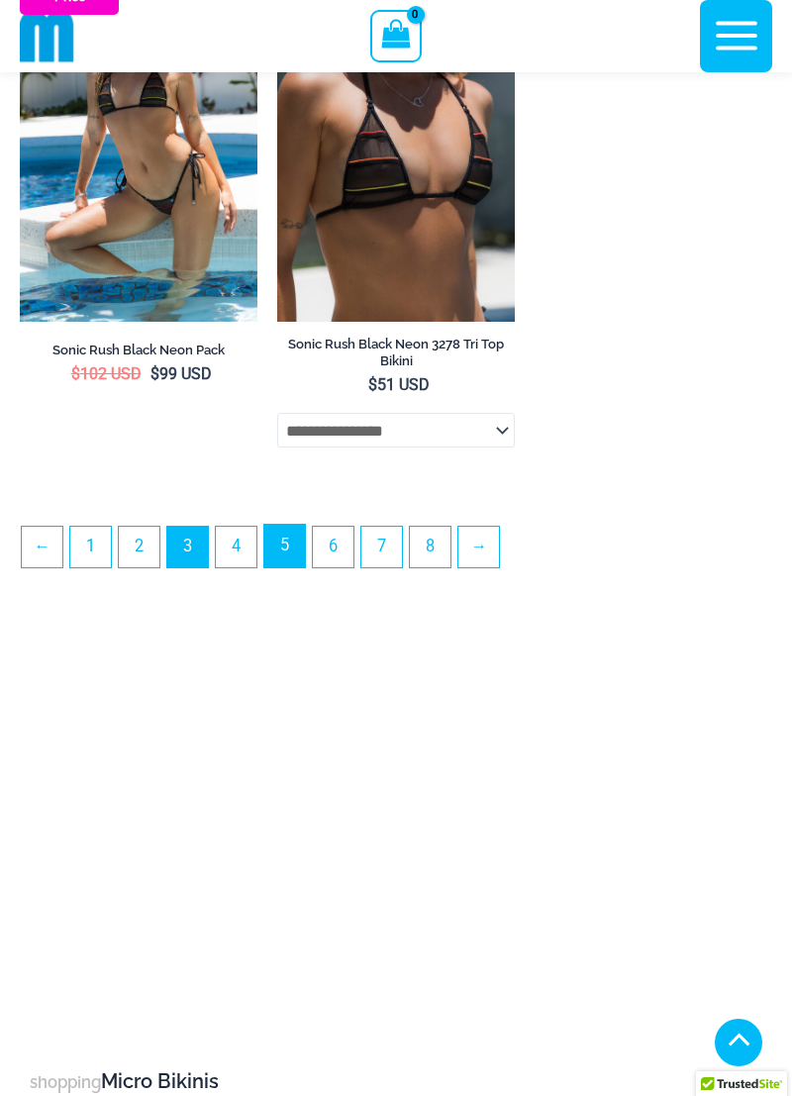
scroll to position [5614, 0]
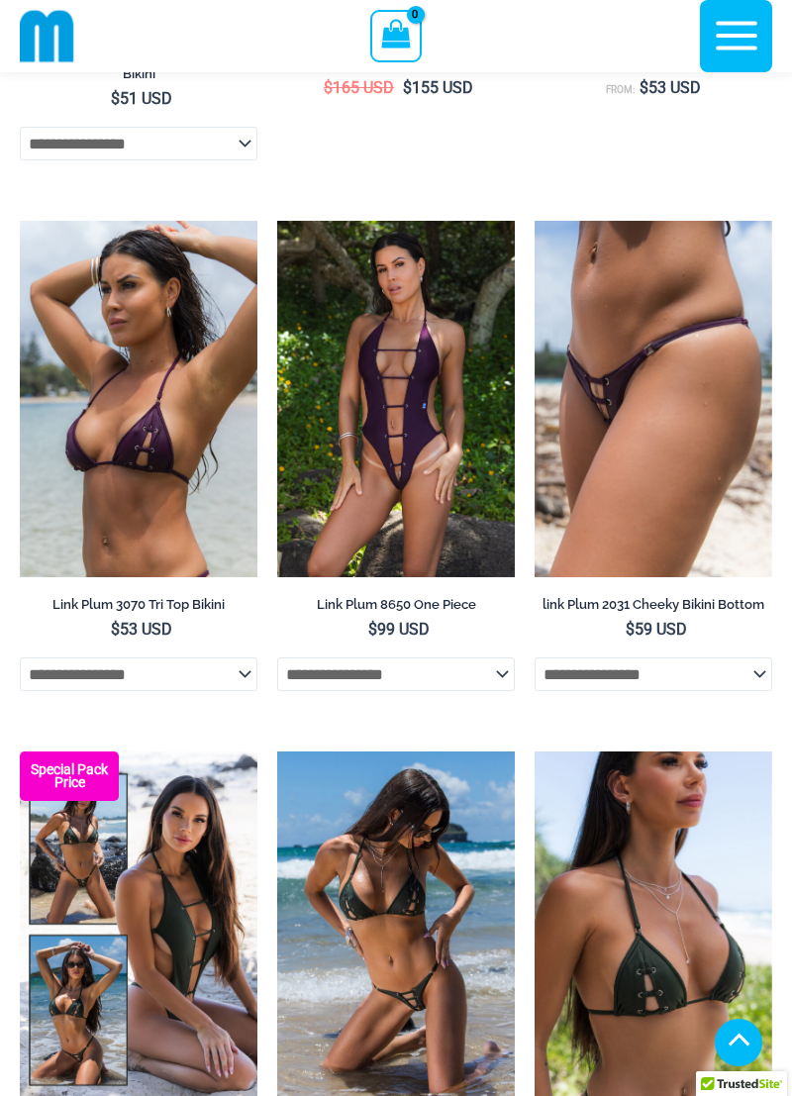
scroll to position [535, 0]
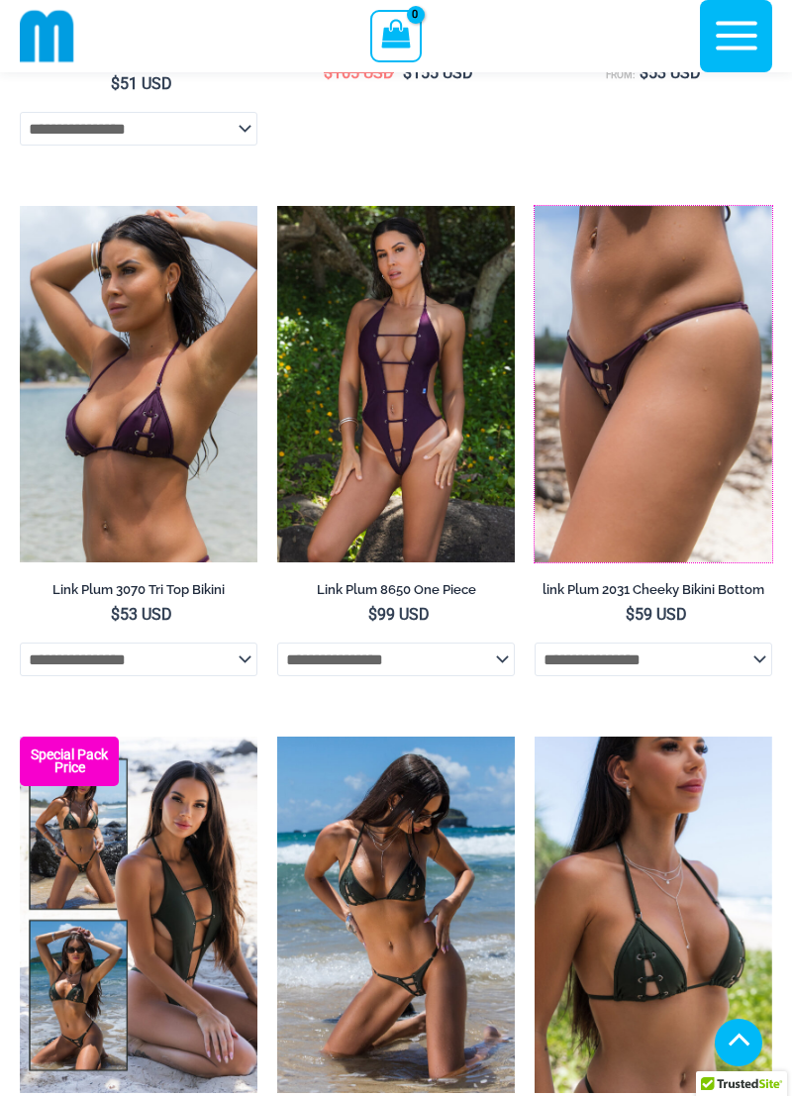
click at [535, 206] on img at bounding box center [535, 206] width 0 height 0
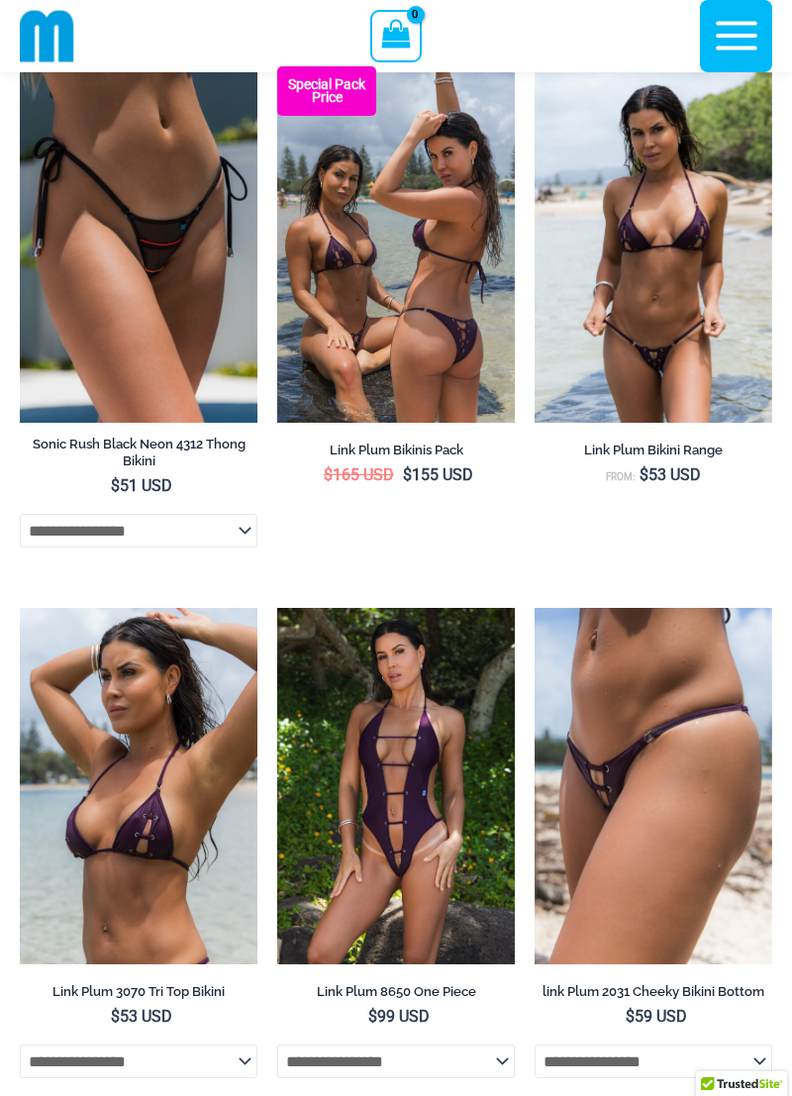
scroll to position [143, 0]
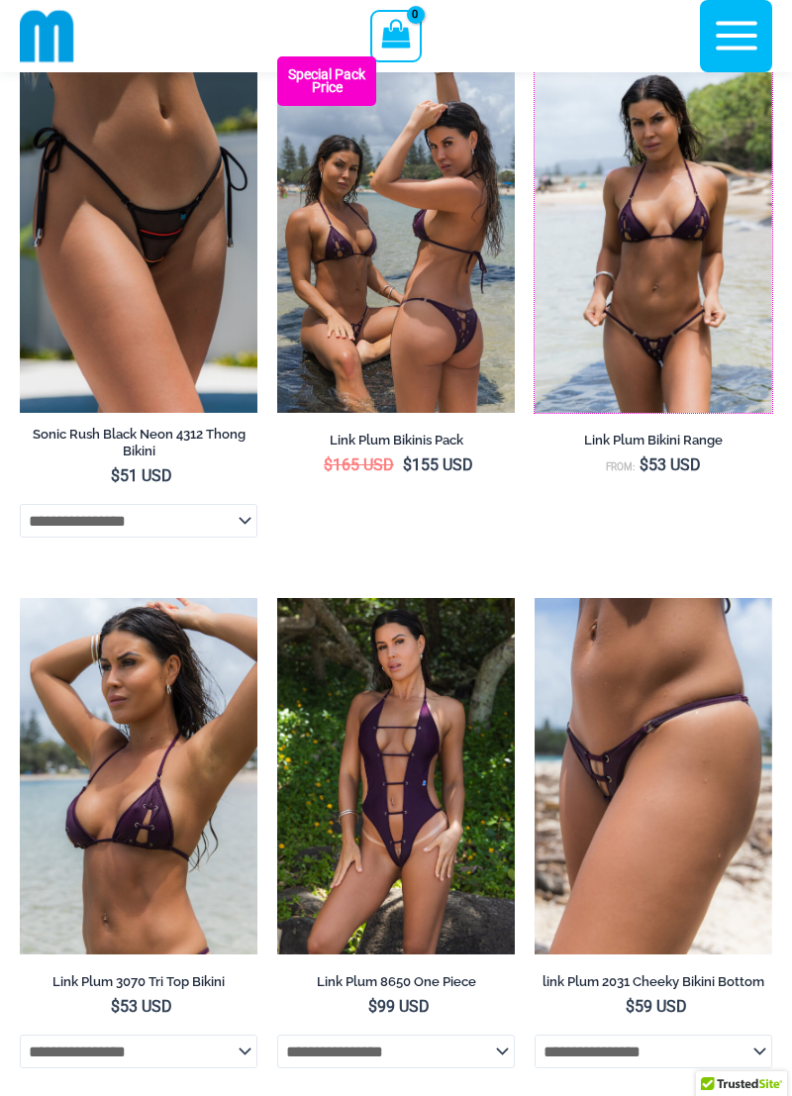
click at [535, 56] on img at bounding box center [535, 56] width 0 height 0
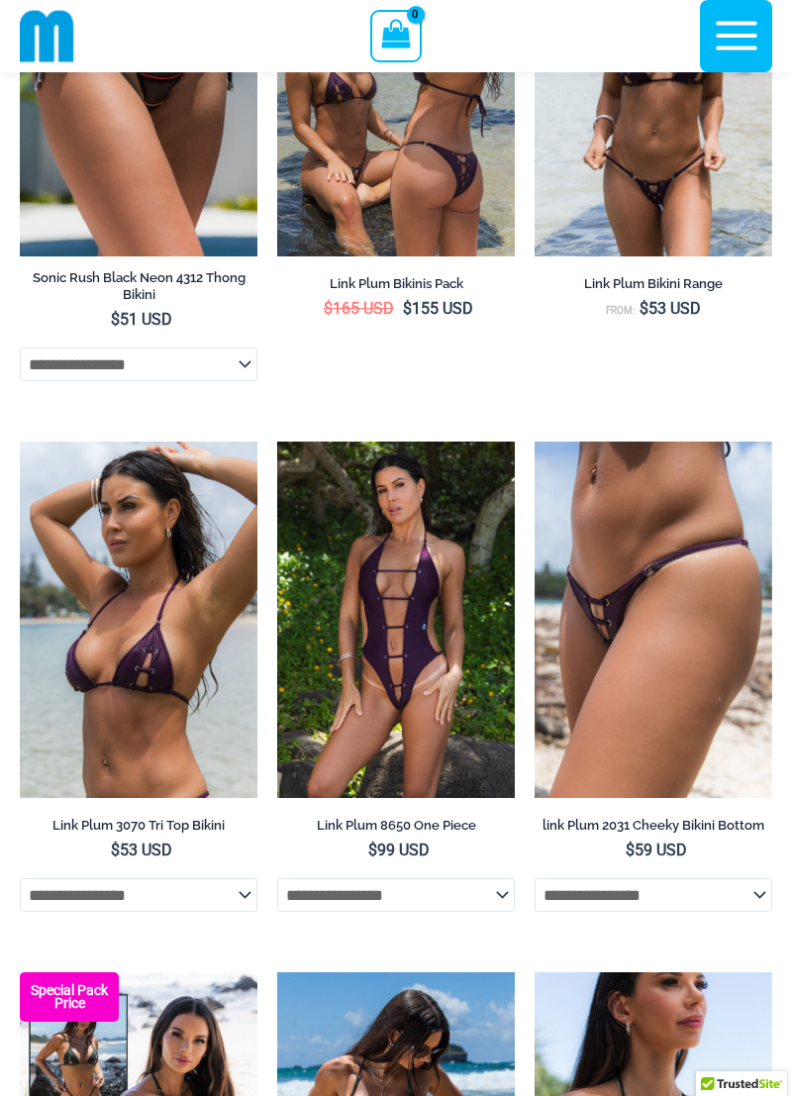
scroll to position [303, 0]
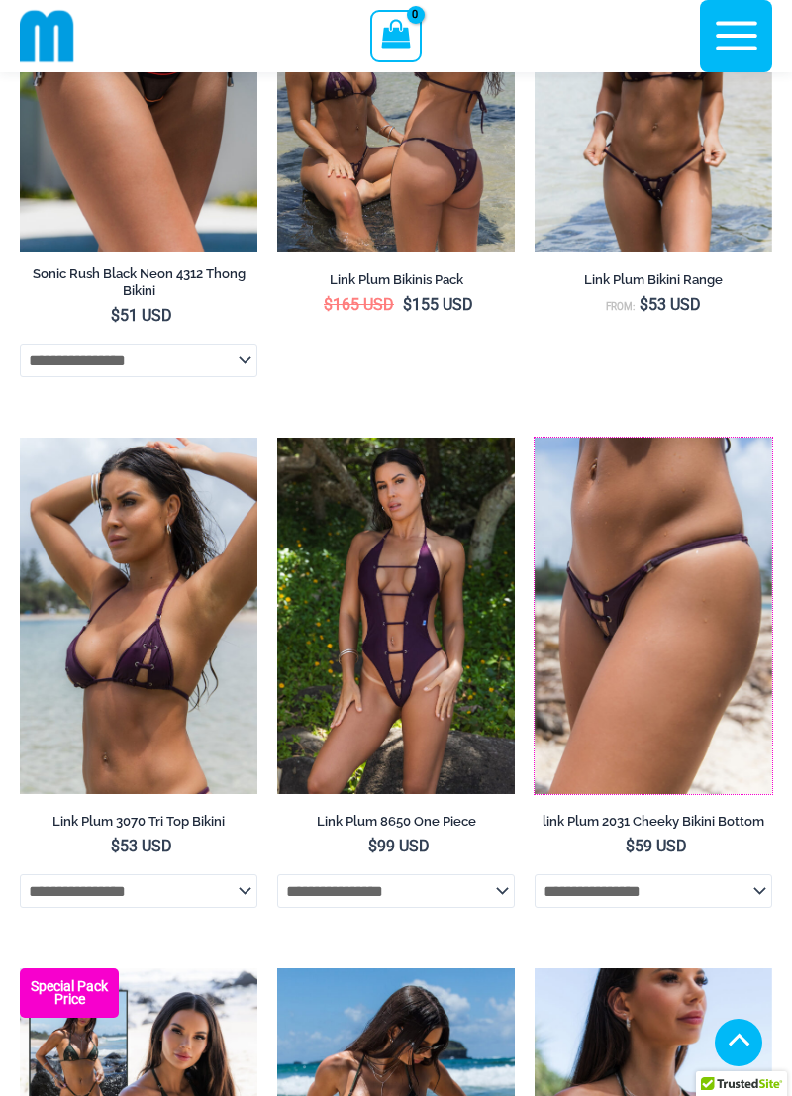
click at [535, 438] on img at bounding box center [535, 438] width 0 height 0
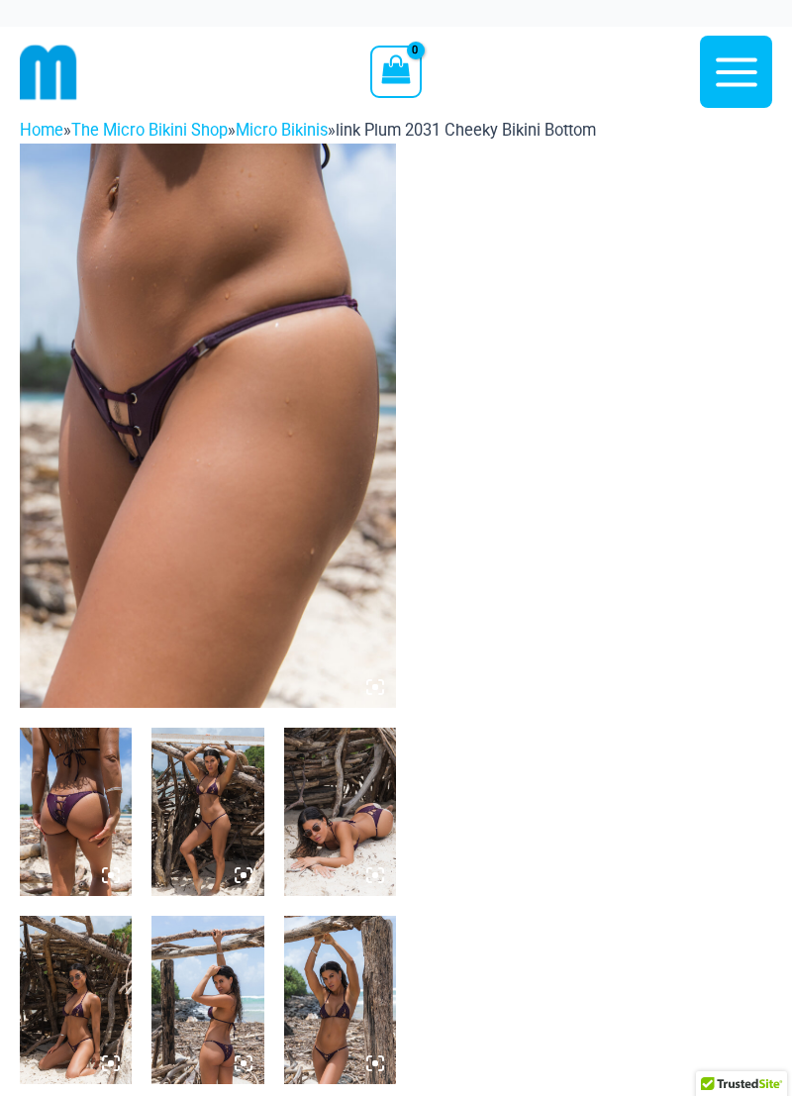
click at [131, 395] on img at bounding box center [208, 426] width 376 height 565
click at [189, 394] on img at bounding box center [208, 426] width 376 height 565
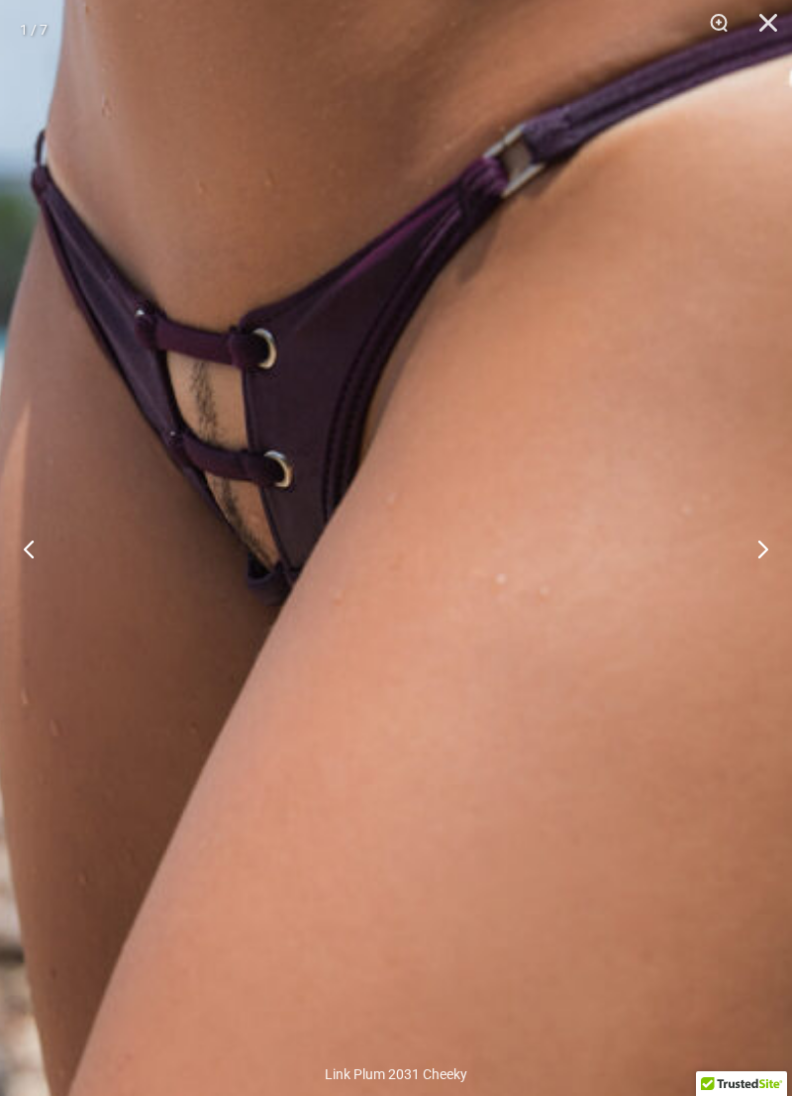
click at [756, 553] on button "Next" at bounding box center [755, 548] width 74 height 99
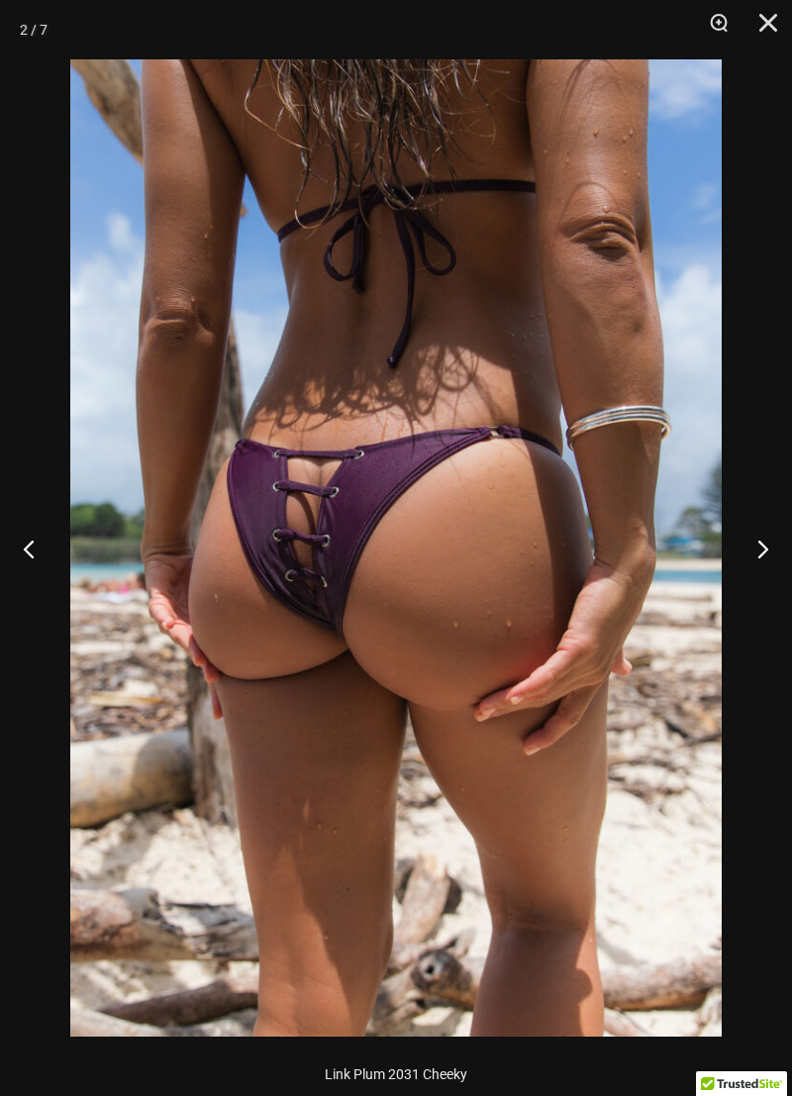
click at [745, 541] on button "Next" at bounding box center [755, 548] width 74 height 99
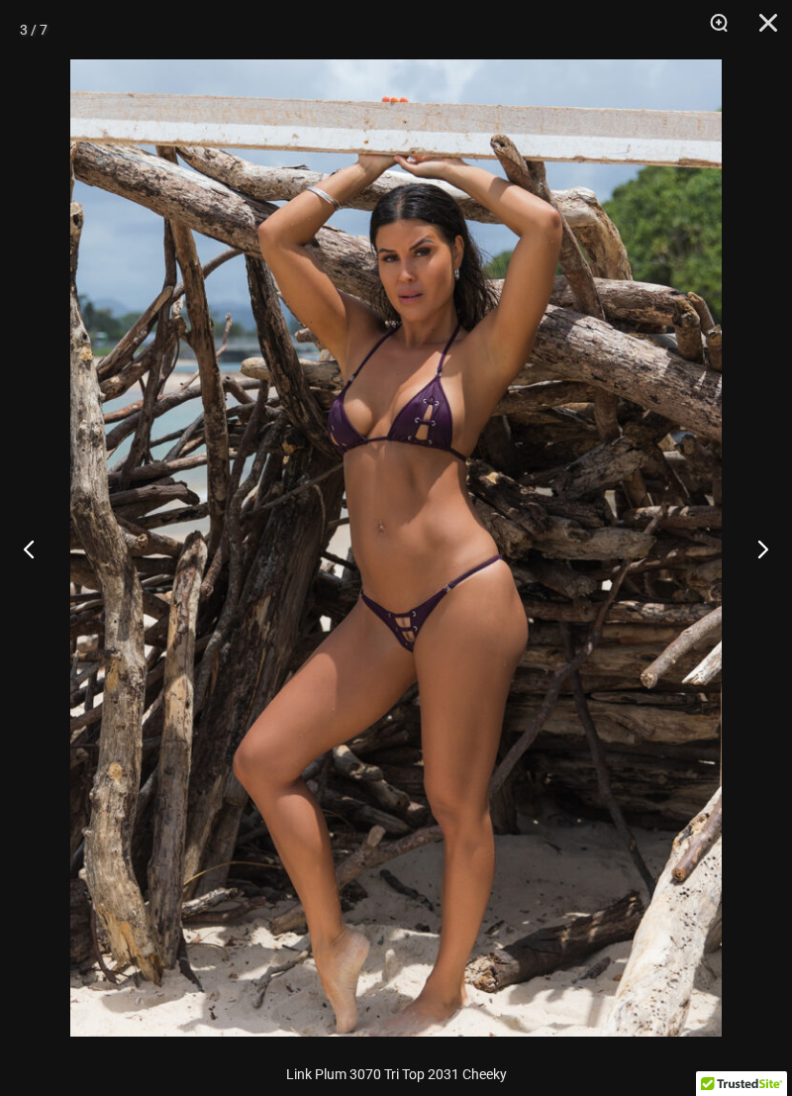
click at [744, 541] on button "Next" at bounding box center [755, 548] width 74 height 99
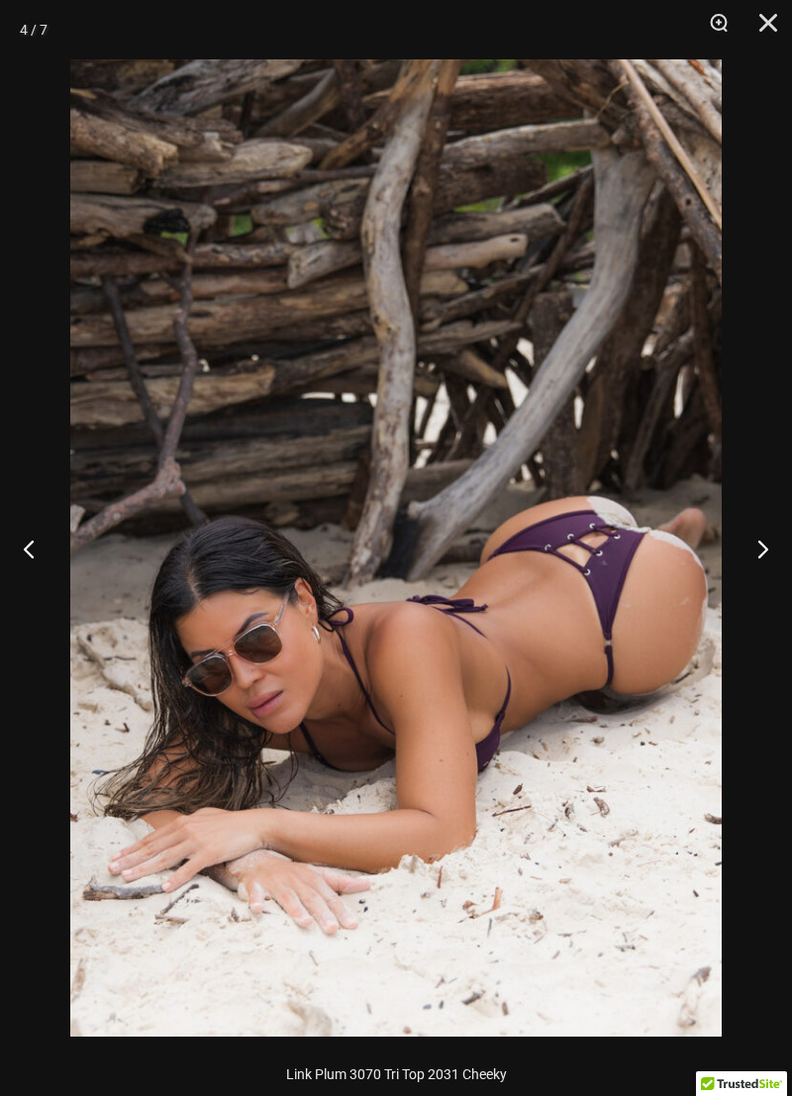
click at [742, 561] on button "Next" at bounding box center [755, 548] width 74 height 99
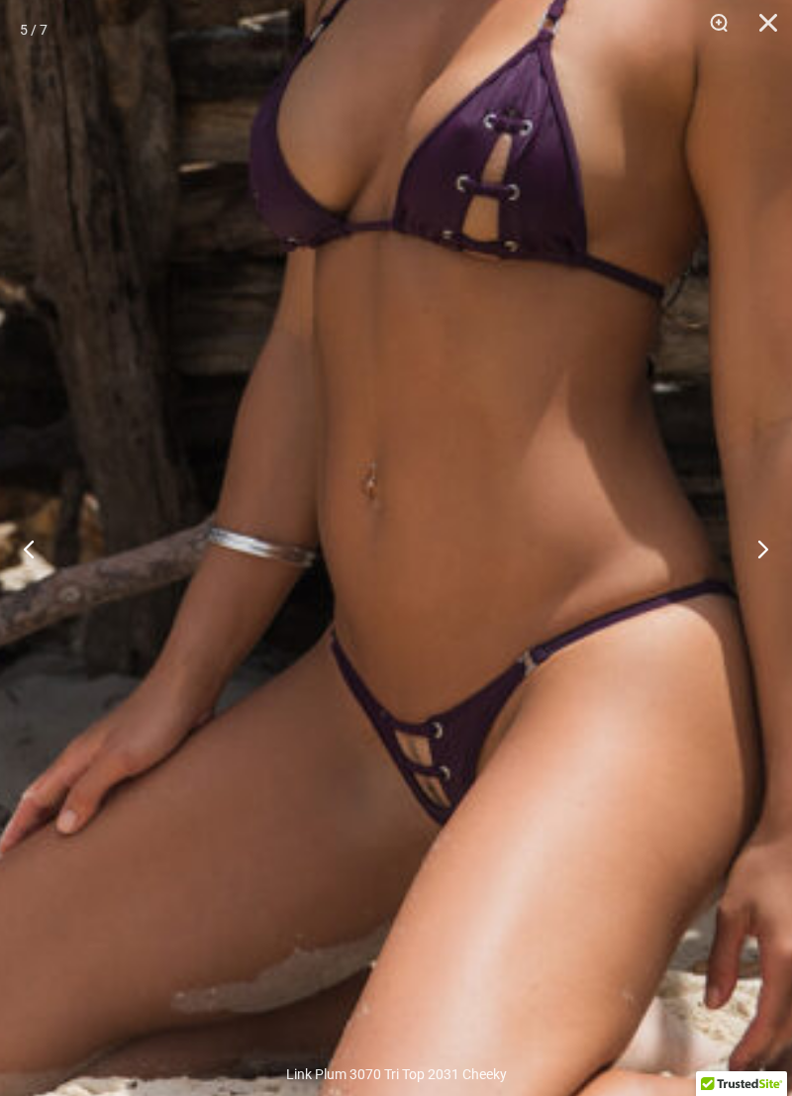
click at [751, 553] on button "Next" at bounding box center [755, 548] width 74 height 99
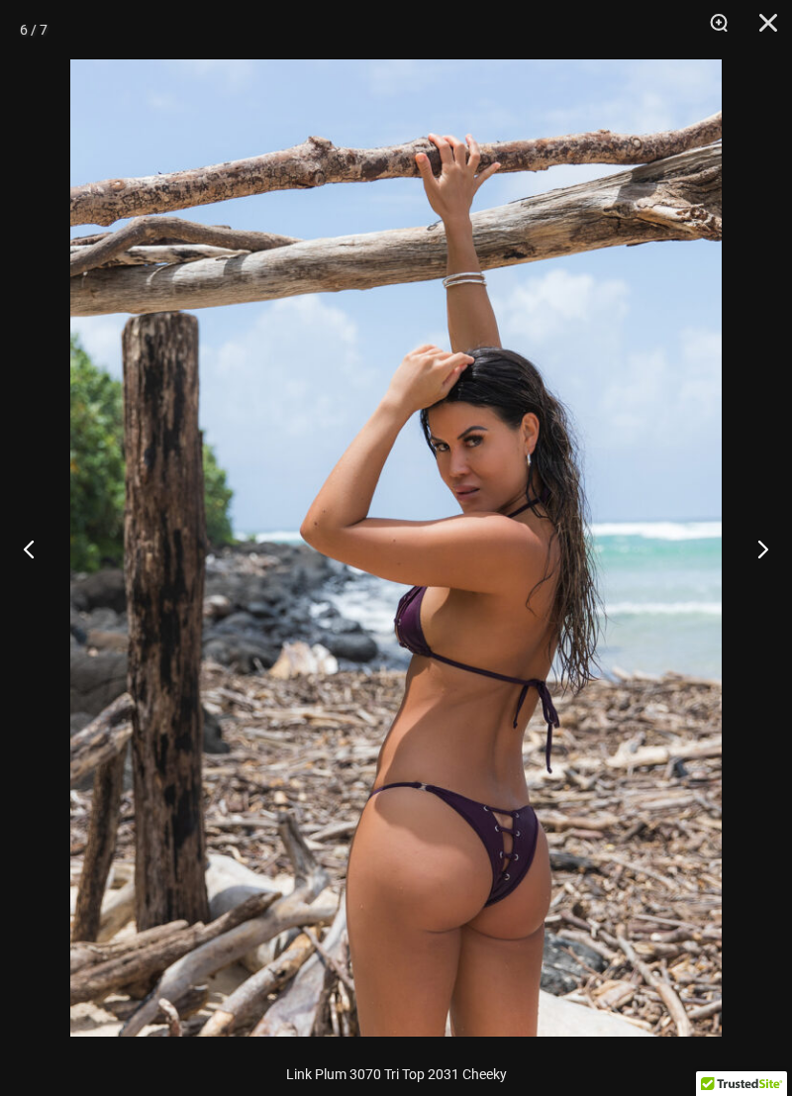
click at [751, 553] on button "Next" at bounding box center [755, 548] width 74 height 99
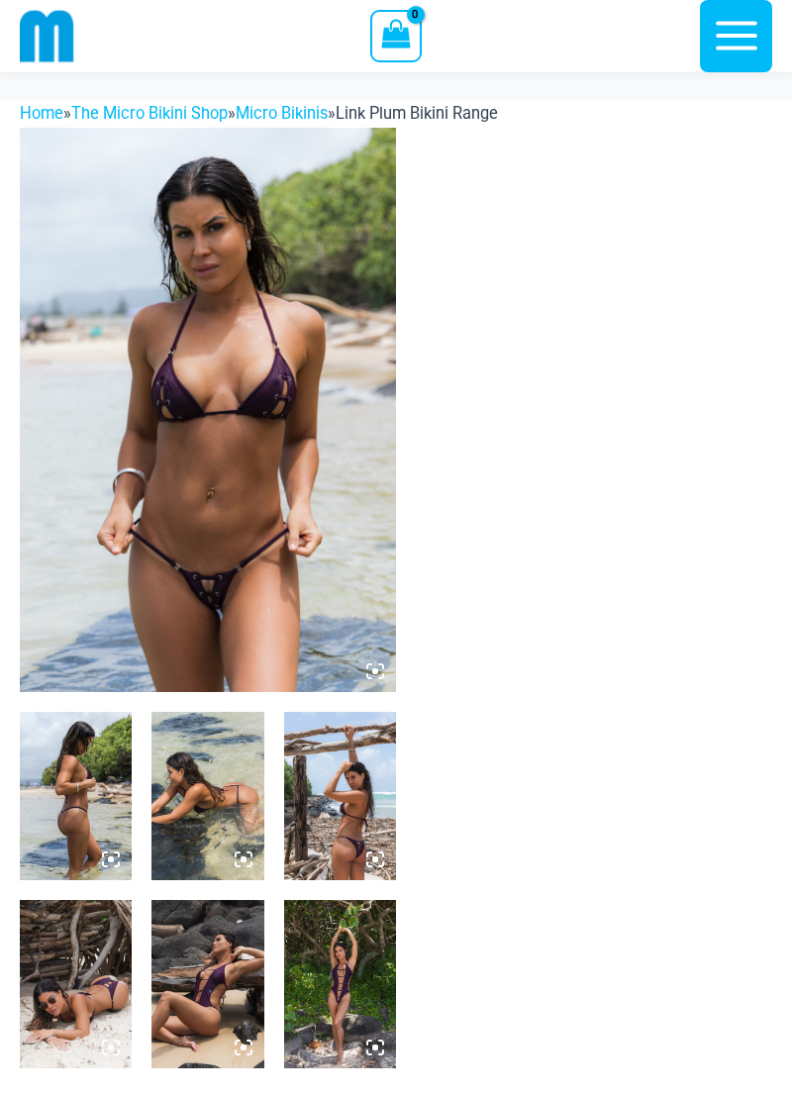
click at [331, 900] on img at bounding box center [340, 984] width 112 height 168
click at [337, 900] on img at bounding box center [340, 984] width 112 height 168
click at [338, 900] on img at bounding box center [340, 984] width 112 height 168
click at [360, 900] on img at bounding box center [340, 984] width 112 height 168
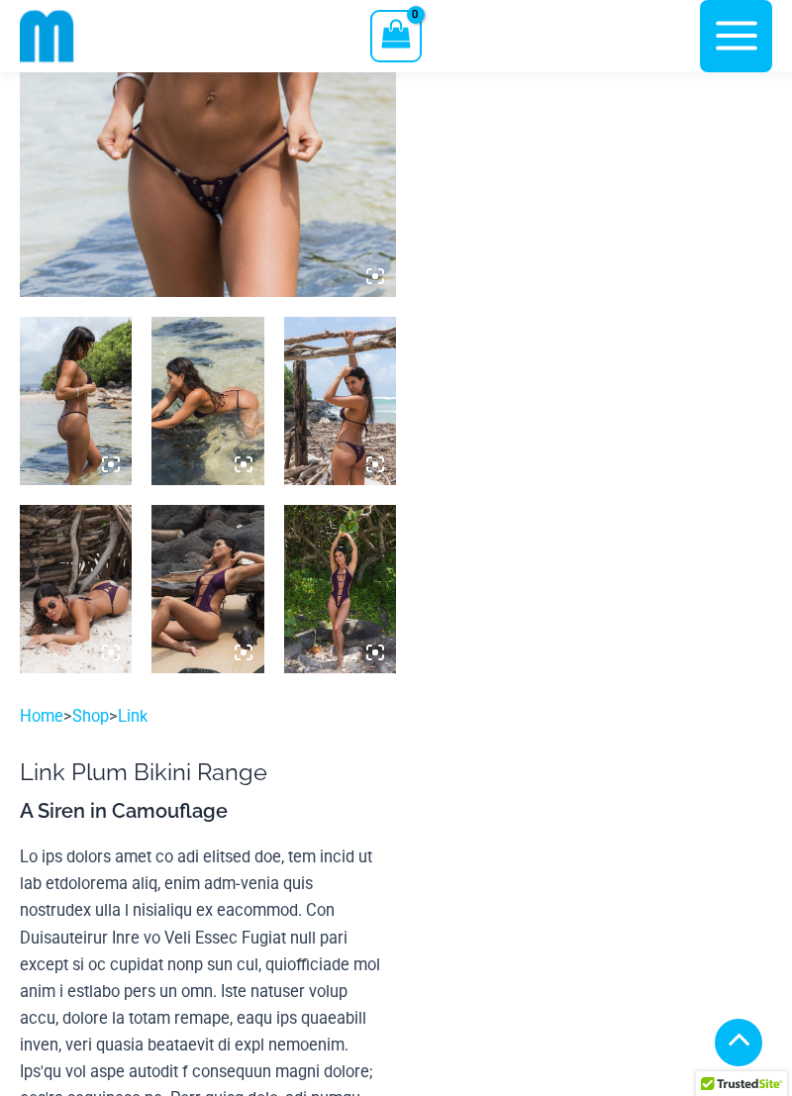
scroll to position [401, 0]
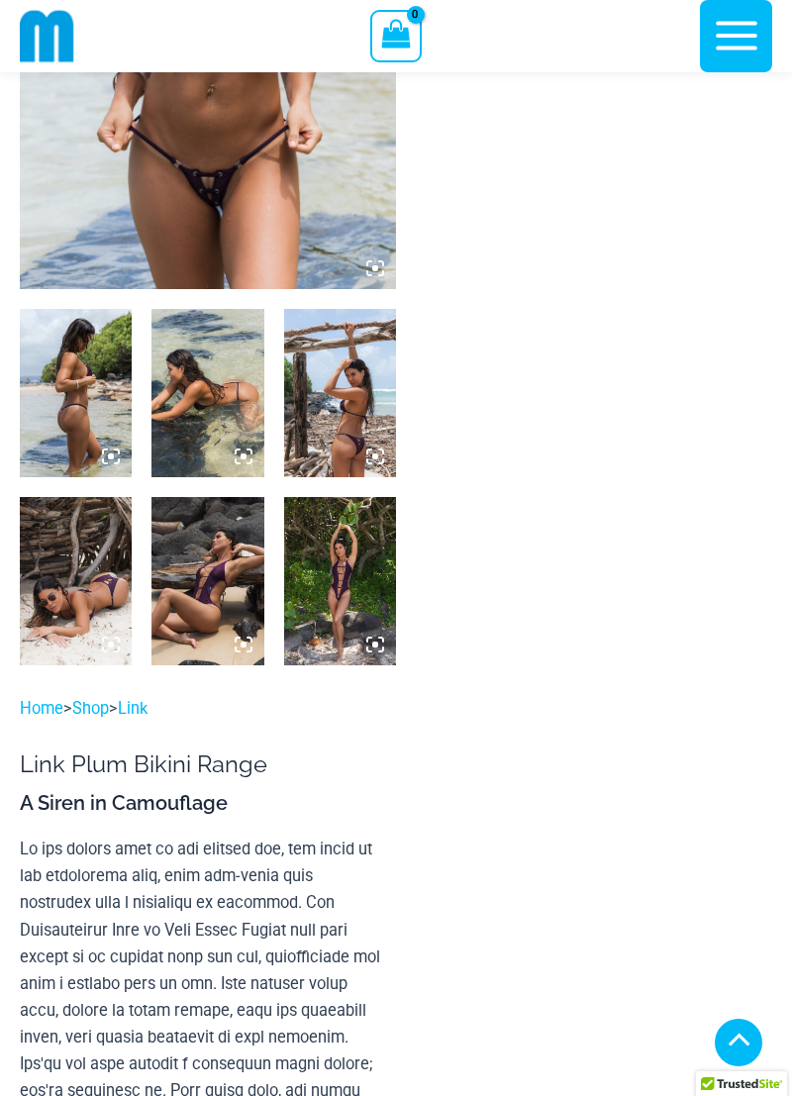
click at [366, 642] on icon at bounding box center [375, 645] width 18 height 18
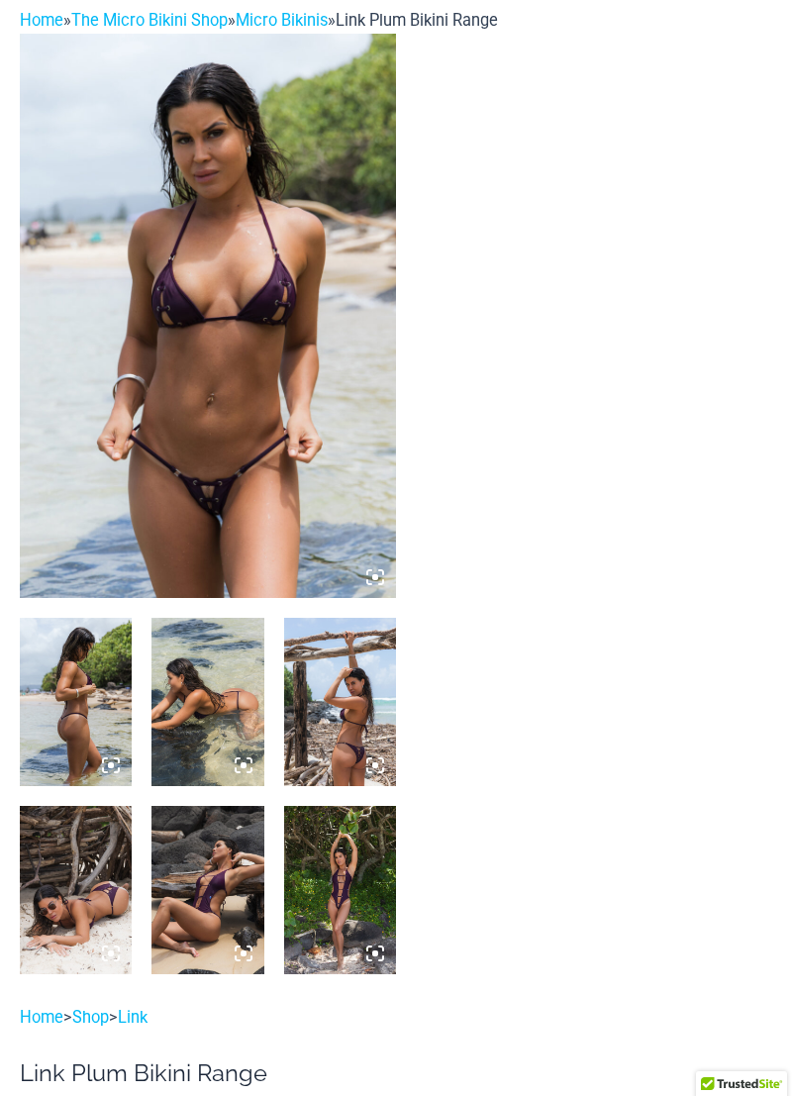
scroll to position [0, 0]
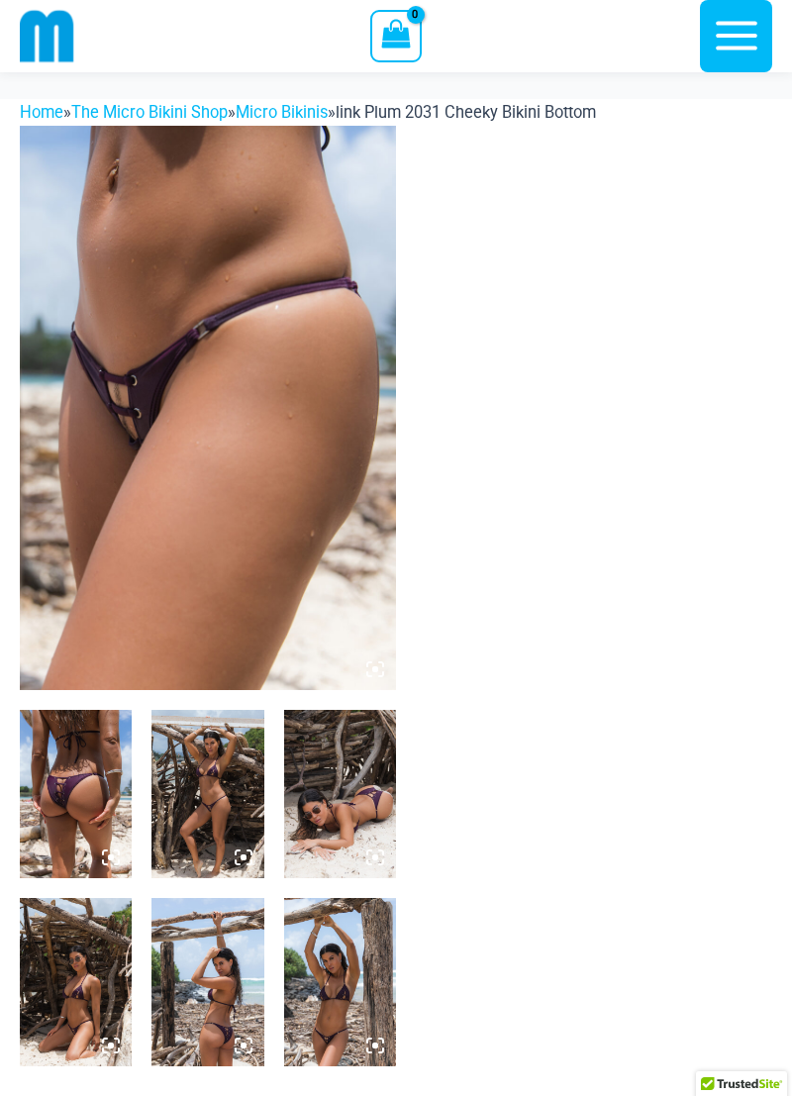
scroll to position [229, 0]
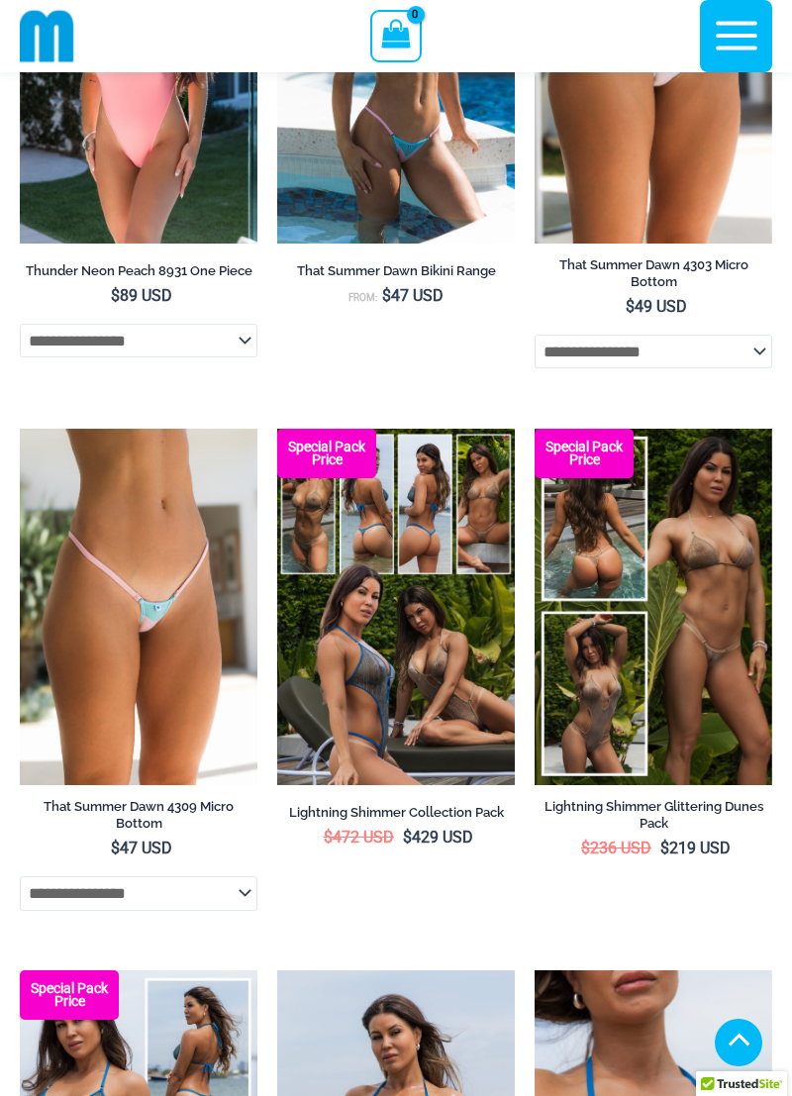
scroll to position [300, 0]
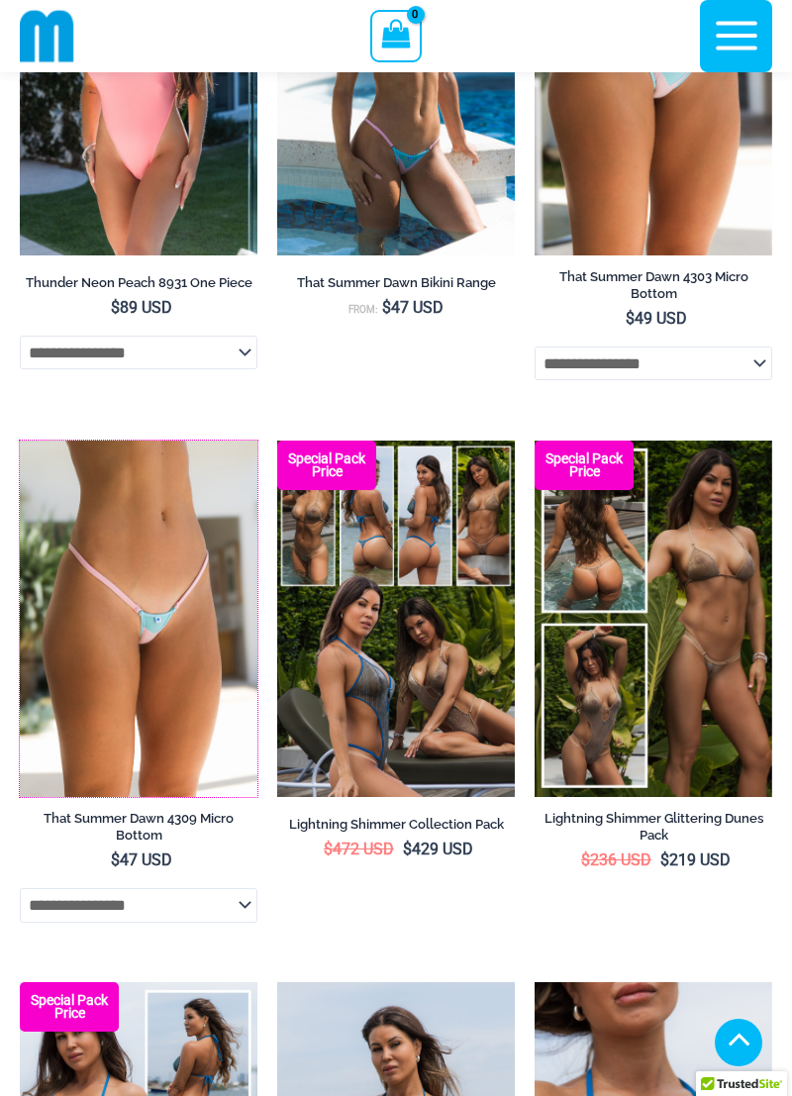
click at [20, 441] on img at bounding box center [20, 441] width 0 height 0
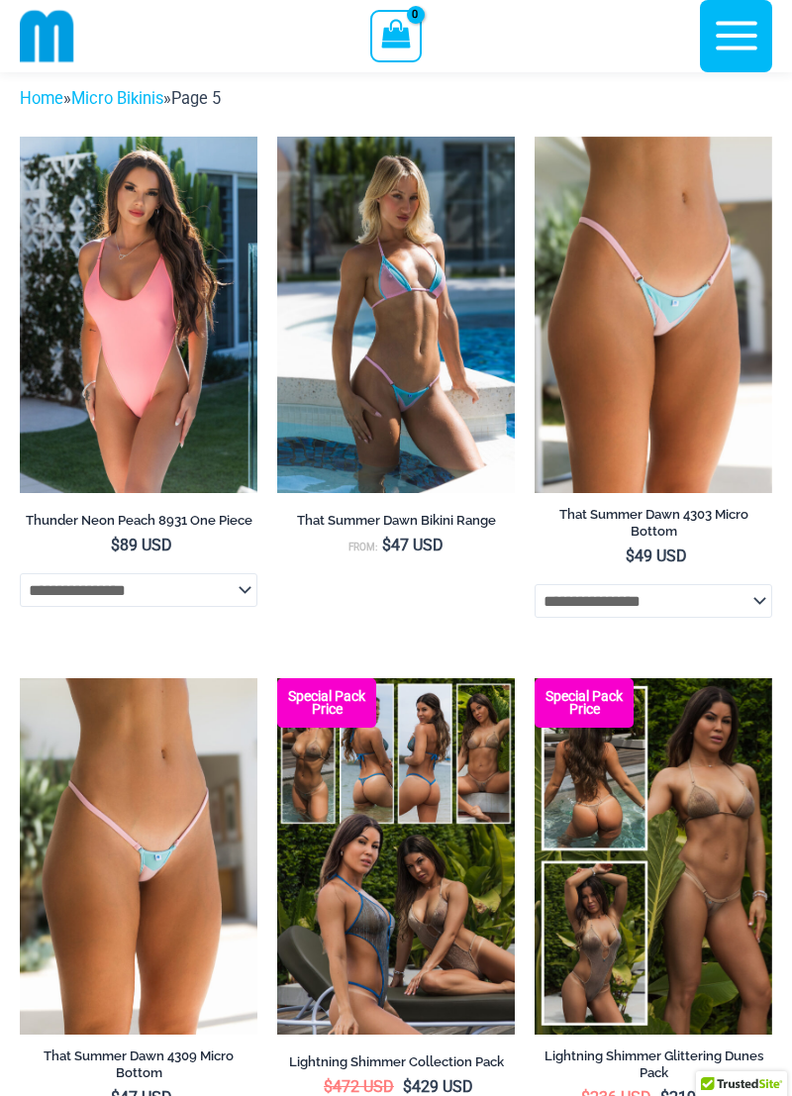
scroll to position [59, 0]
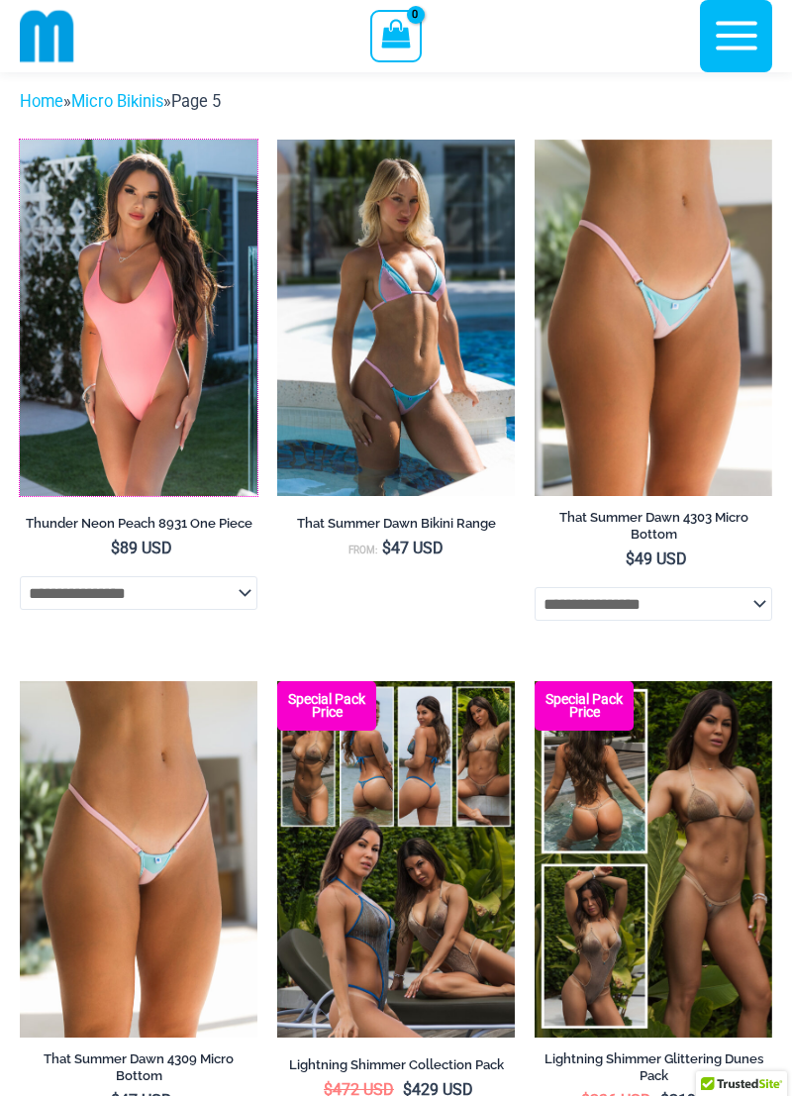
click at [20, 140] on img at bounding box center [20, 140] width 0 height 0
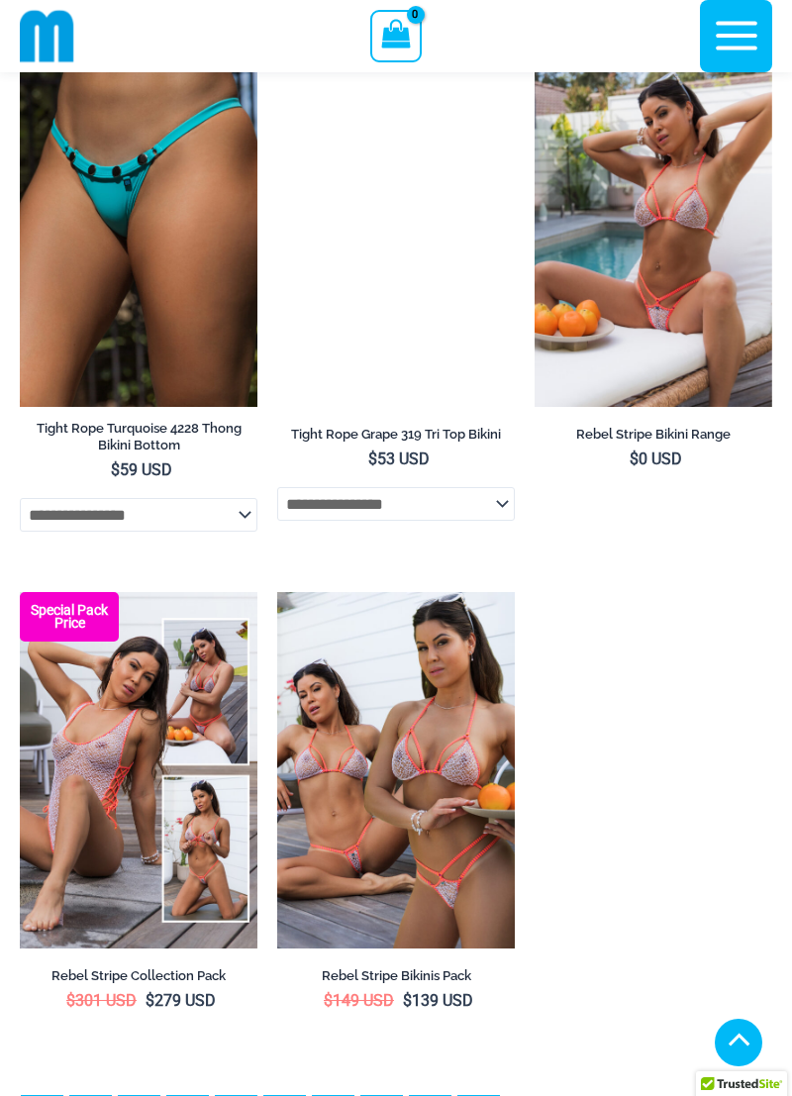
scroll to position [4982, 0]
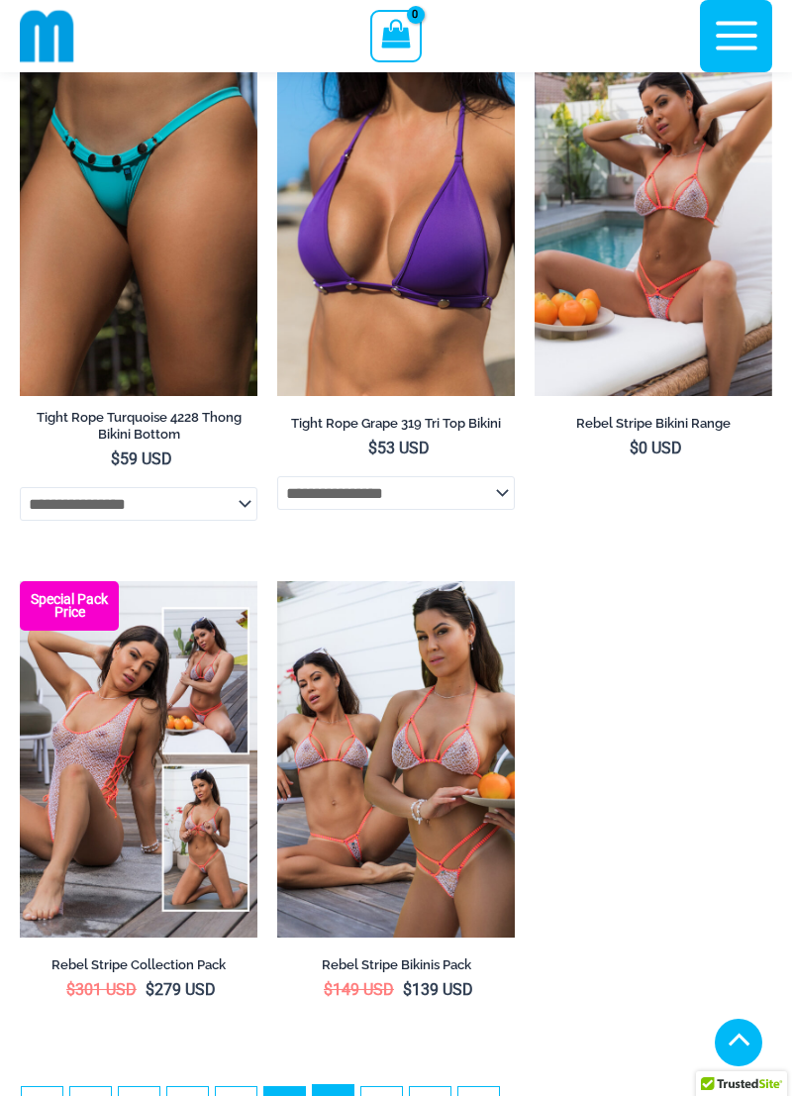
click at [329, 1095] on link "6" at bounding box center [333, 1106] width 41 height 43
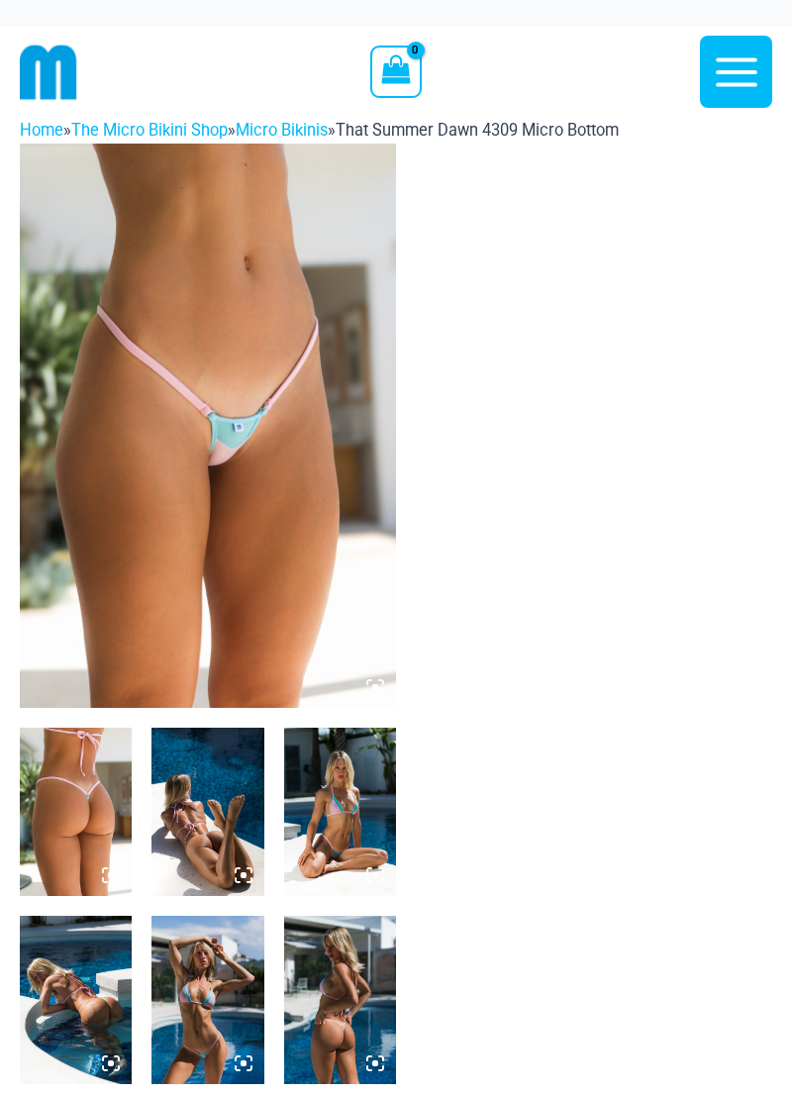
scroll to position [118, 0]
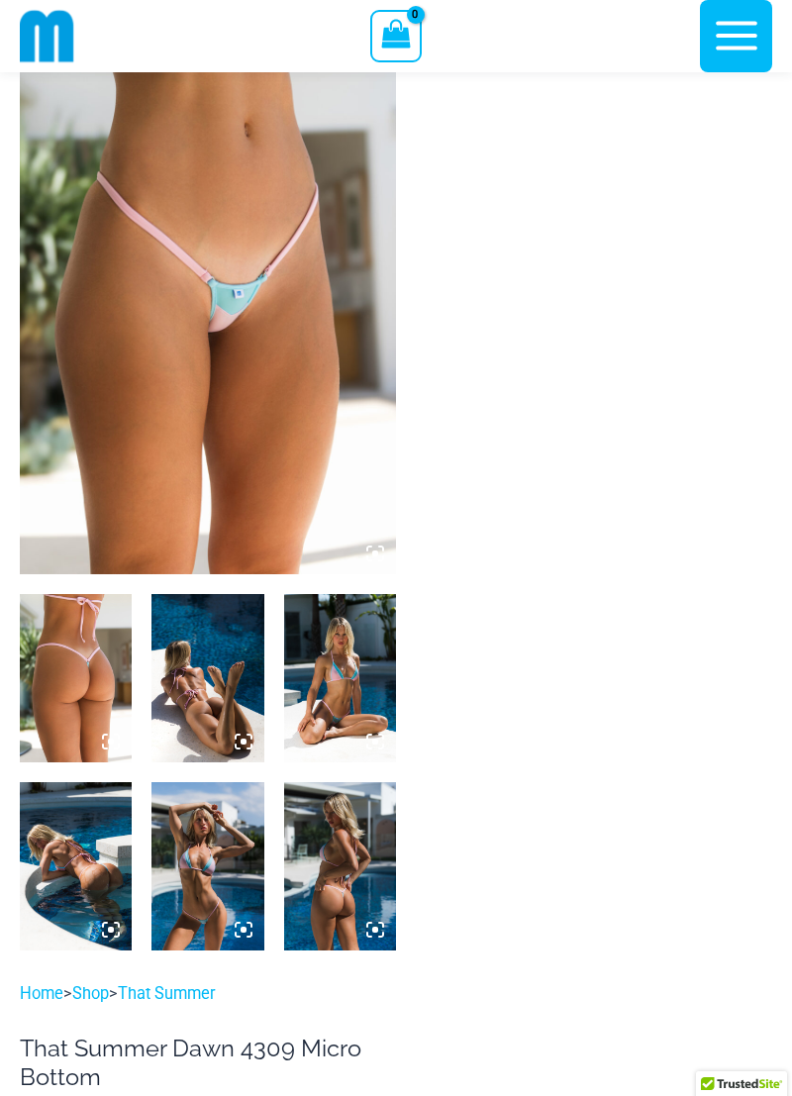
click at [87, 627] on img at bounding box center [76, 678] width 112 height 168
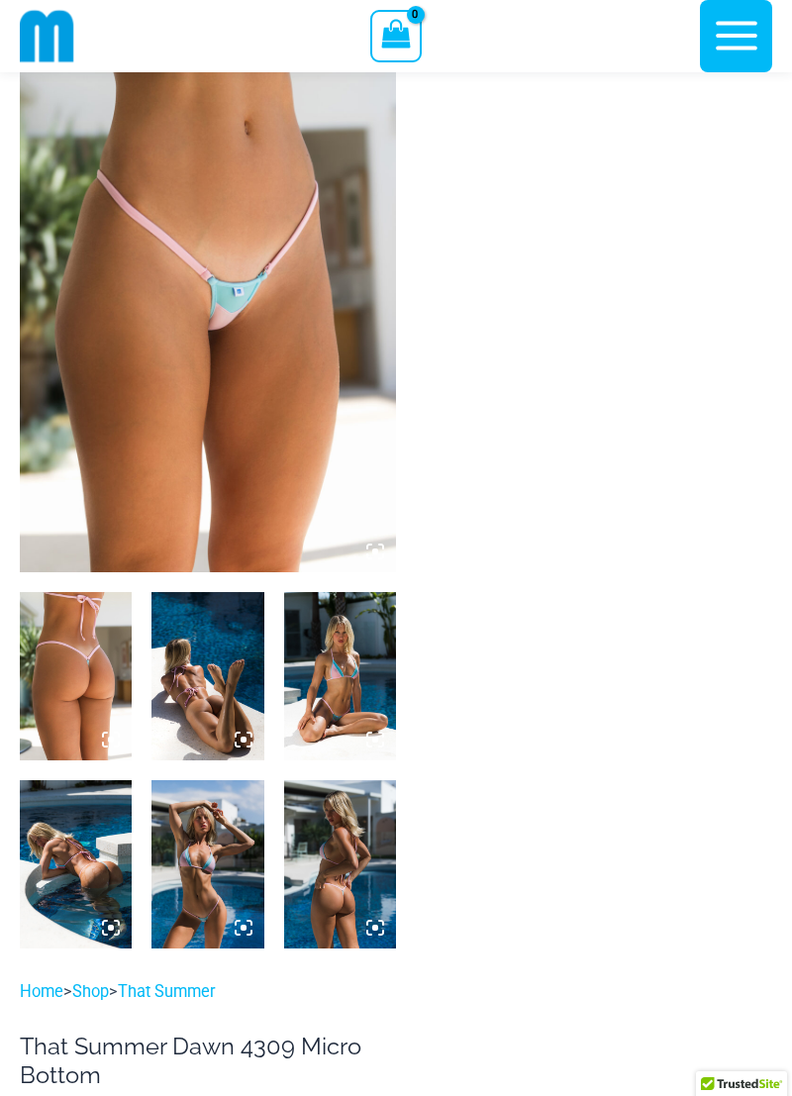
click at [334, 655] on img at bounding box center [340, 676] width 112 height 168
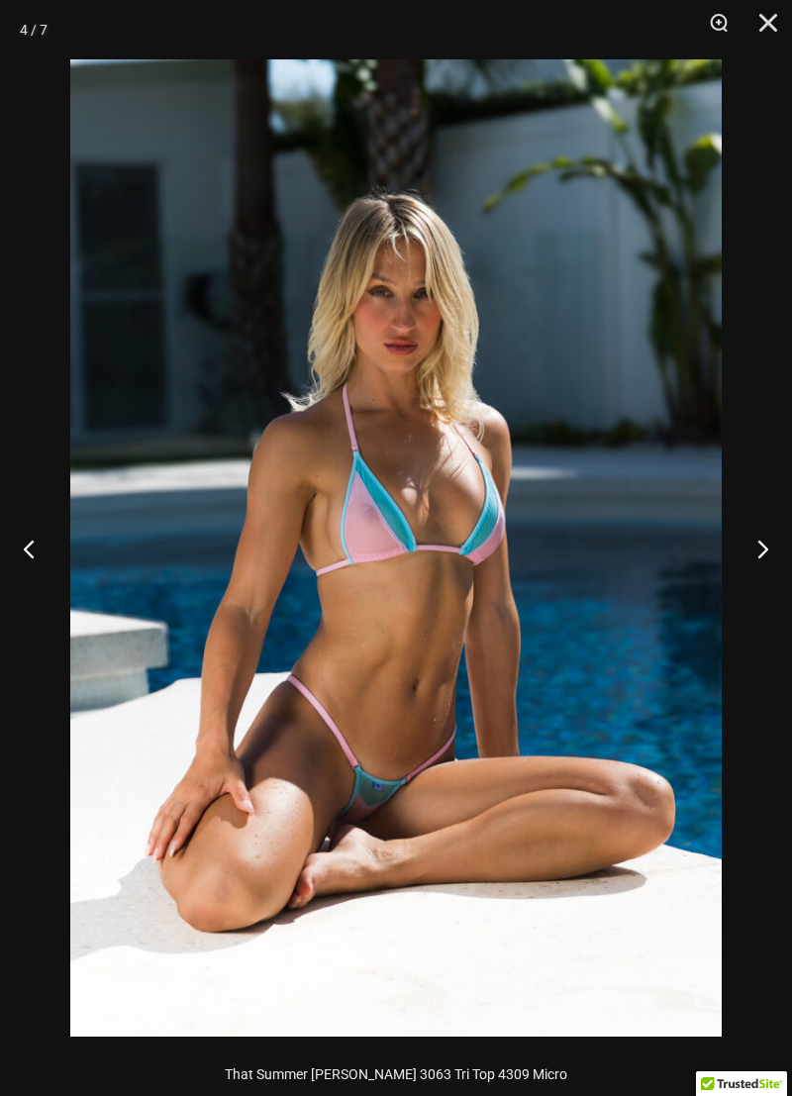
click at [754, 572] on button "Next" at bounding box center [755, 548] width 74 height 99
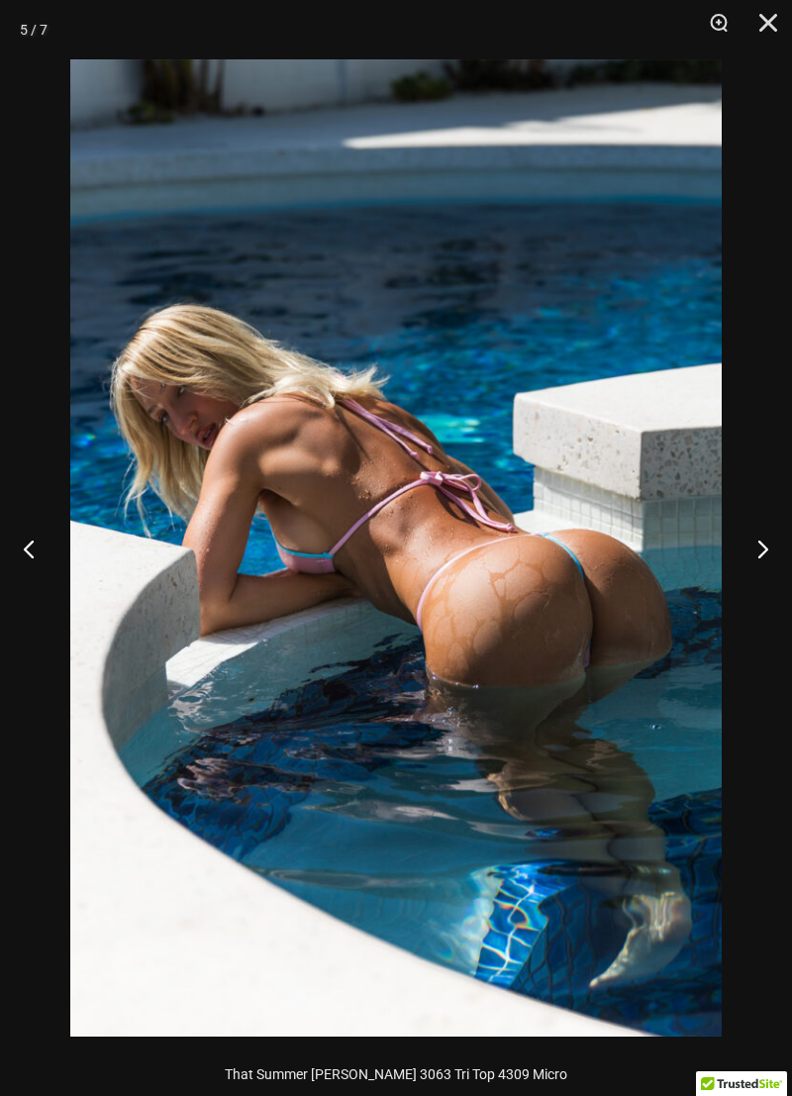
click at [754, 571] on button "Next" at bounding box center [755, 548] width 74 height 99
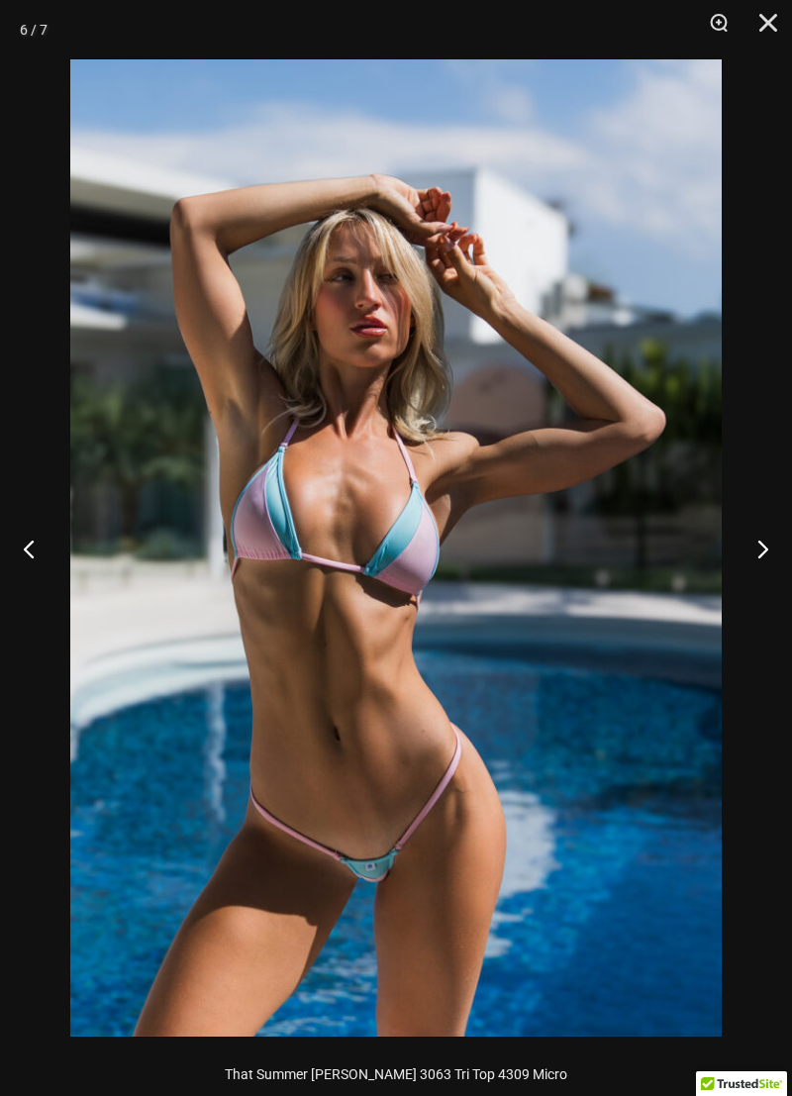
click at [754, 571] on button "Next" at bounding box center [755, 548] width 74 height 99
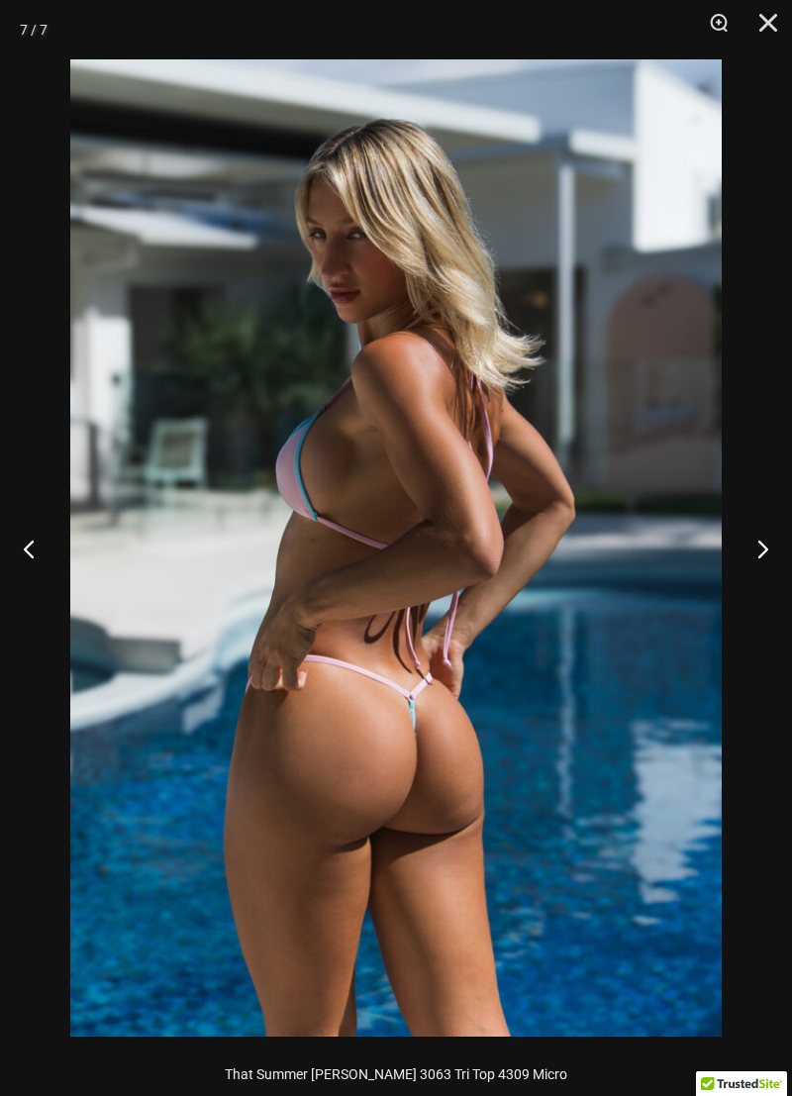
click at [754, 571] on button "Next" at bounding box center [755, 548] width 74 height 99
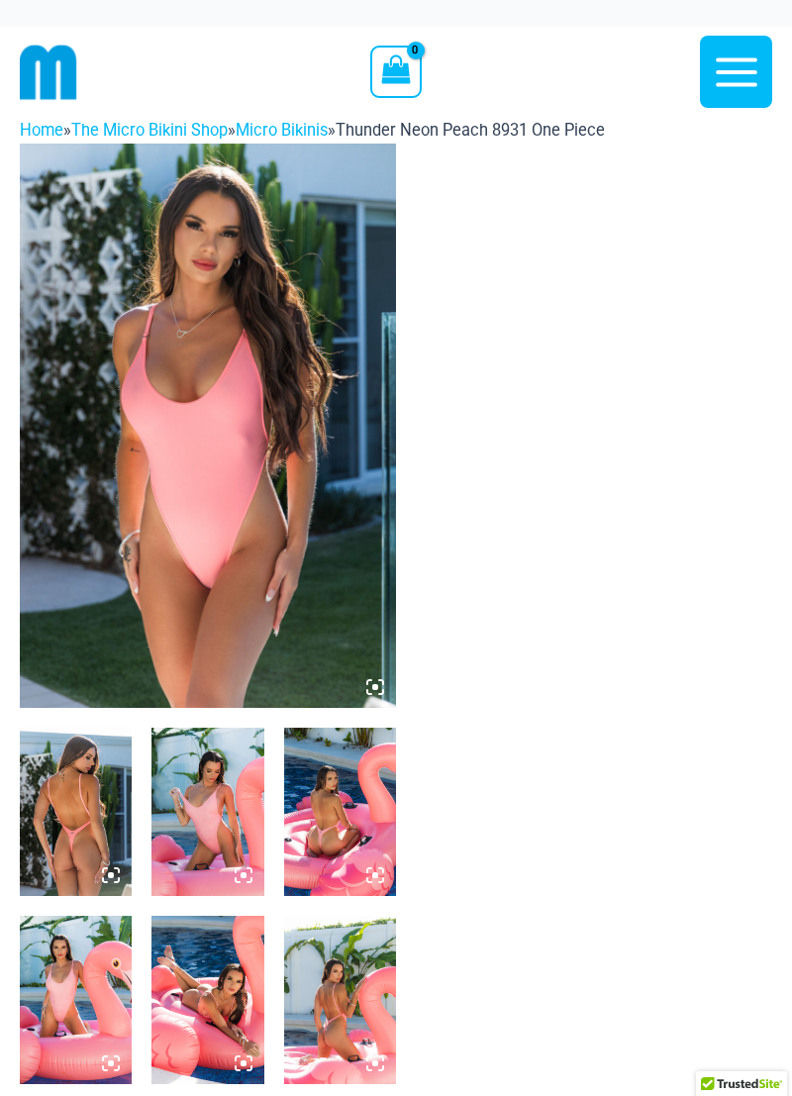
click at [162, 478] on img at bounding box center [208, 426] width 376 height 565
click at [92, 806] on img at bounding box center [76, 812] width 112 height 168
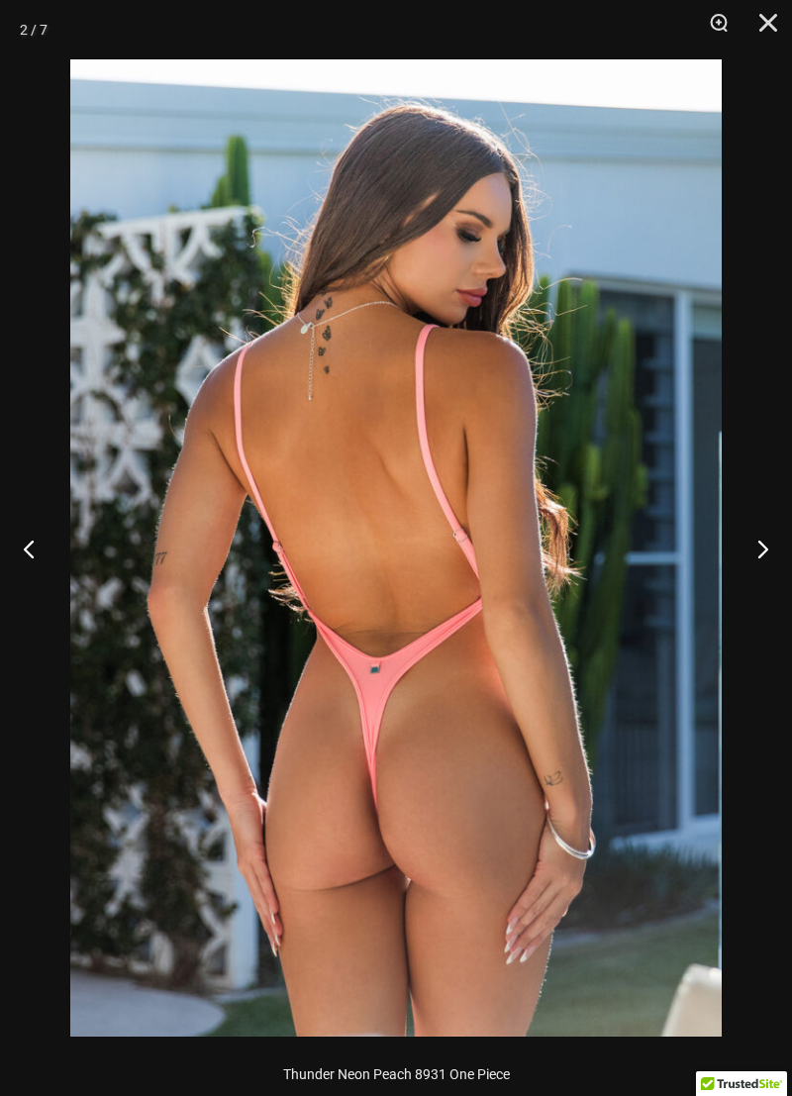
click at [753, 550] on button "Next" at bounding box center [755, 548] width 74 height 99
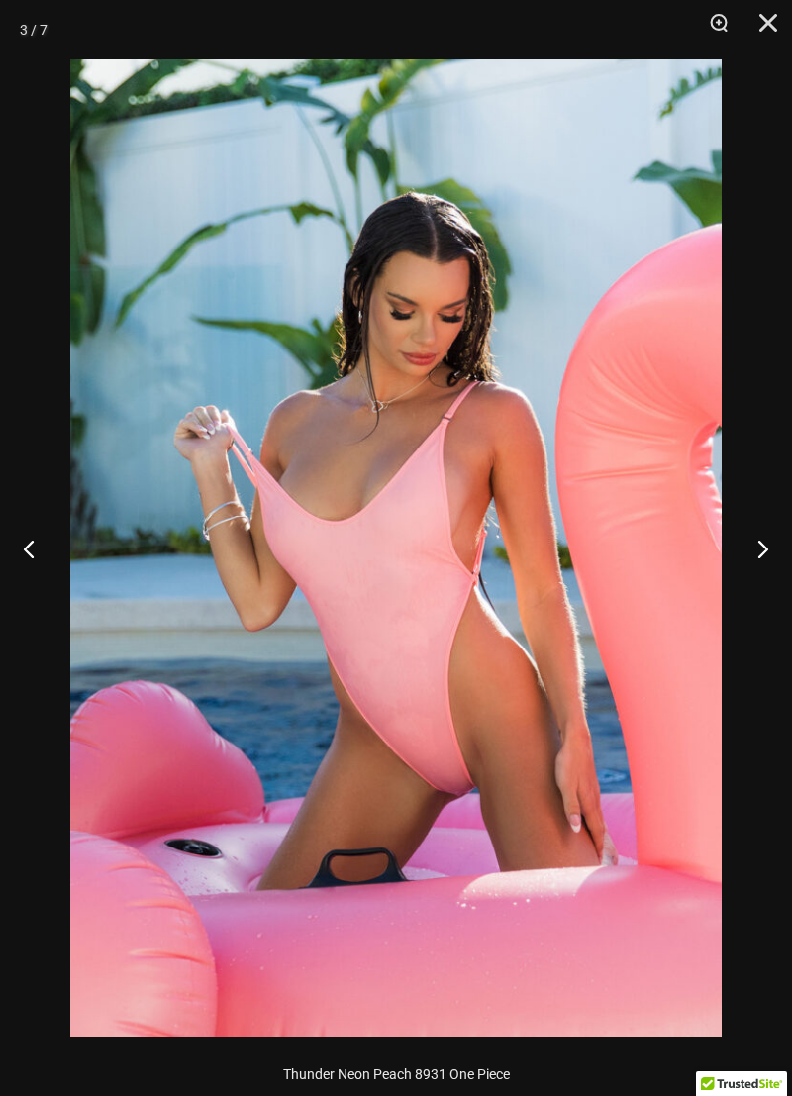
click at [745, 544] on button "Next" at bounding box center [755, 548] width 74 height 99
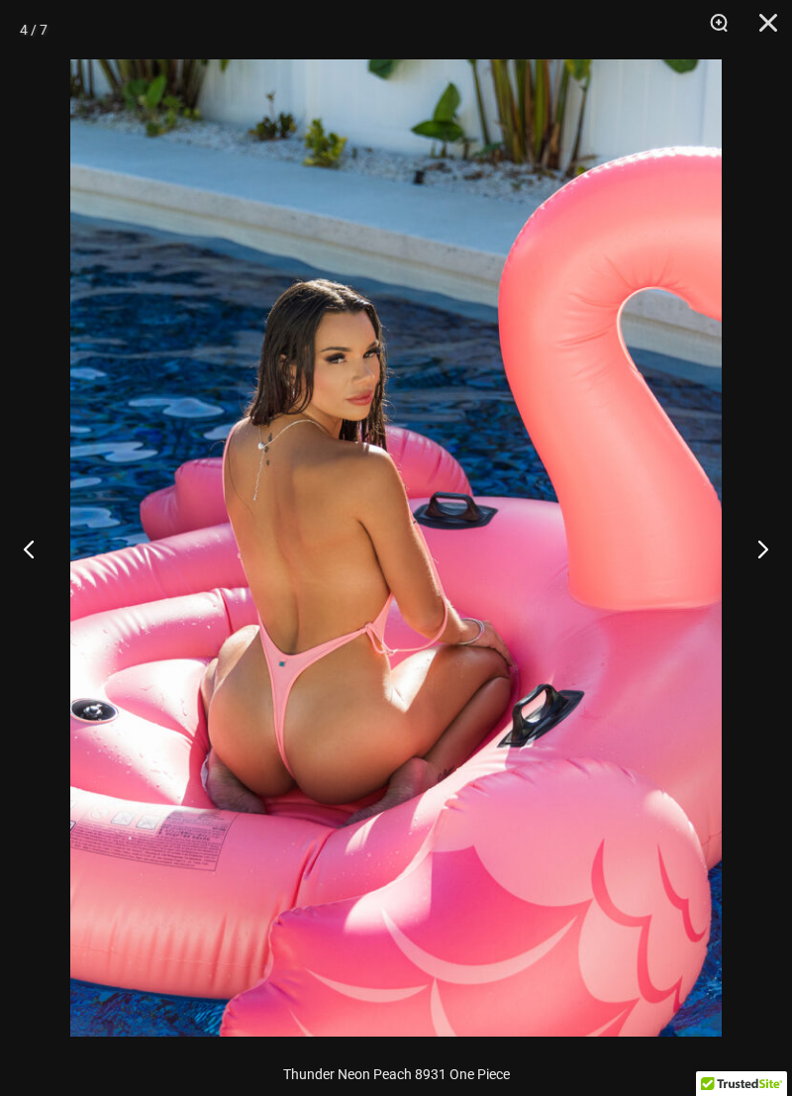
click at [746, 545] on button "Next" at bounding box center [755, 548] width 74 height 99
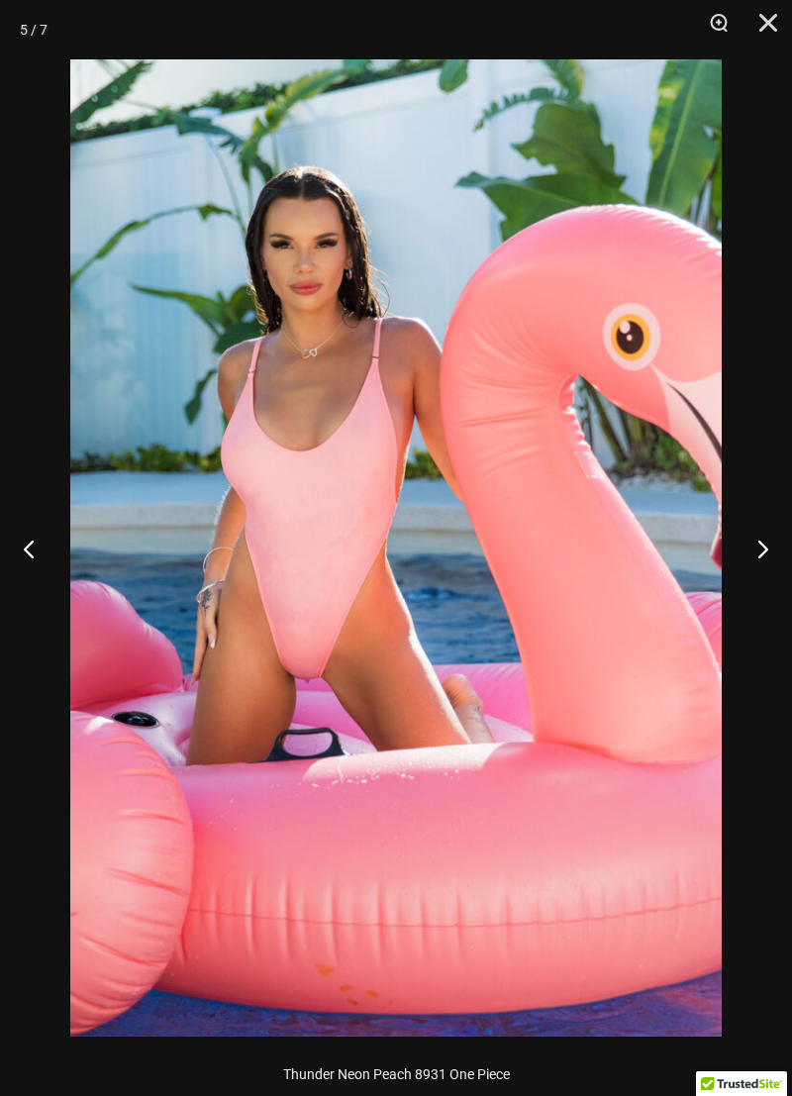
click at [750, 551] on button "Next" at bounding box center [755, 548] width 74 height 99
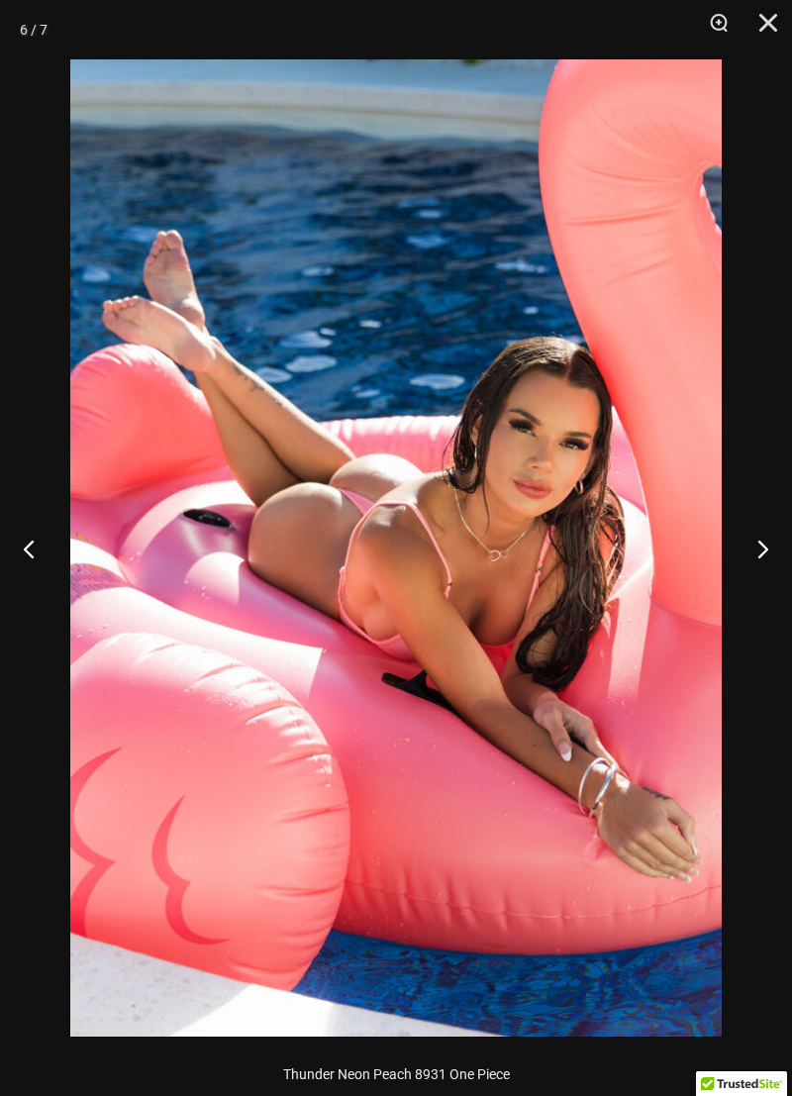
click at [749, 551] on button "Next" at bounding box center [755, 548] width 74 height 99
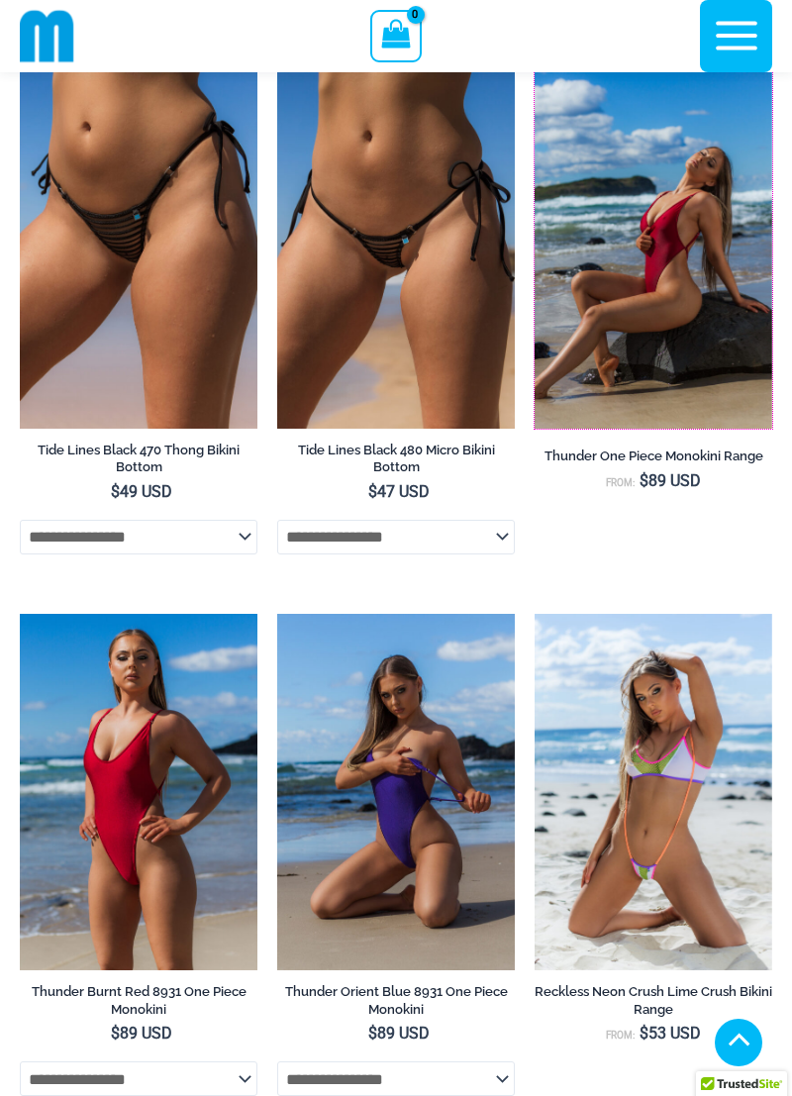
scroll to position [4413, 0]
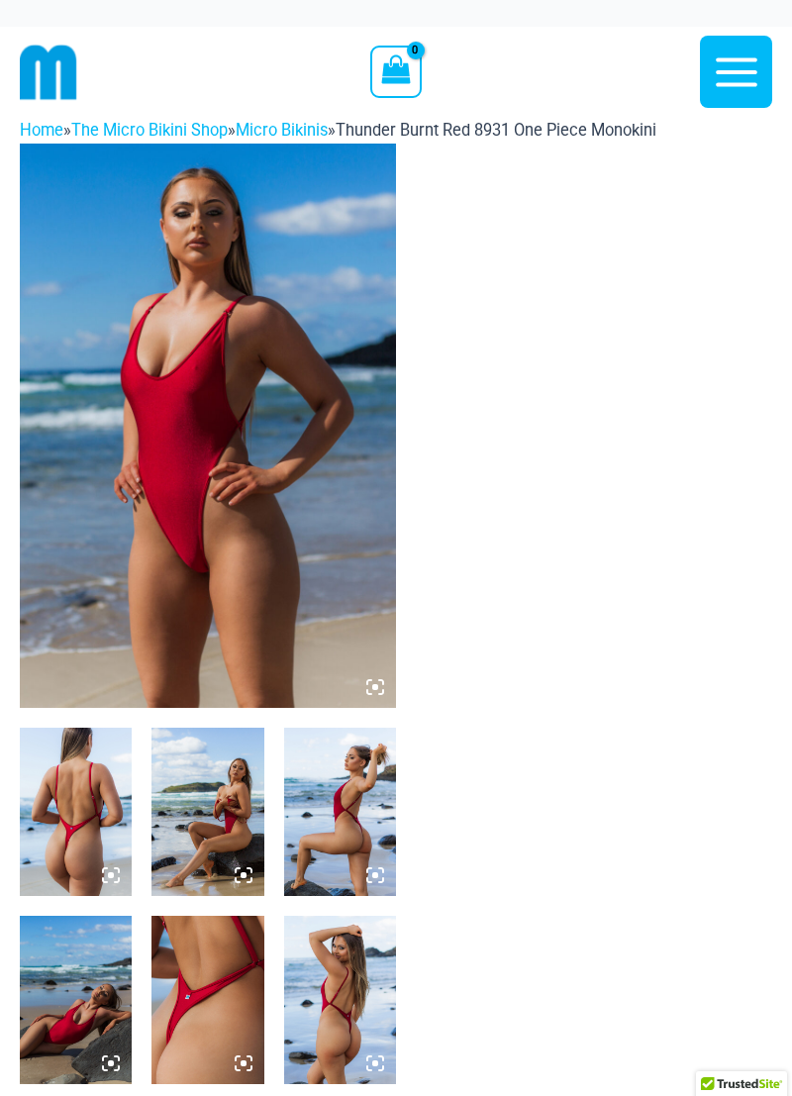
click at [233, 530] on img at bounding box center [208, 426] width 376 height 565
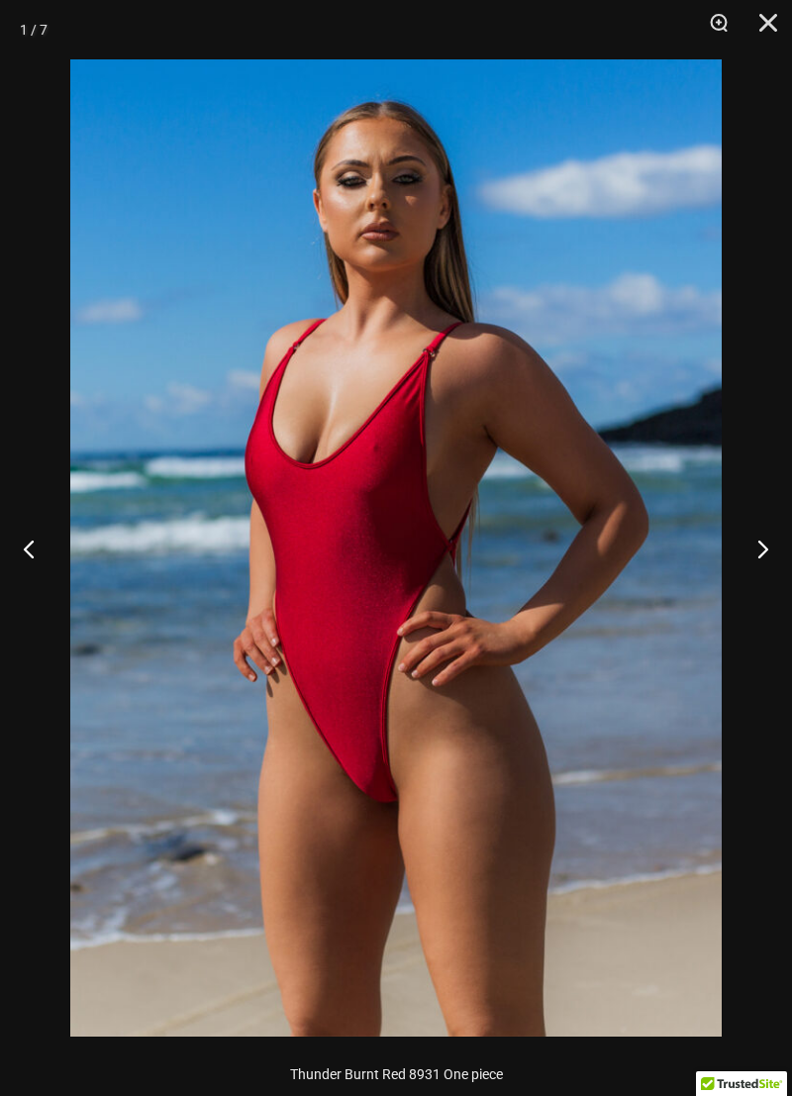
click at [747, 559] on button "Next" at bounding box center [755, 548] width 74 height 99
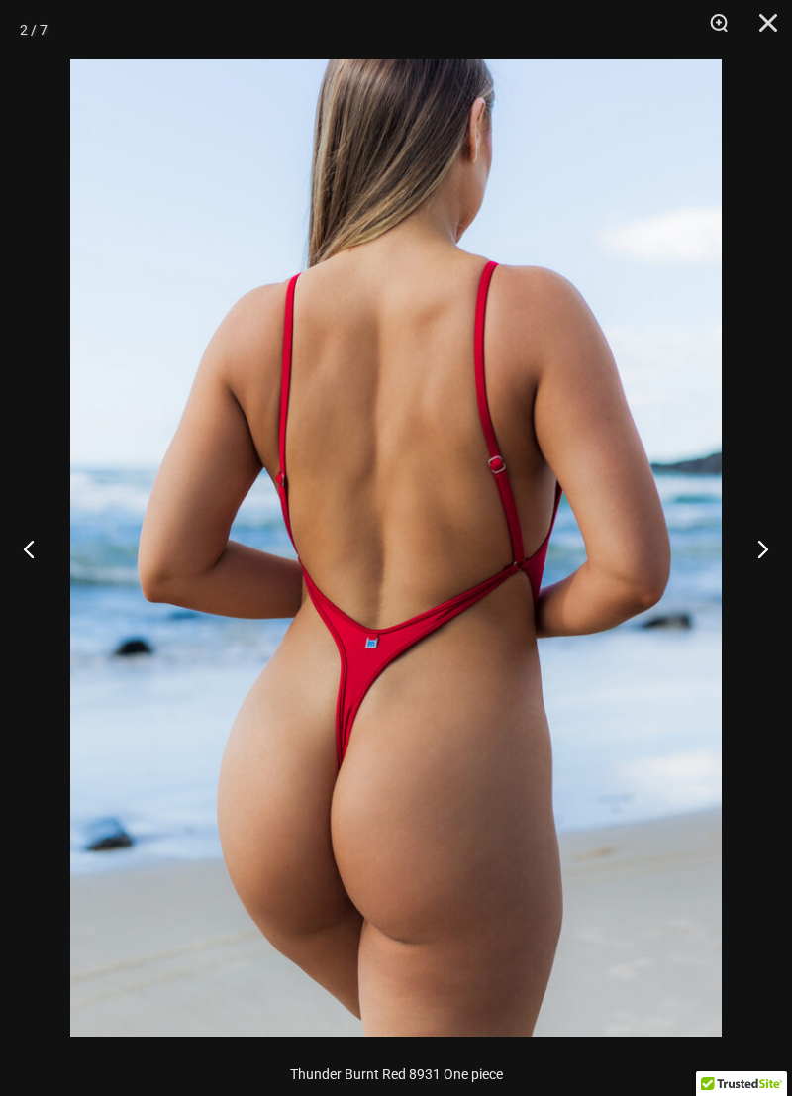
click at [745, 551] on button "Next" at bounding box center [755, 548] width 74 height 99
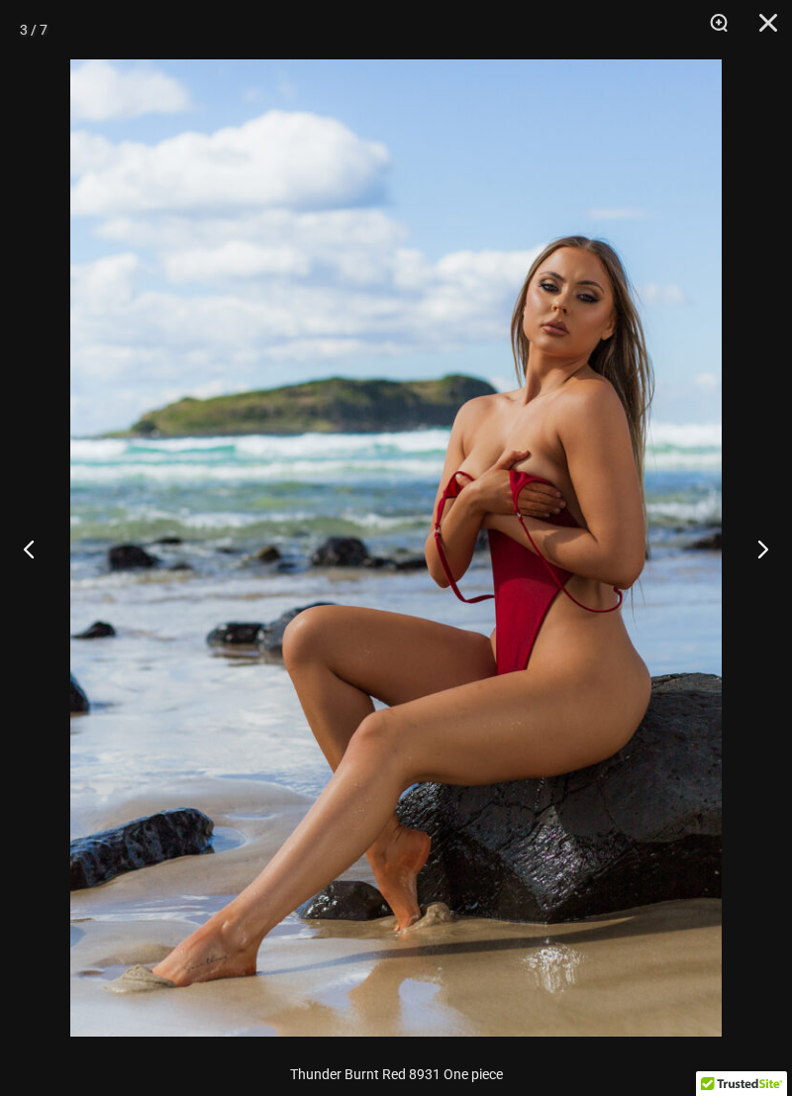
click at [745, 543] on button "Next" at bounding box center [755, 548] width 74 height 99
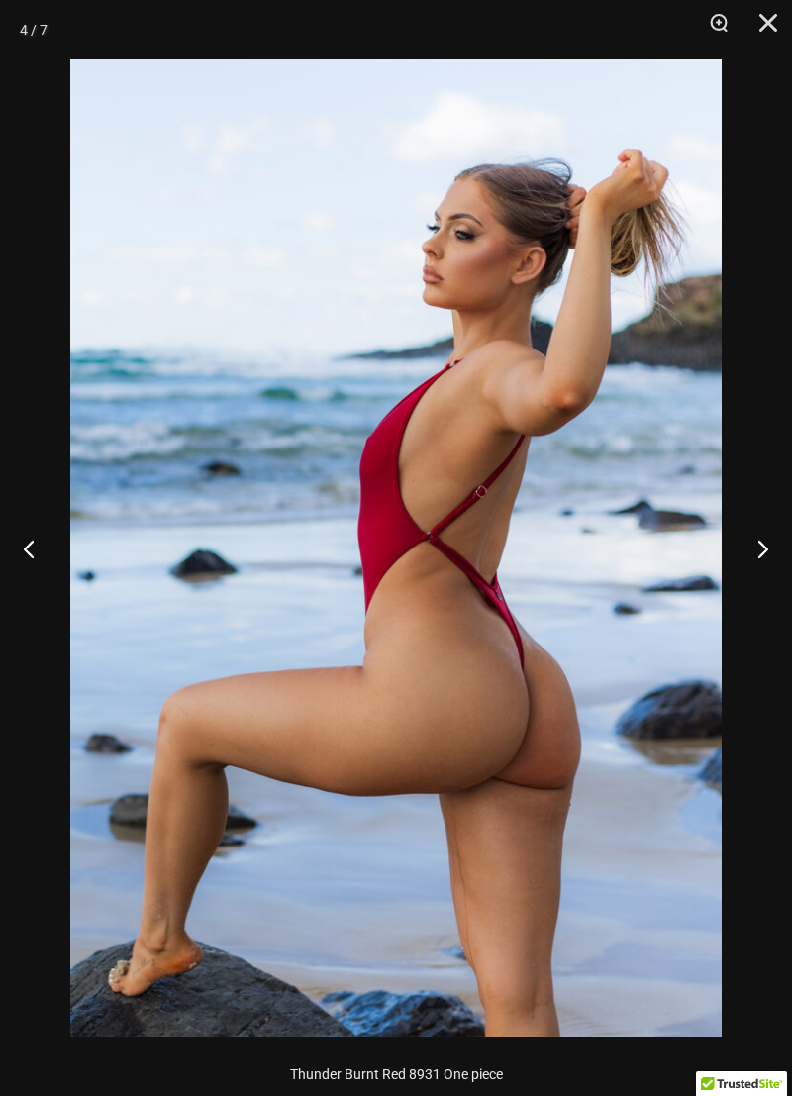
click at [745, 544] on button "Next" at bounding box center [755, 548] width 74 height 99
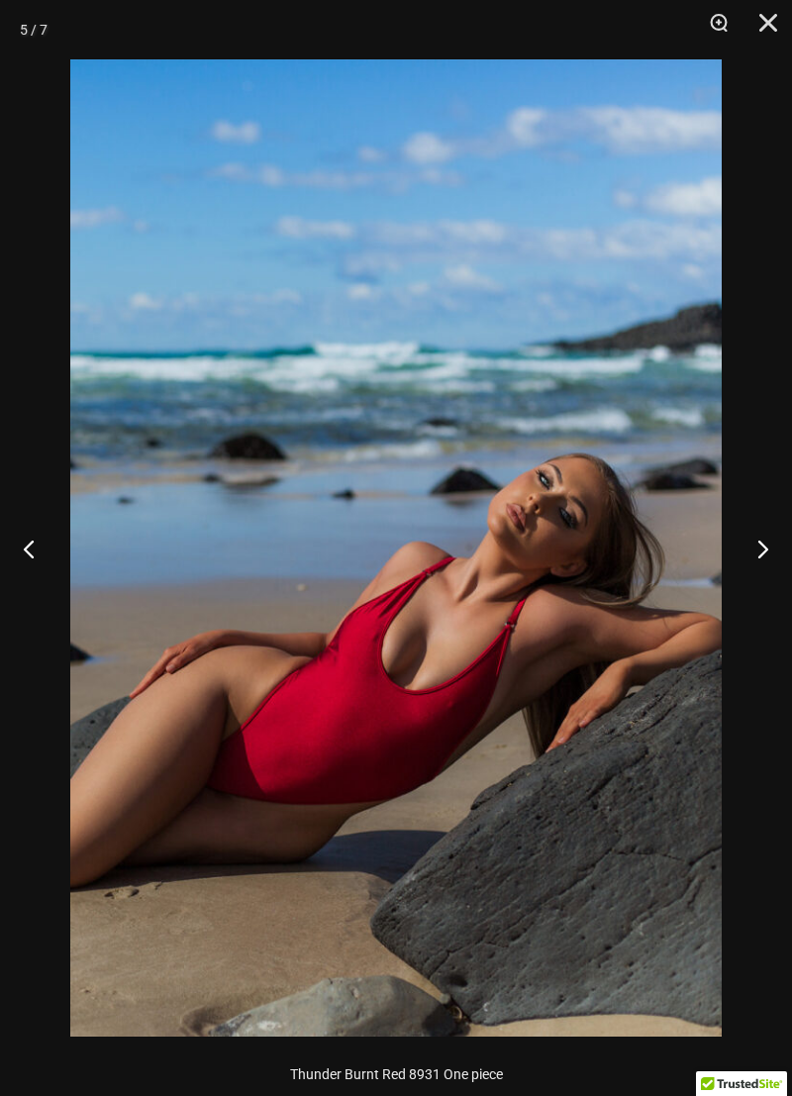
click at [739, 558] on button "Next" at bounding box center [755, 548] width 74 height 99
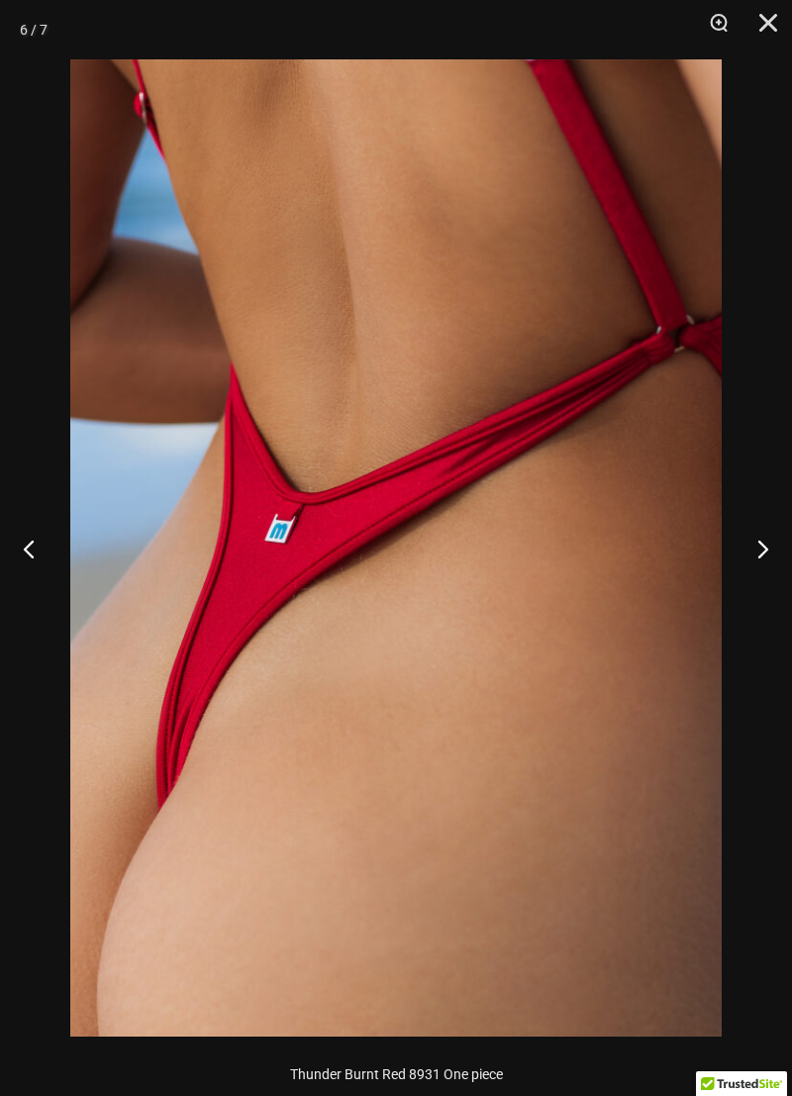
click at [741, 545] on button "Next" at bounding box center [755, 548] width 74 height 99
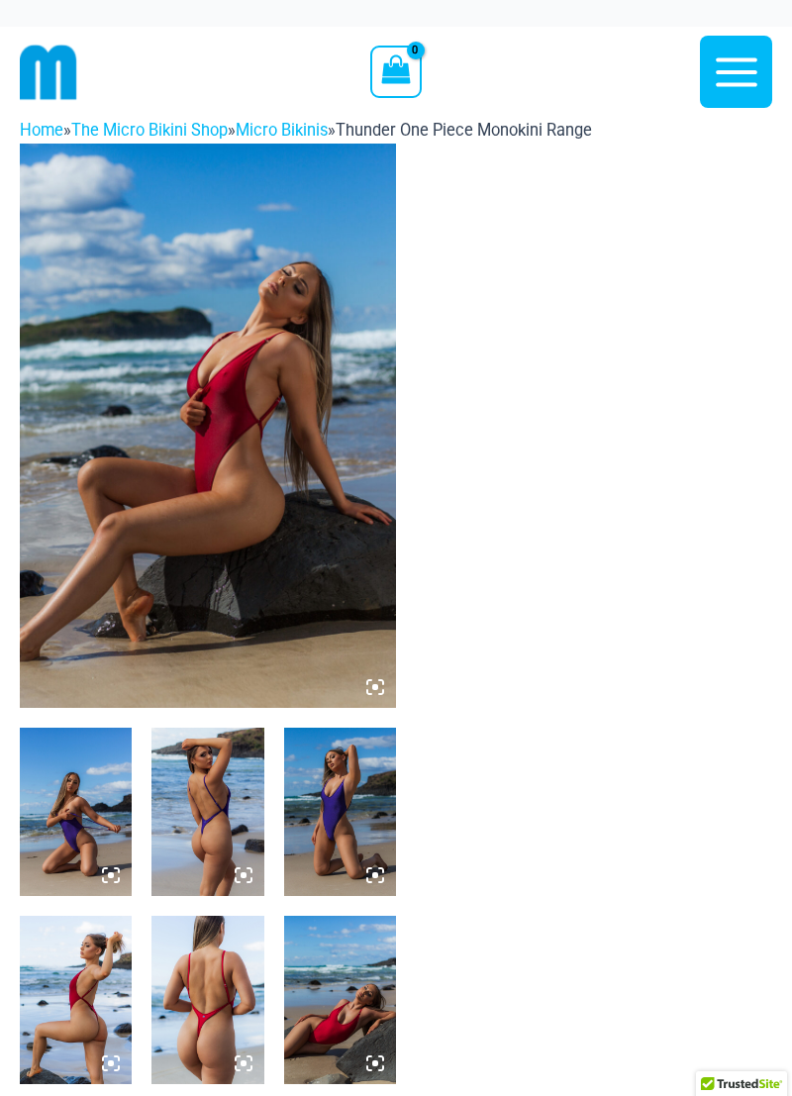
click at [169, 448] on img at bounding box center [208, 426] width 376 height 565
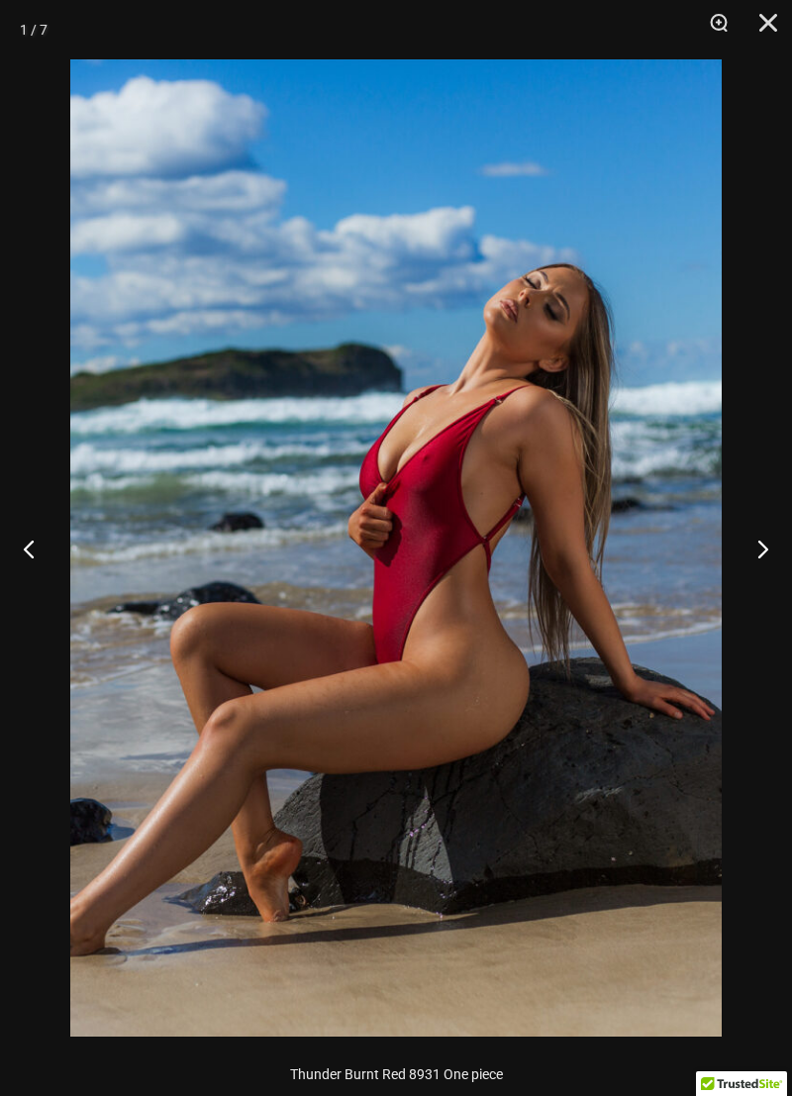
click at [748, 541] on button "Next" at bounding box center [755, 548] width 74 height 99
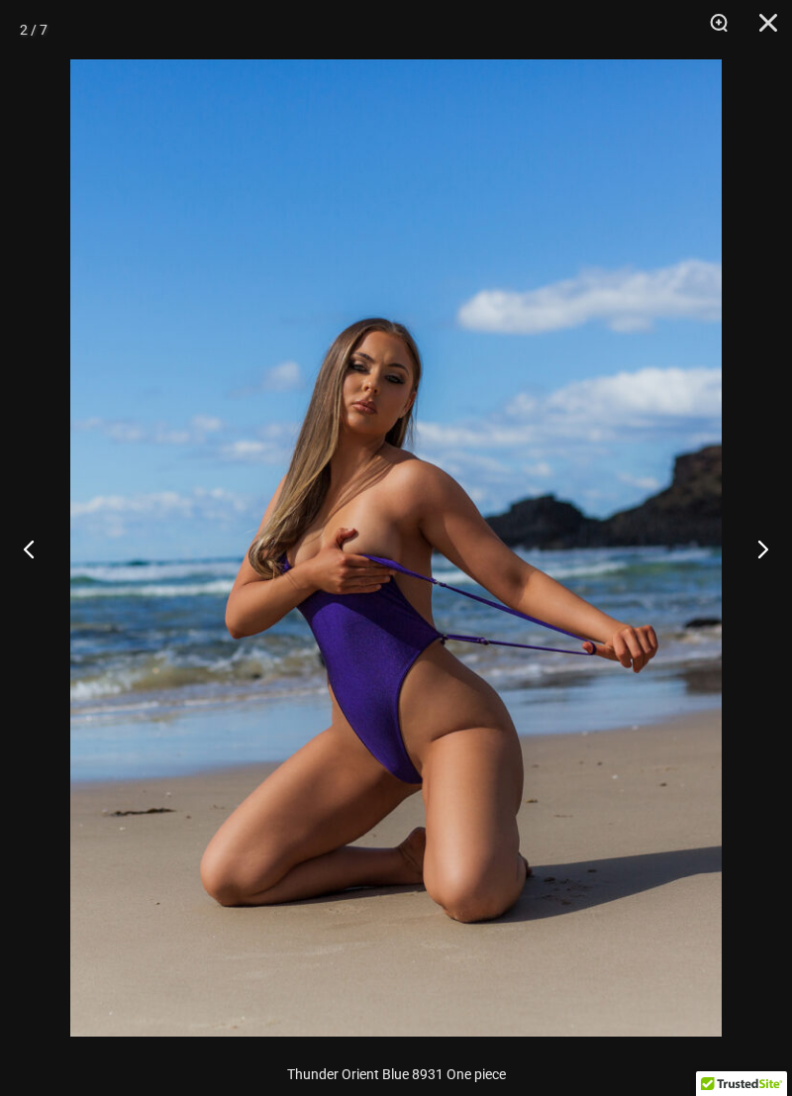
click at [748, 541] on button "Next" at bounding box center [755, 548] width 74 height 99
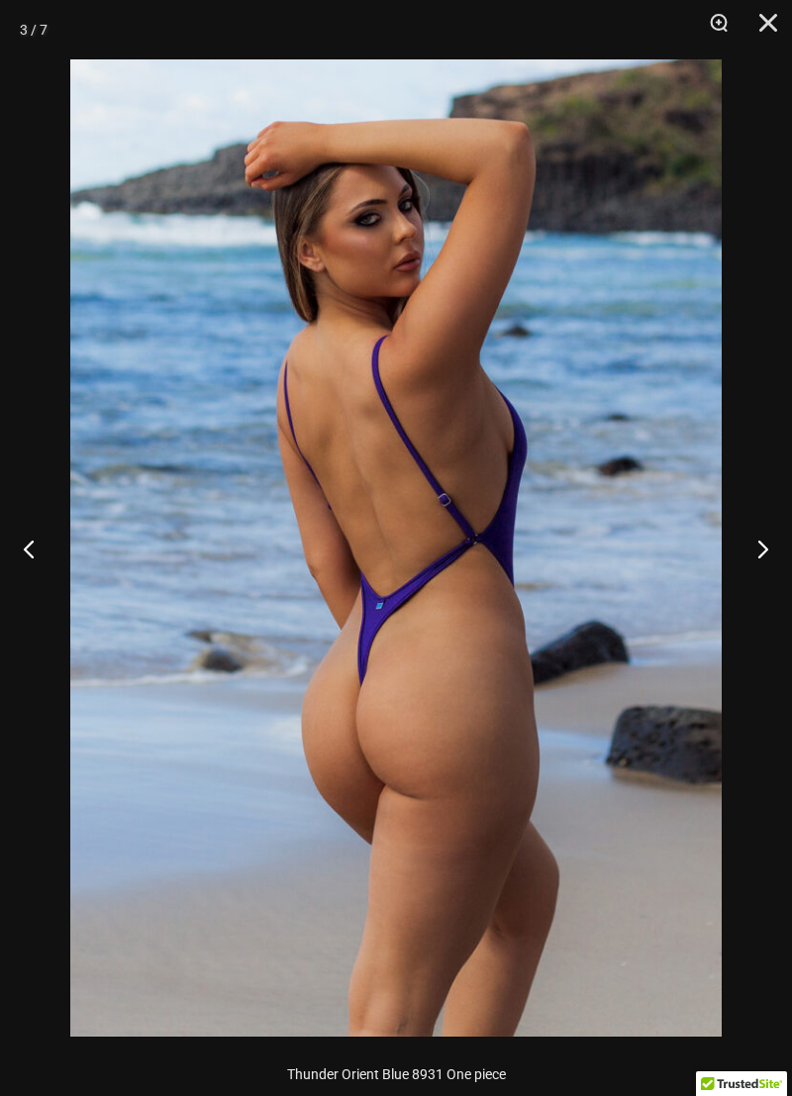
click at [748, 541] on button "Next" at bounding box center [755, 548] width 74 height 99
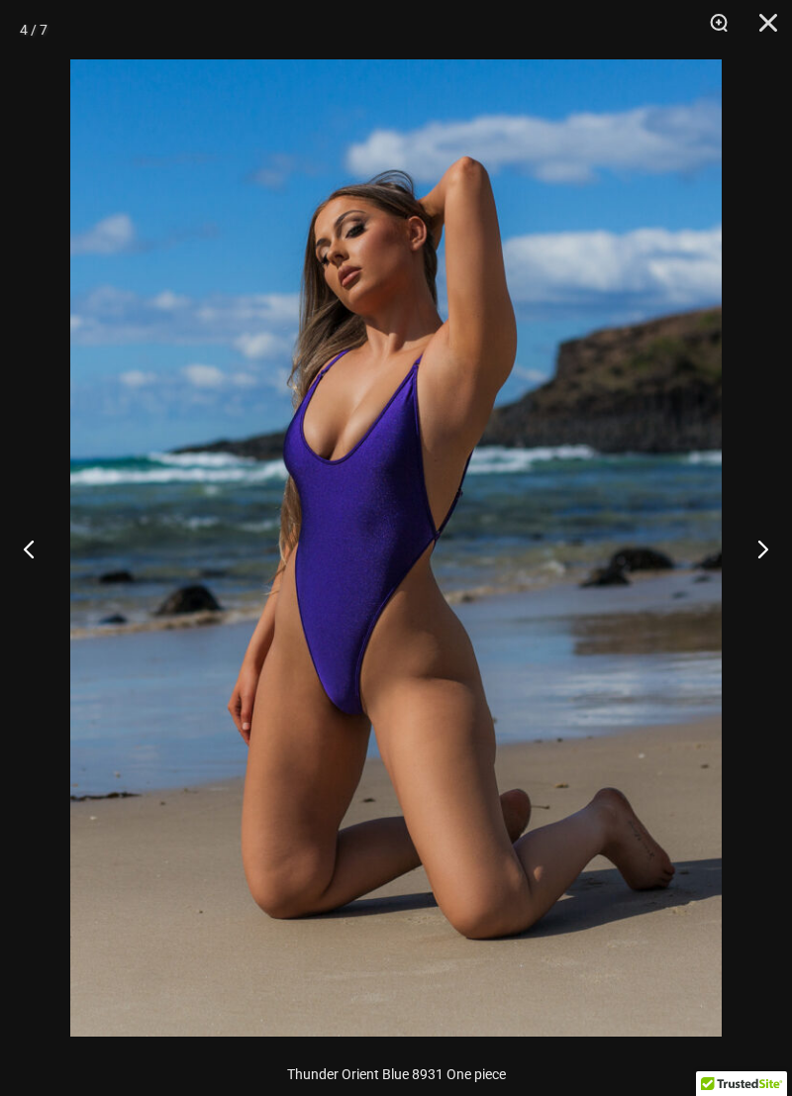
click at [747, 549] on button "Next" at bounding box center [755, 548] width 74 height 99
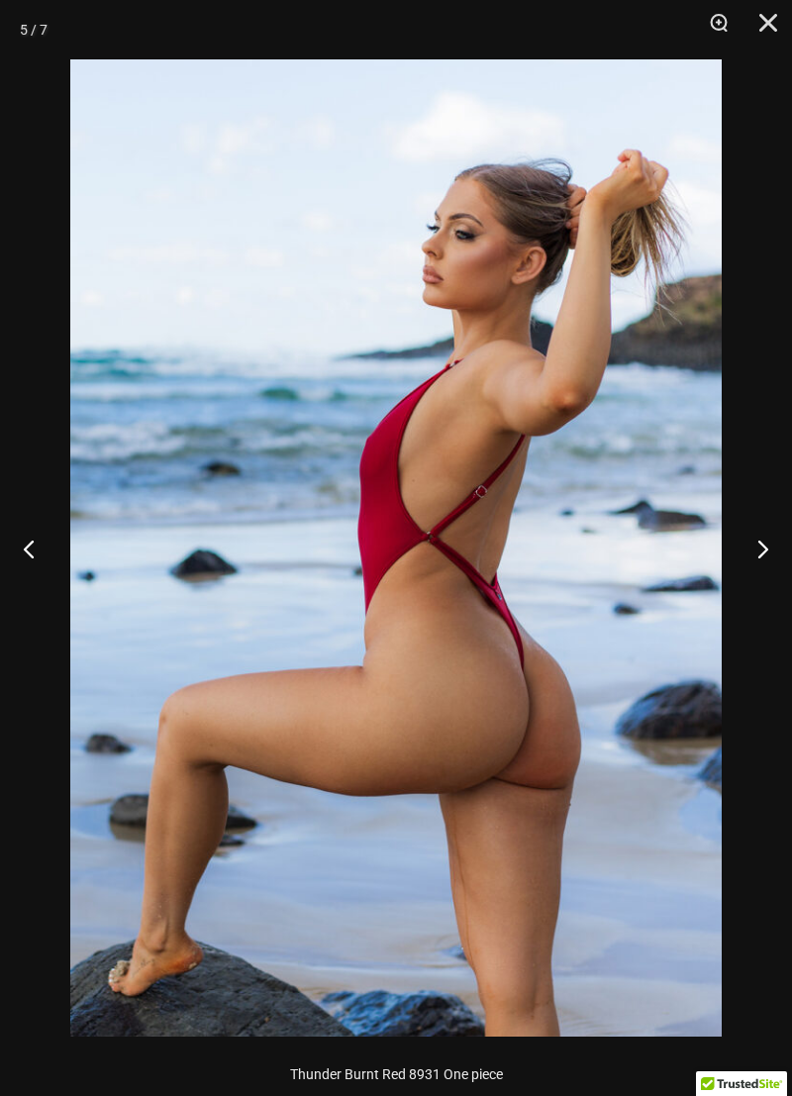
click at [746, 548] on button "Next" at bounding box center [755, 548] width 74 height 99
